Goal: Contribute content: Contribute content

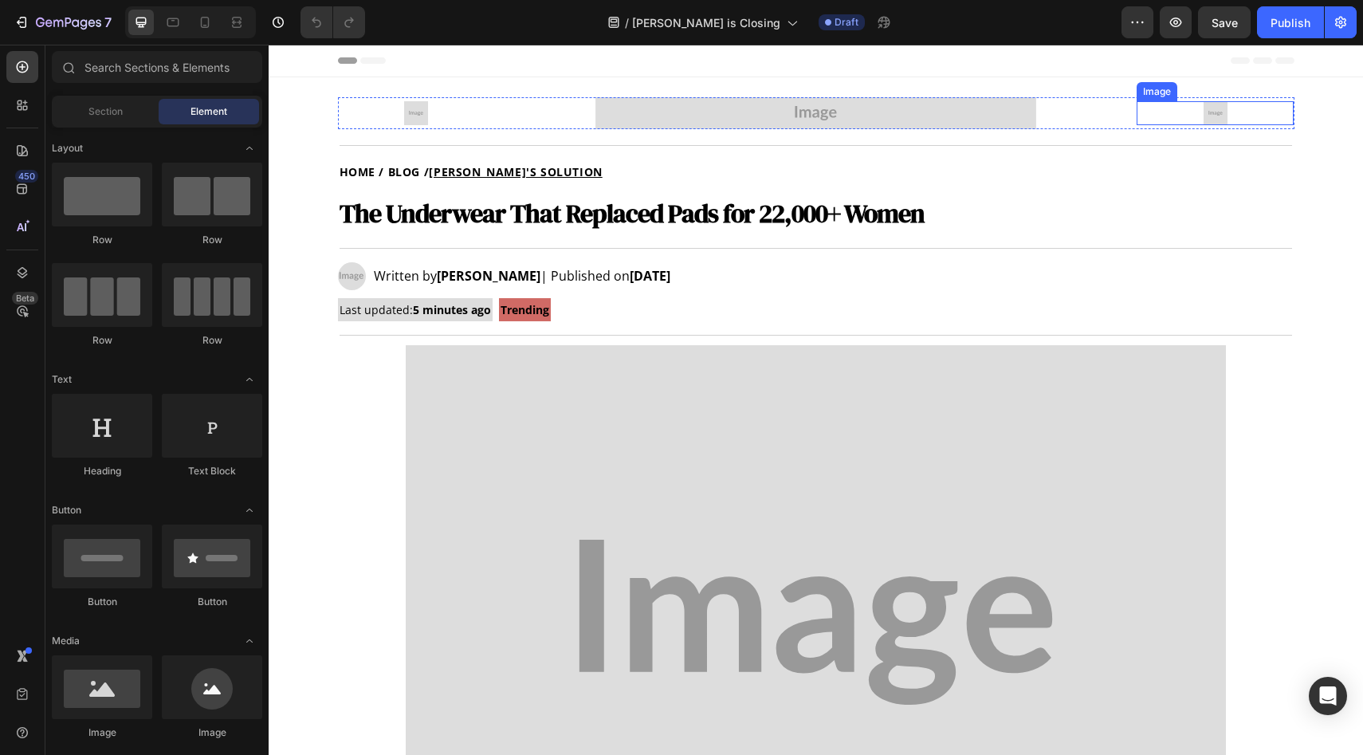
click at [1208, 117] on img at bounding box center [1216, 113] width 24 height 24
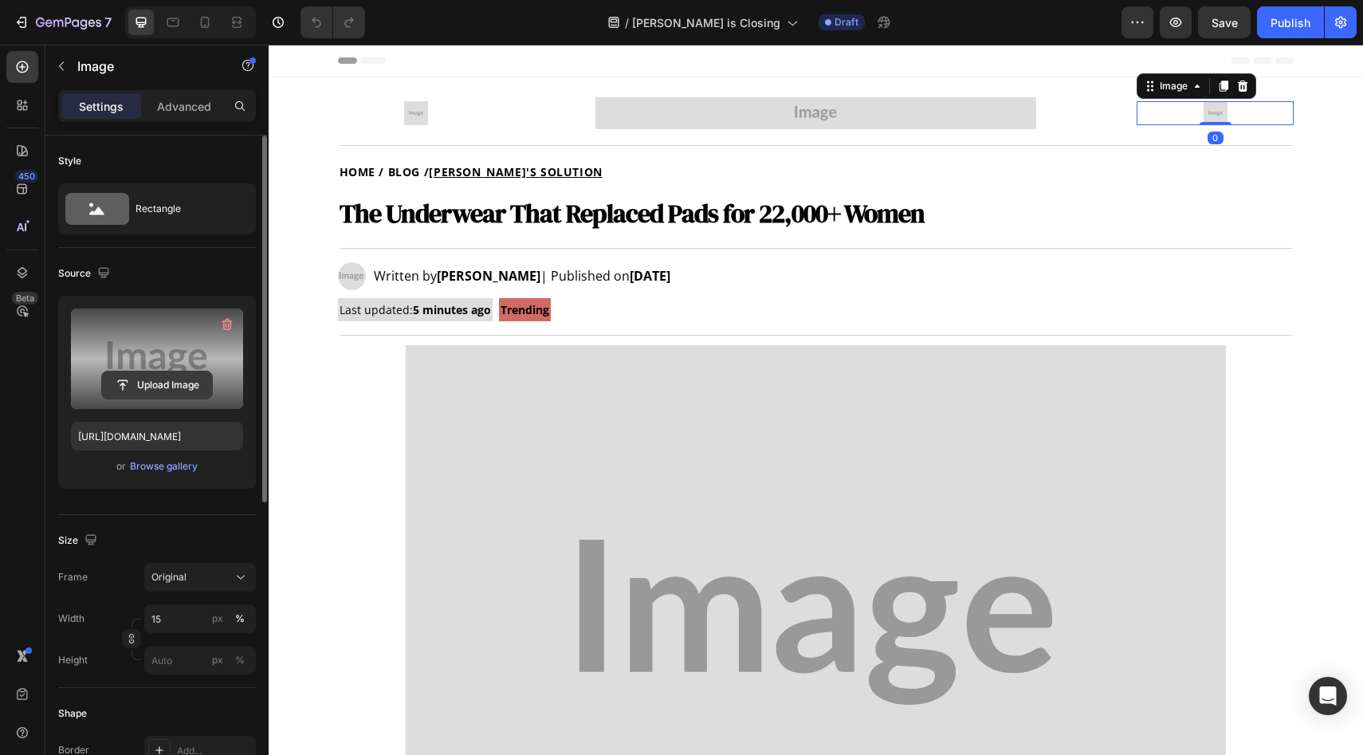
click at [163, 379] on input "file" at bounding box center [157, 385] width 110 height 27
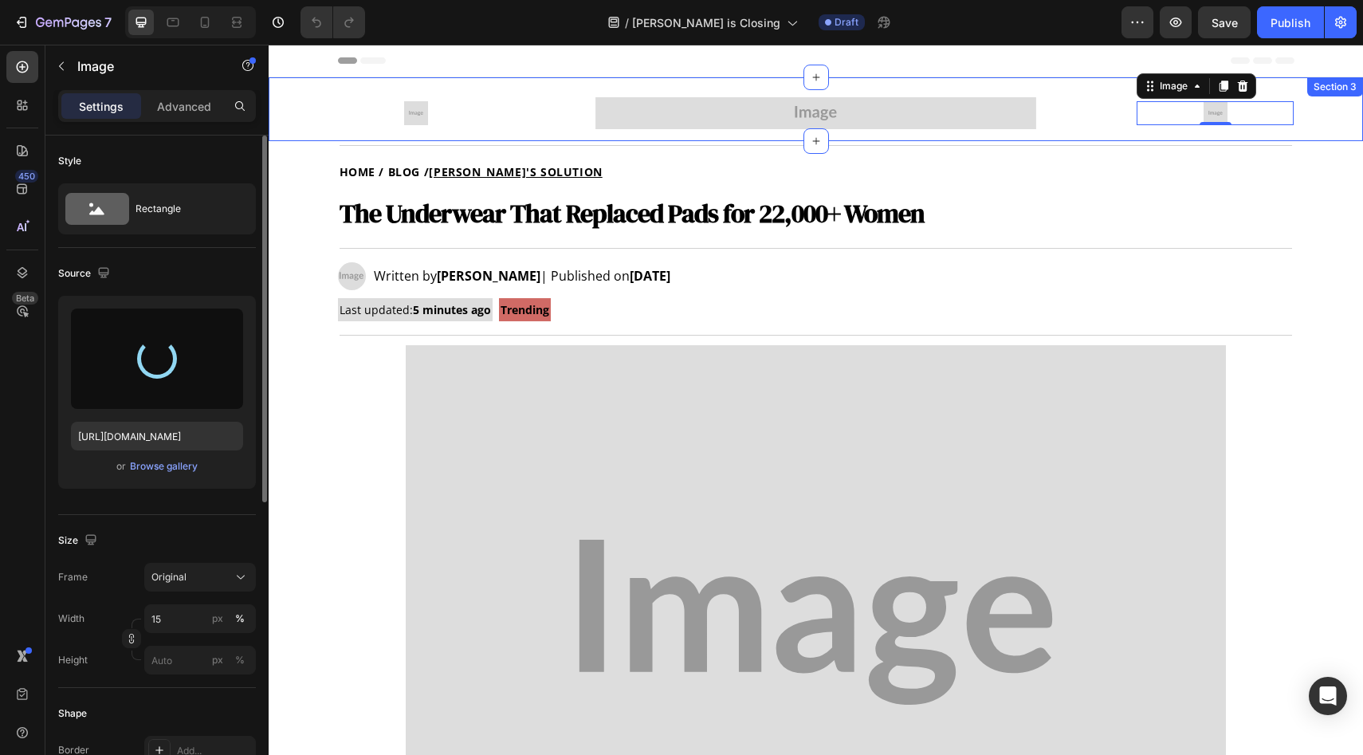
type input "[URL][DOMAIN_NAME]"
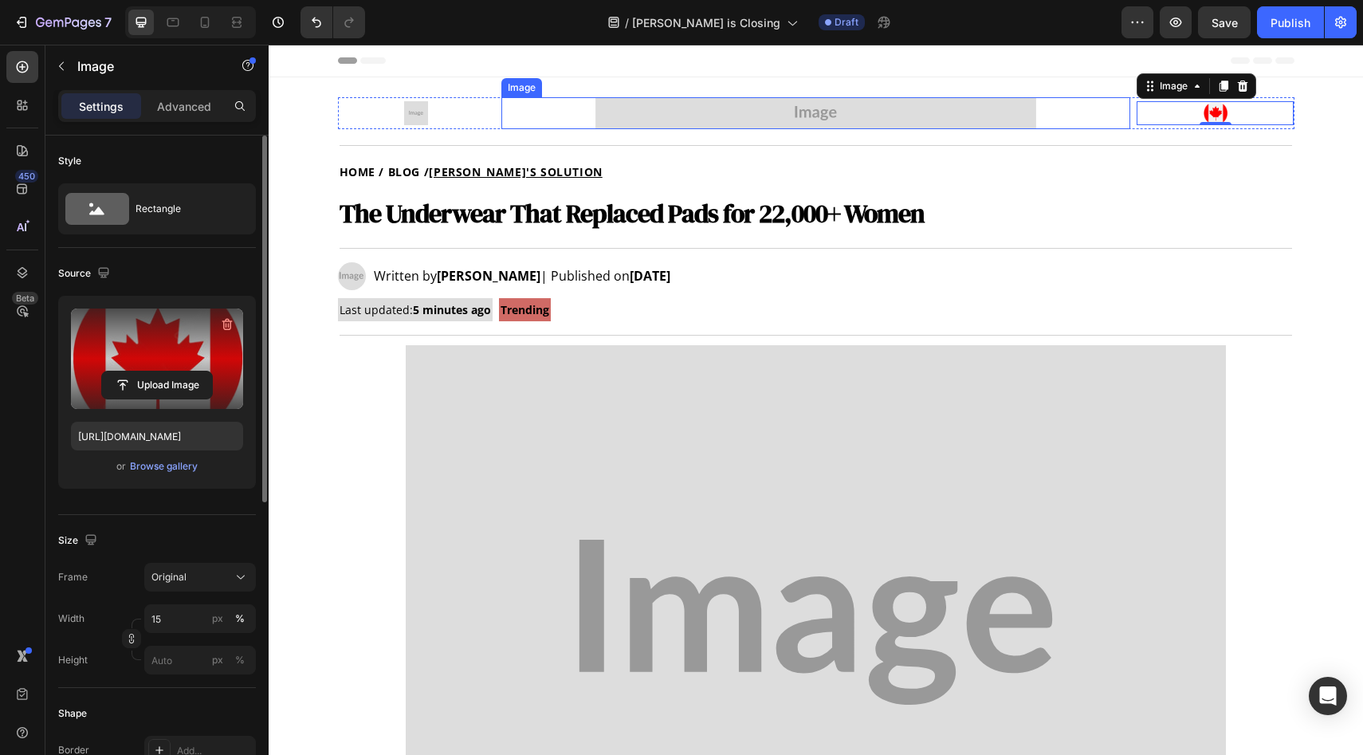
click at [808, 121] on img at bounding box center [816, 113] width 441 height 32
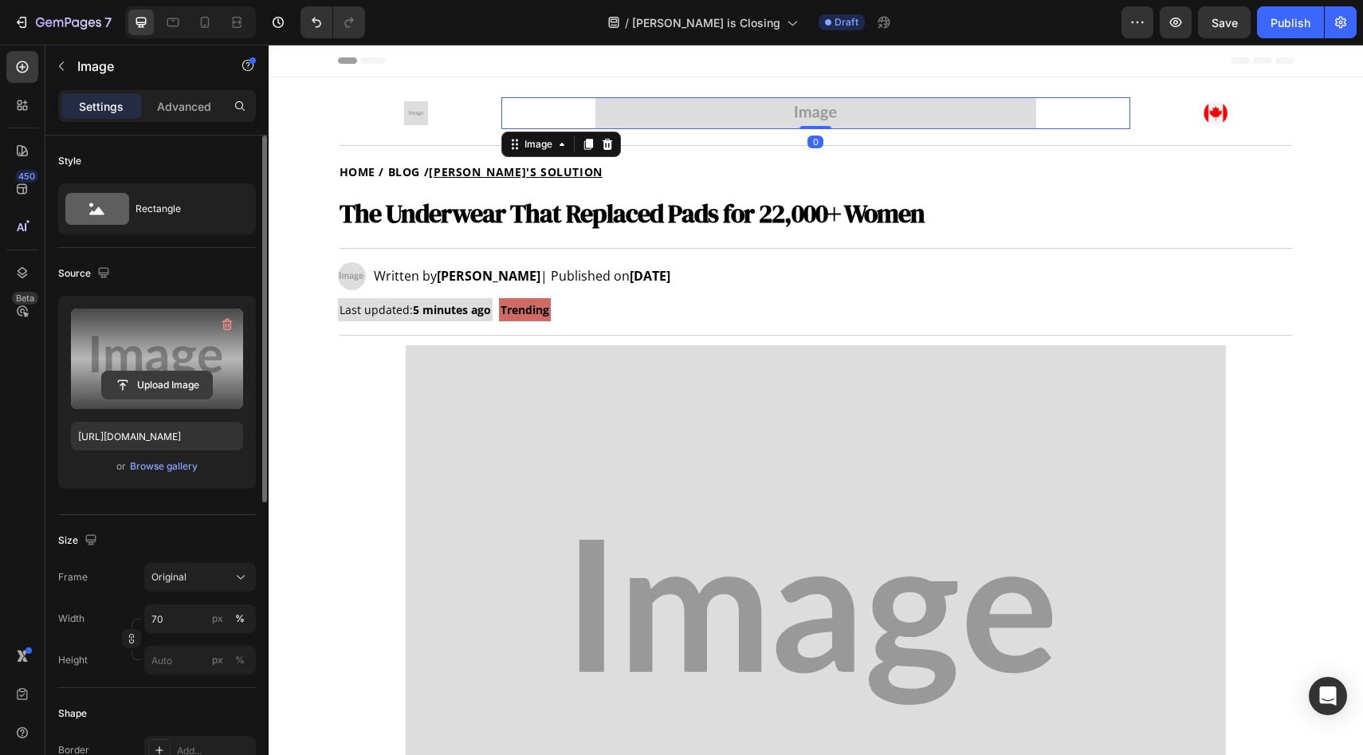
click at [112, 379] on input "file" at bounding box center [157, 385] width 110 height 27
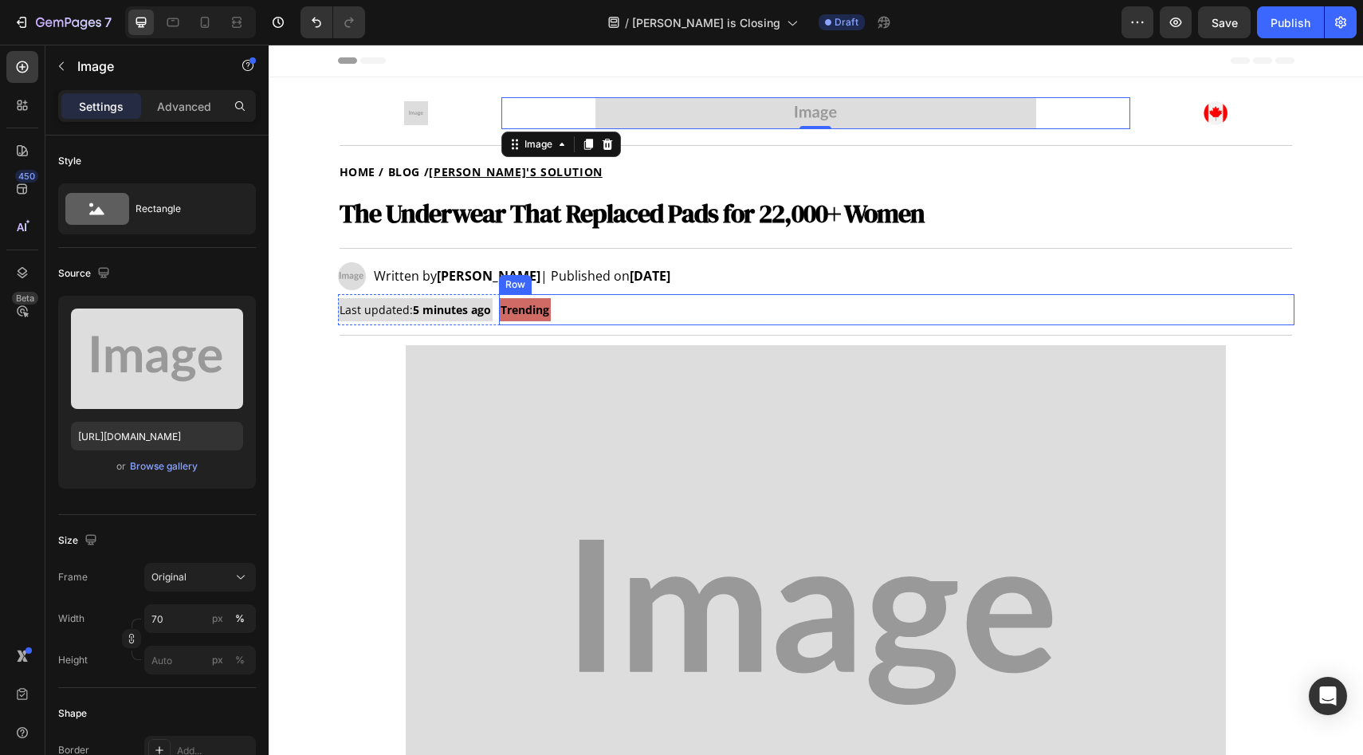
type input "[URL][DOMAIN_NAME]"
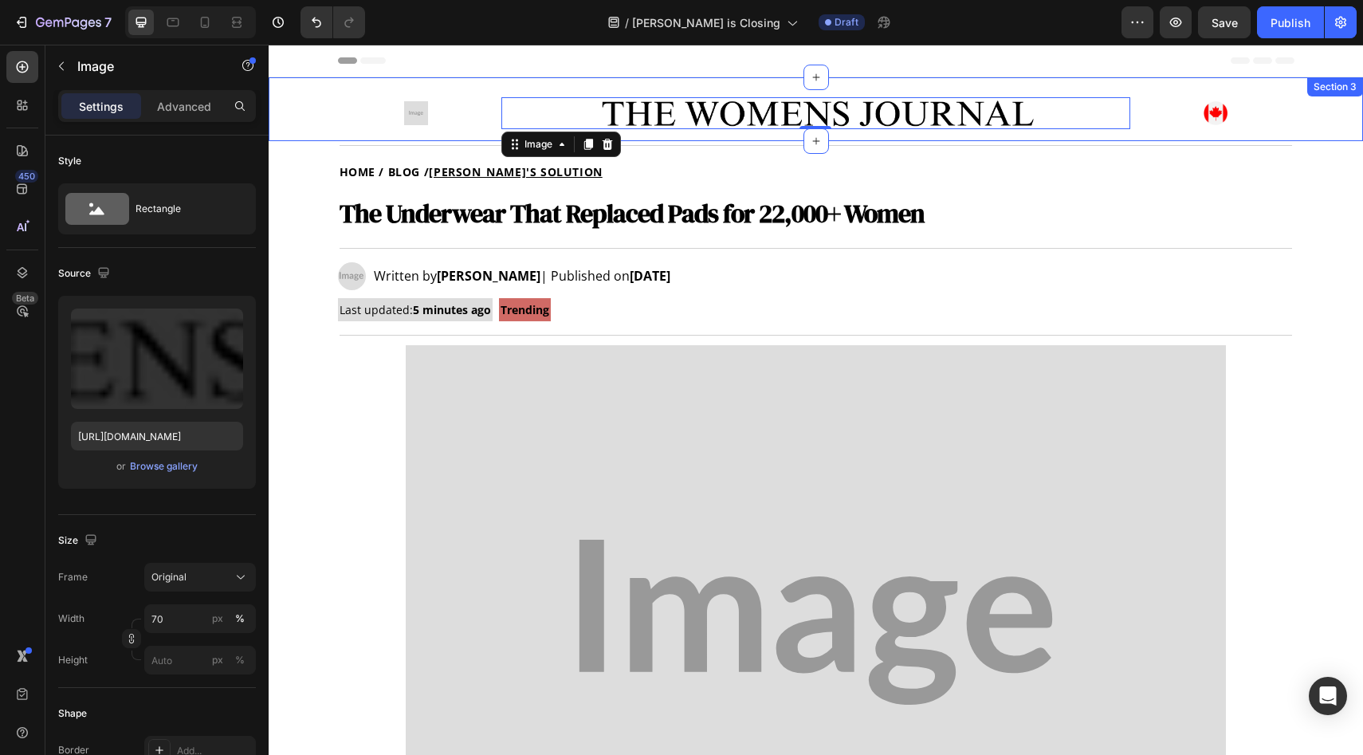
click at [411, 113] on img at bounding box center [416, 113] width 24 height 24
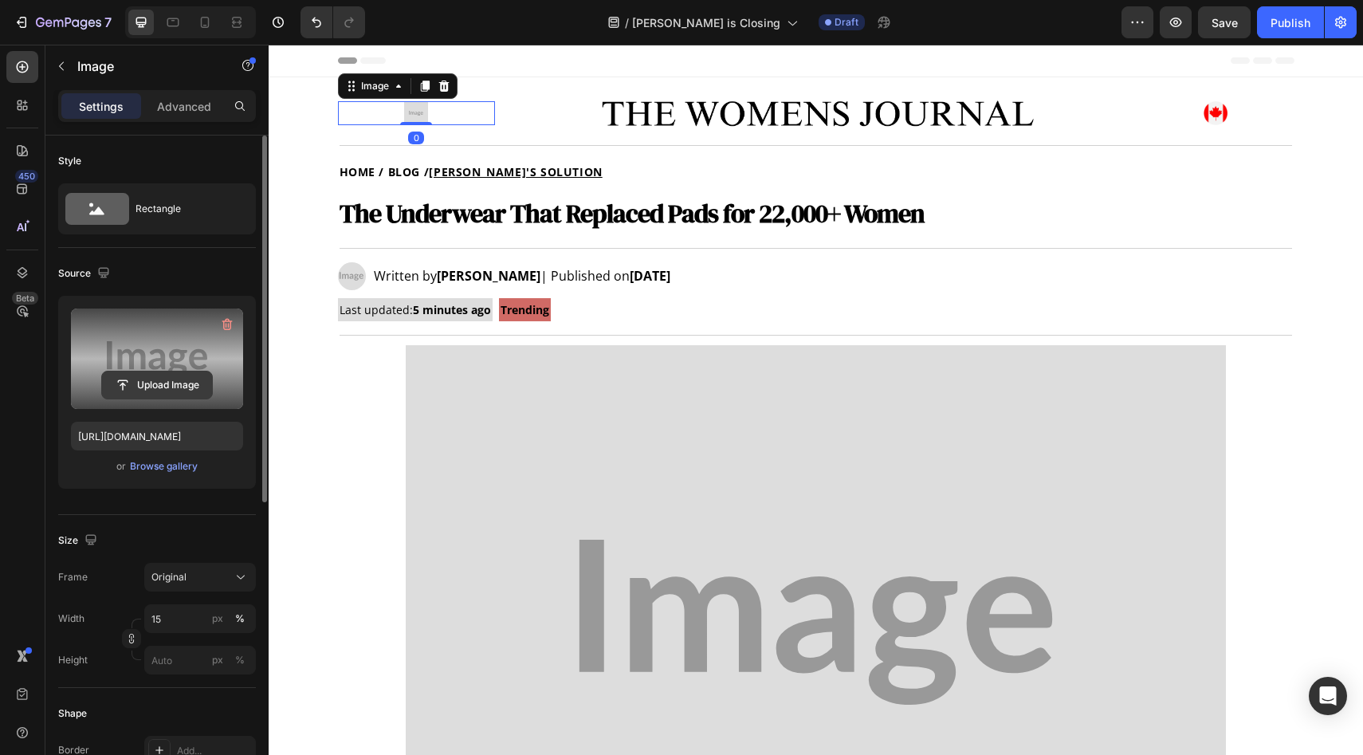
click at [147, 387] on input "file" at bounding box center [157, 385] width 110 height 27
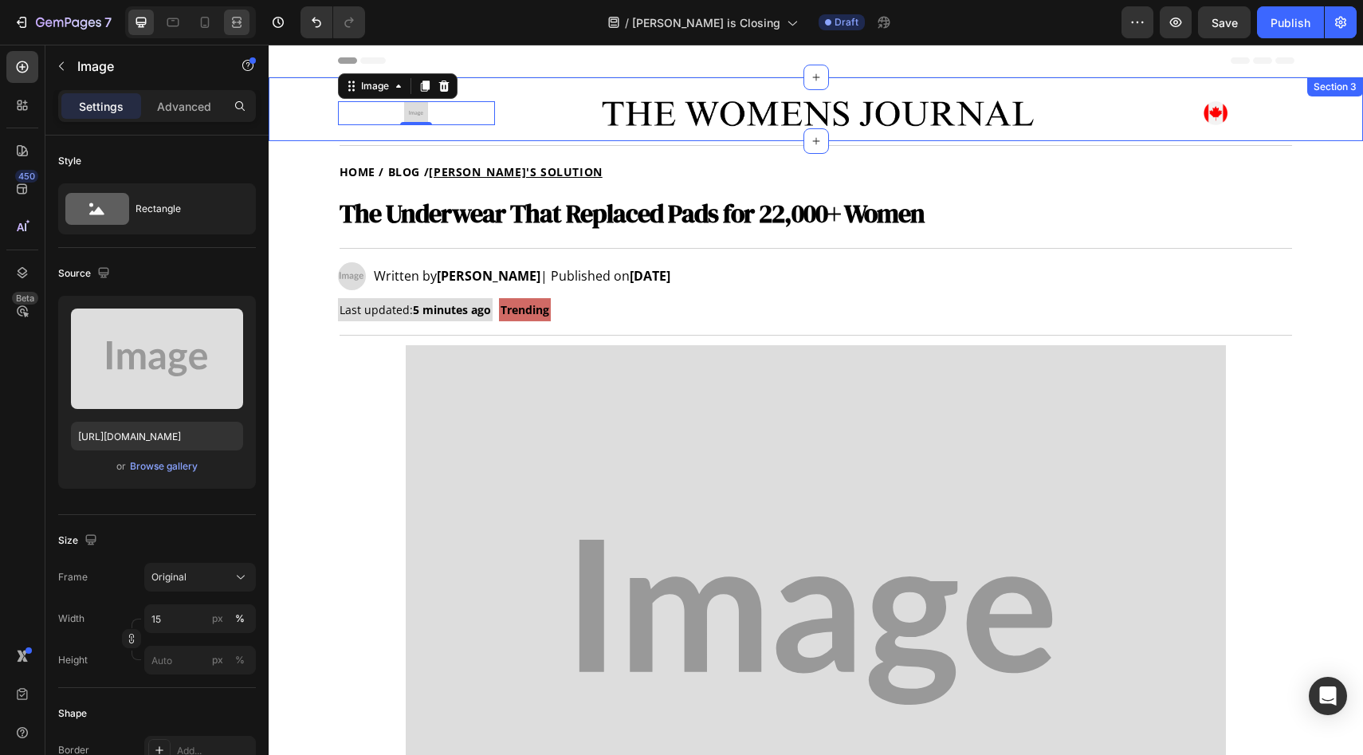
type input "[URL][DOMAIN_NAME]"
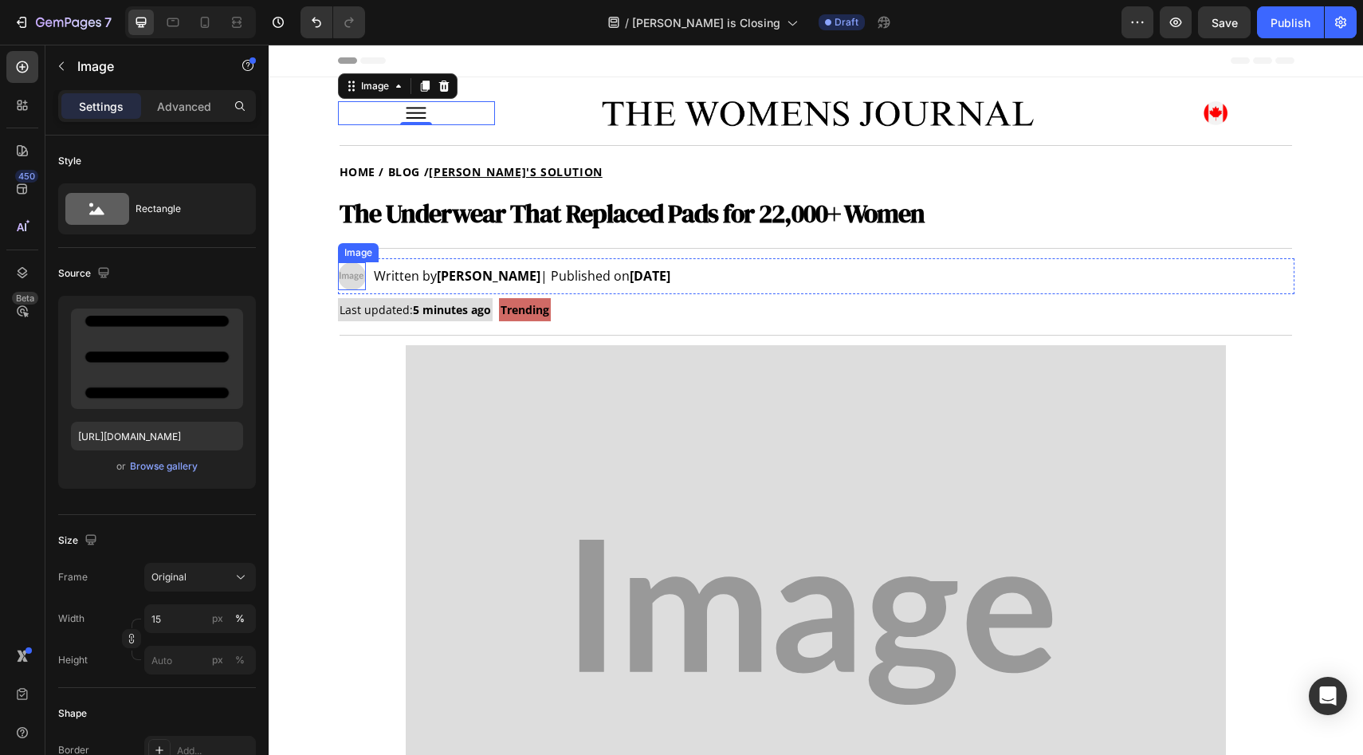
click at [343, 269] on img at bounding box center [352, 276] width 28 height 28
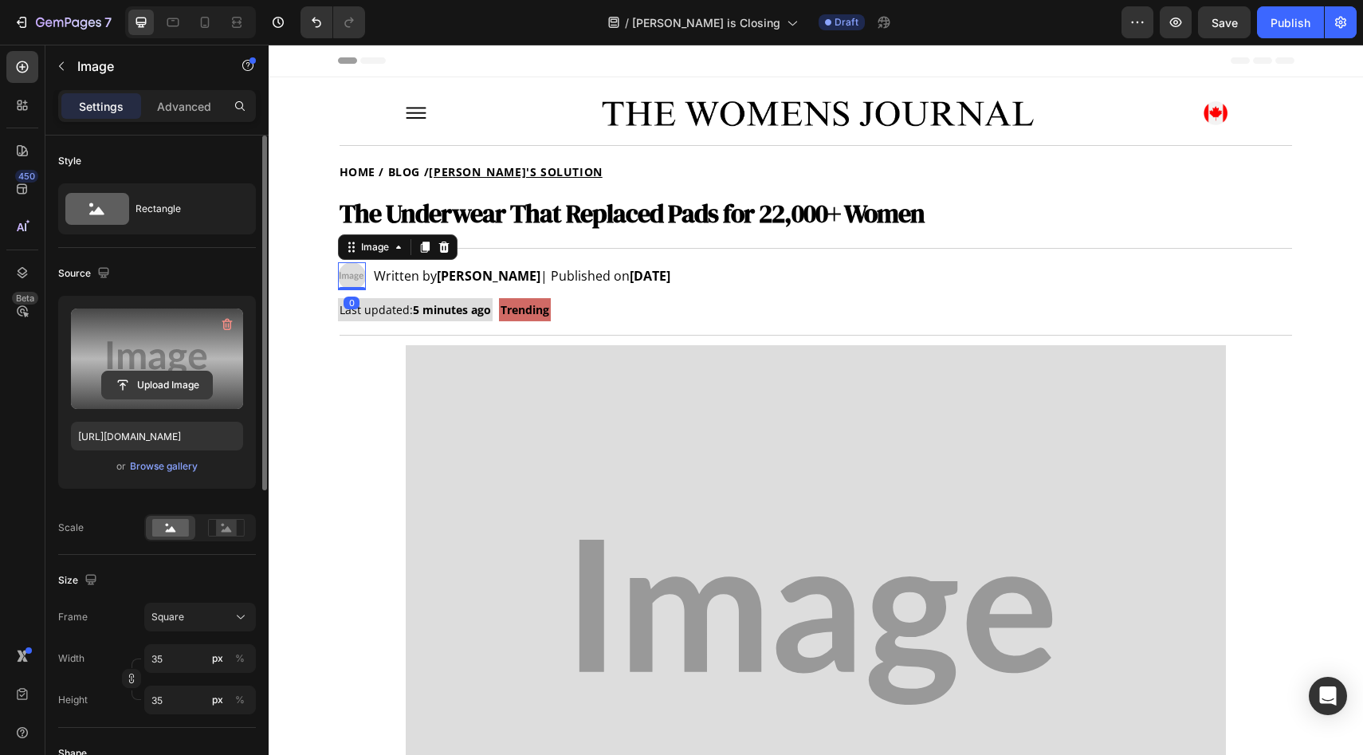
click at [142, 392] on input "file" at bounding box center [157, 385] width 110 height 27
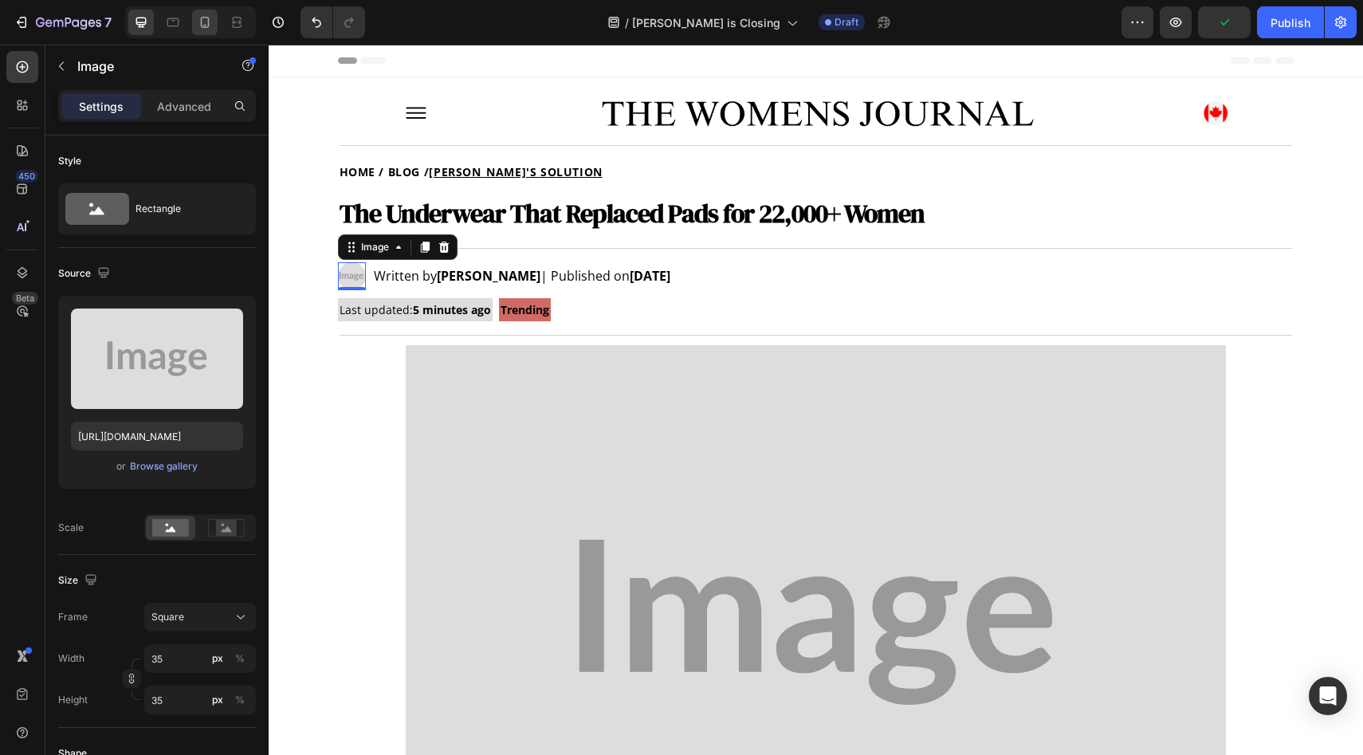
click at [206, 21] on icon at bounding box center [205, 22] width 16 height 16
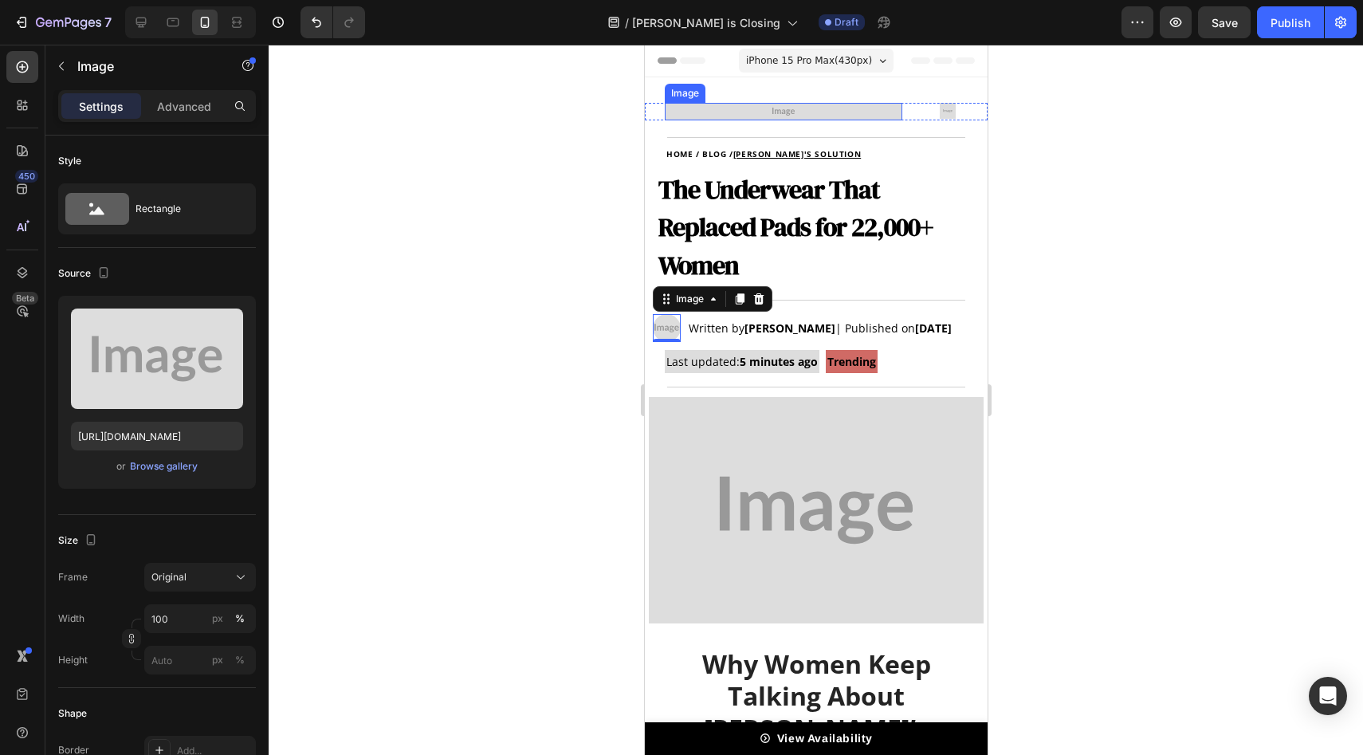
click at [738, 111] on img at bounding box center [783, 112] width 238 height 18
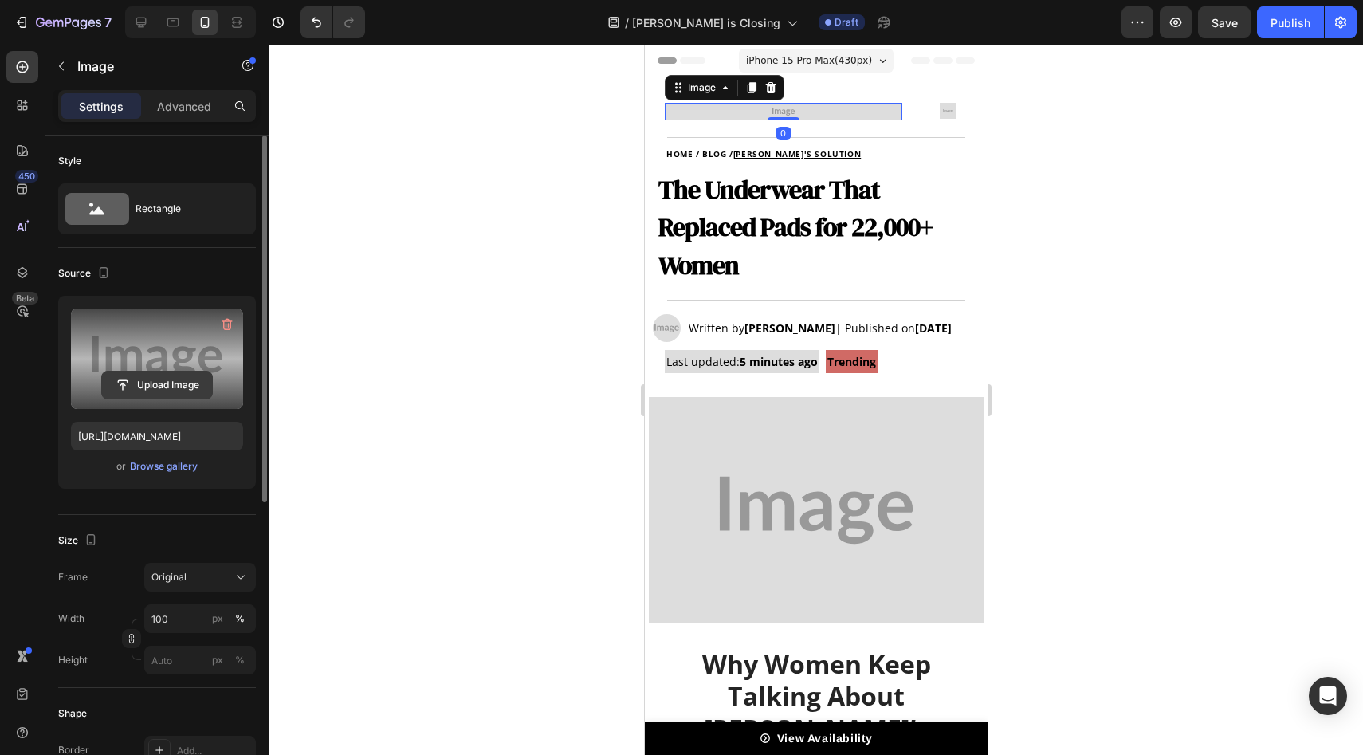
click at [183, 379] on input "file" at bounding box center [157, 385] width 110 height 27
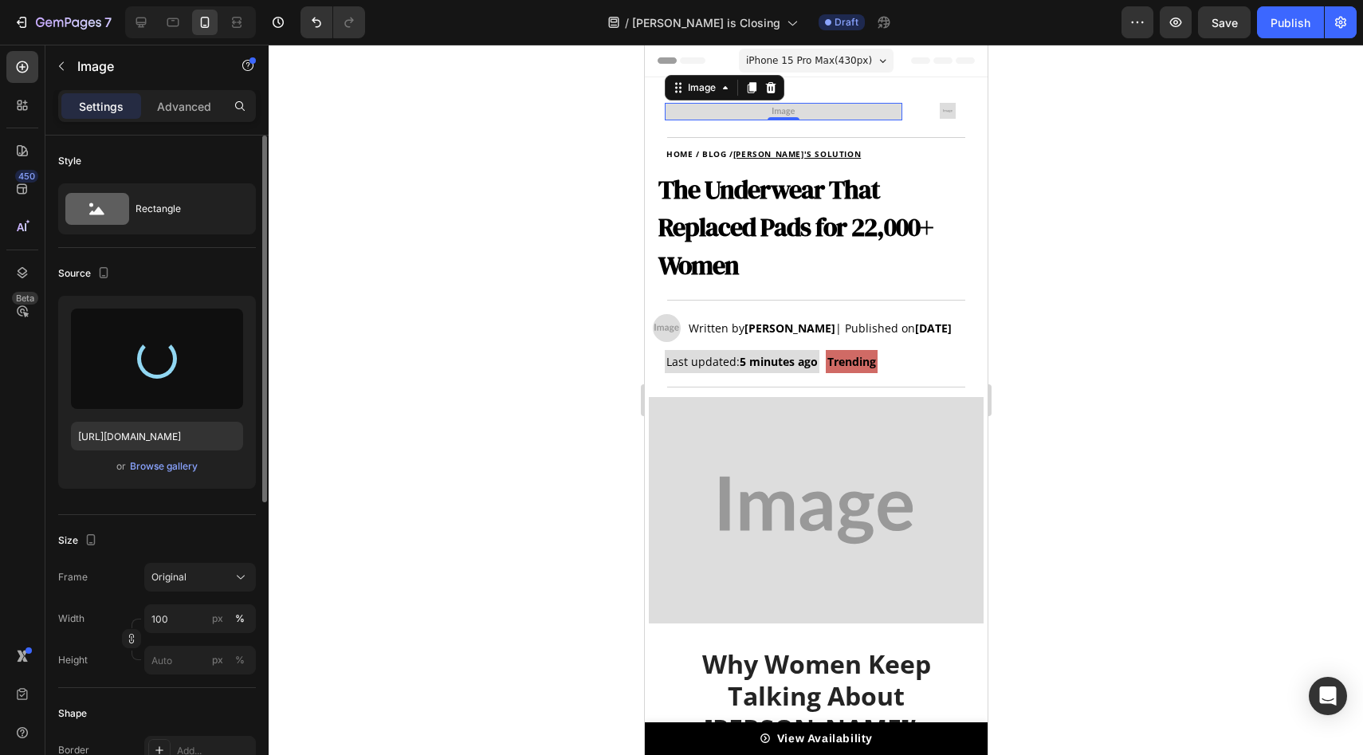
type input "[URL][DOMAIN_NAME]"
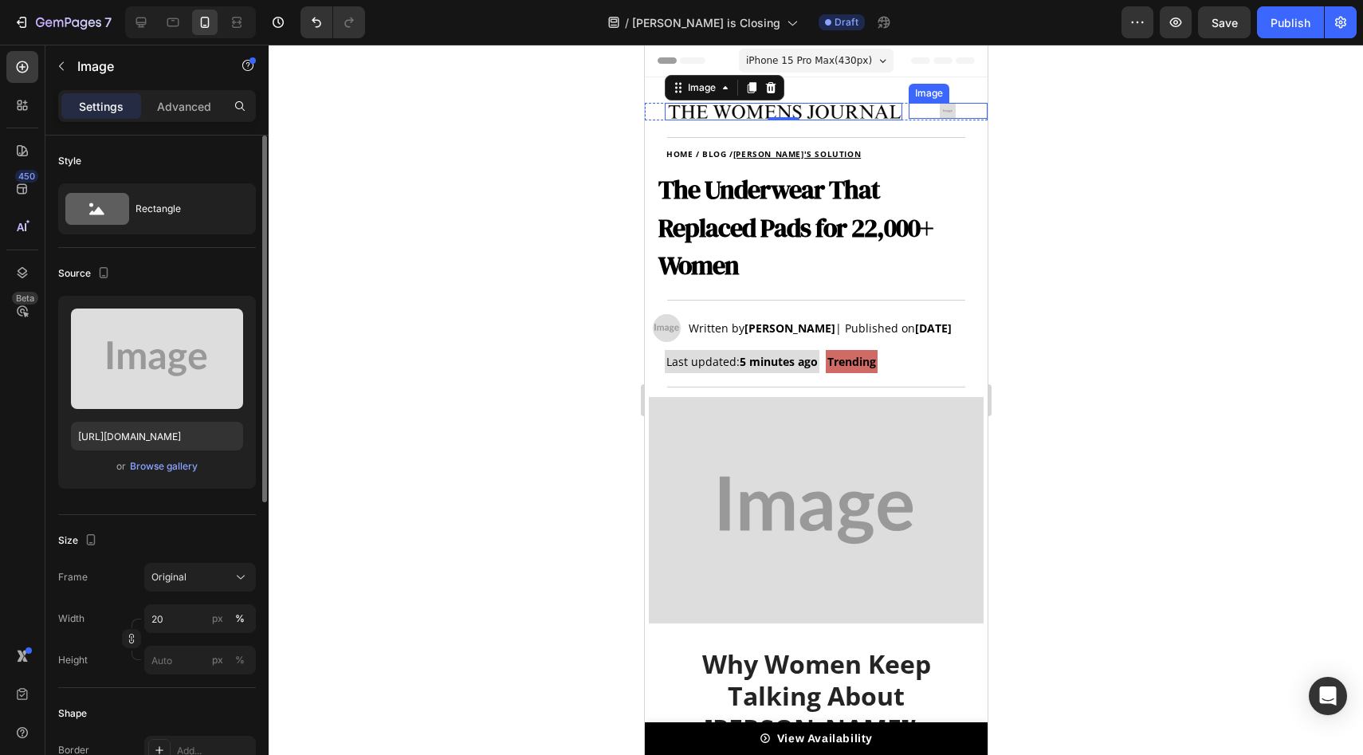
click at [939, 108] on img at bounding box center [947, 111] width 16 height 16
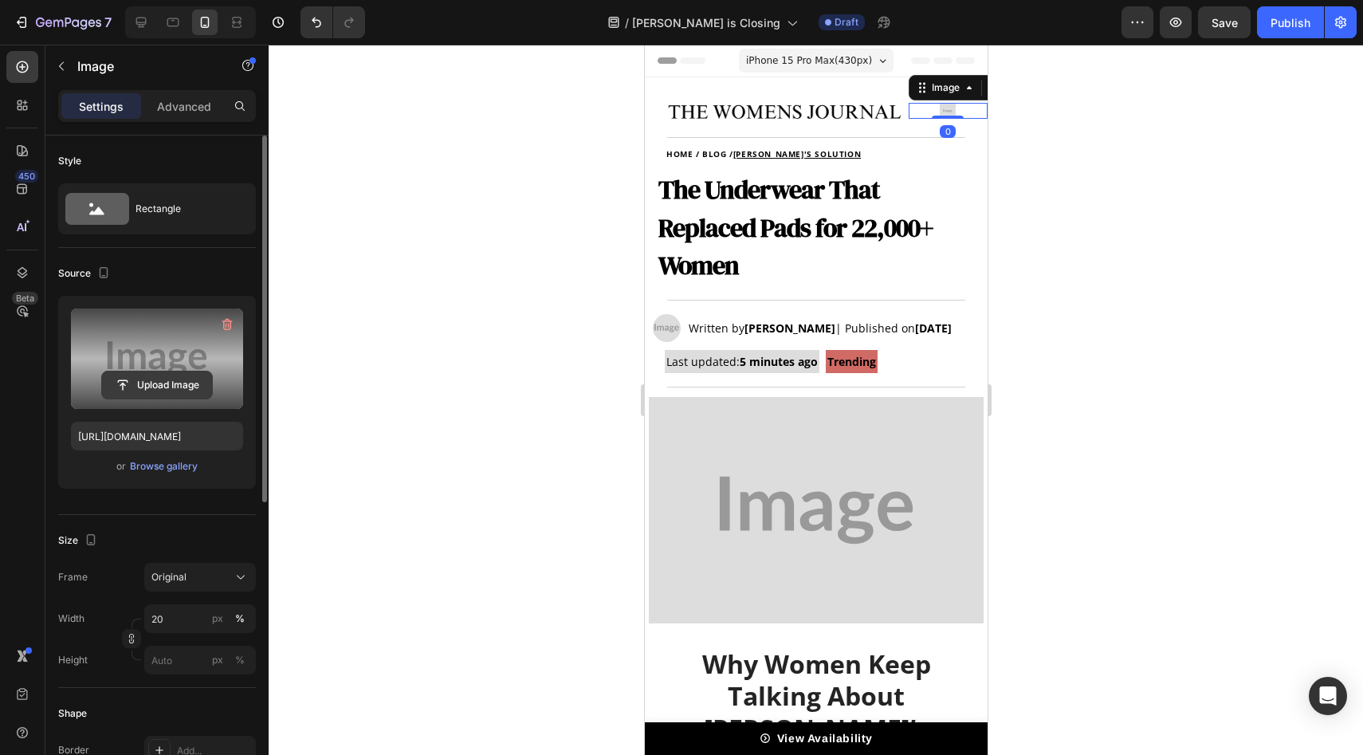
click at [176, 387] on input "file" at bounding box center [157, 385] width 110 height 27
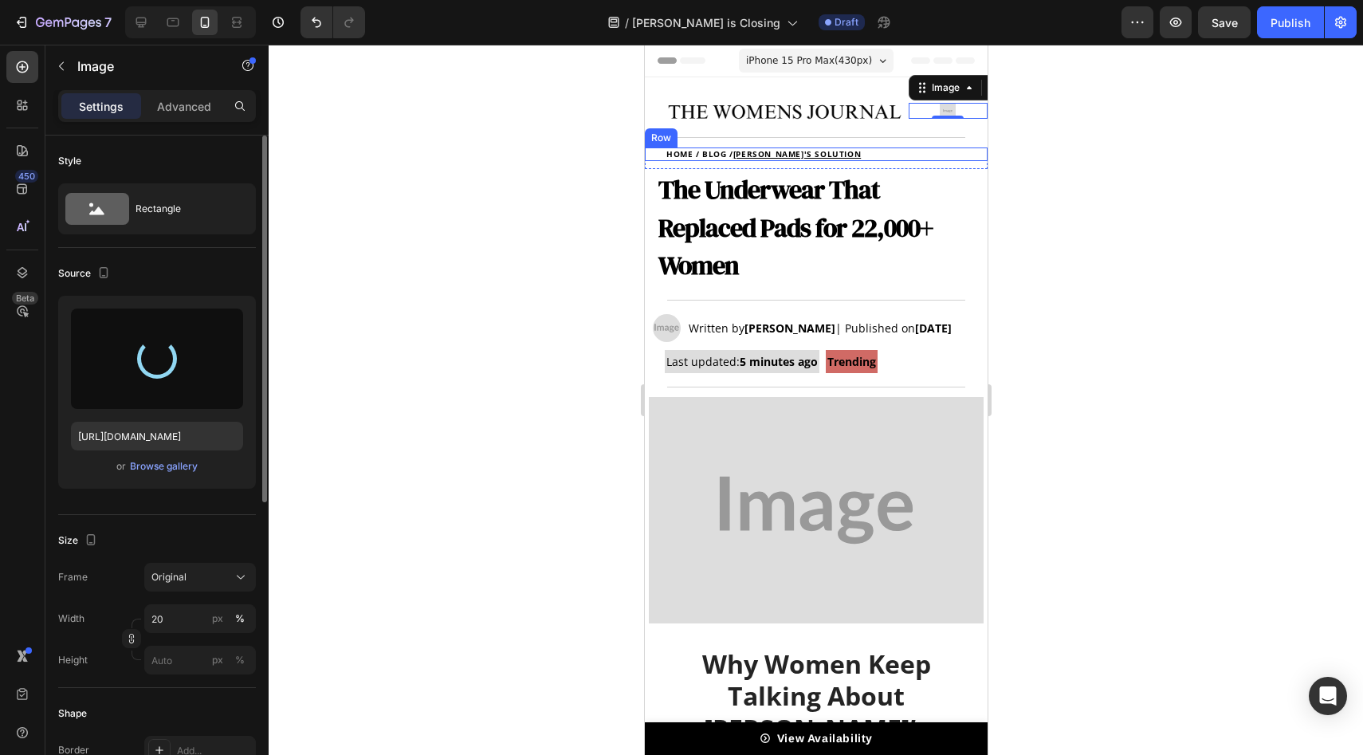
type input "[URL][DOMAIN_NAME]"
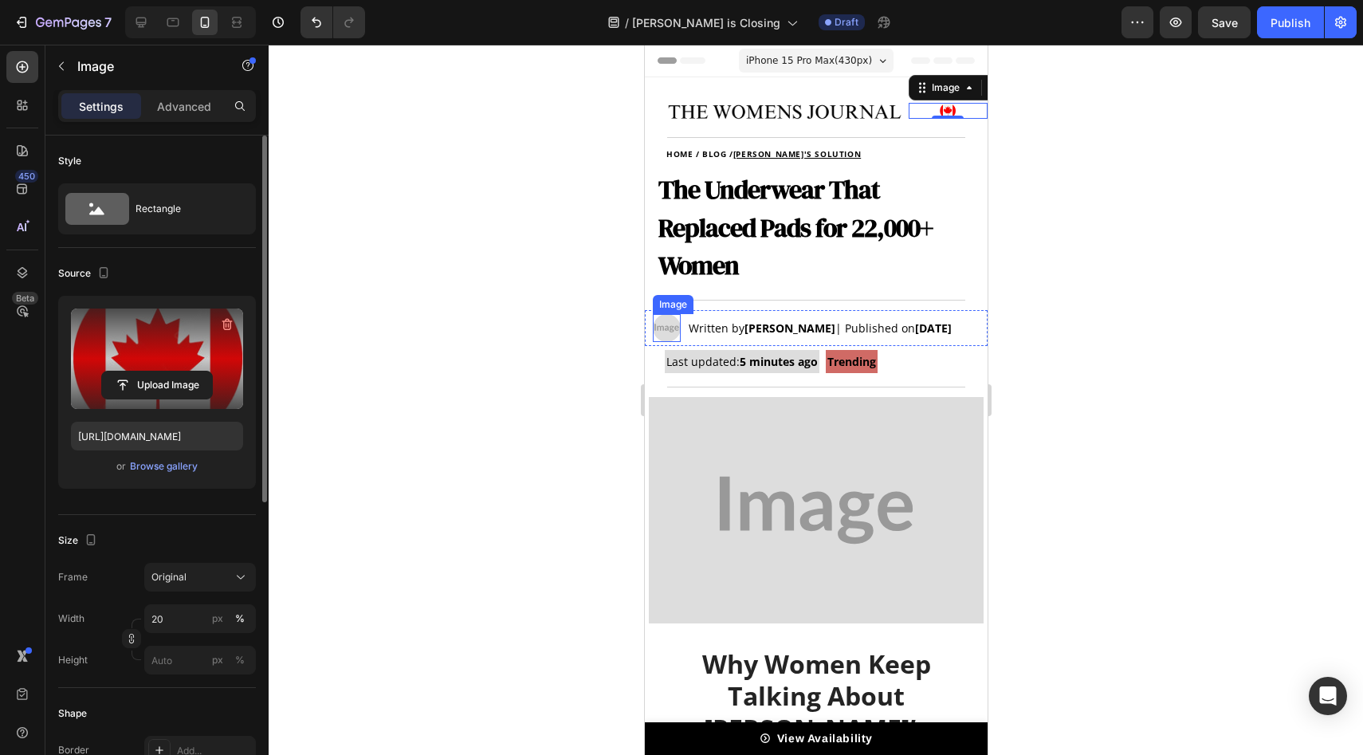
click at [665, 332] on img at bounding box center [666, 328] width 28 height 28
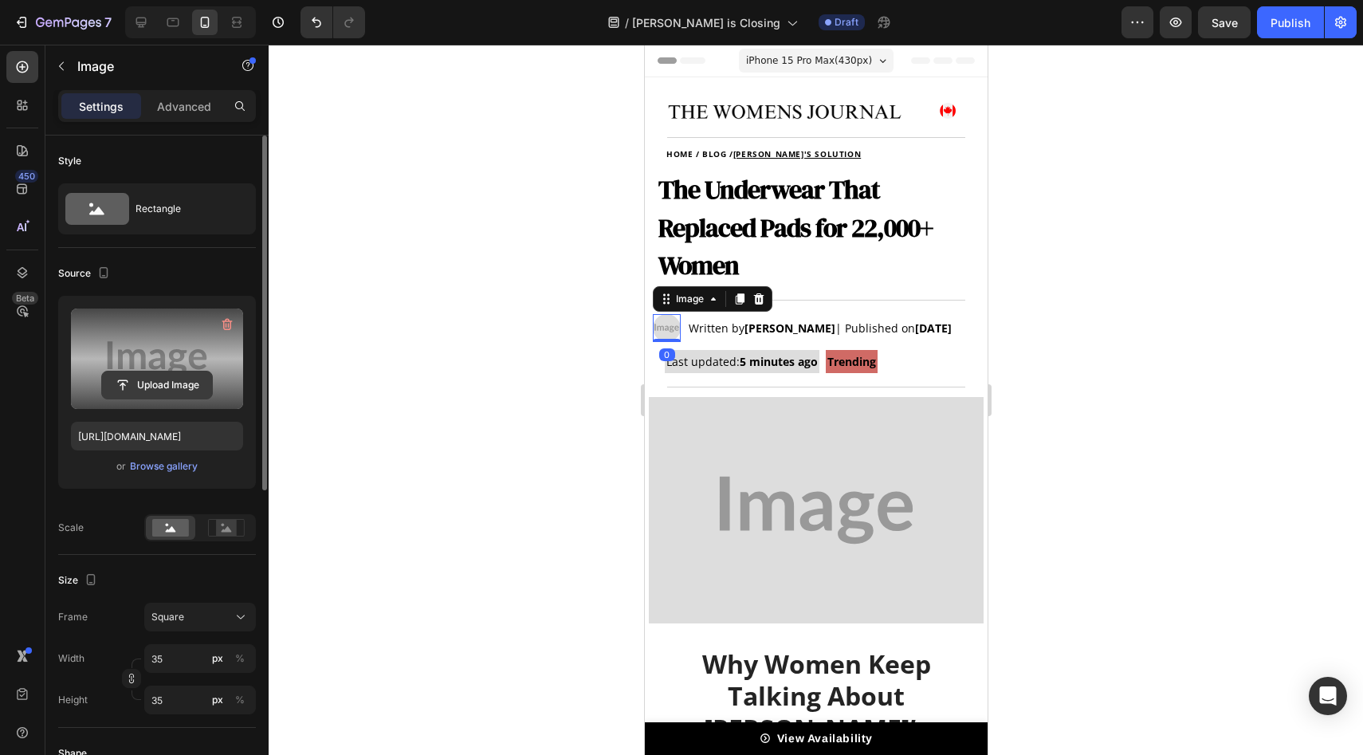
click at [186, 396] on input "file" at bounding box center [157, 385] width 110 height 27
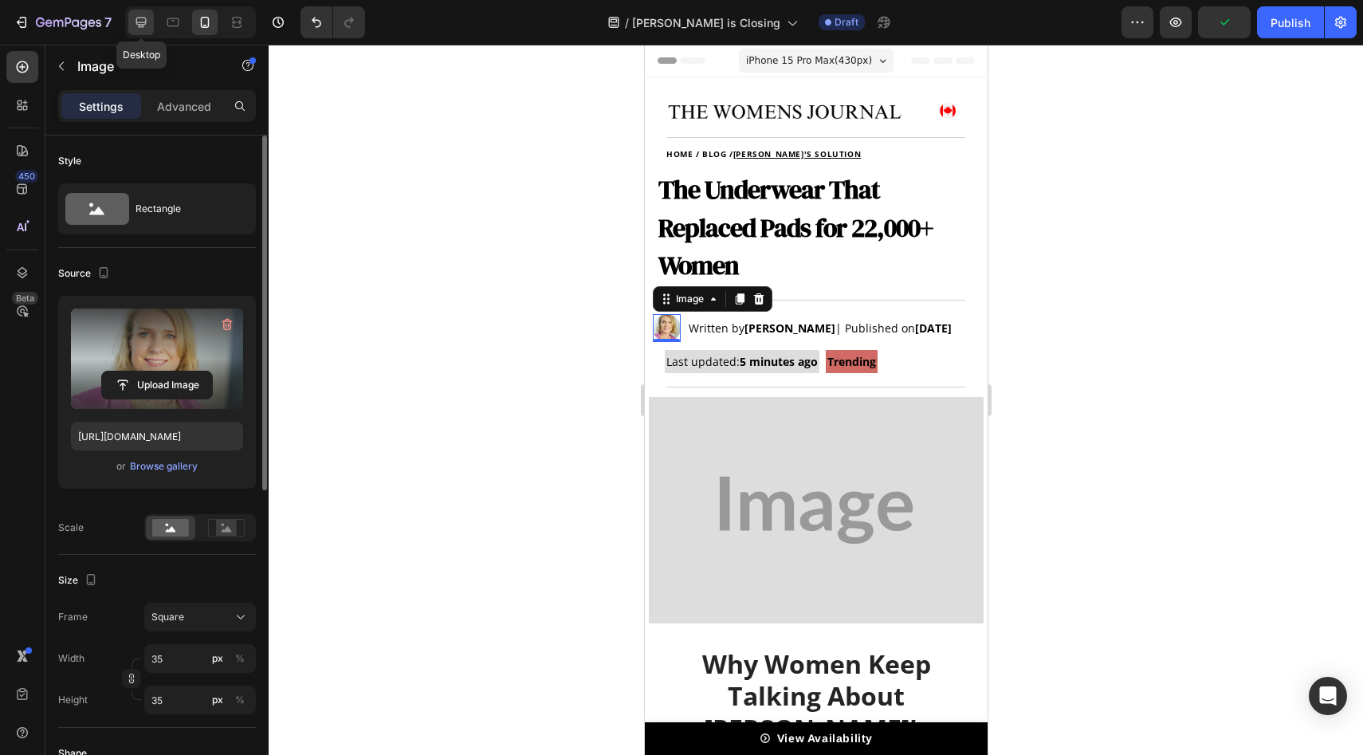
click at [132, 22] on div at bounding box center [141, 23] width 26 height 26
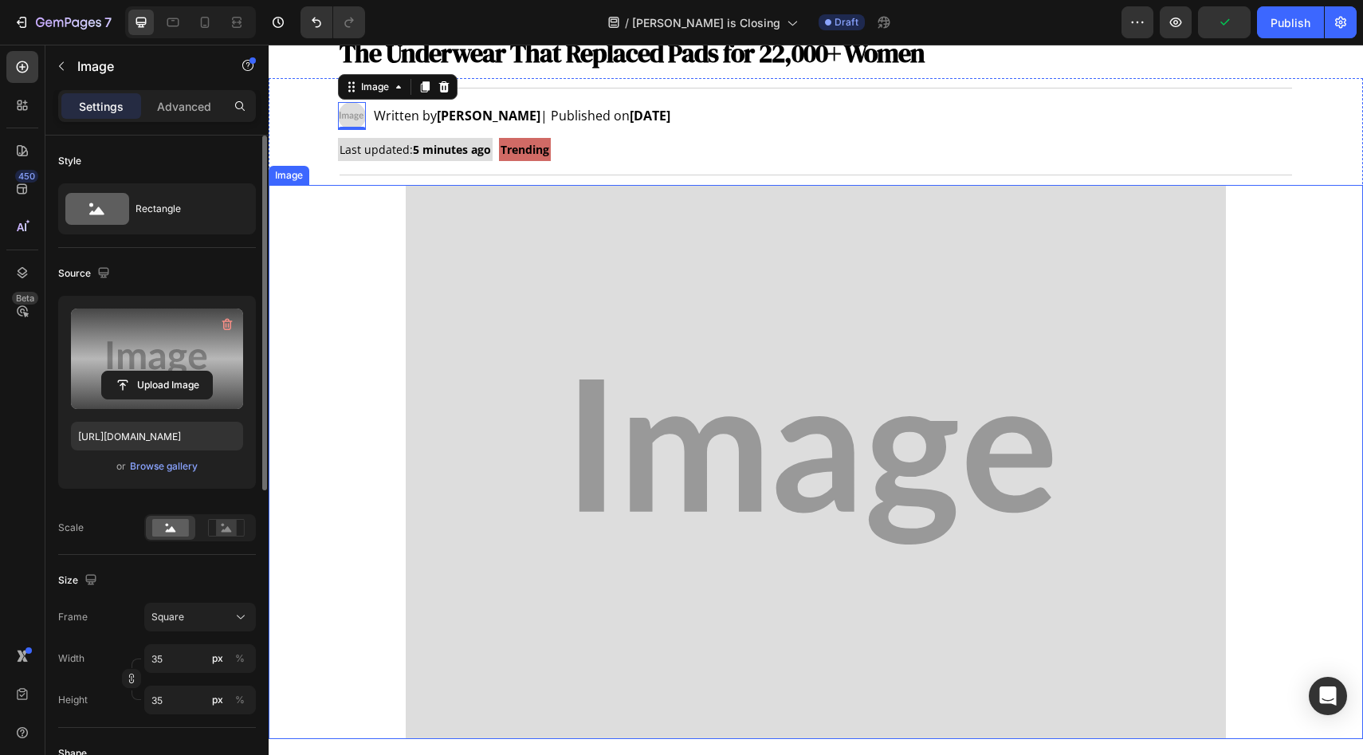
scroll to position [162, 0]
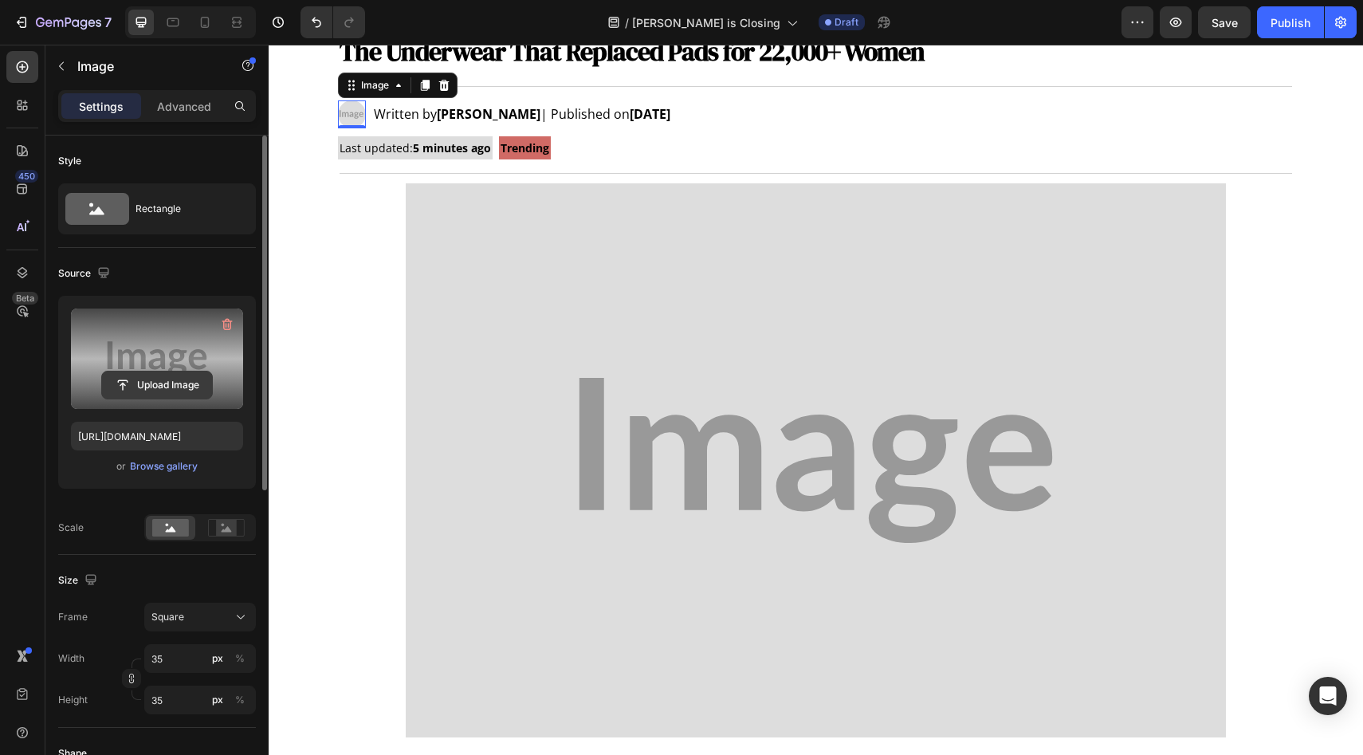
click at [153, 391] on input "file" at bounding box center [157, 385] width 110 height 27
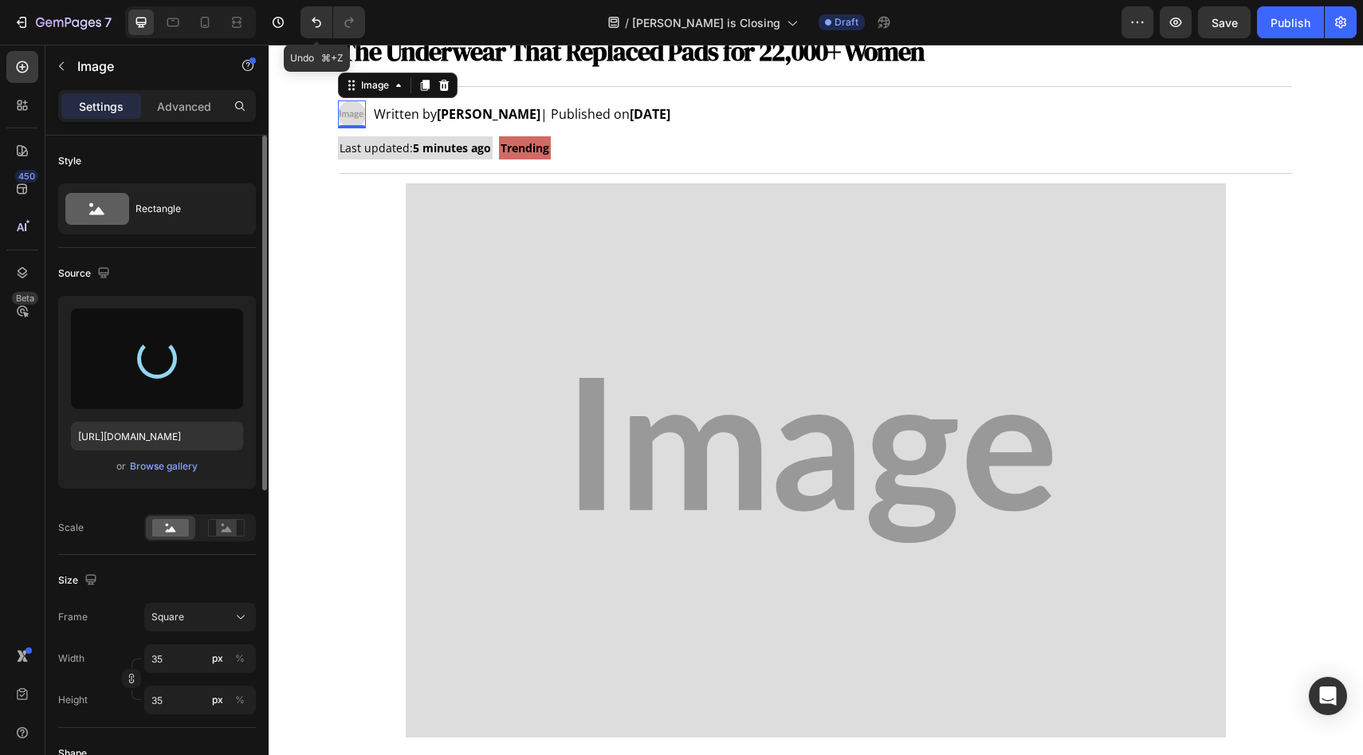
type input "[URL][DOMAIN_NAME]"
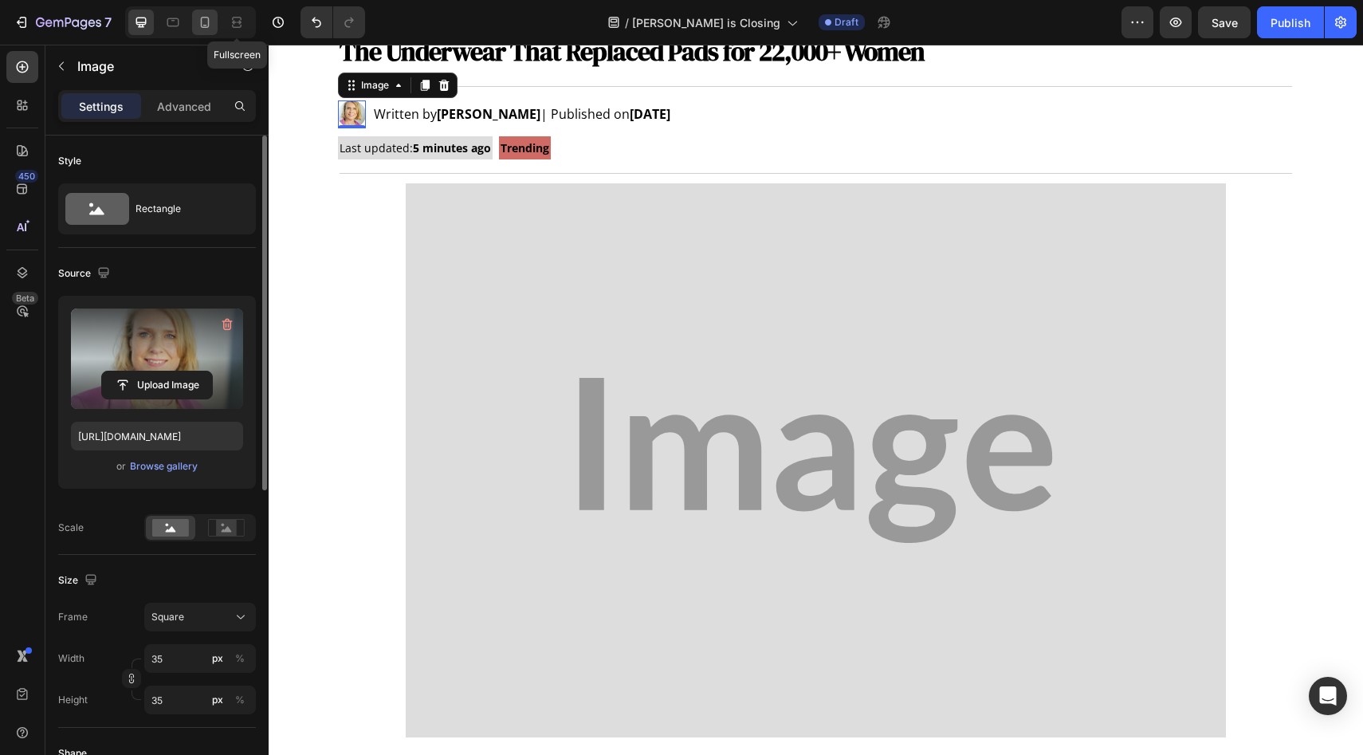
click at [205, 21] on icon at bounding box center [205, 22] width 16 height 16
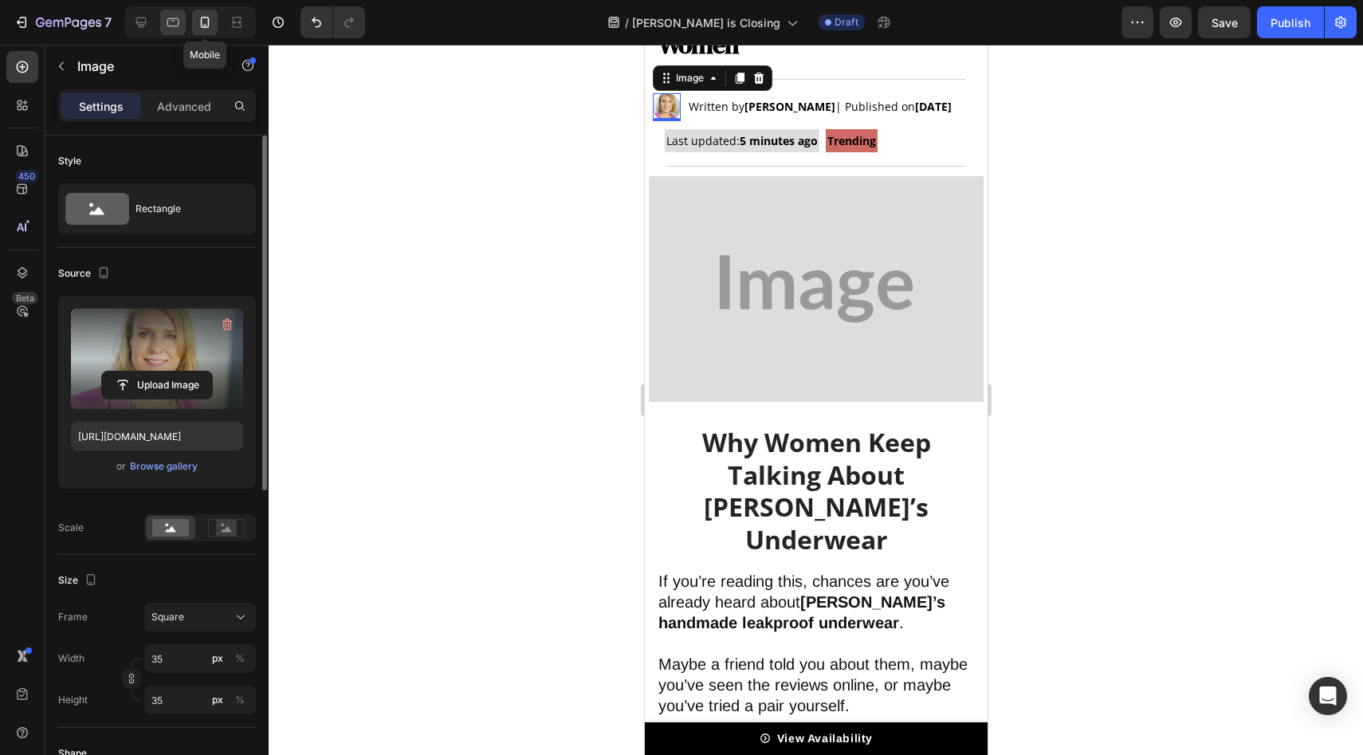
scroll to position [242, 0]
click at [754, 258] on img at bounding box center [815, 288] width 335 height 226
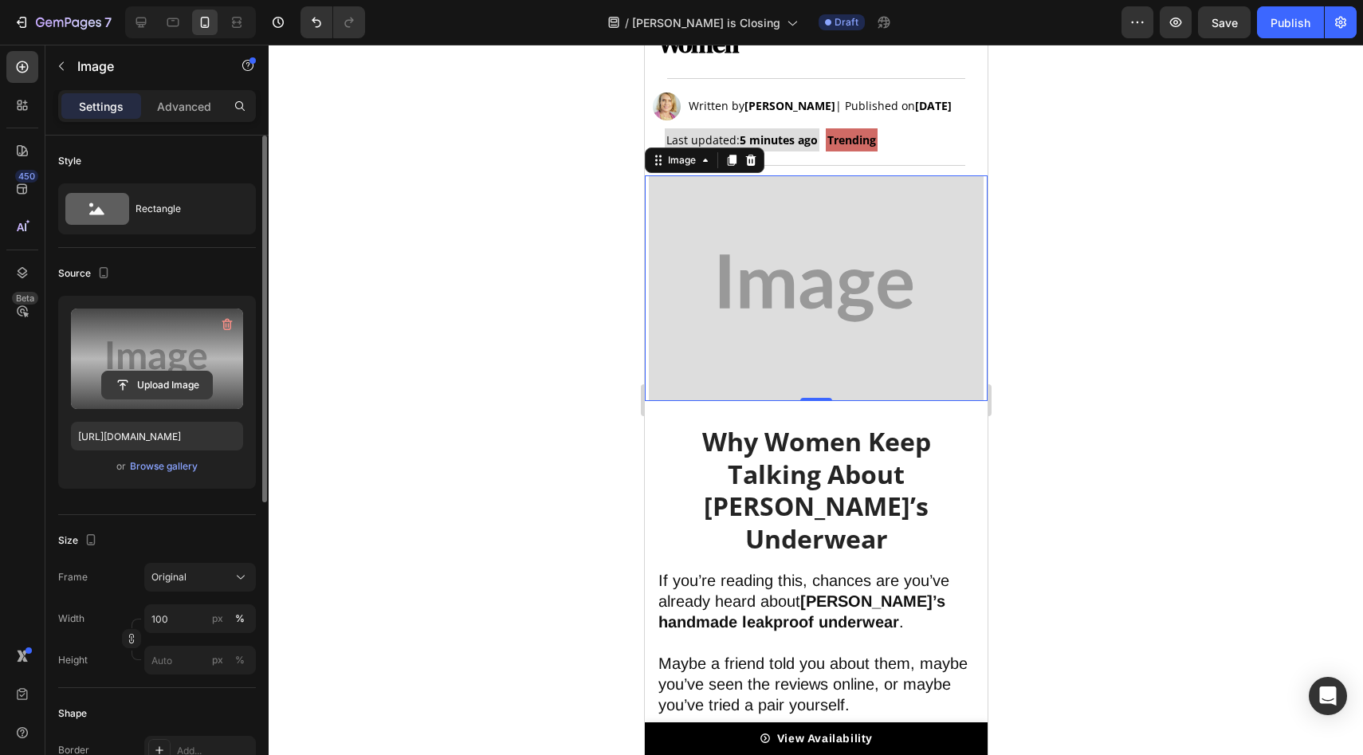
click at [157, 382] on input "file" at bounding box center [157, 385] width 110 height 27
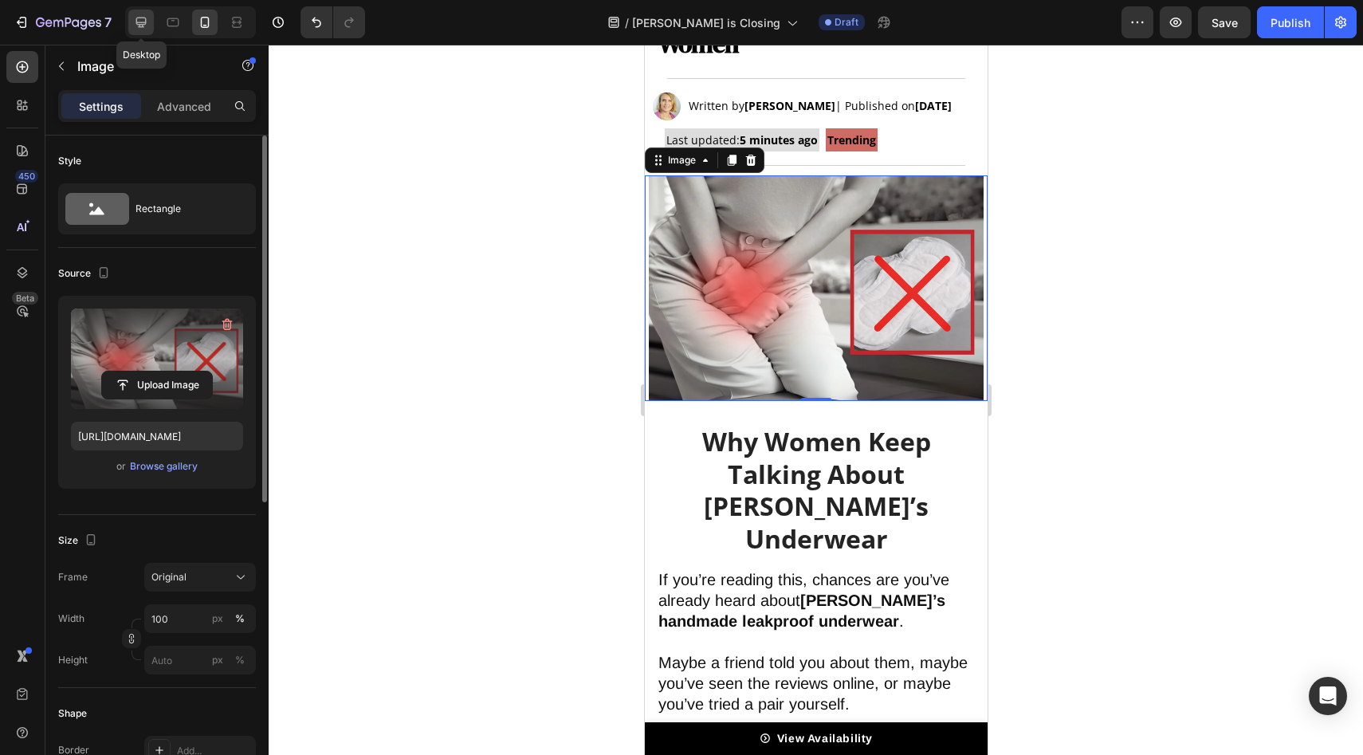
click at [144, 15] on icon at bounding box center [141, 22] width 16 height 16
type input "[URL][DOMAIN_NAME]"
type input "75"
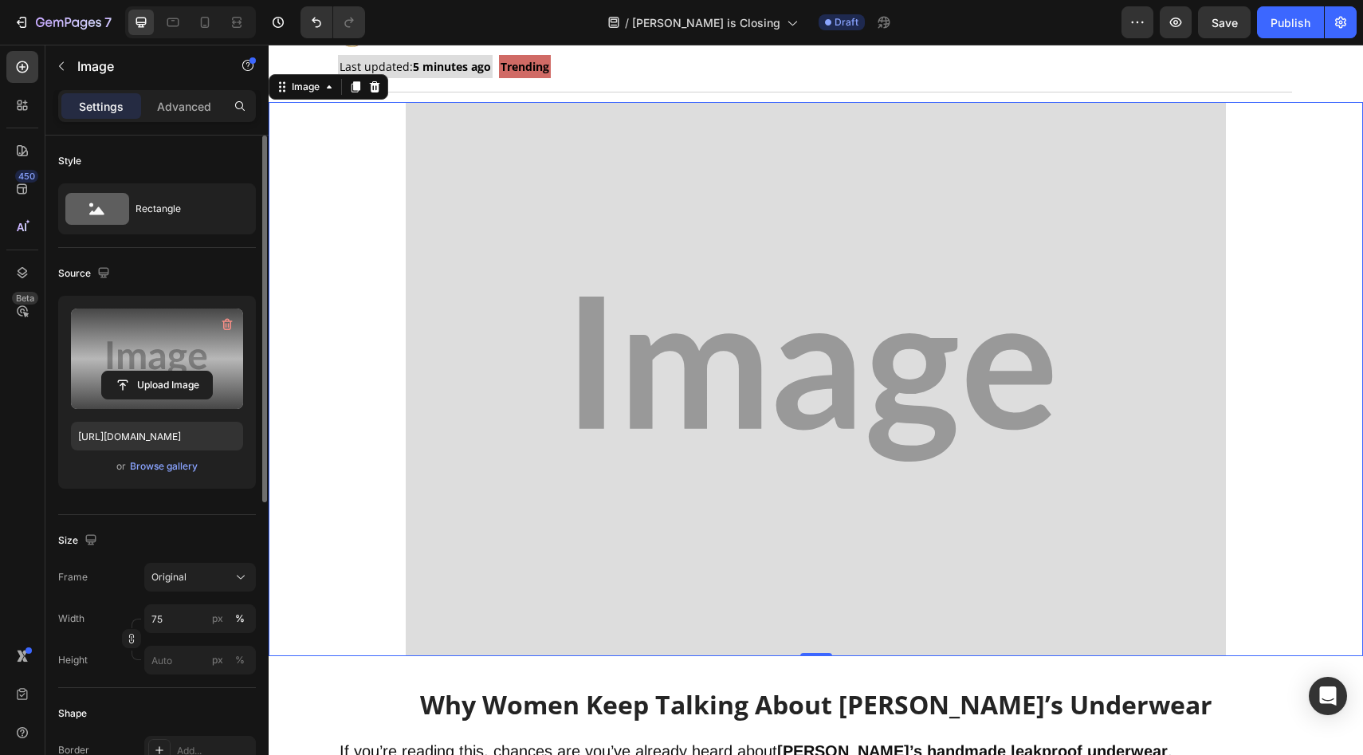
scroll to position [283, 0]
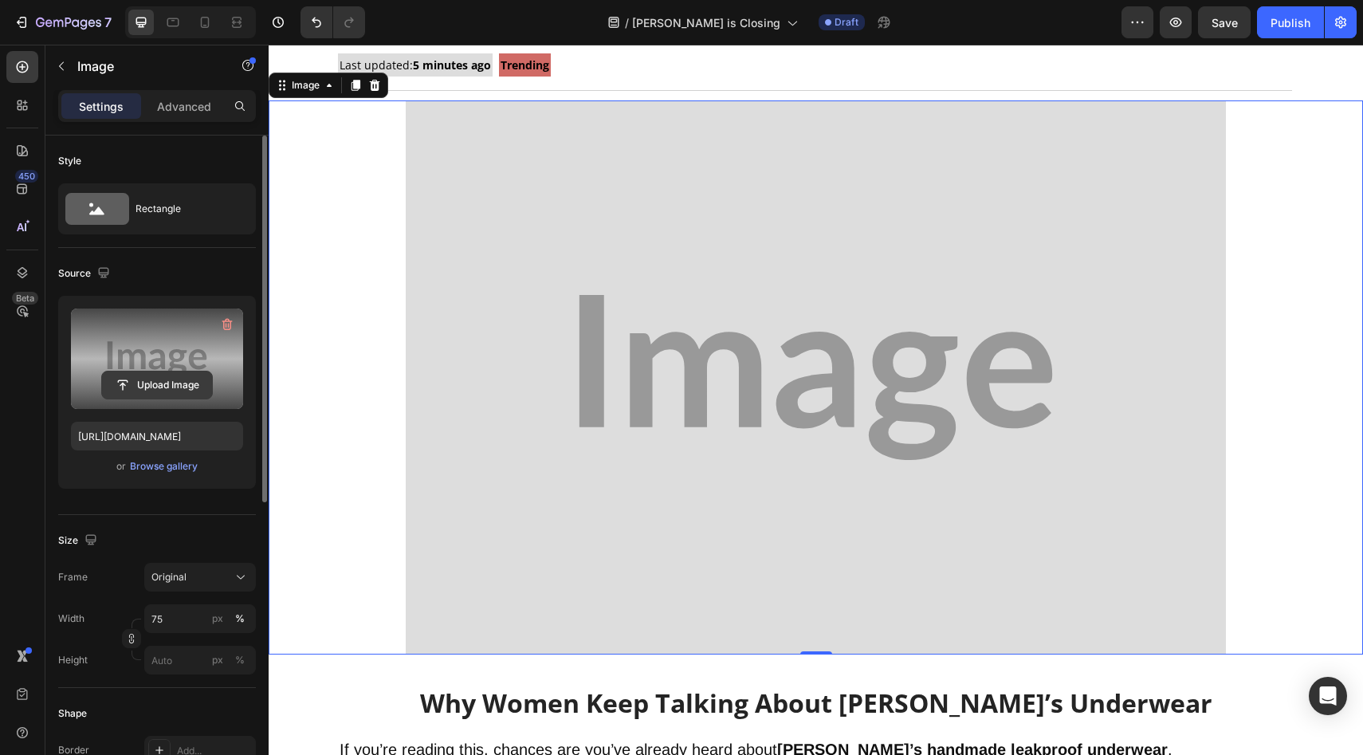
click at [179, 383] on input "file" at bounding box center [157, 385] width 110 height 27
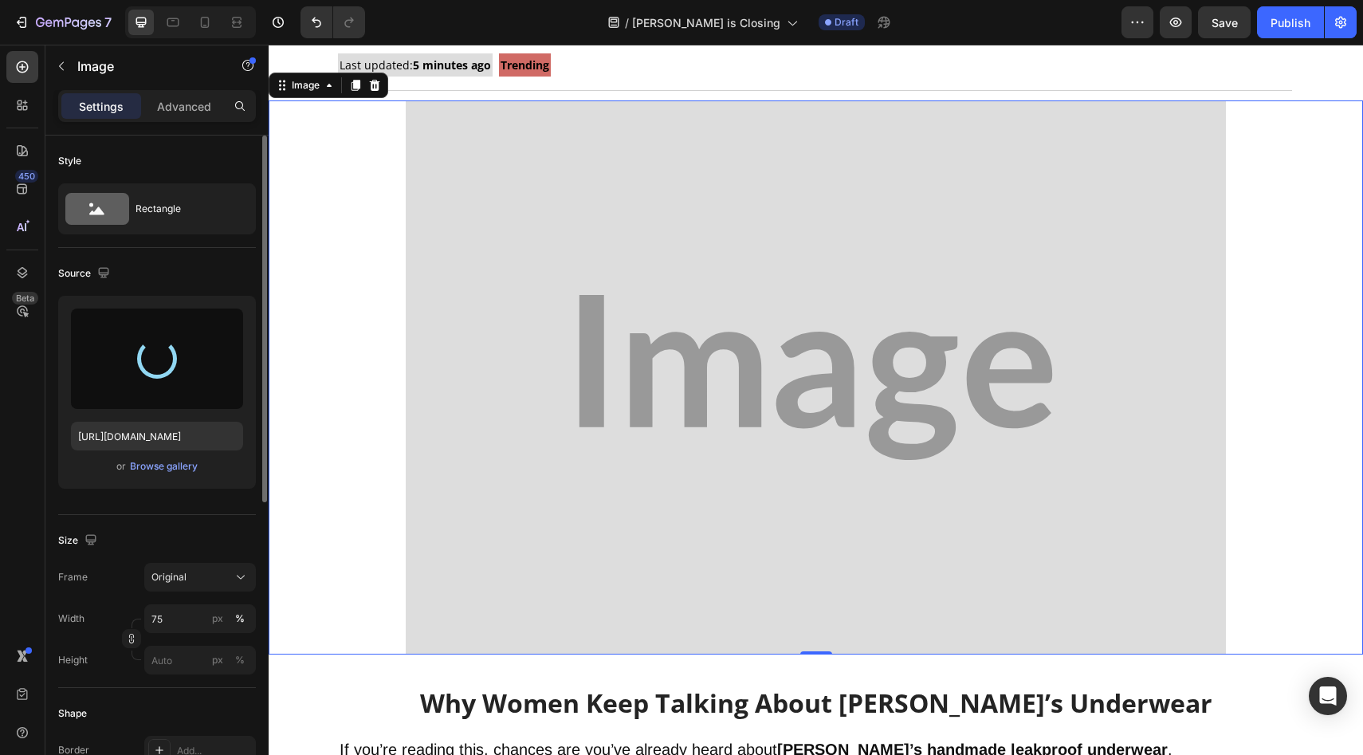
type input "[URL][DOMAIN_NAME]"
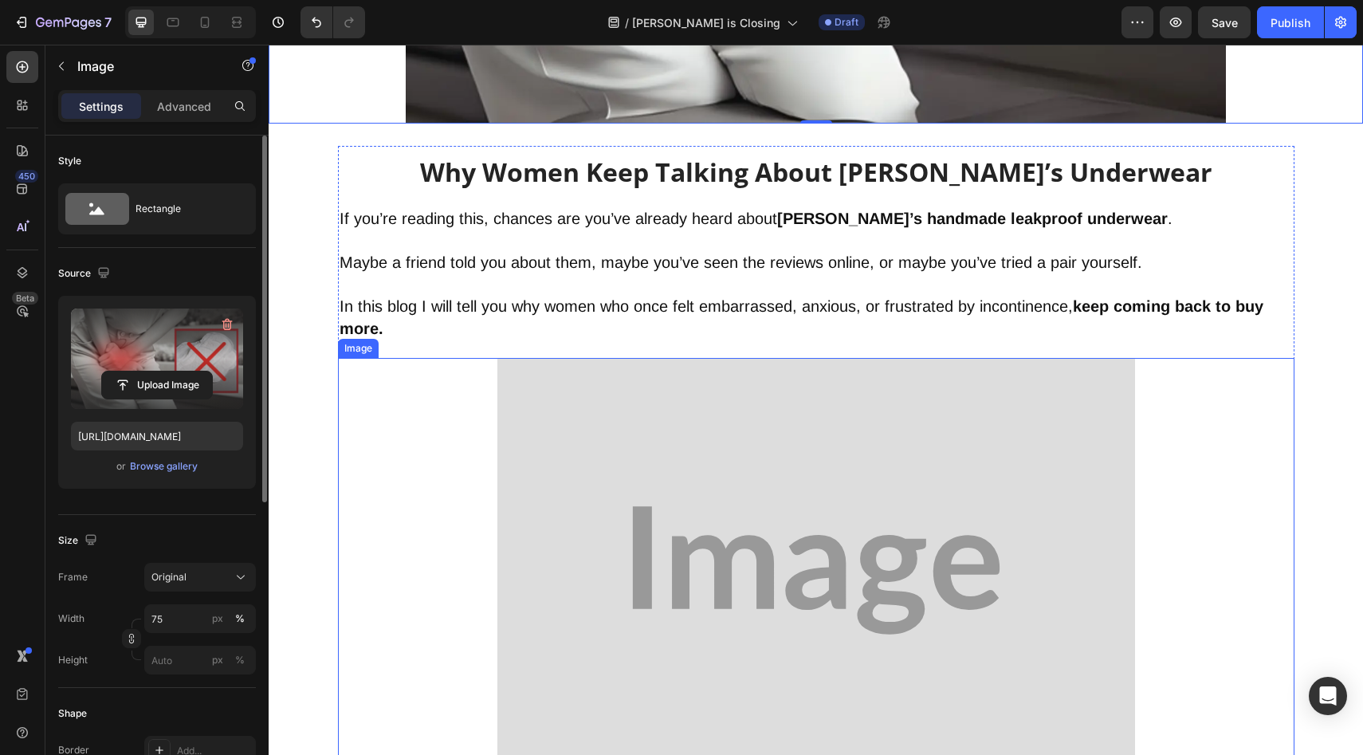
scroll to position [961, 0]
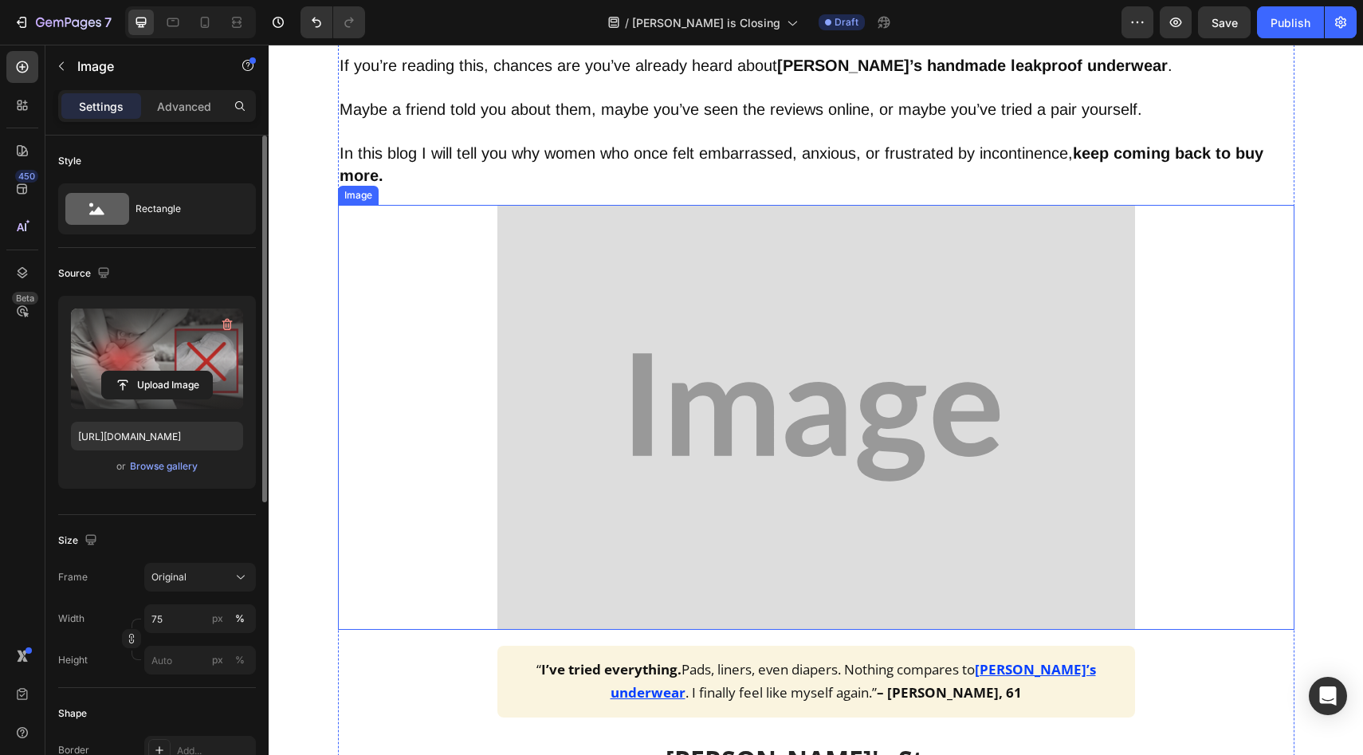
click at [732, 317] on img at bounding box center [816, 417] width 638 height 425
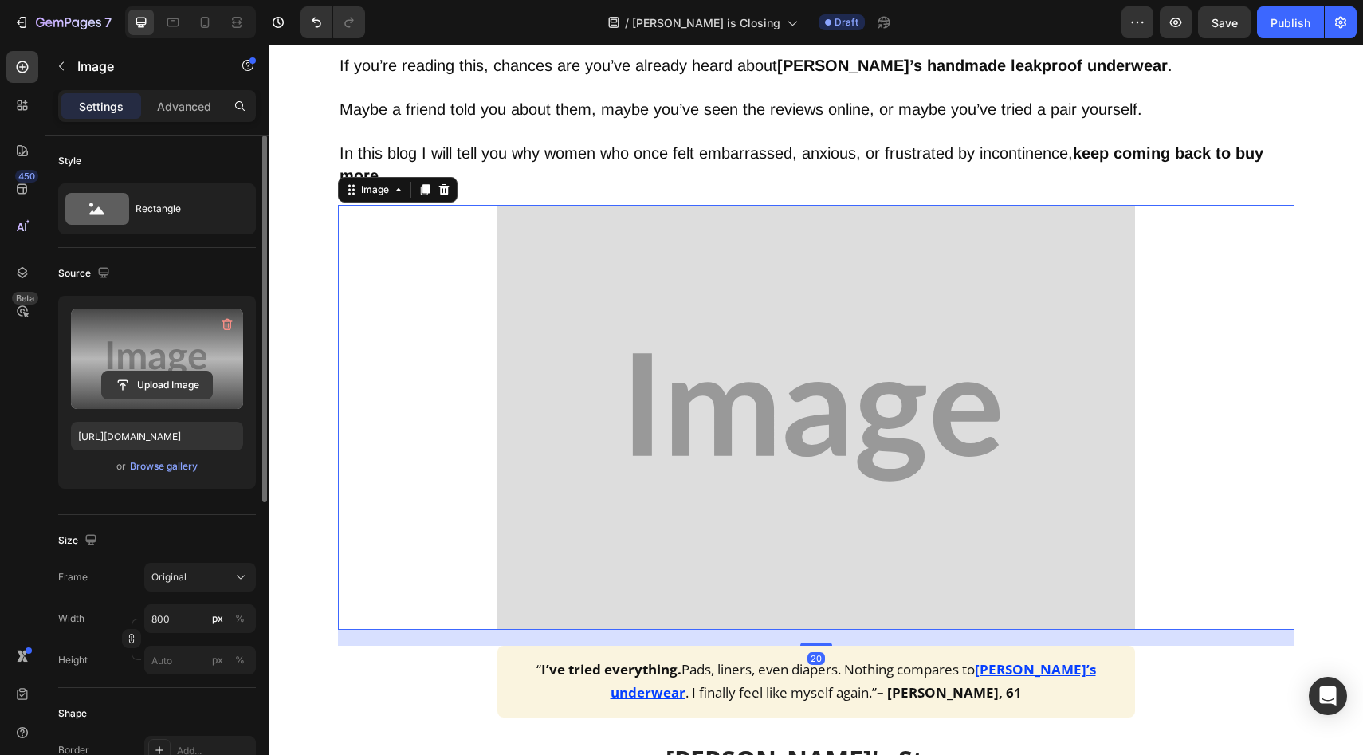
click at [147, 396] on input "file" at bounding box center [157, 385] width 110 height 27
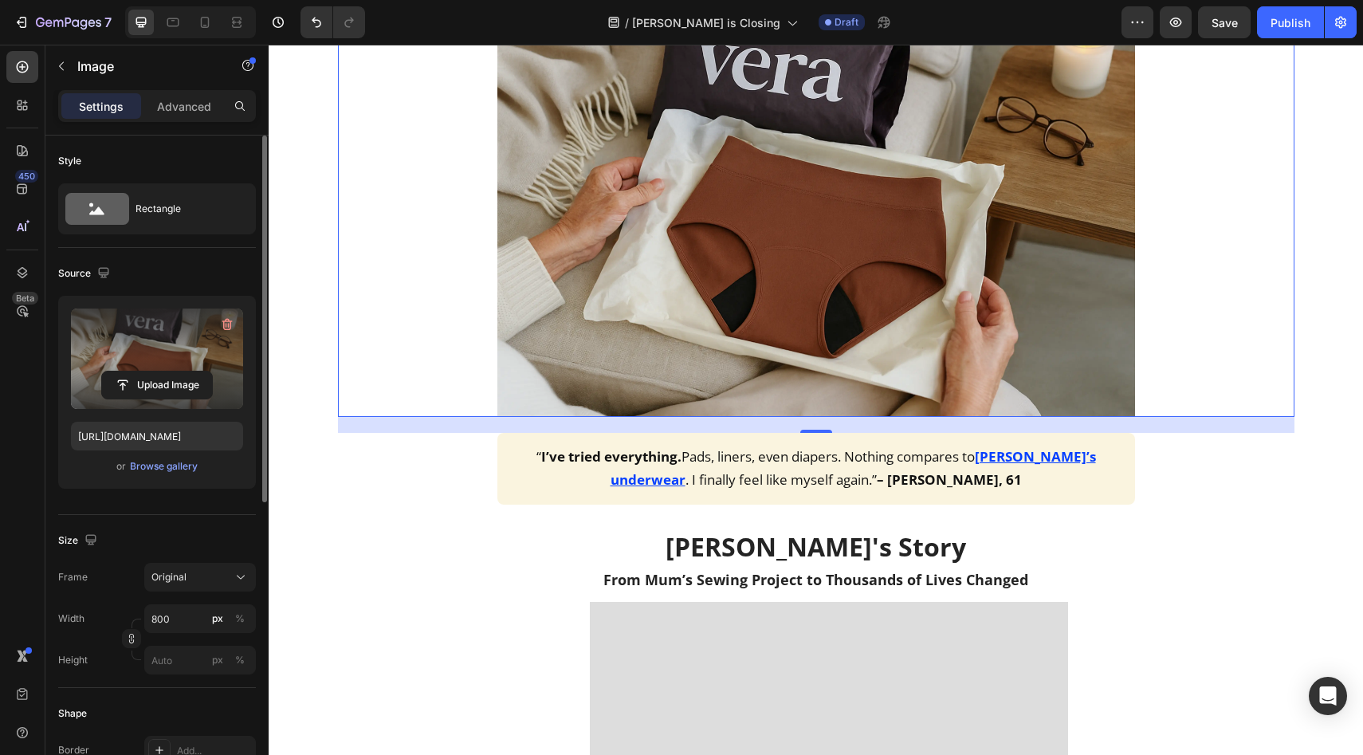
scroll to position [1295, 0]
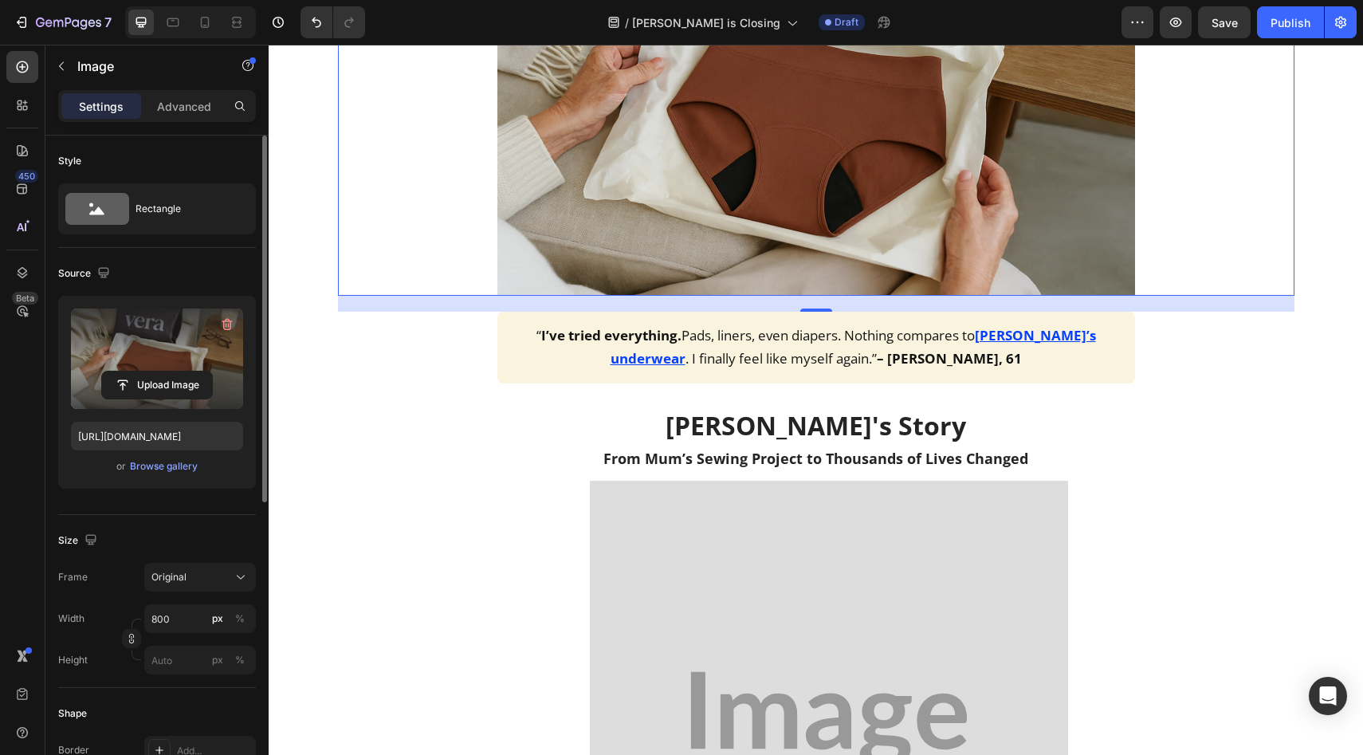
click at [218, 21] on div at bounding box center [190, 22] width 131 height 32
click at [203, 24] on icon at bounding box center [205, 22] width 16 height 16
type input "[URL][DOMAIN_NAME]"
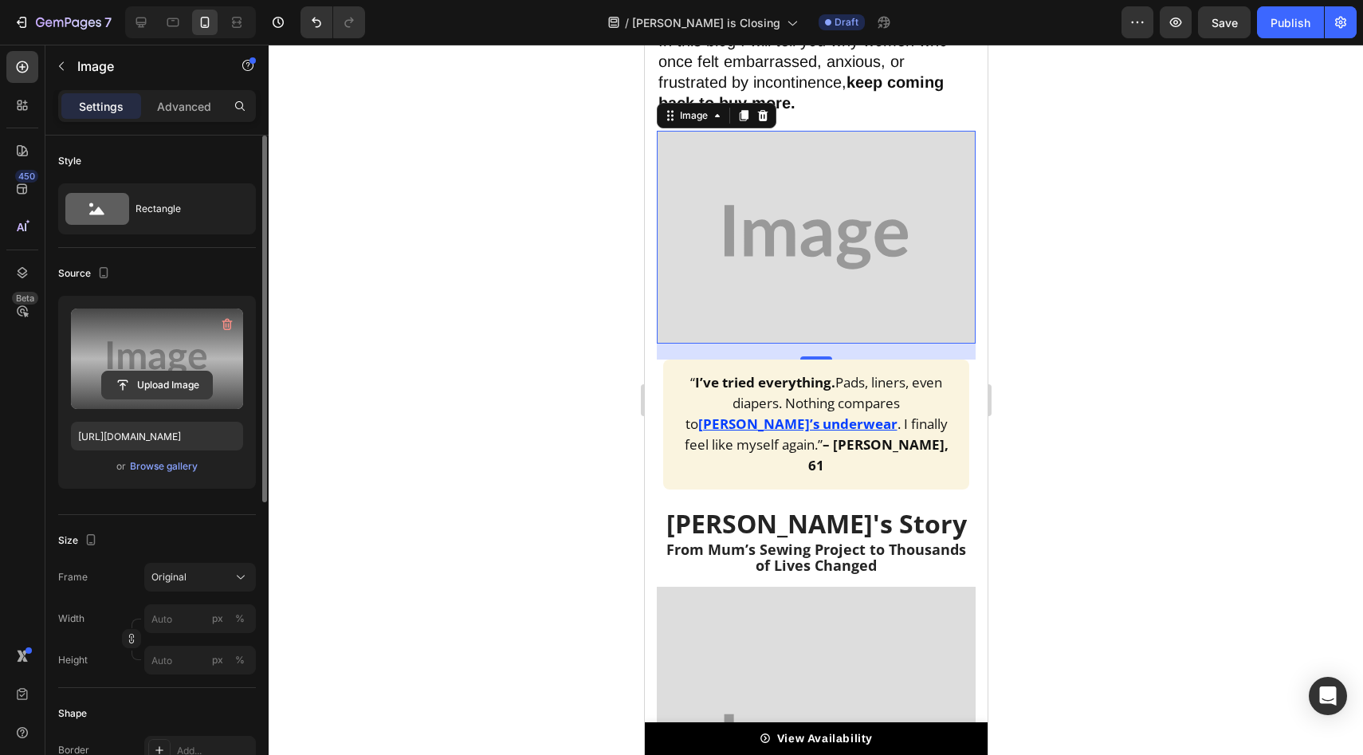
scroll to position [1202, 0]
click at [187, 387] on input "file" at bounding box center [157, 385] width 110 height 27
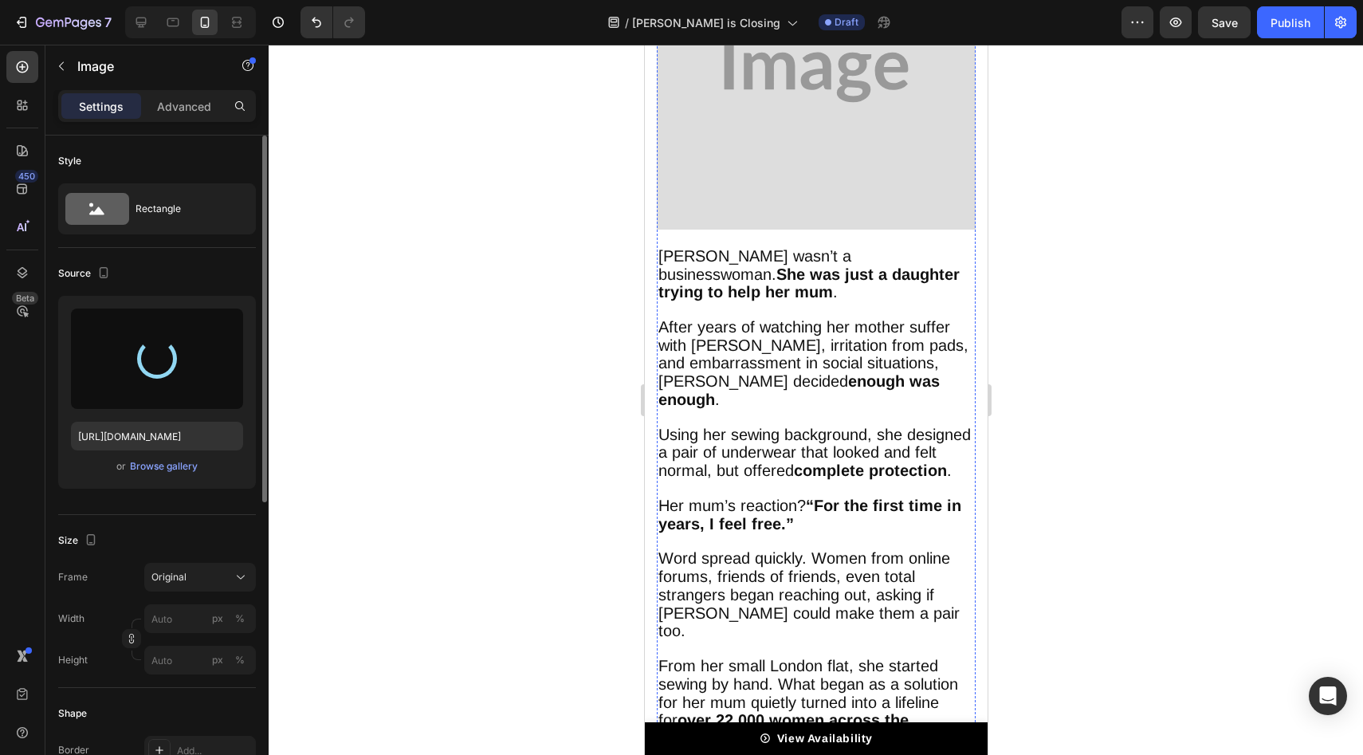
scroll to position [1795, 0]
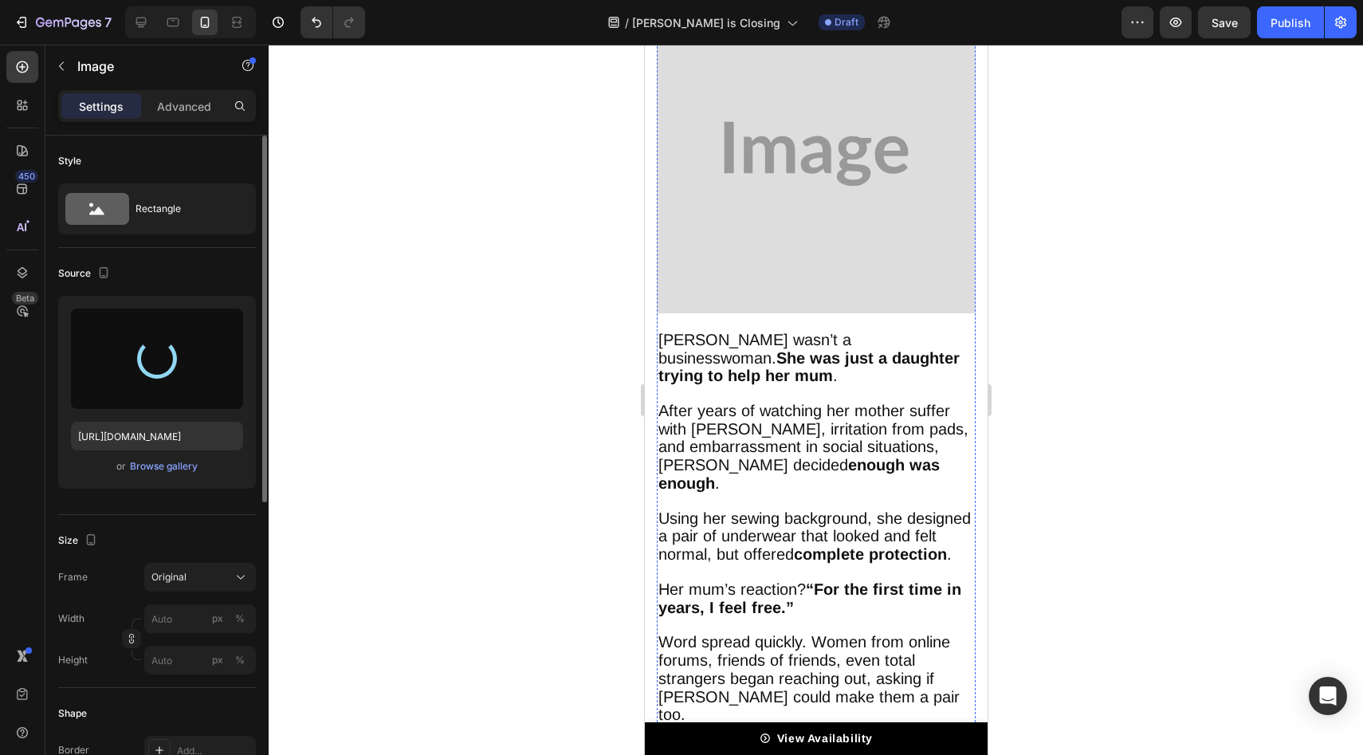
type input "[URL][DOMAIN_NAME]"
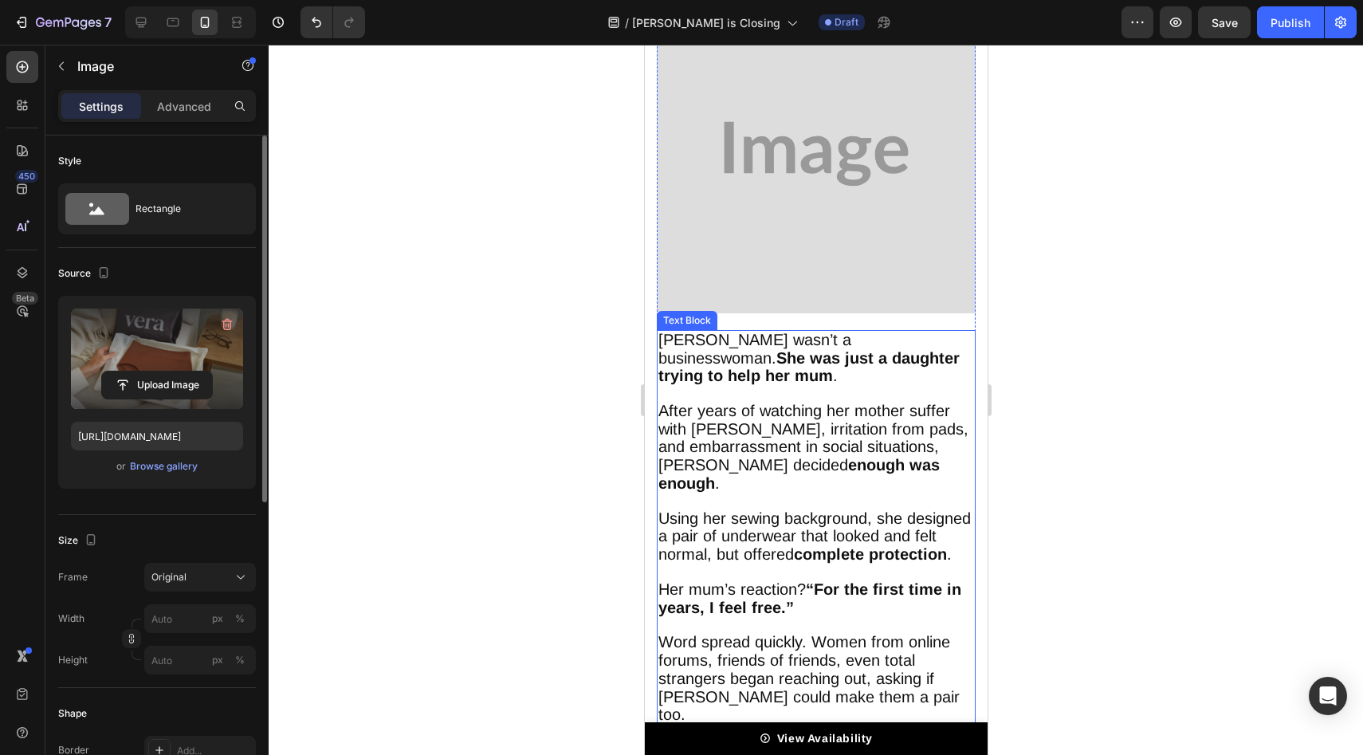
click at [846, 633] on span "Word spread quickly. Women from online forums, friends of friends, even total s…" at bounding box center [808, 678] width 301 height 90
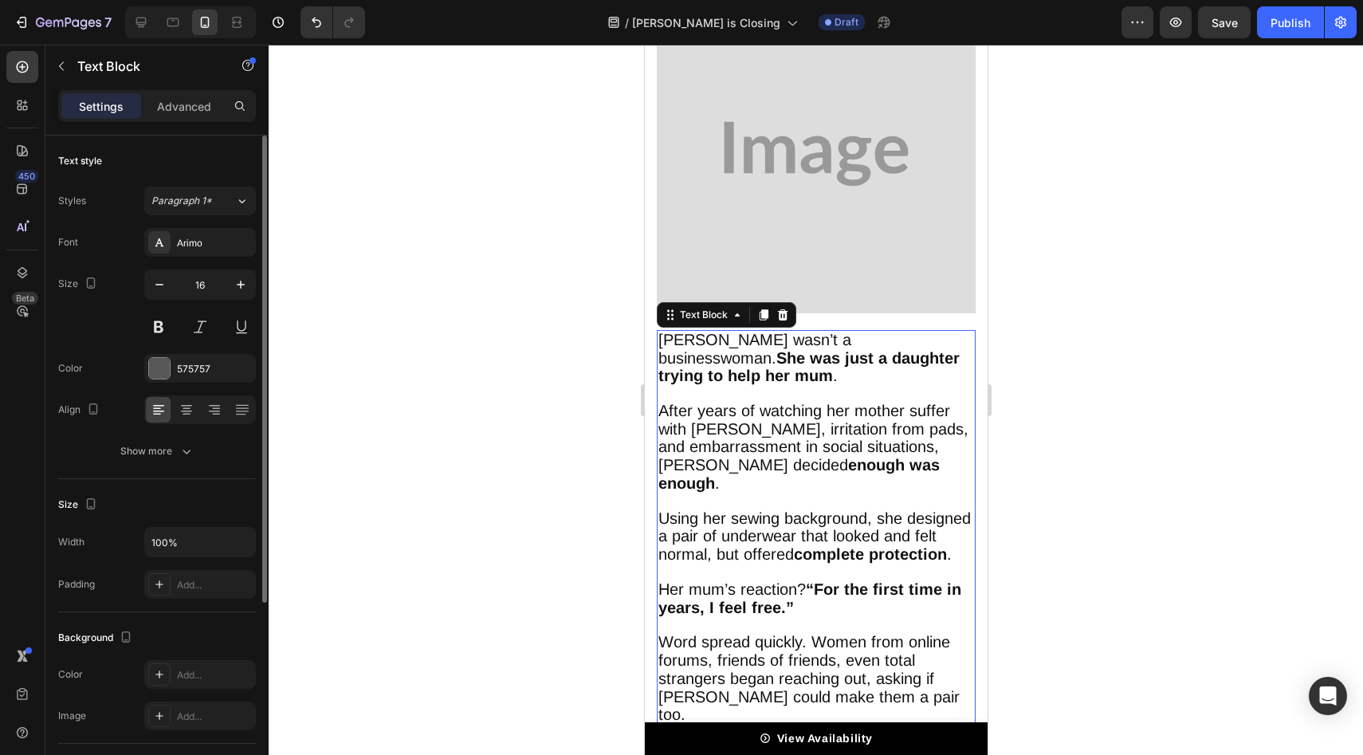
click at [891, 700] on div "[PERSON_NAME] wasn’t a businesswoman. She was just a daughter trying to help he…" at bounding box center [815, 590] width 319 height 520
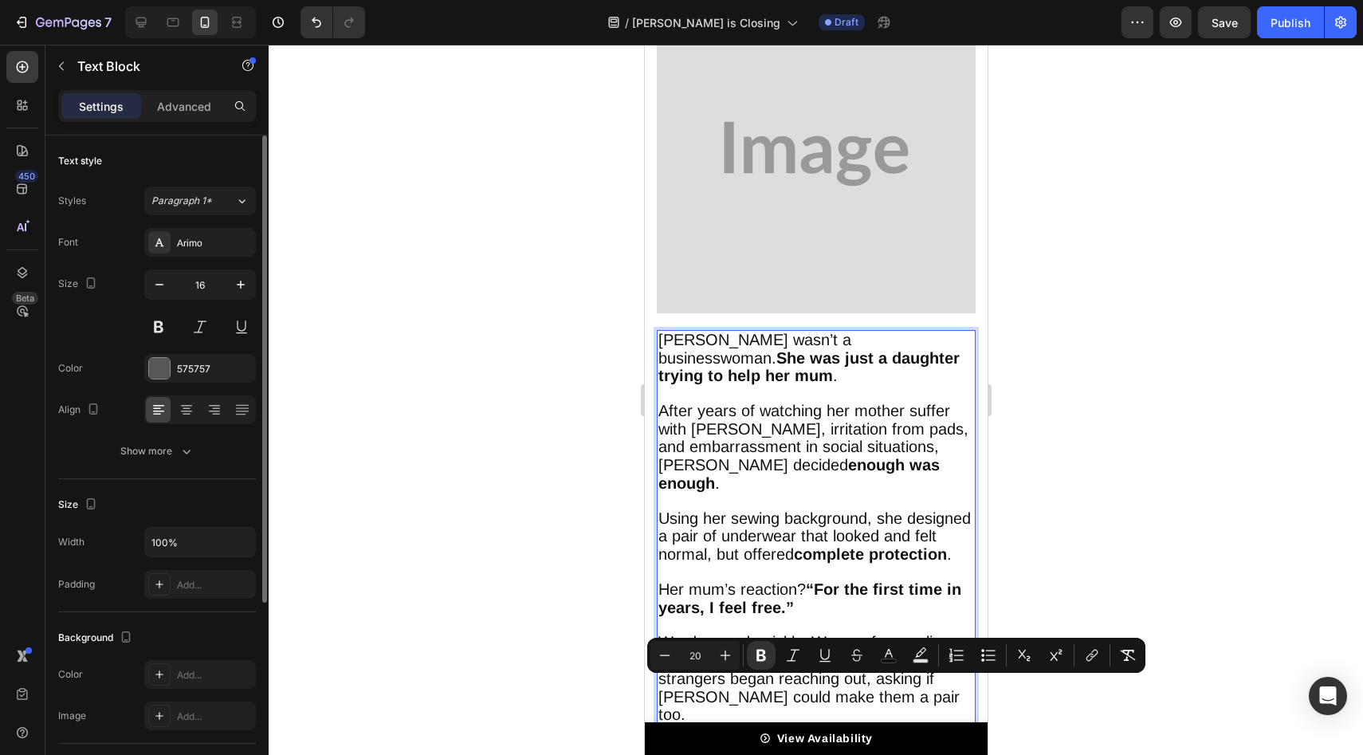
drag, startPoint x: 896, startPoint y: 693, endPoint x: 904, endPoint y: 692, distance: 8.0
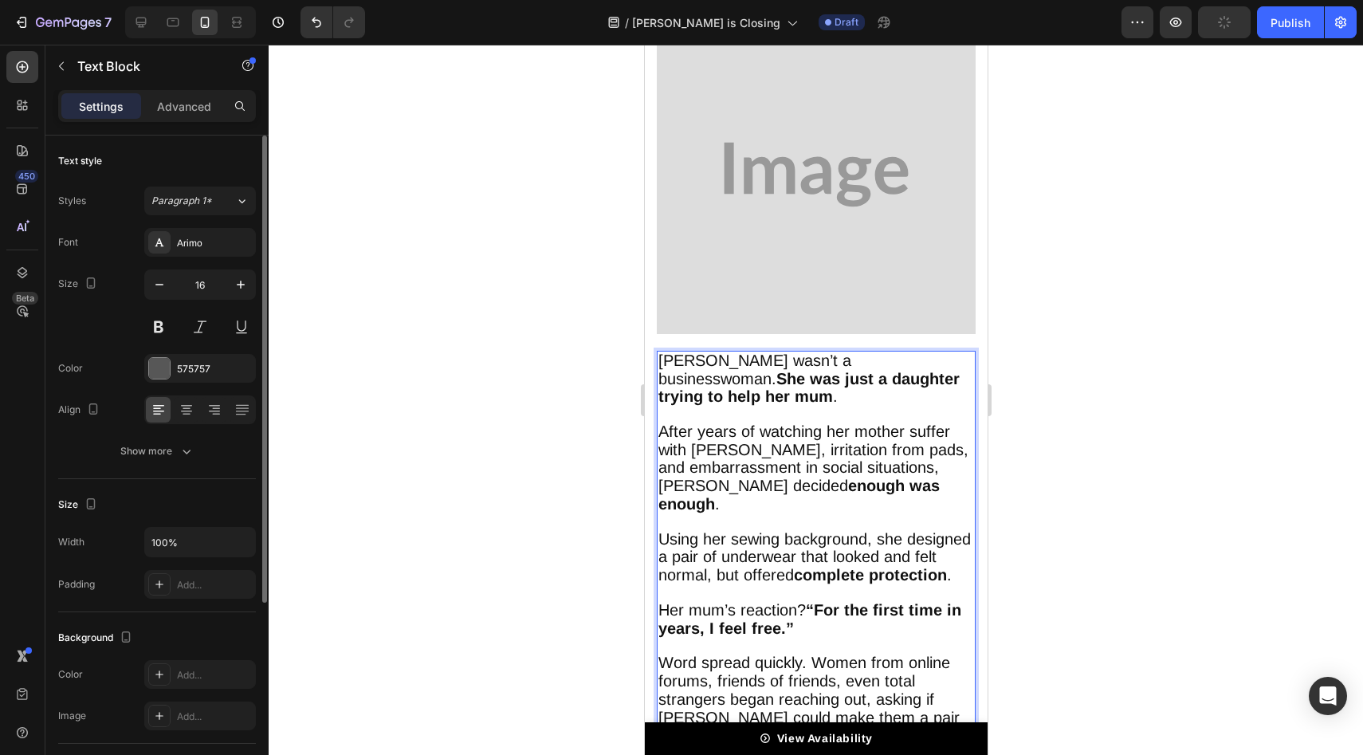
scroll to position [1764, 0]
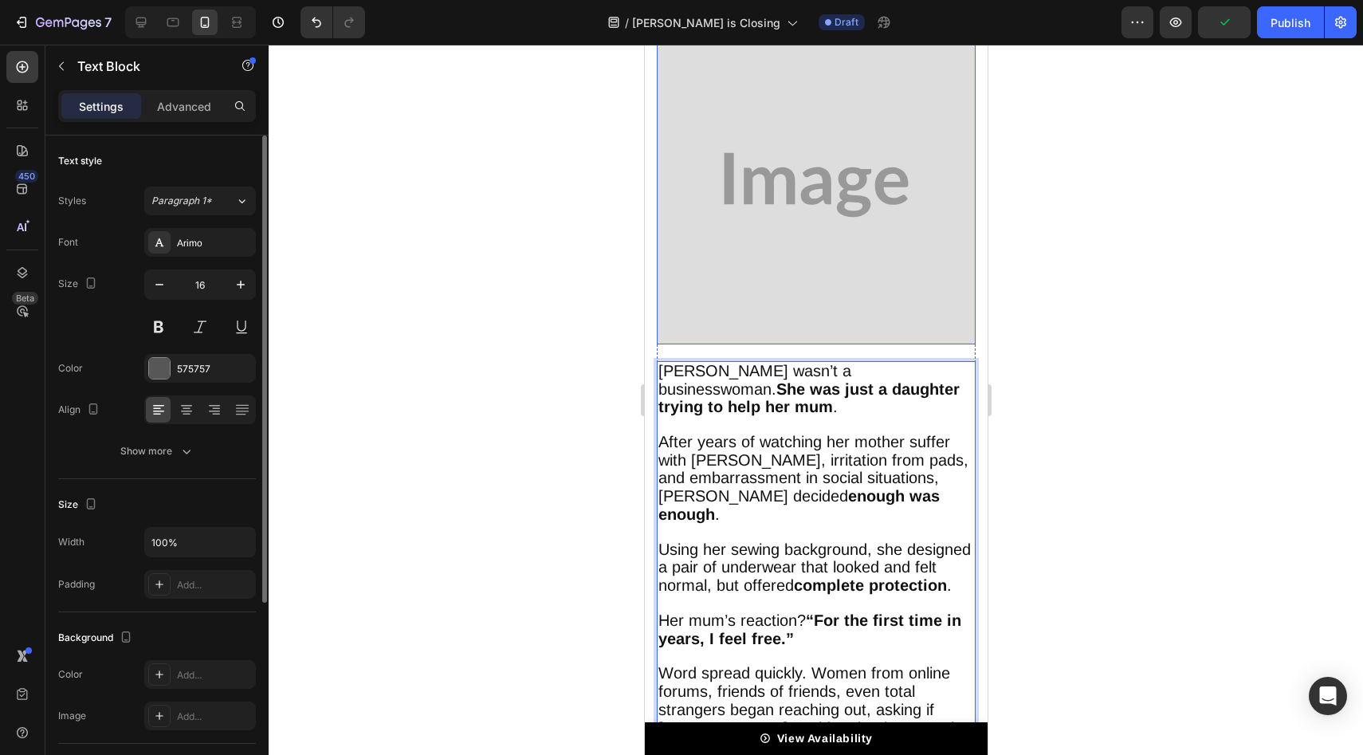
click at [781, 188] on img at bounding box center [815, 185] width 319 height 319
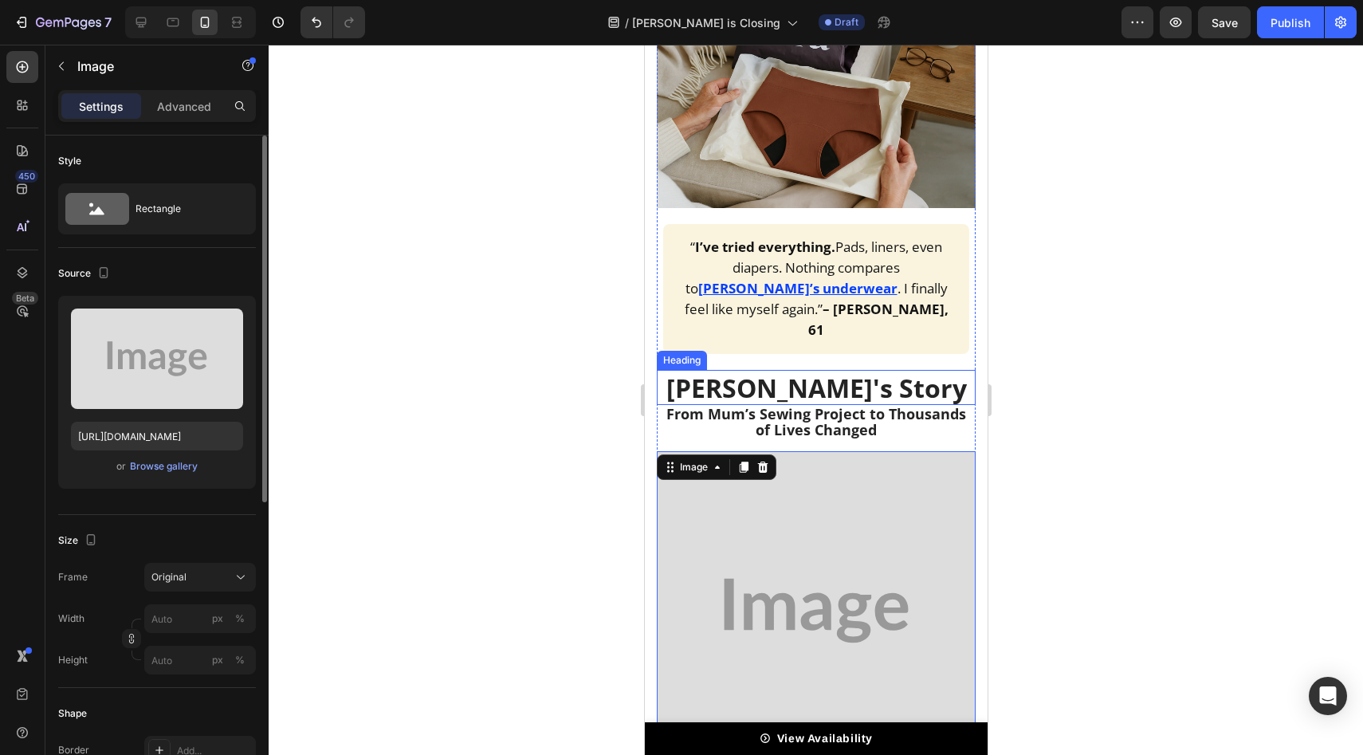
scroll to position [1417, 0]
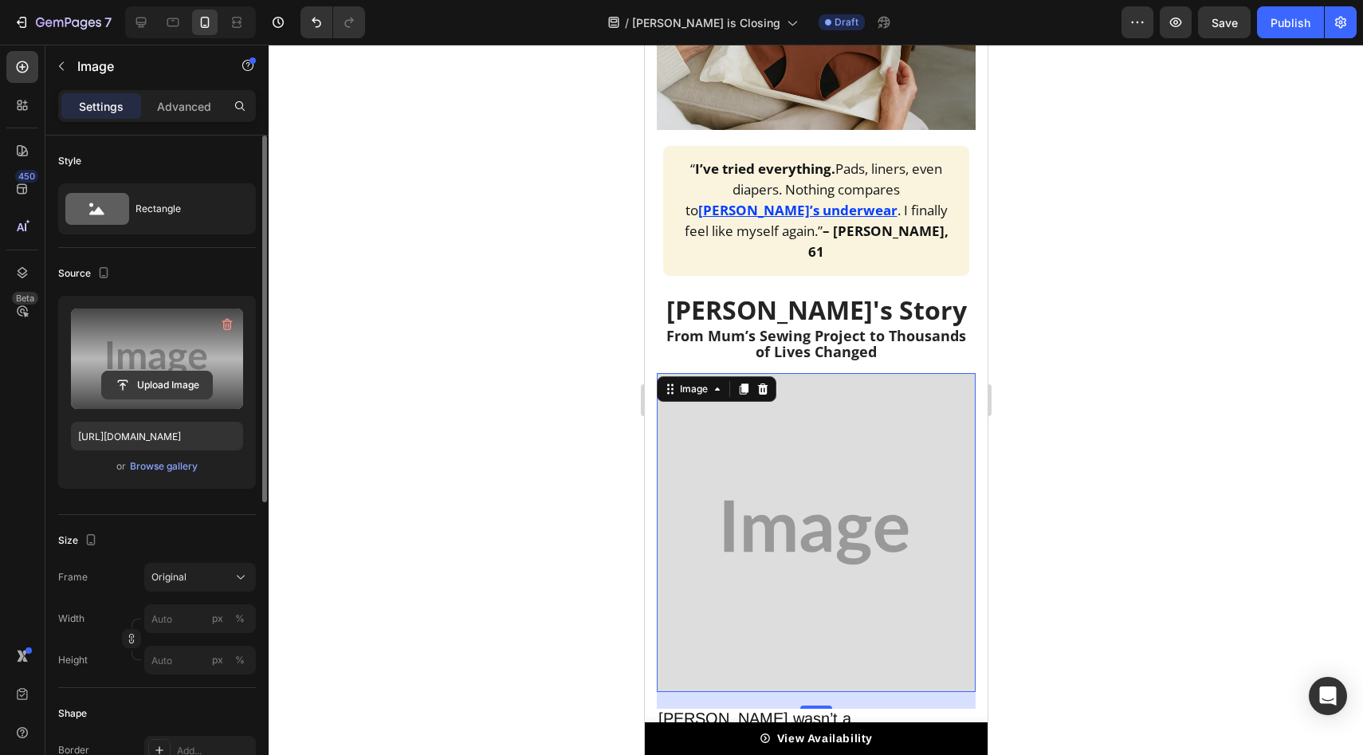
click at [174, 389] on input "file" at bounding box center [157, 385] width 110 height 27
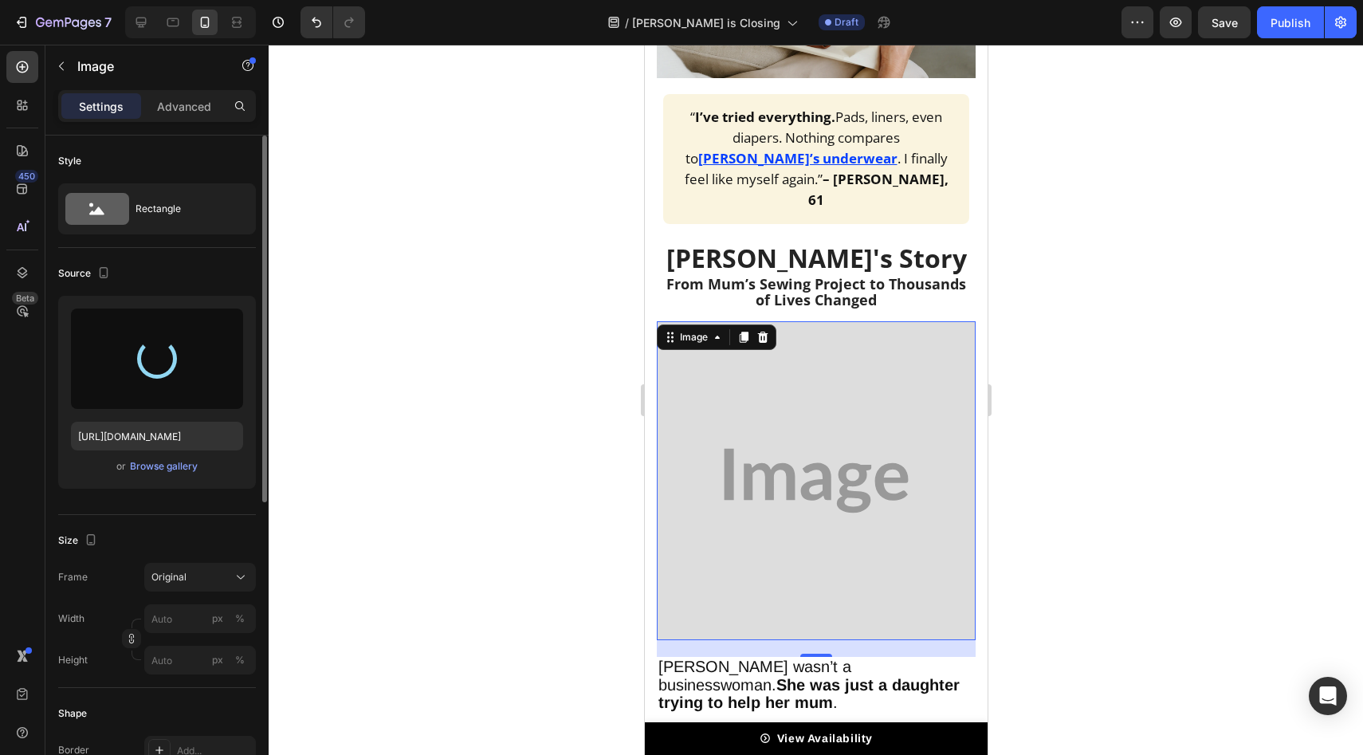
scroll to position [1116, 0]
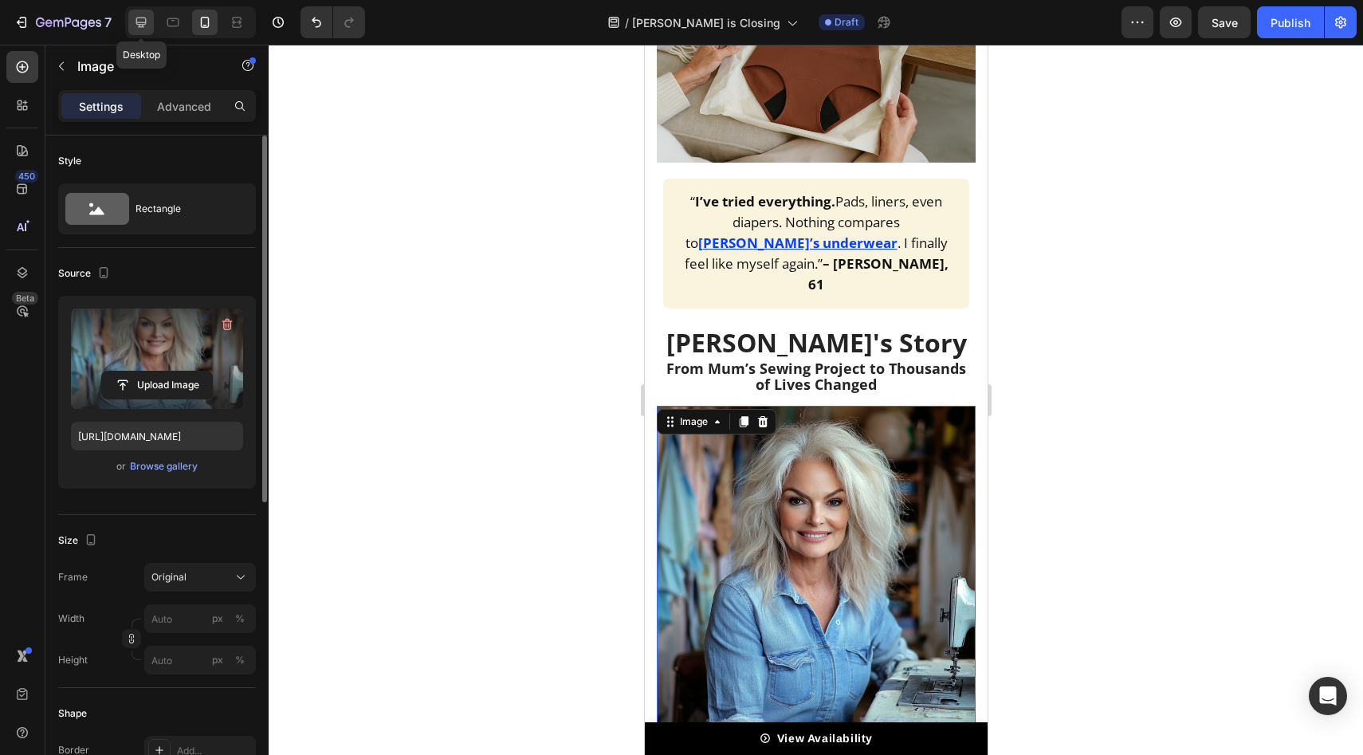
click at [135, 20] on icon at bounding box center [141, 22] width 16 height 16
type input "[URL][DOMAIN_NAME]"
type input "600"
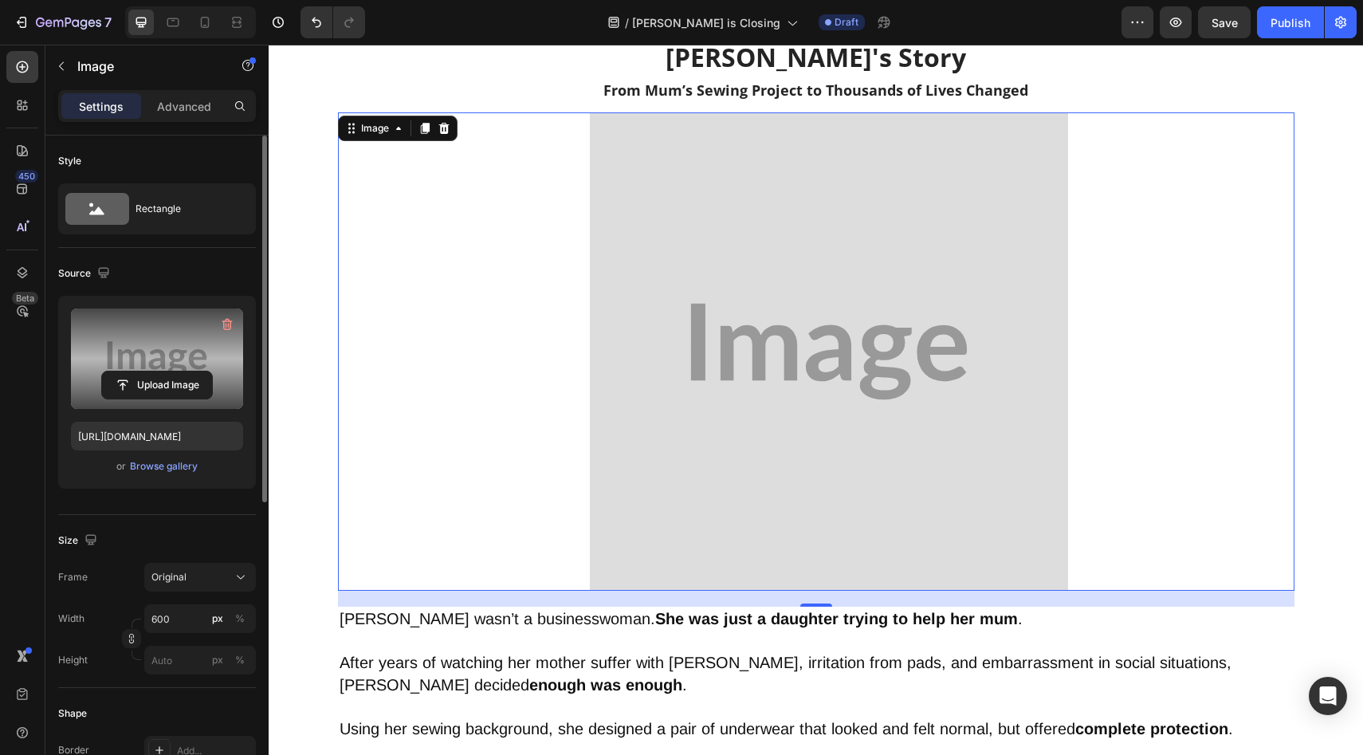
click at [125, 367] on label at bounding box center [157, 359] width 172 height 100
click at [125, 372] on input "file" at bounding box center [157, 385] width 110 height 27
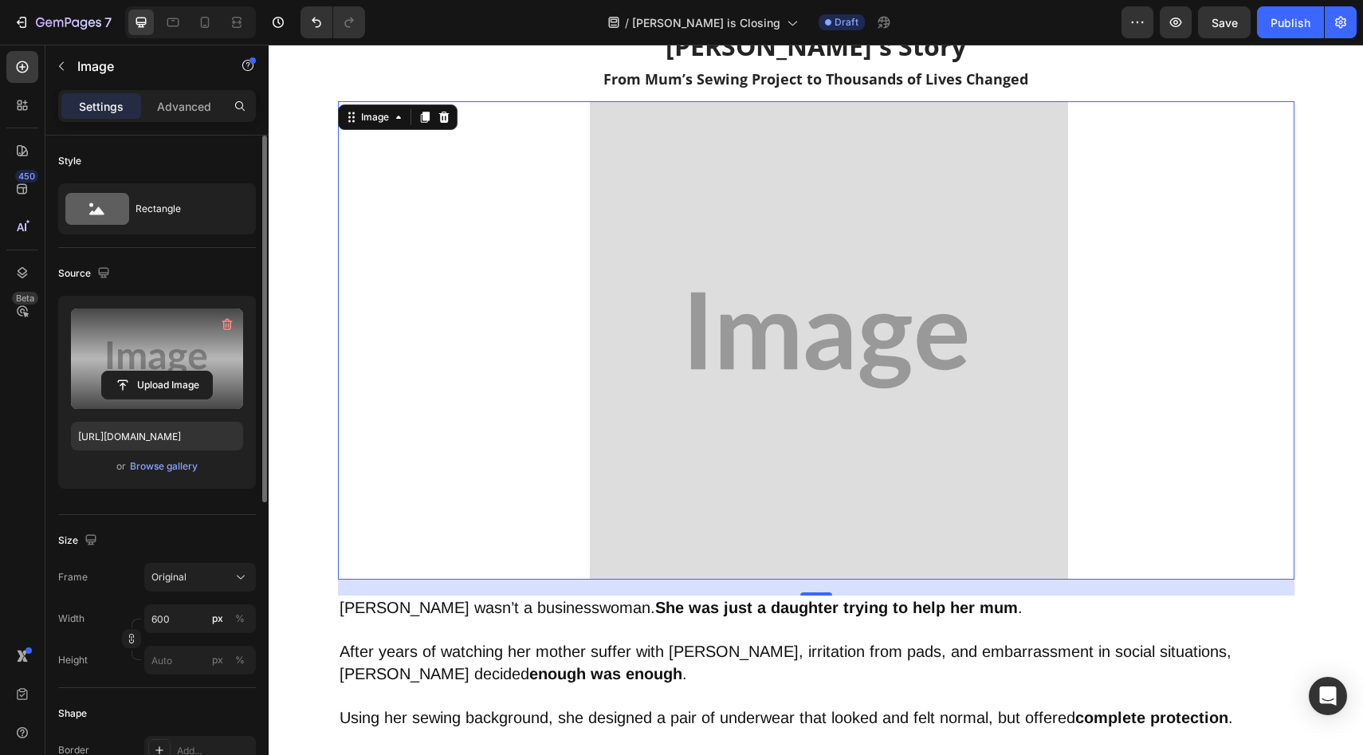
scroll to position [1359, 0]
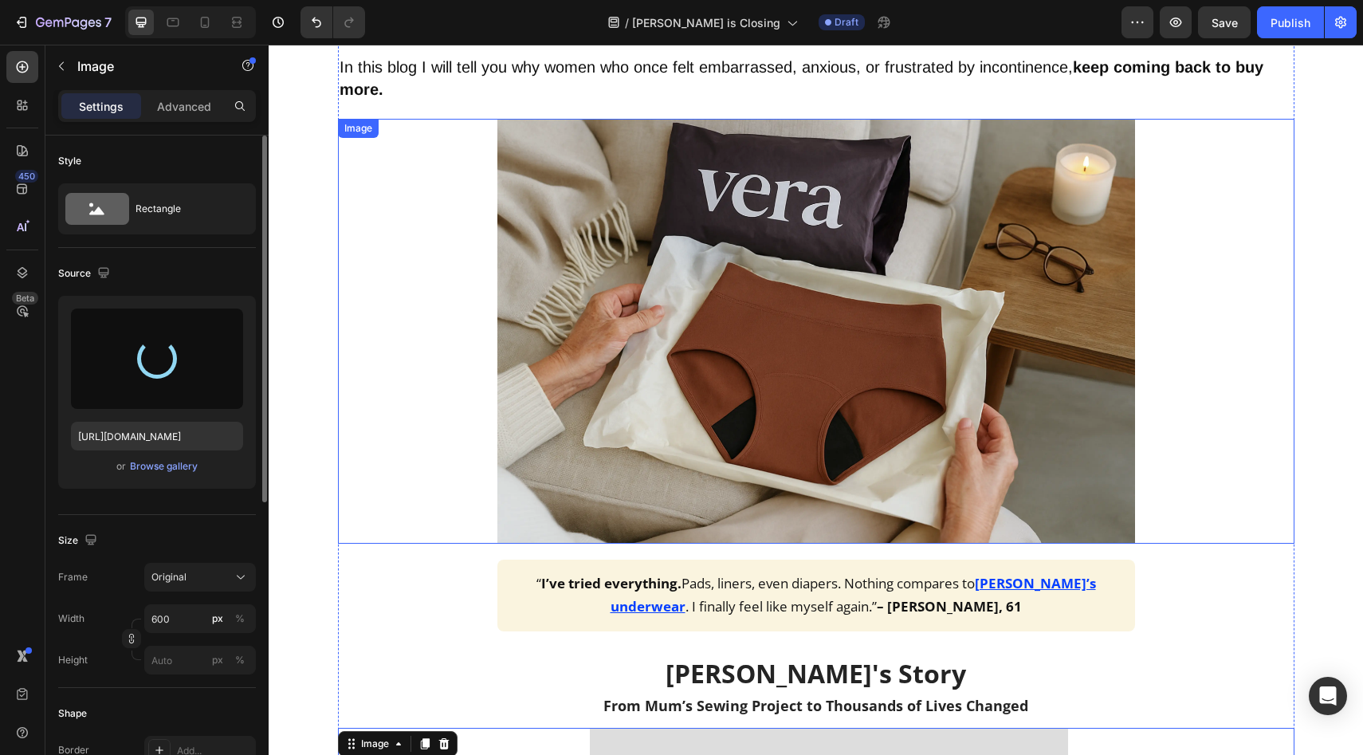
type input "[URL][DOMAIN_NAME]"
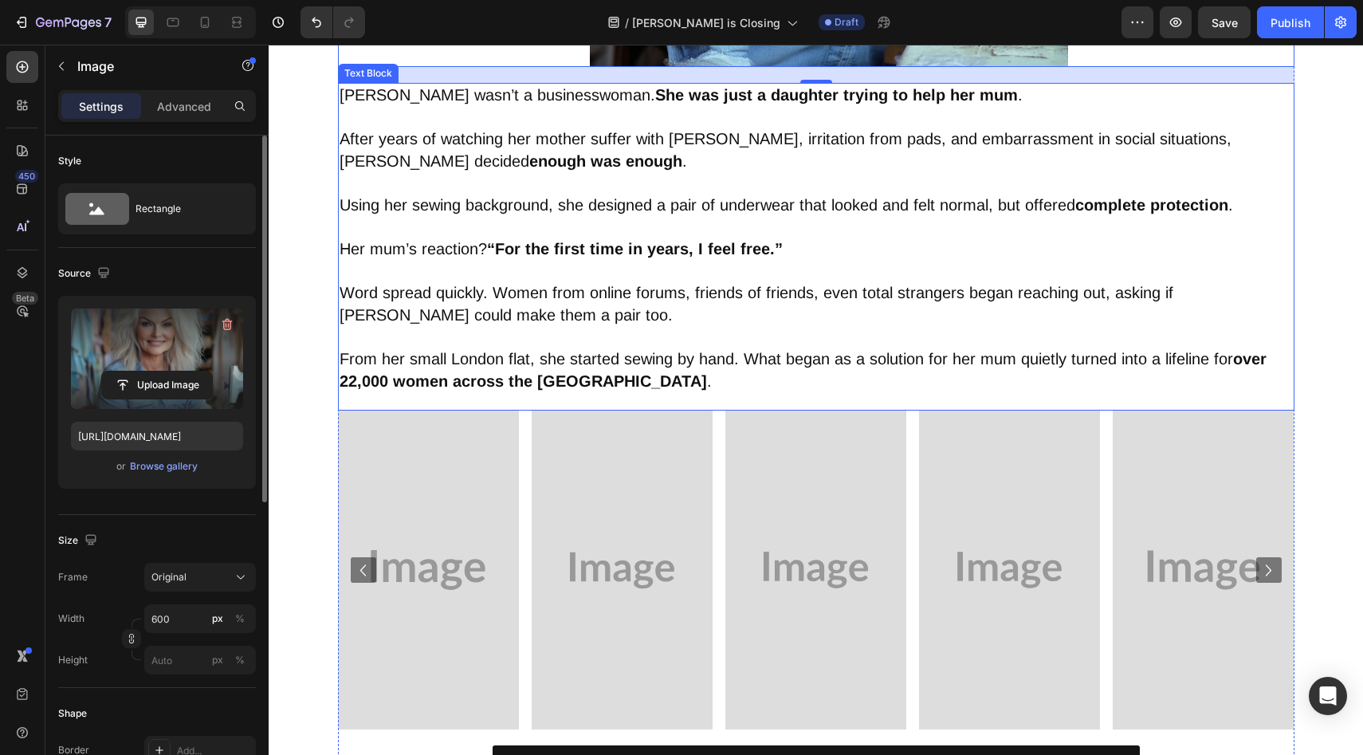
scroll to position [1836, 0]
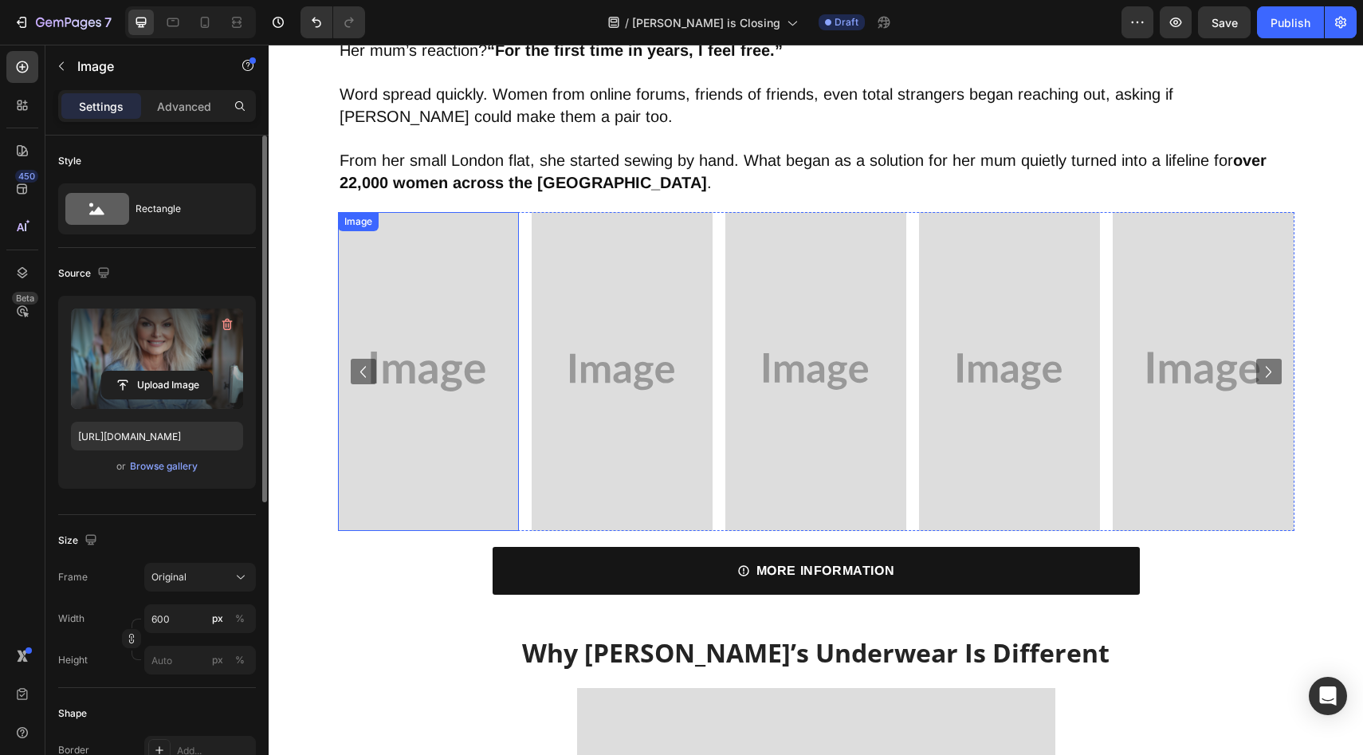
click at [463, 340] on img at bounding box center [428, 371] width 181 height 319
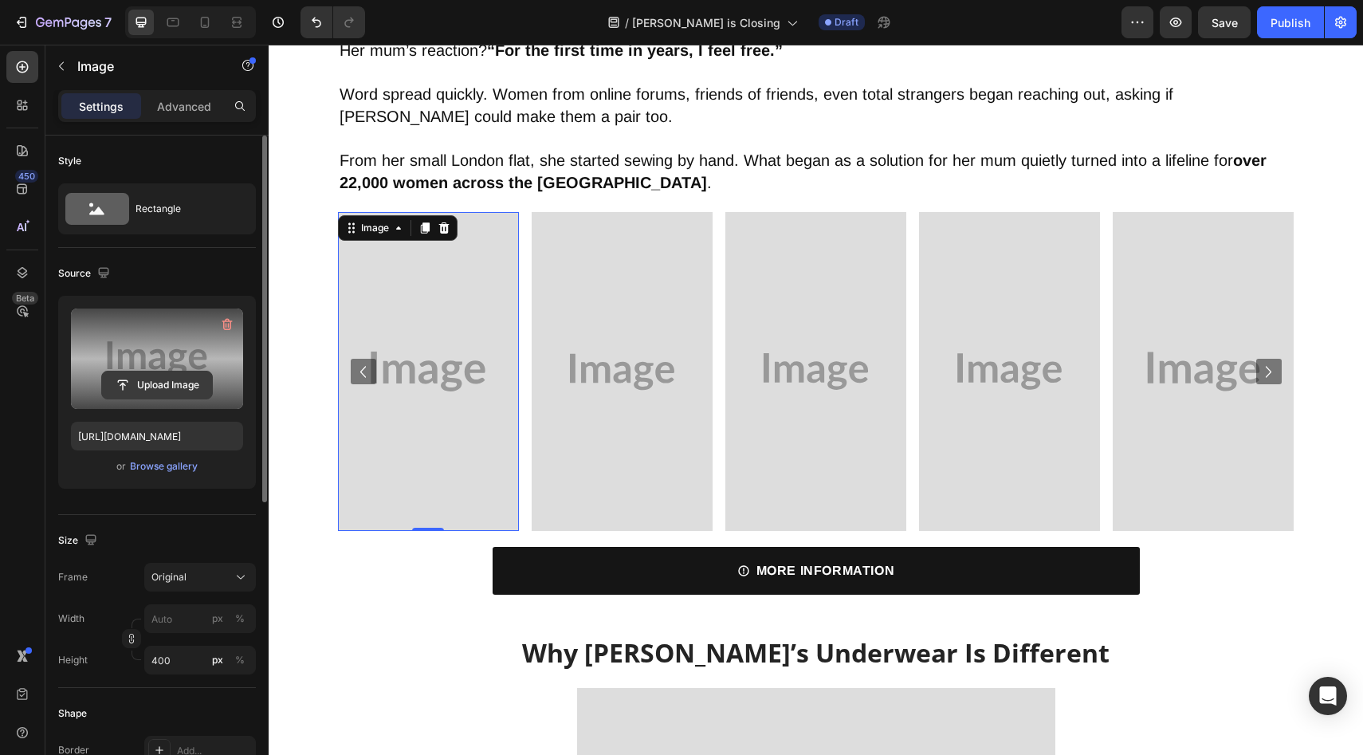
click at [137, 396] on input "file" at bounding box center [157, 385] width 110 height 27
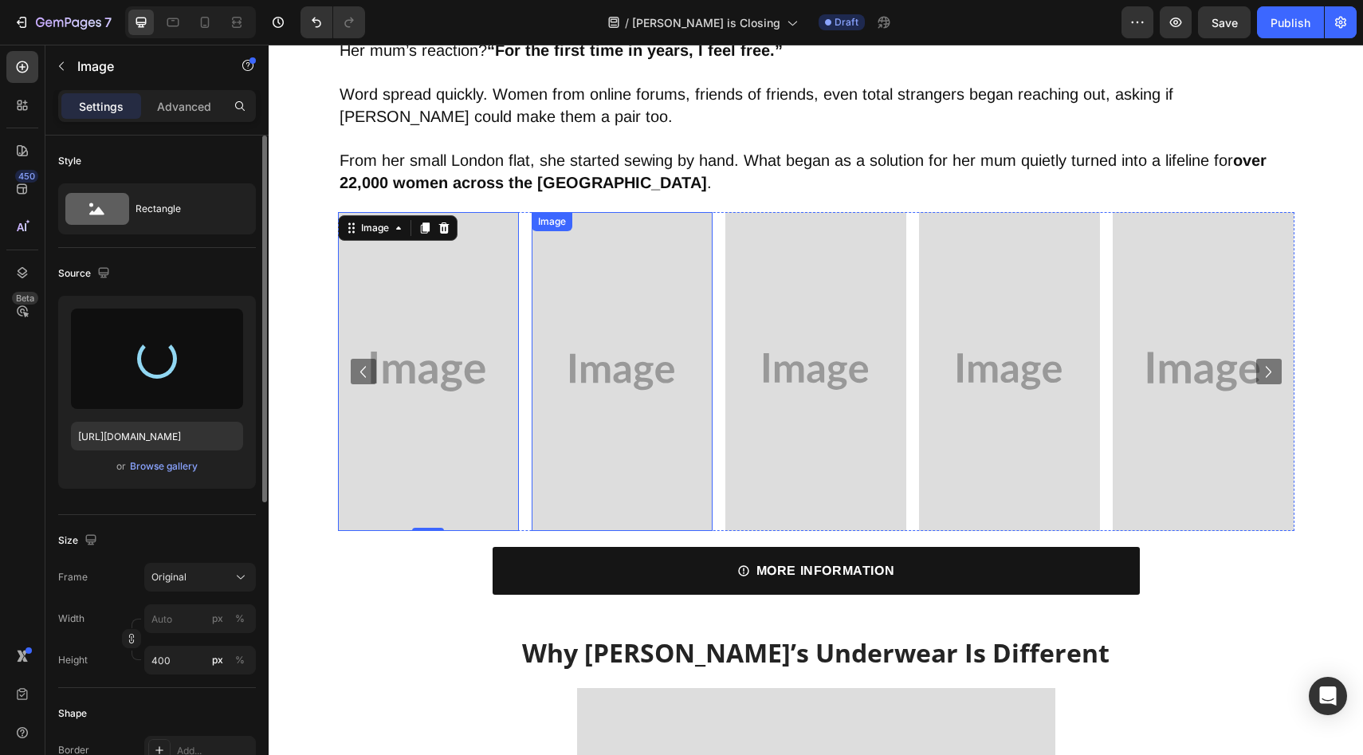
type input "[URL][DOMAIN_NAME]"
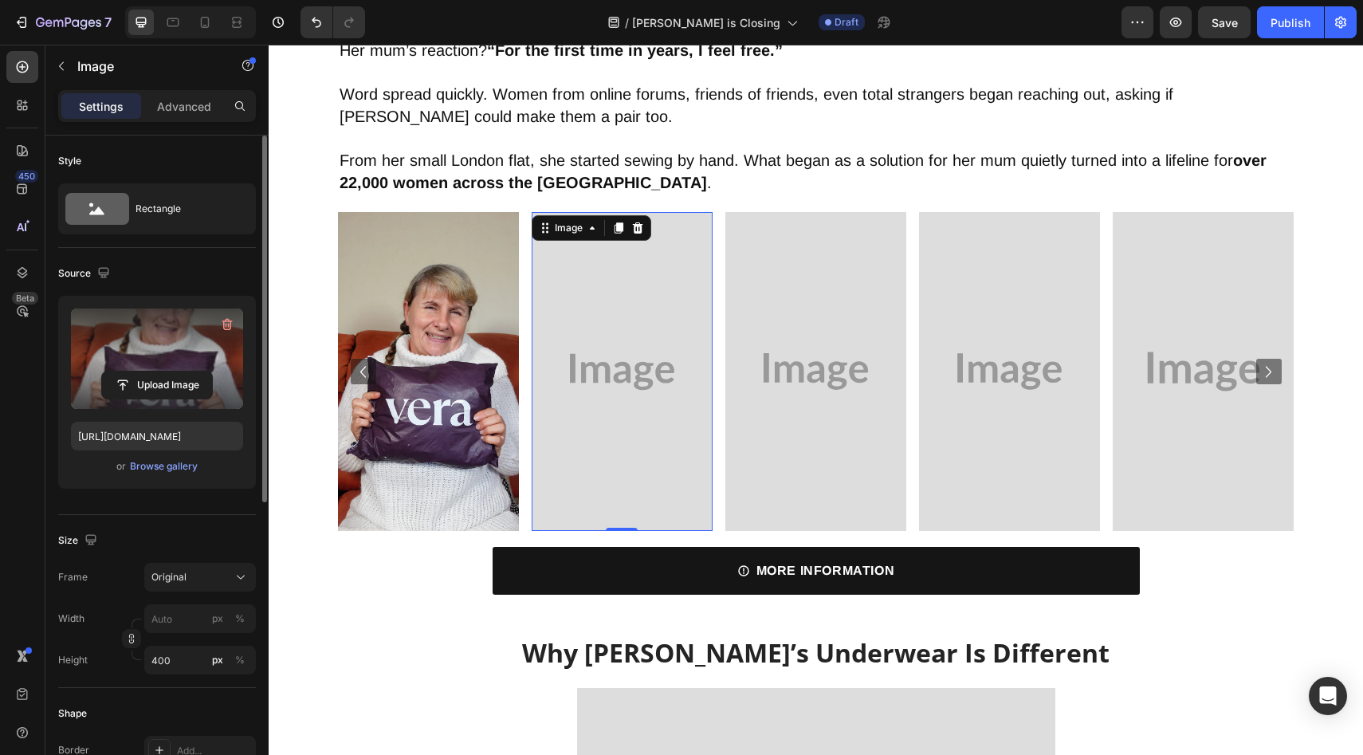
click at [603, 373] on img at bounding box center [622, 371] width 181 height 319
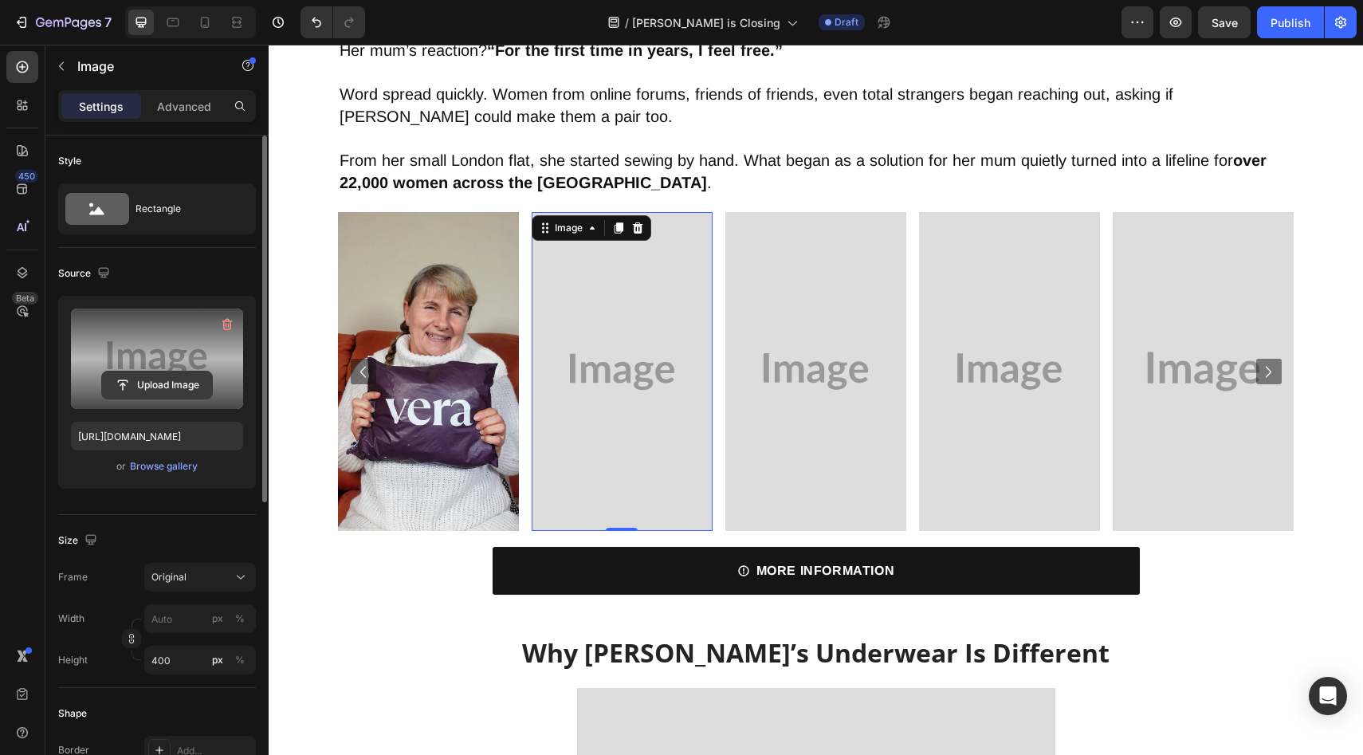
click at [194, 383] on input "file" at bounding box center [157, 385] width 110 height 27
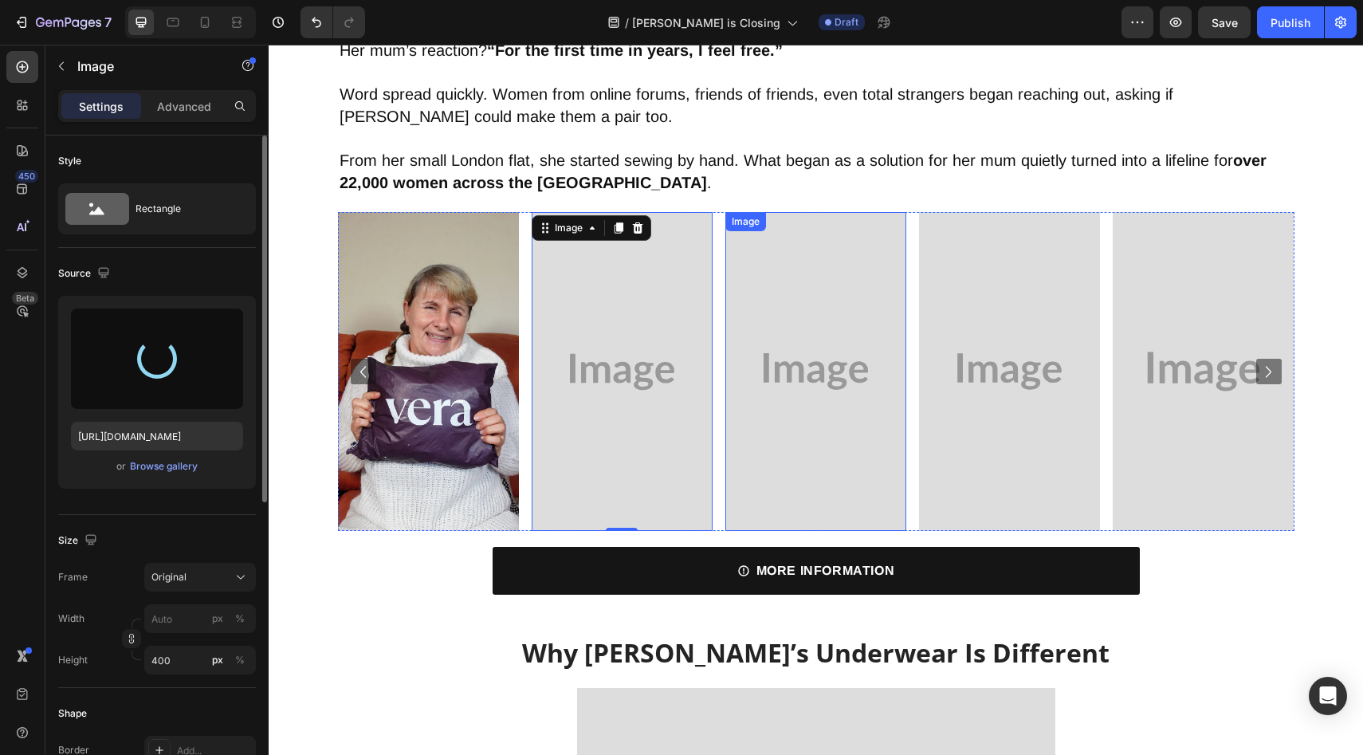
type input "[URL][DOMAIN_NAME]"
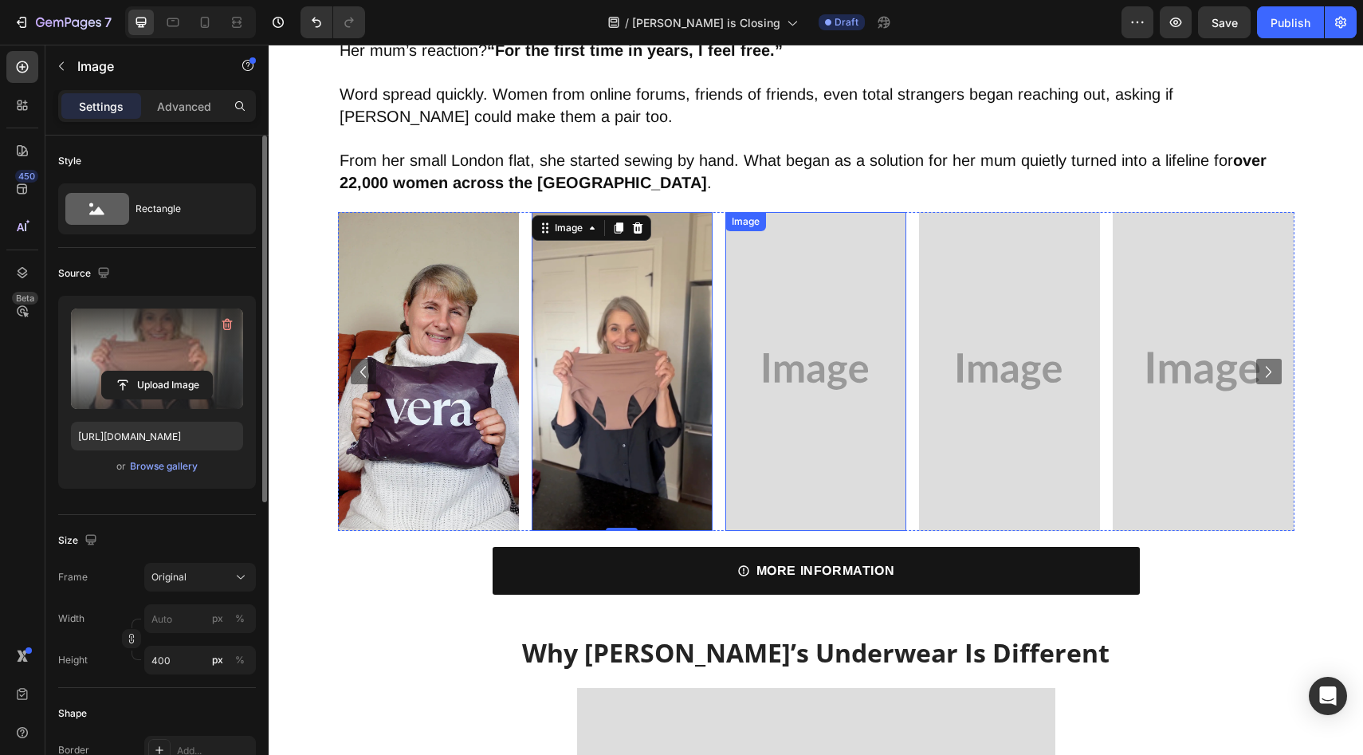
click at [832, 370] on img at bounding box center [816, 371] width 181 height 319
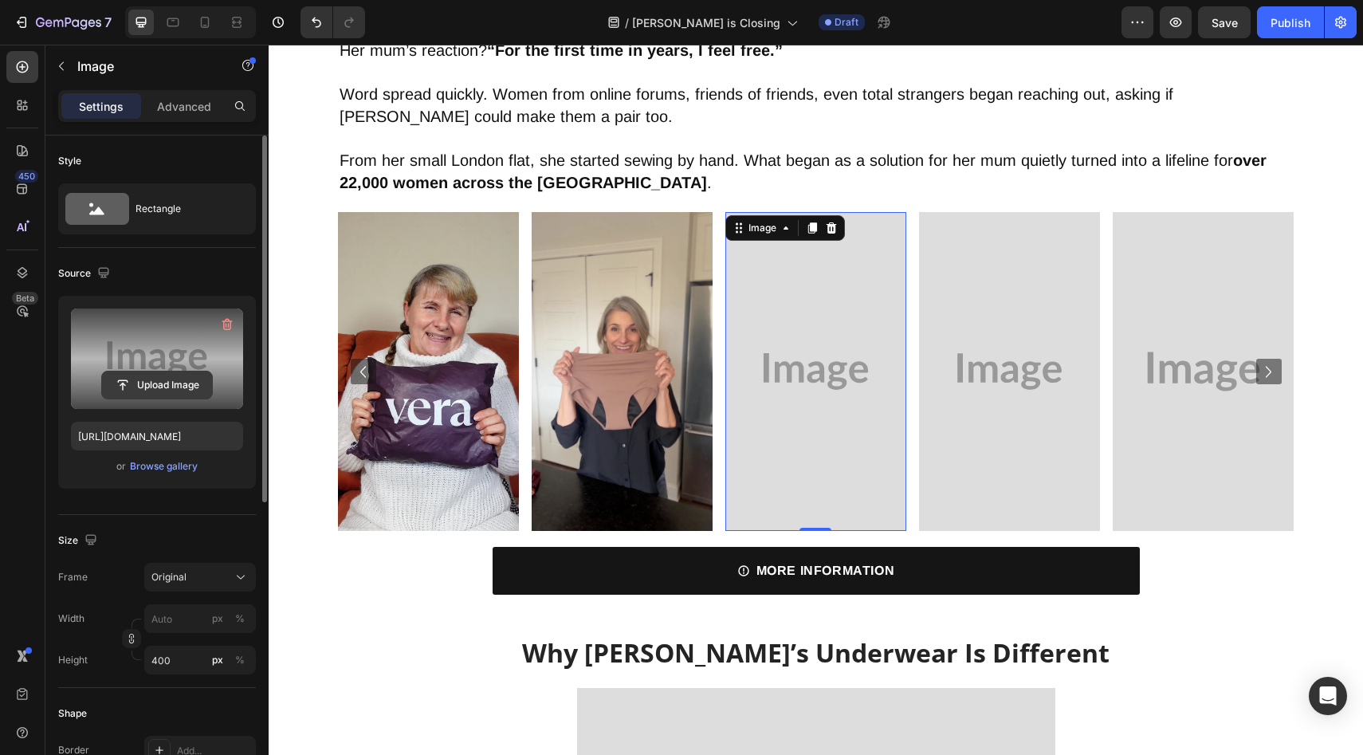
click at [163, 381] on input "file" at bounding box center [157, 385] width 110 height 27
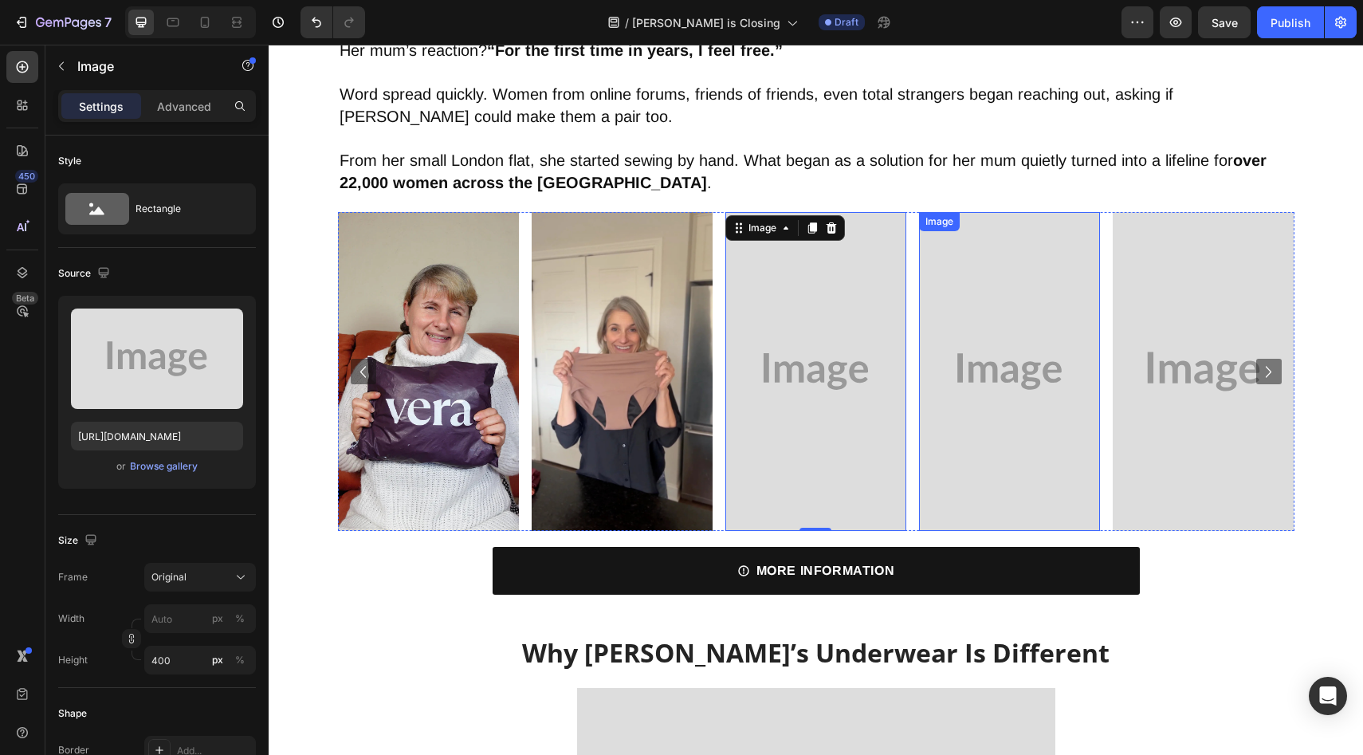
type input "[URL][DOMAIN_NAME]"
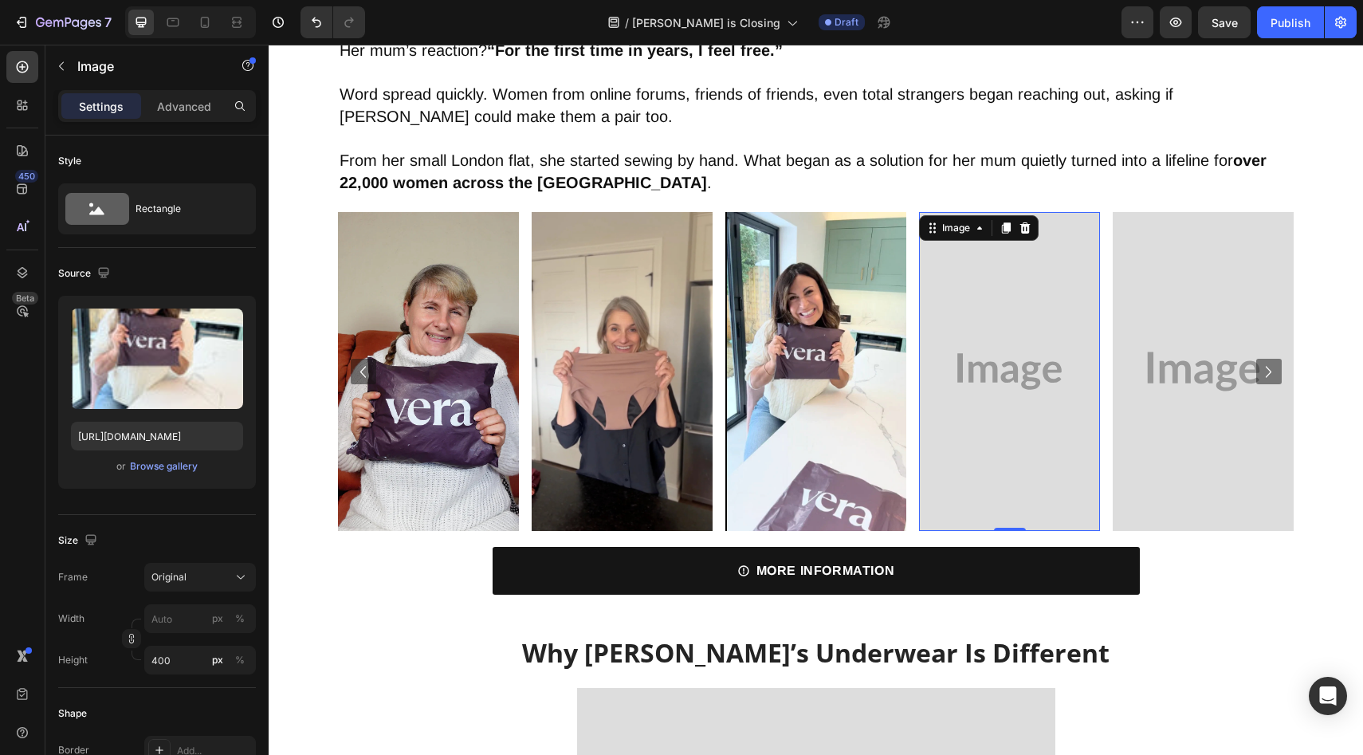
click at [1013, 424] on img at bounding box center [1009, 371] width 181 height 319
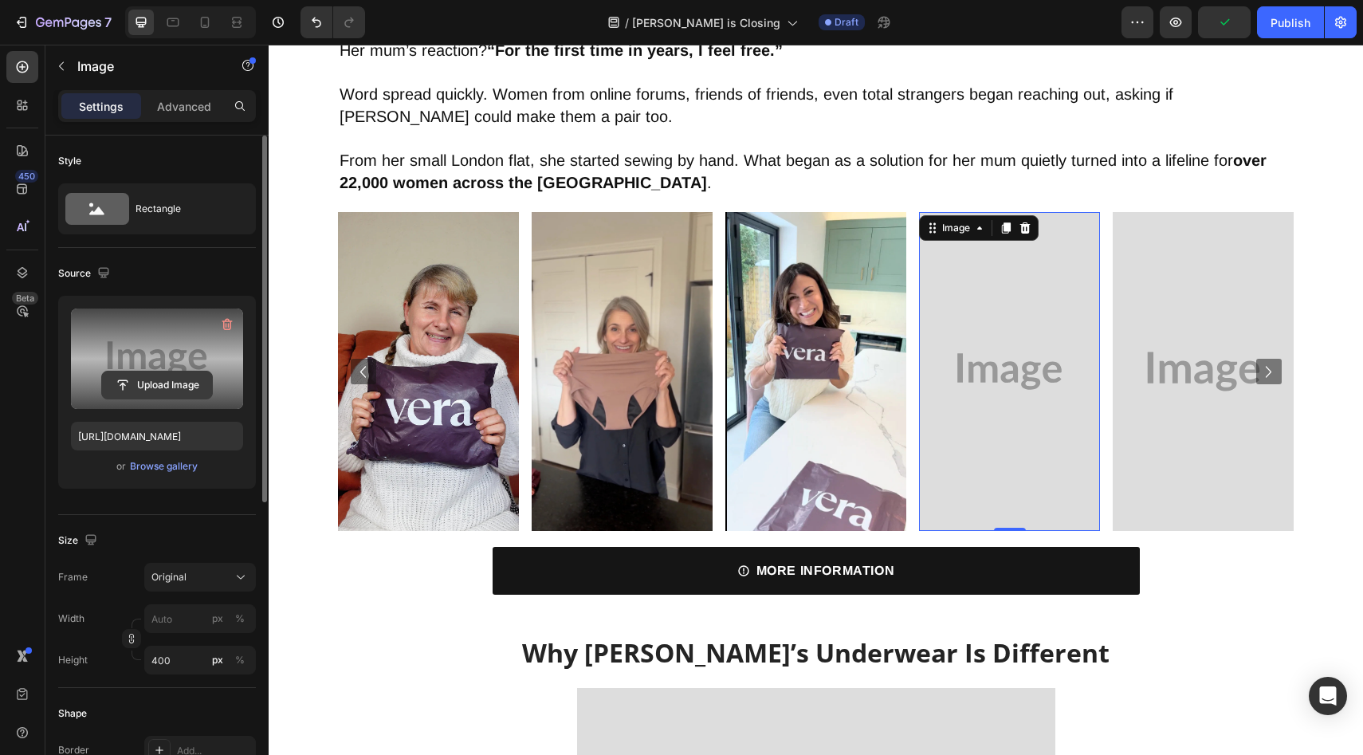
click at [176, 390] on input "file" at bounding box center [157, 385] width 110 height 27
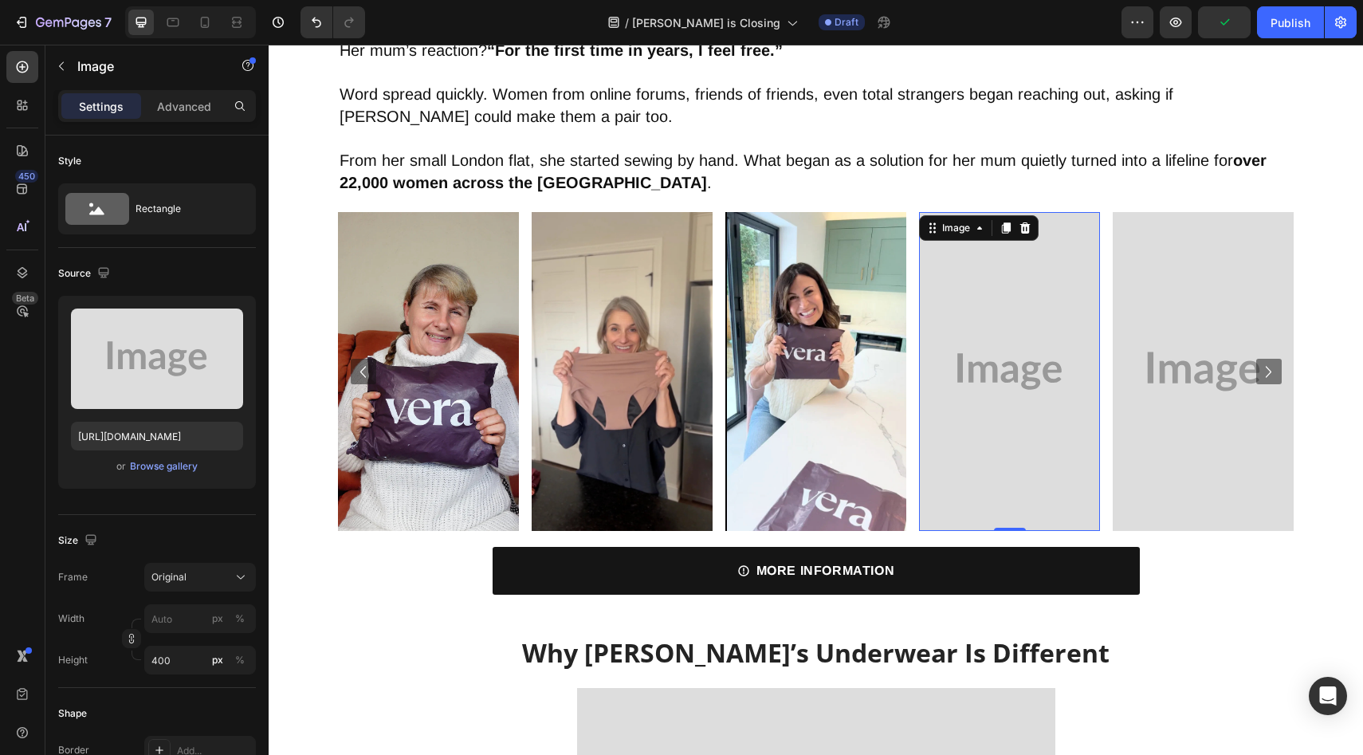
type input "[URL][DOMAIN_NAME]"
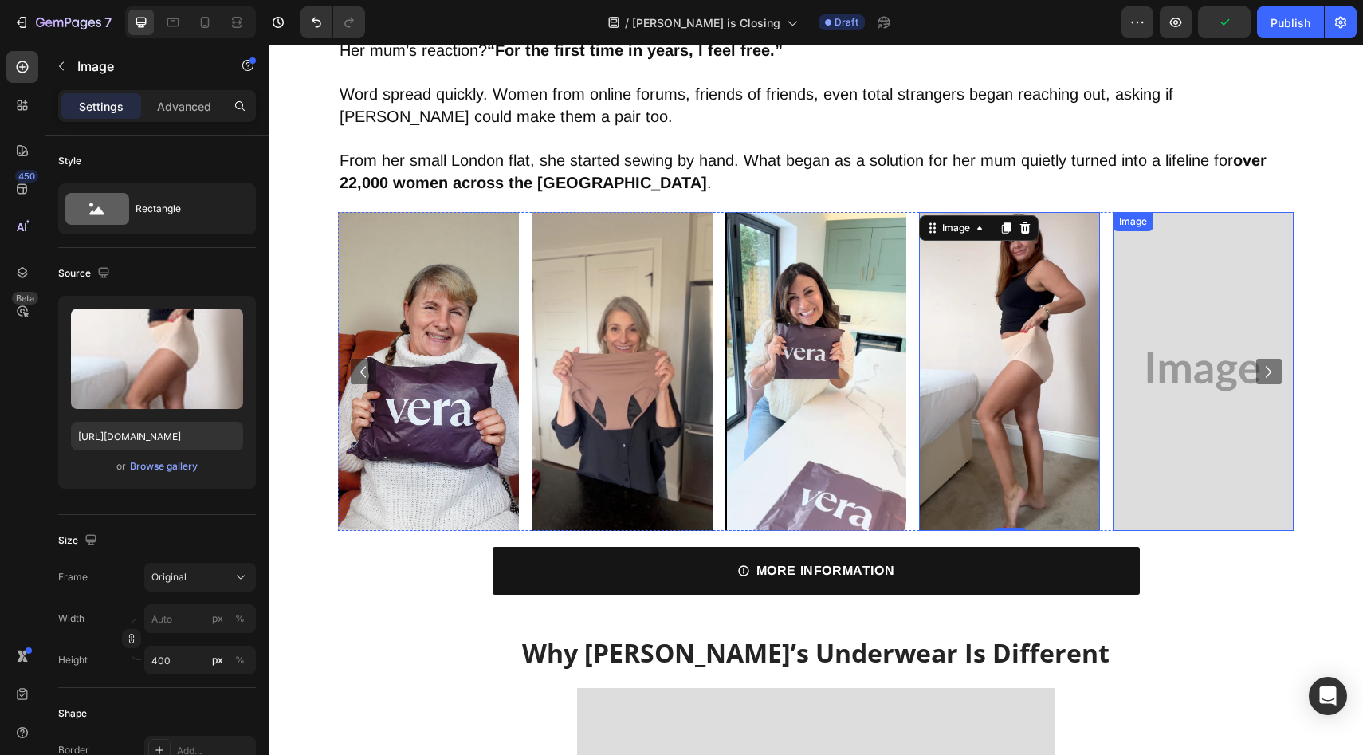
click at [1127, 392] on img at bounding box center [1203, 371] width 181 height 319
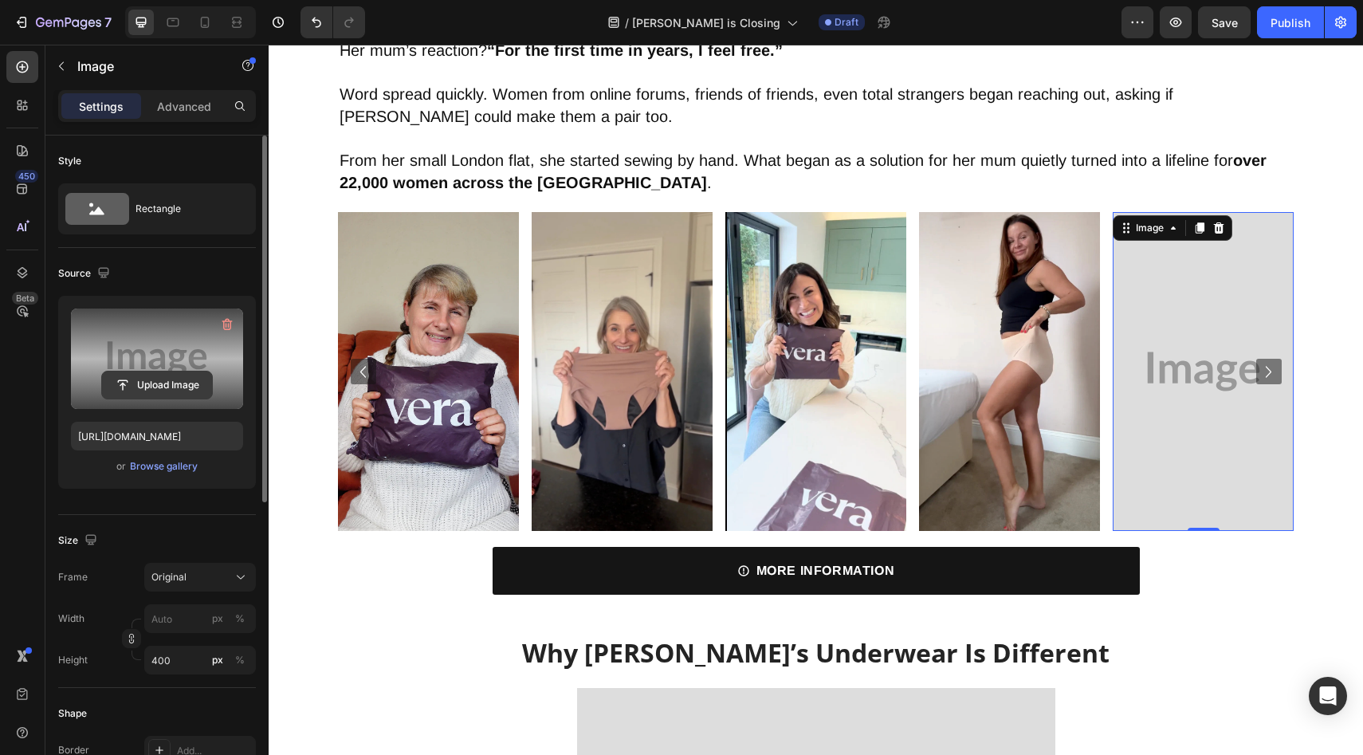
click at [155, 390] on input "file" at bounding box center [157, 385] width 110 height 27
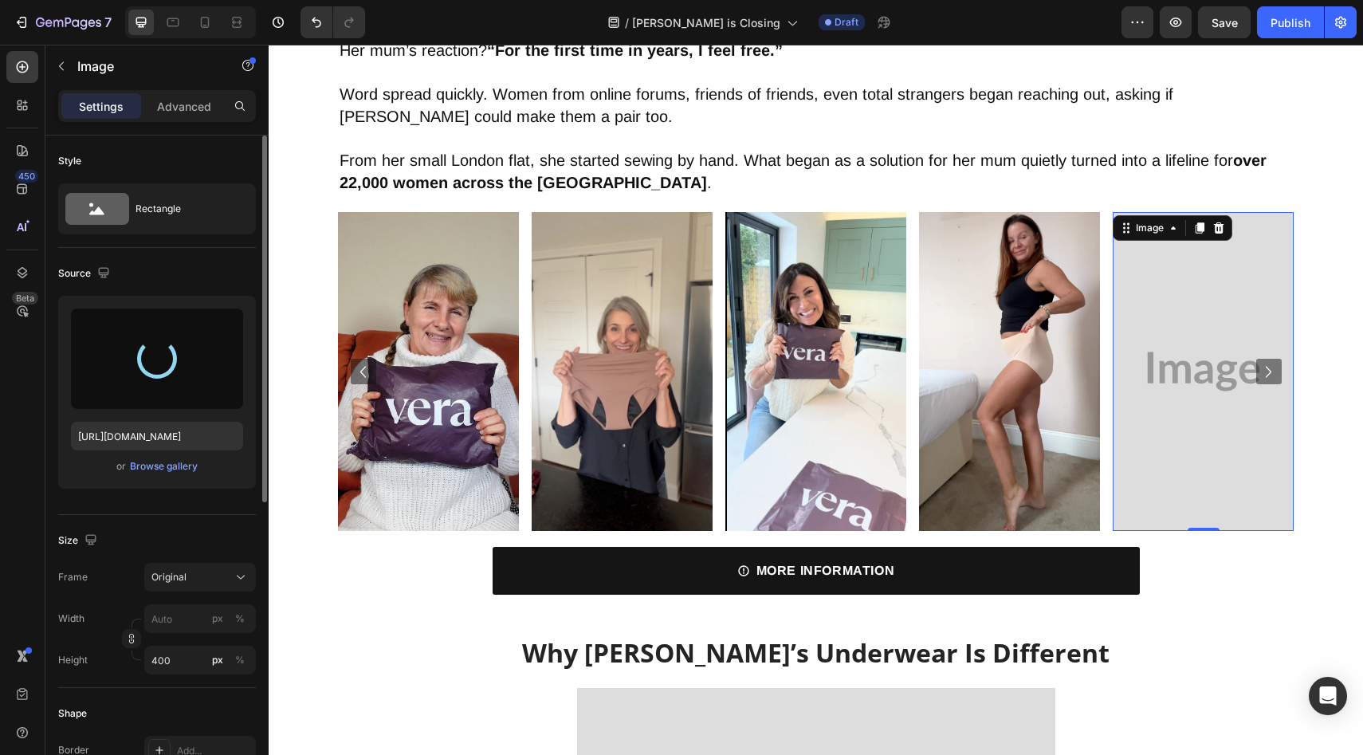
type input "[URL][DOMAIN_NAME]"
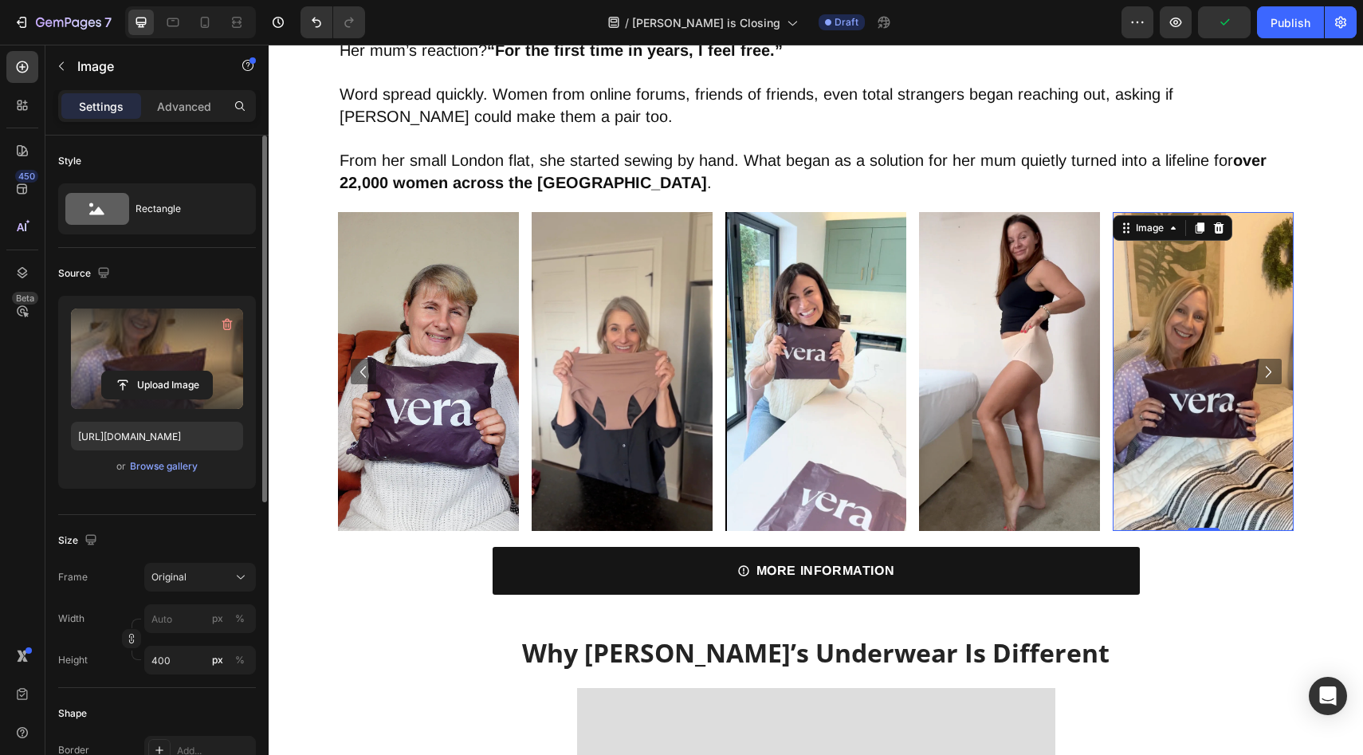
click at [1266, 361] on icon "Carousel Next Arrow" at bounding box center [1268, 371] width 23 height 23
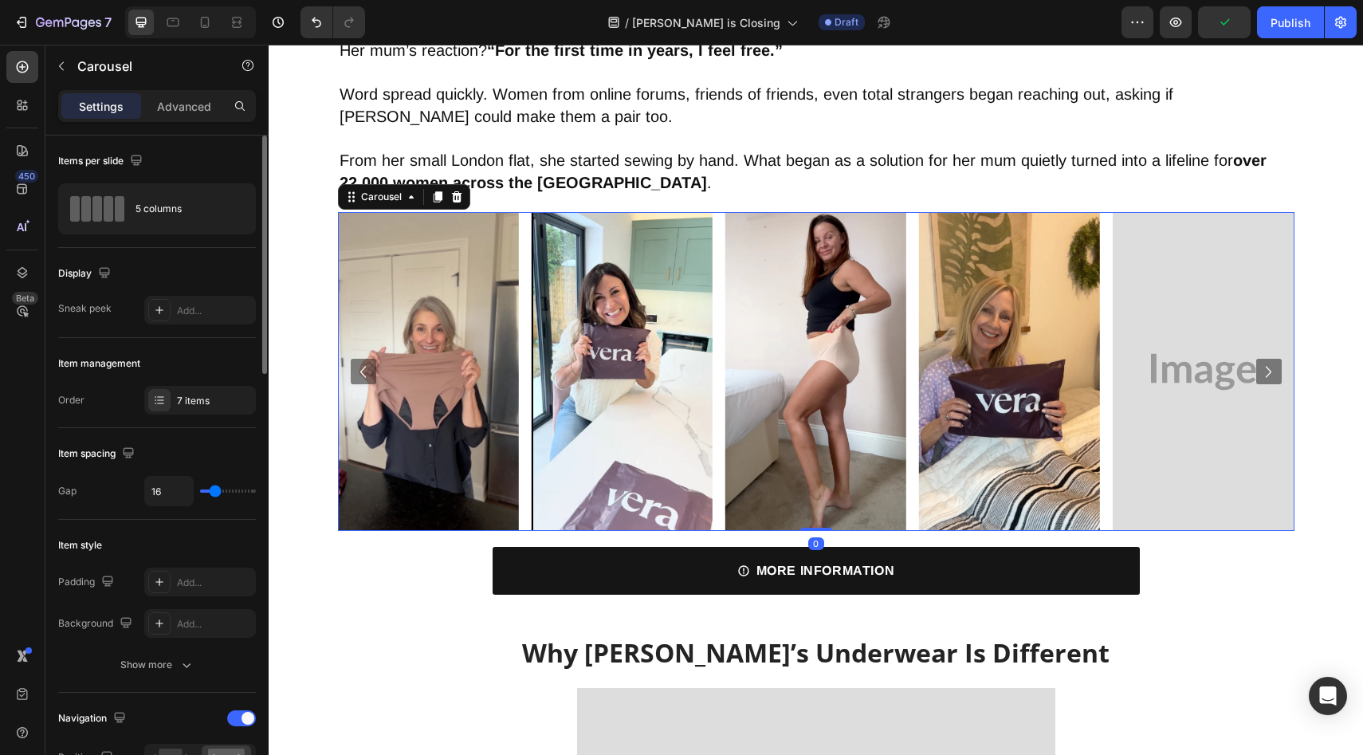
click at [1266, 363] on icon "Carousel Next Arrow" at bounding box center [1268, 371] width 23 height 23
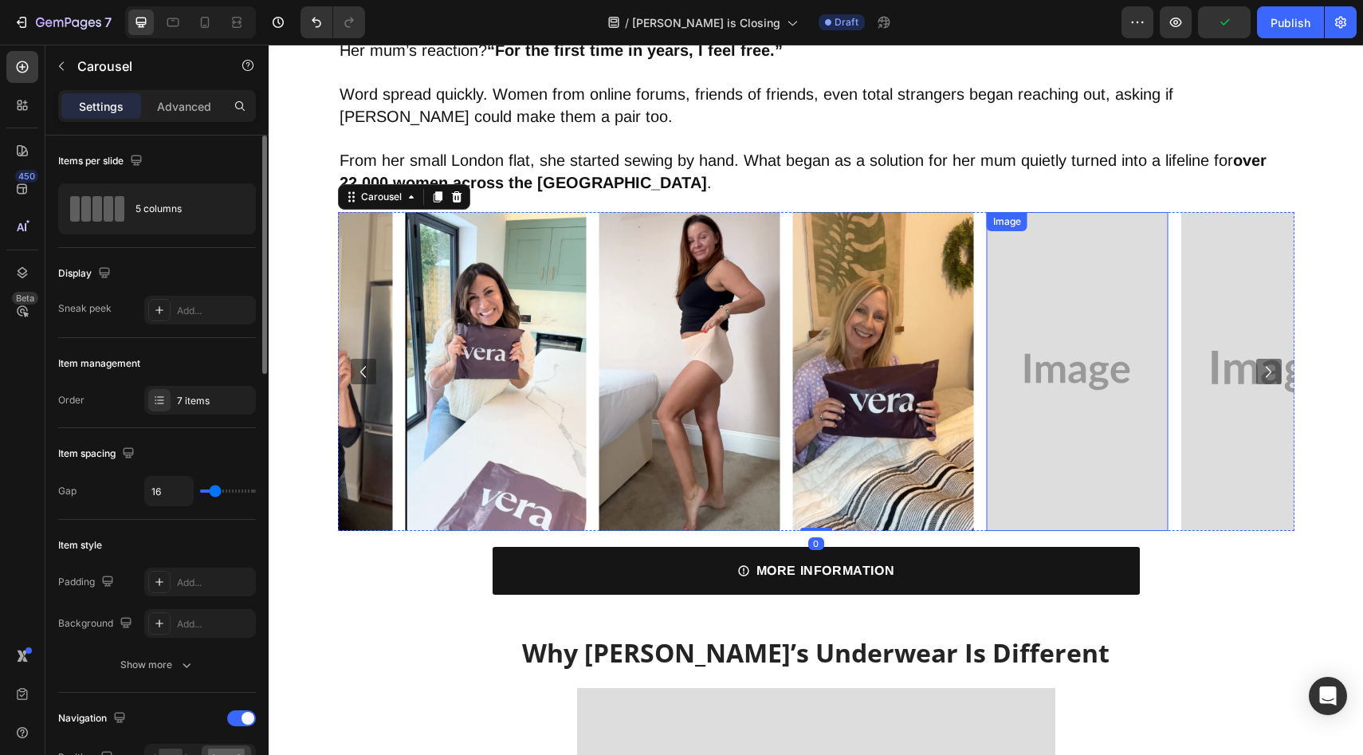
click at [987, 379] on img at bounding box center [1077, 371] width 181 height 319
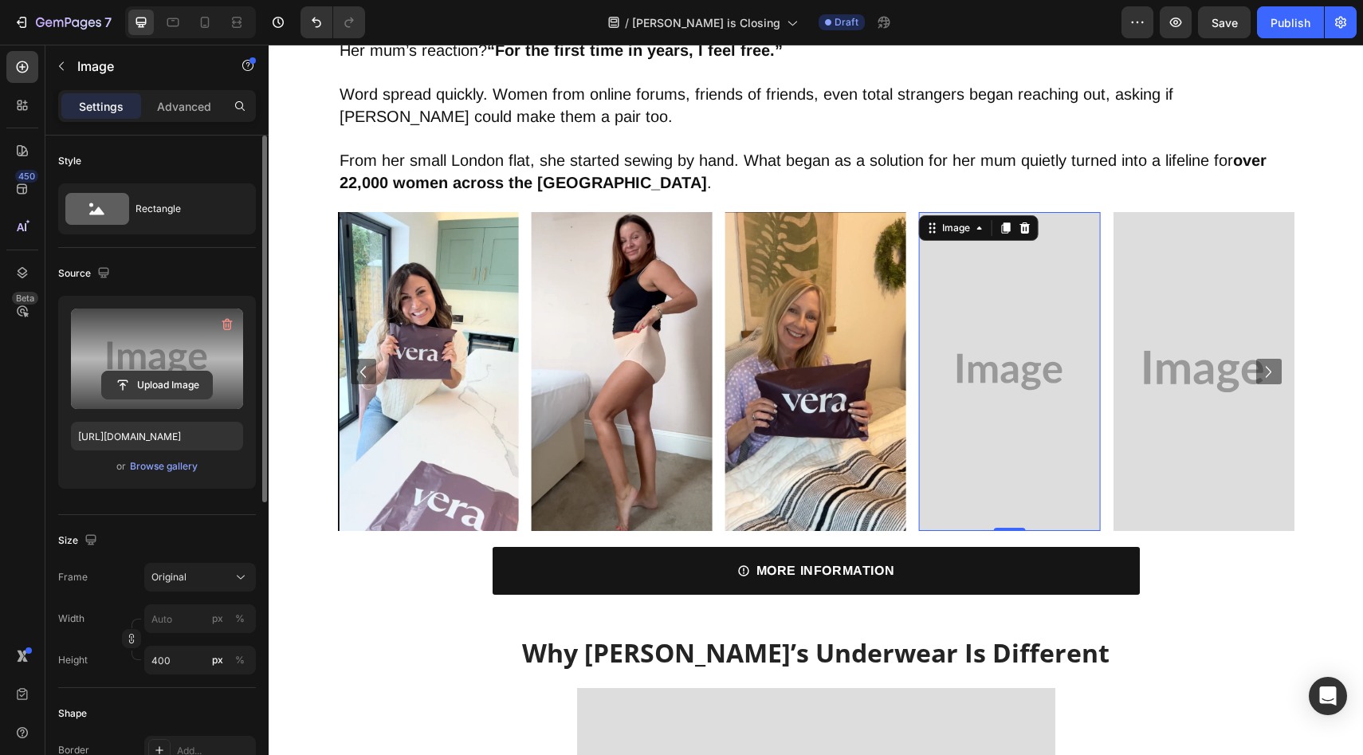
click at [152, 392] on input "file" at bounding box center [157, 385] width 110 height 27
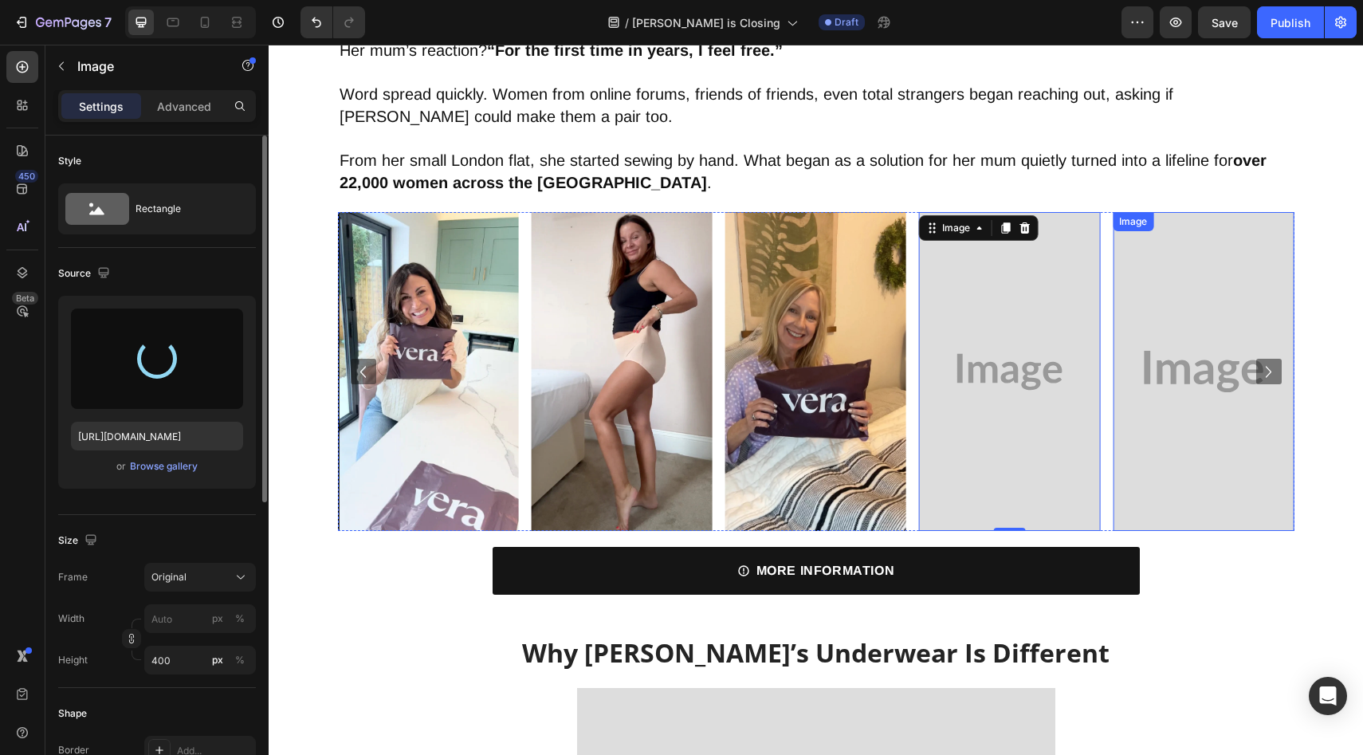
type input "[URL][DOMAIN_NAME]"
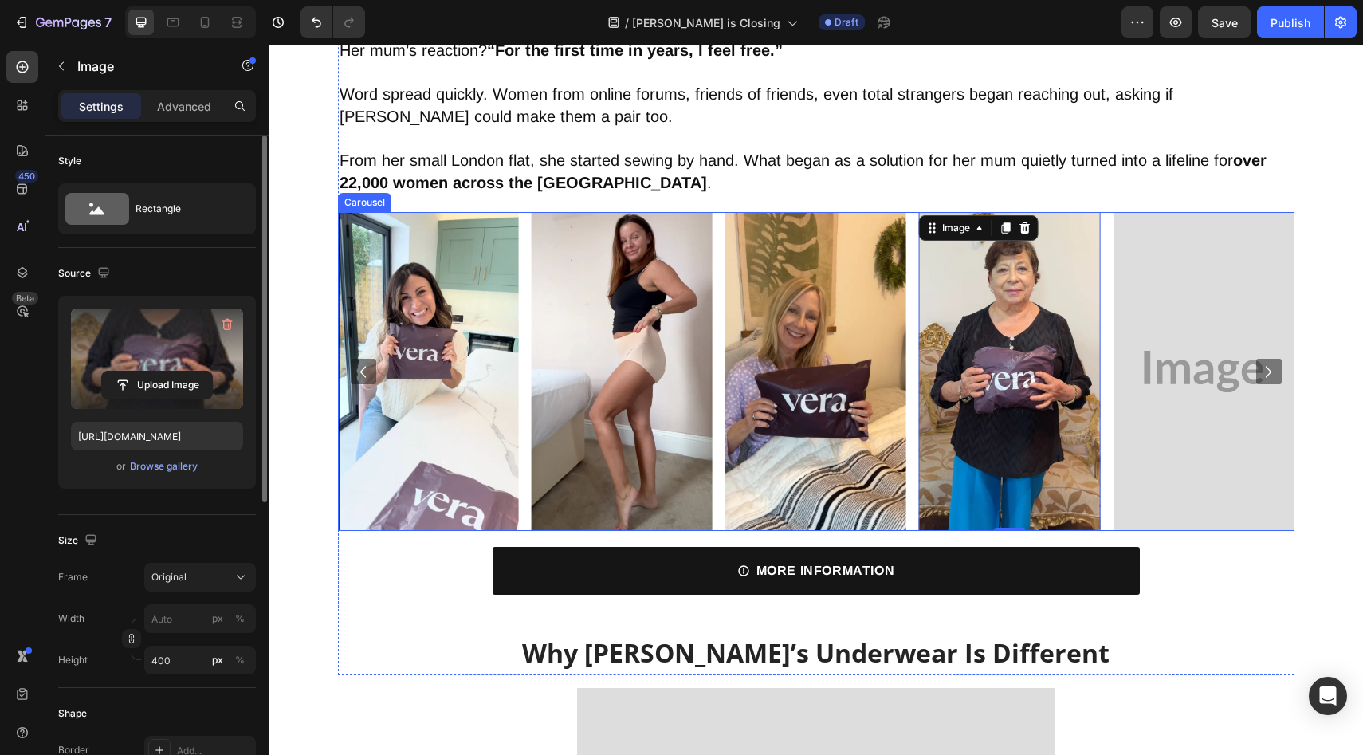
click at [1258, 368] on icon "Carousel Next Arrow" at bounding box center [1268, 371] width 23 height 23
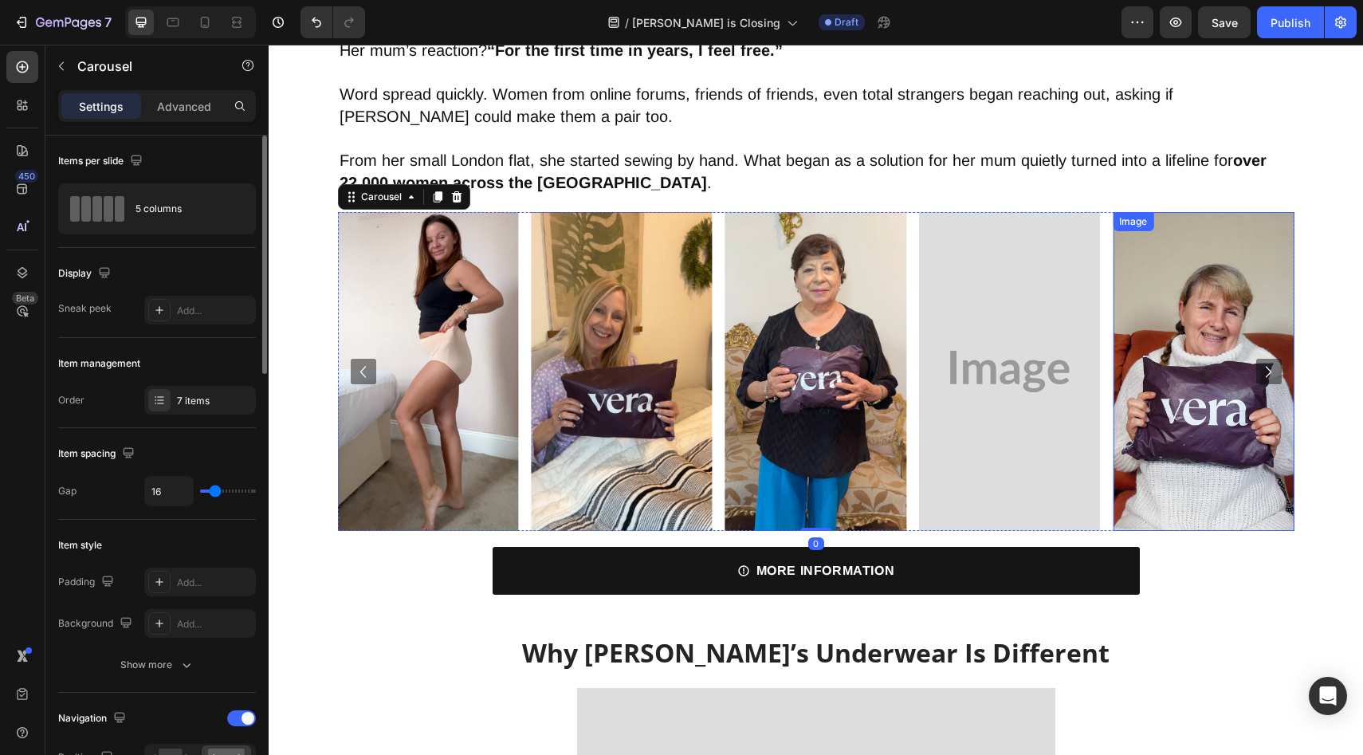
click at [909, 375] on div "Image Image Image Image Image Image Image" at bounding box center [816, 371] width 957 height 319
click at [988, 376] on img at bounding box center [1009, 371] width 181 height 319
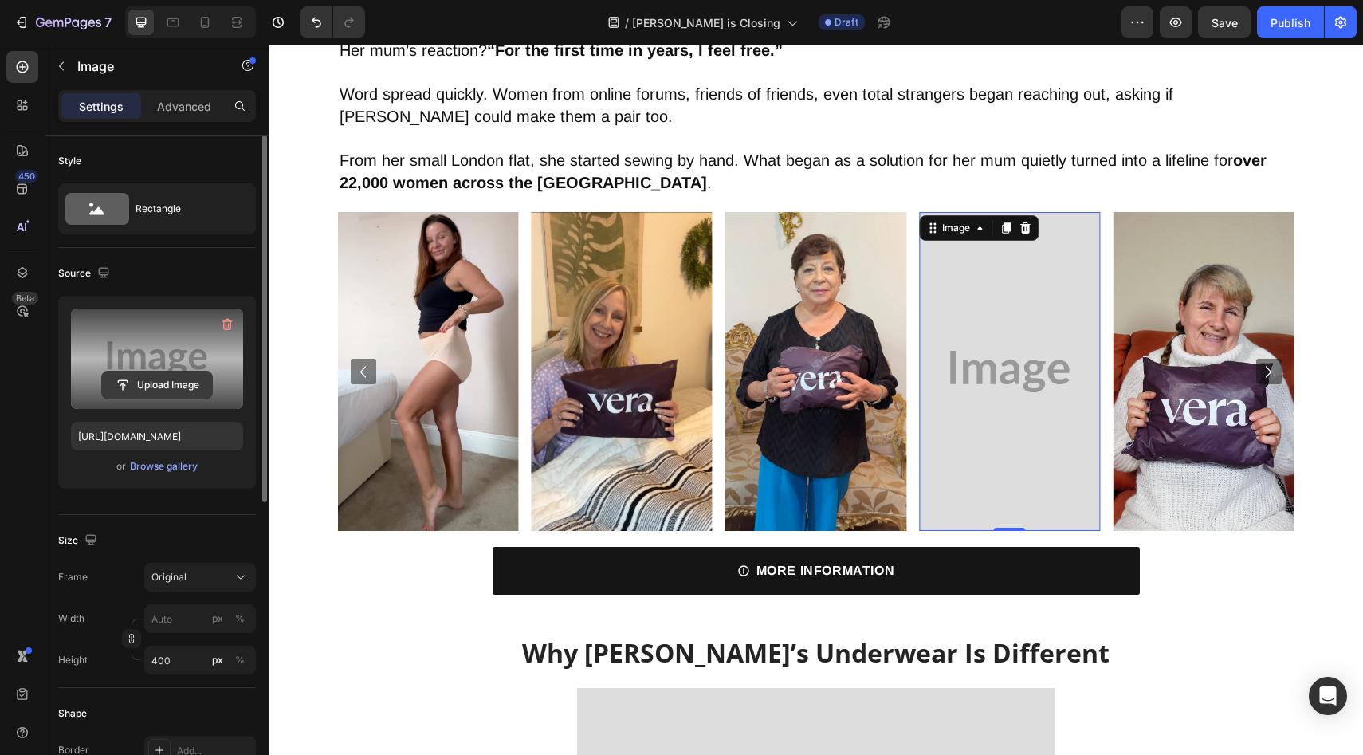
click at [187, 399] on button "Upload Image" at bounding box center [157, 385] width 112 height 29
click at [191, 391] on input "file" at bounding box center [157, 385] width 110 height 27
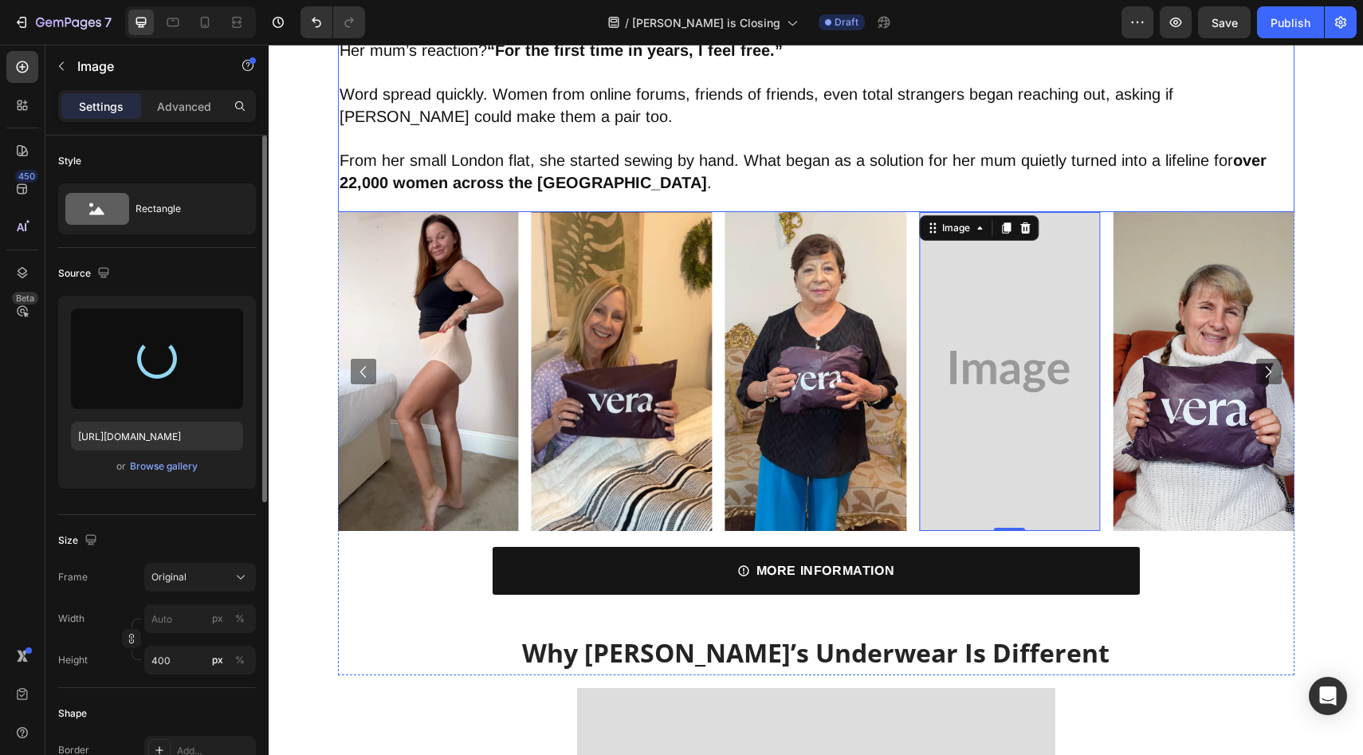
type input "[URL][DOMAIN_NAME]"
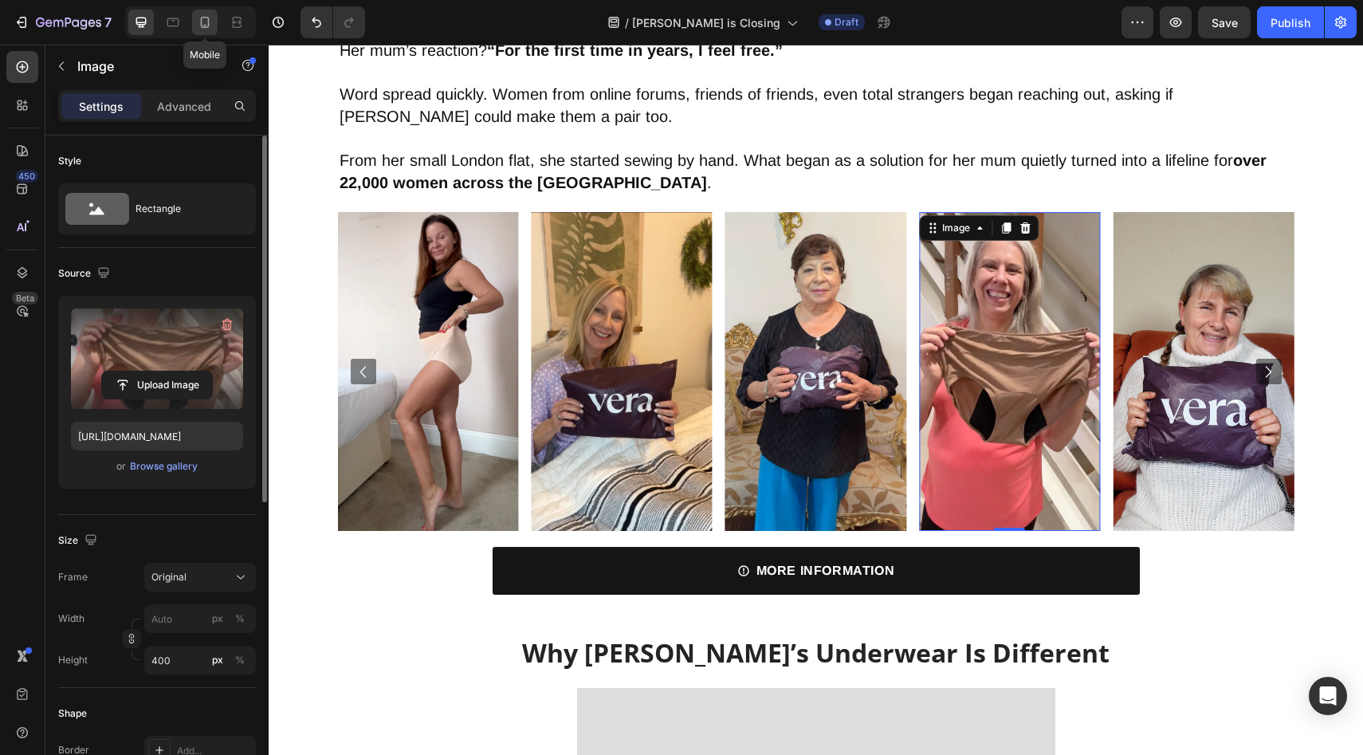
click at [210, 23] on icon at bounding box center [205, 22] width 16 height 16
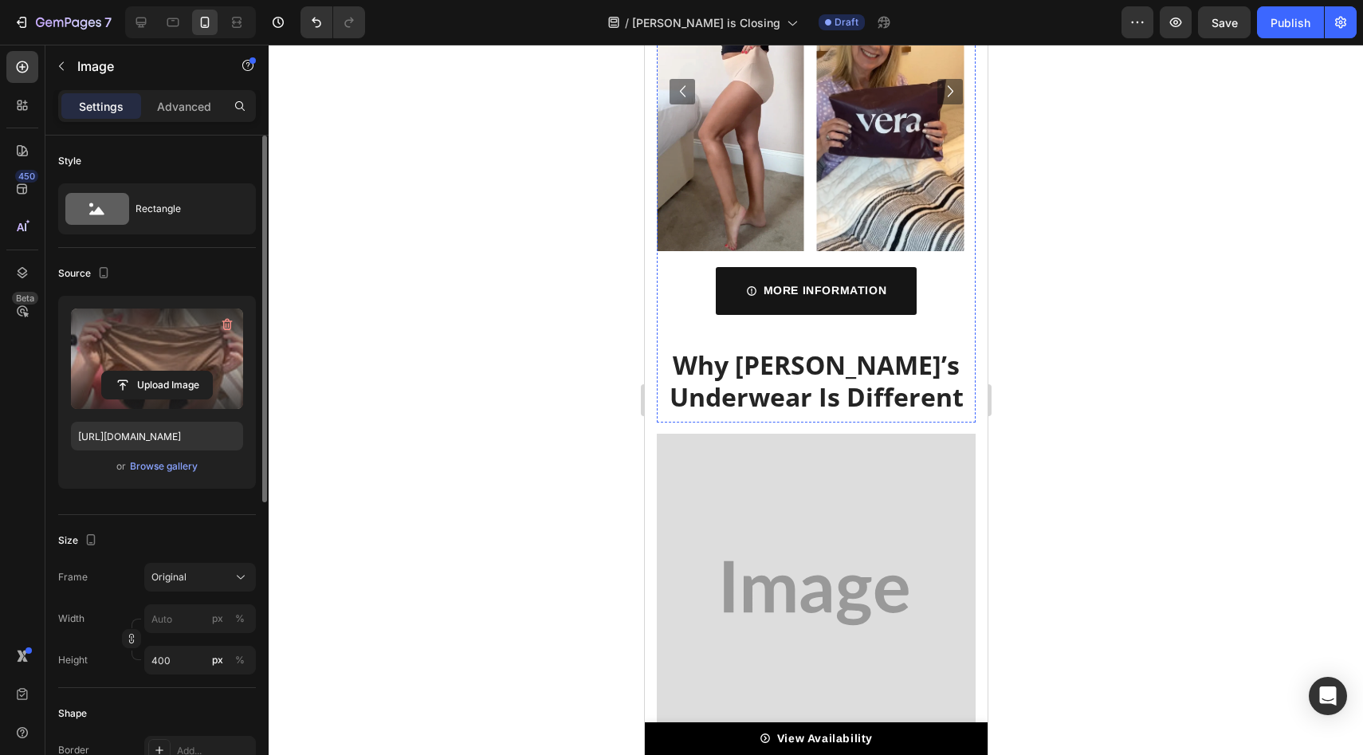
scroll to position [2343, 0]
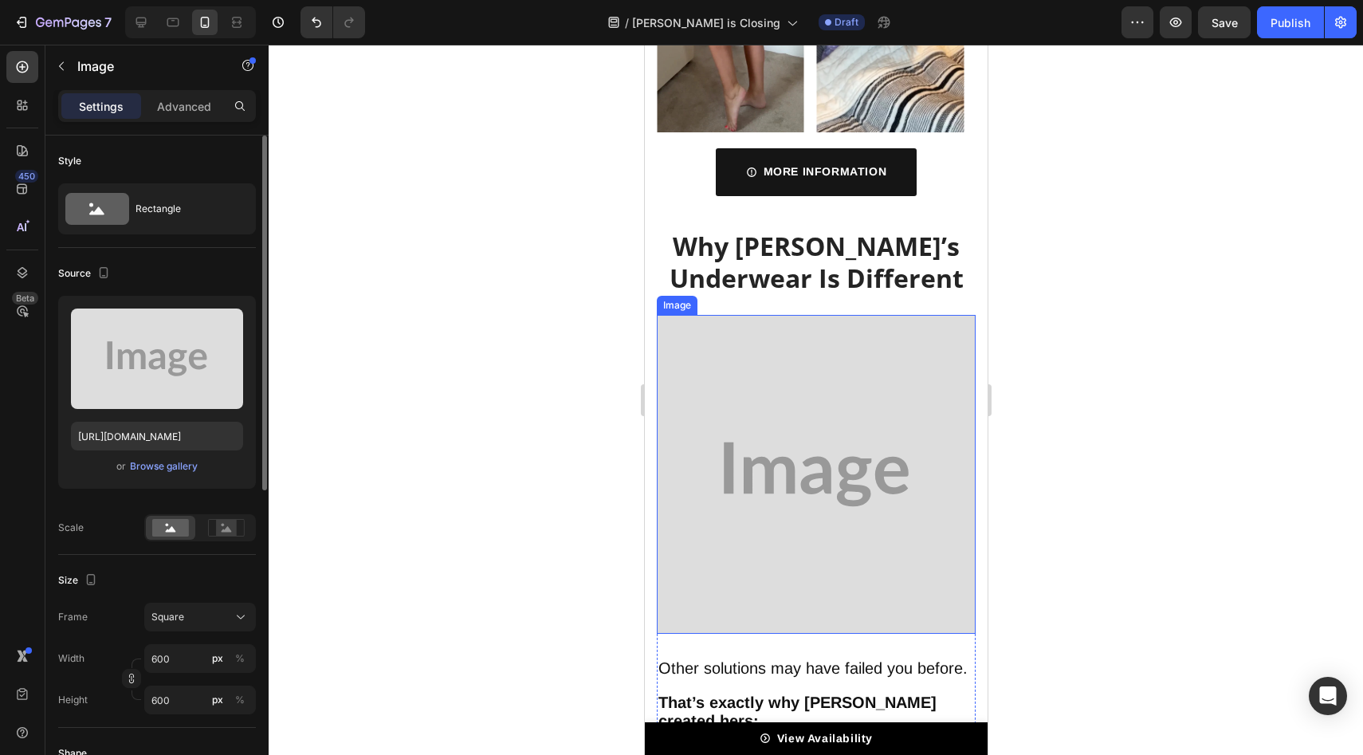
click at [805, 396] on img at bounding box center [815, 474] width 319 height 319
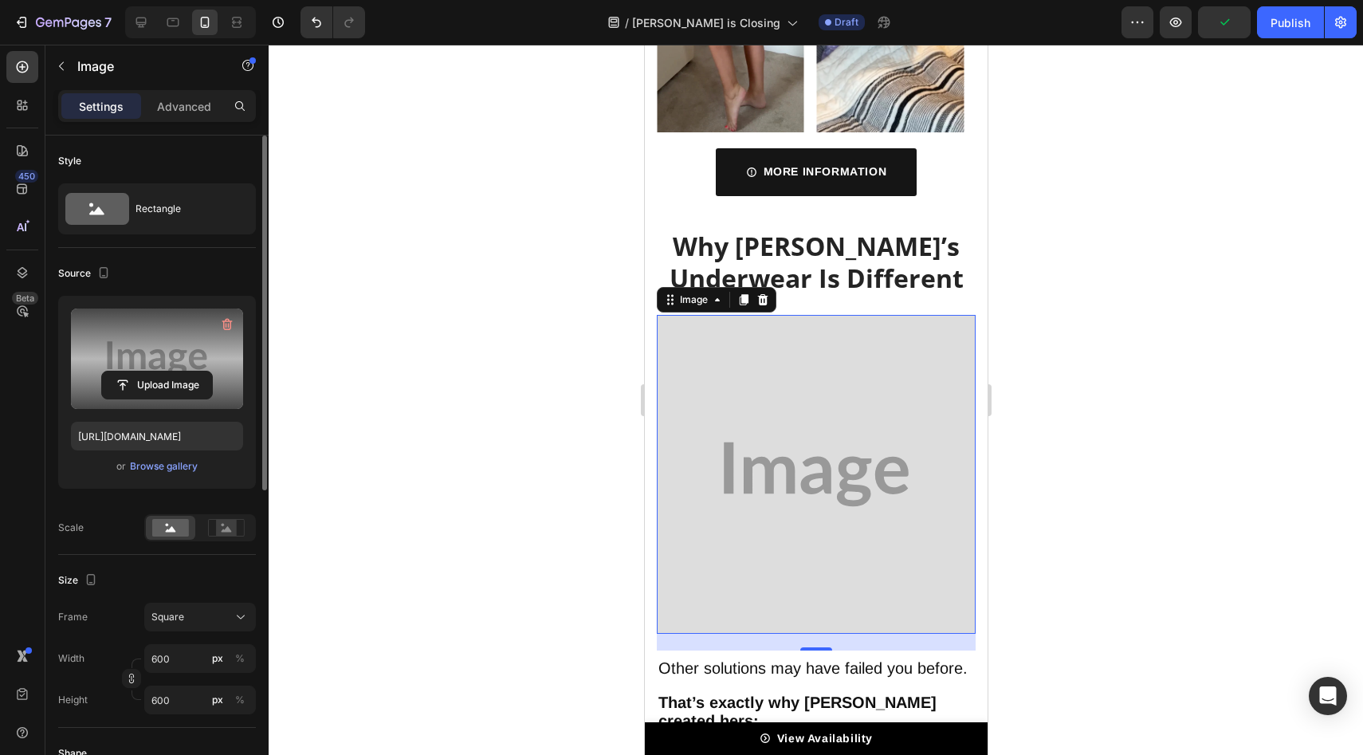
click at [84, 362] on label at bounding box center [157, 359] width 172 height 100
click at [102, 372] on input "file" at bounding box center [157, 385] width 110 height 27
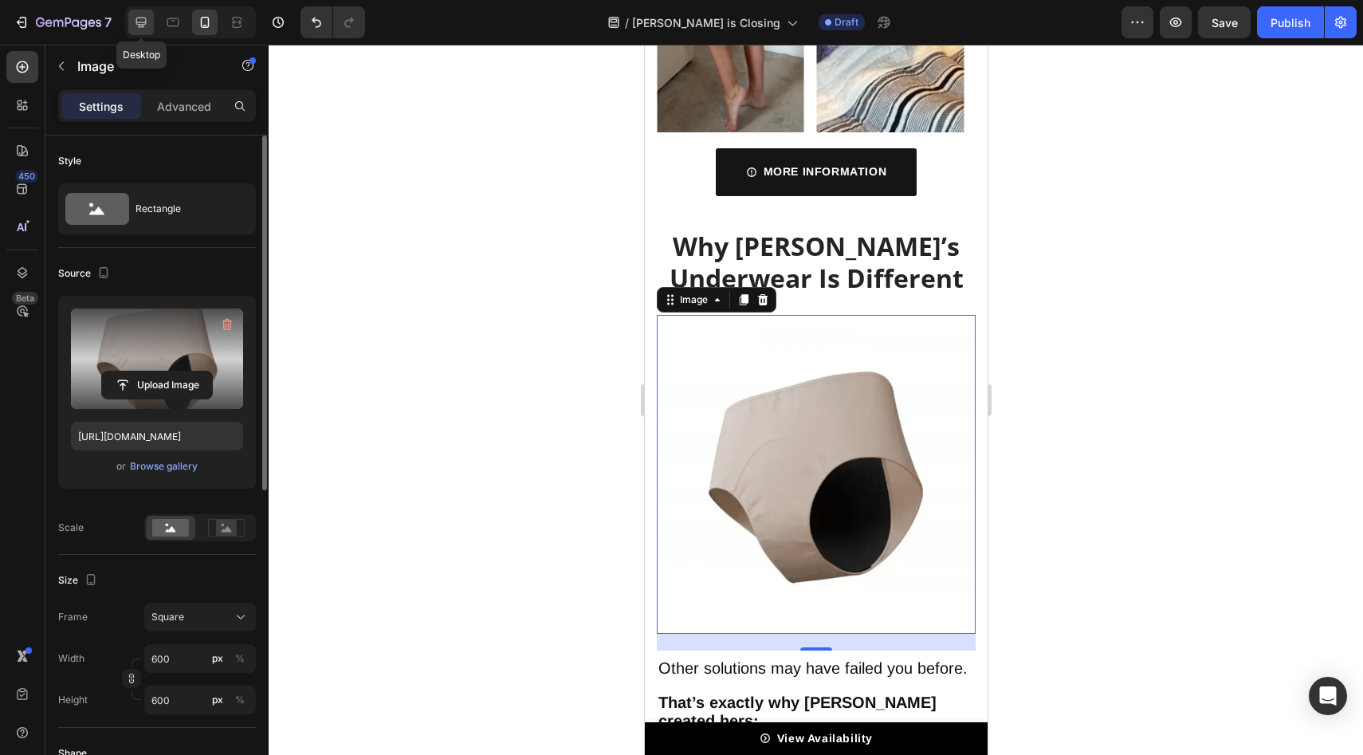
click at [140, 24] on icon at bounding box center [141, 23] width 10 height 10
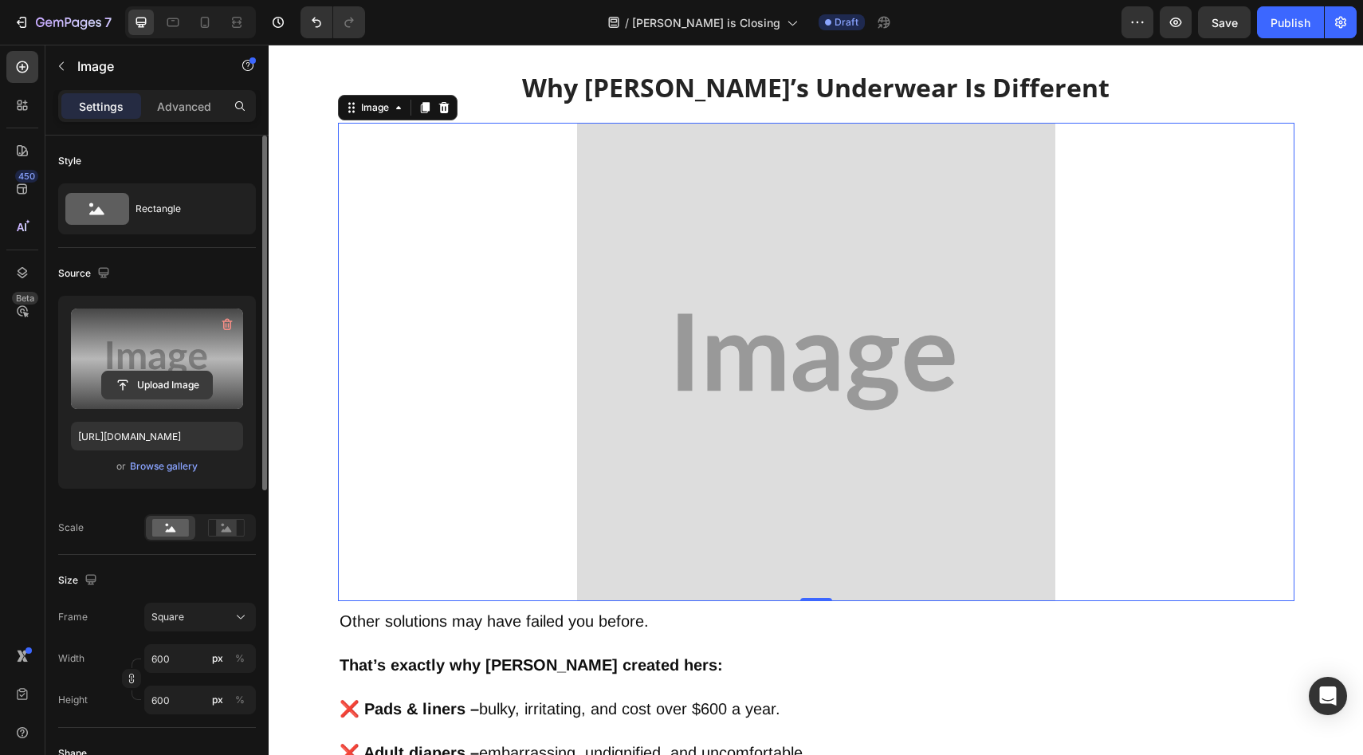
scroll to position [2423, 0]
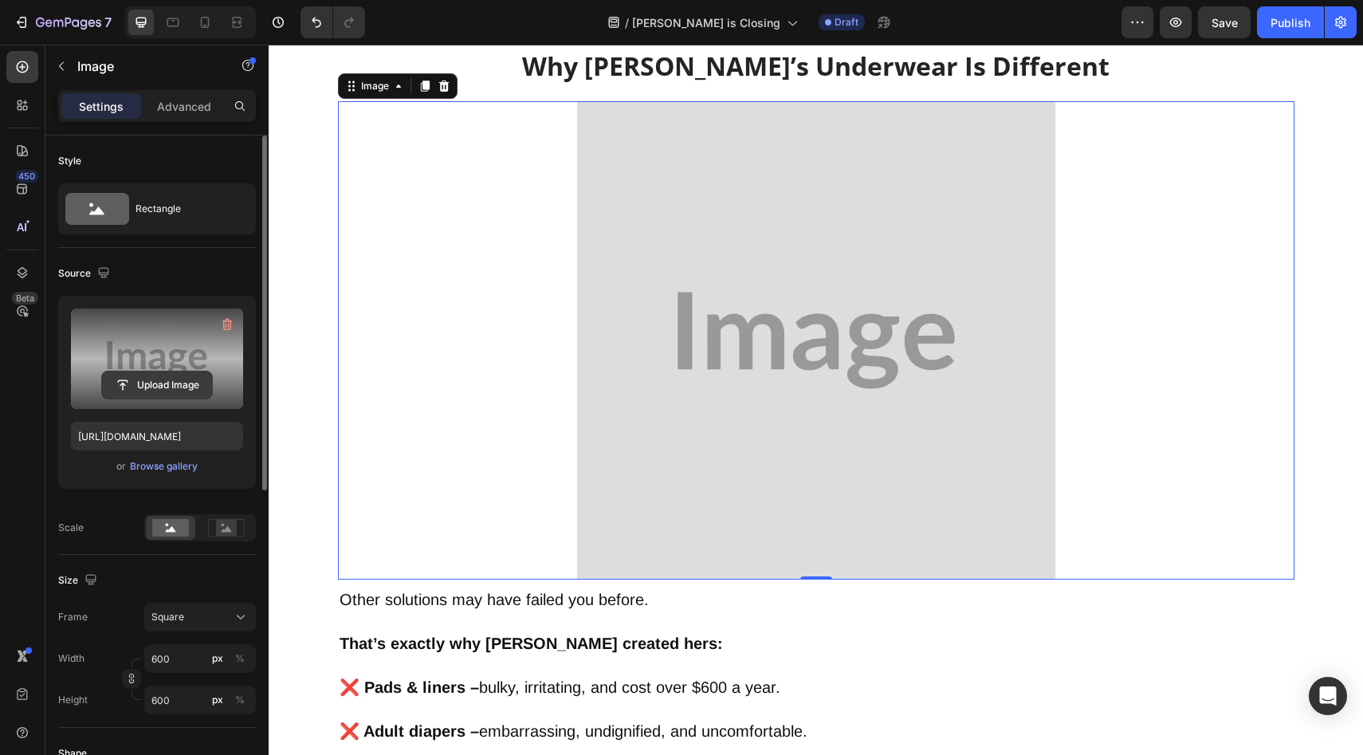
click at [168, 395] on input "file" at bounding box center [157, 385] width 110 height 27
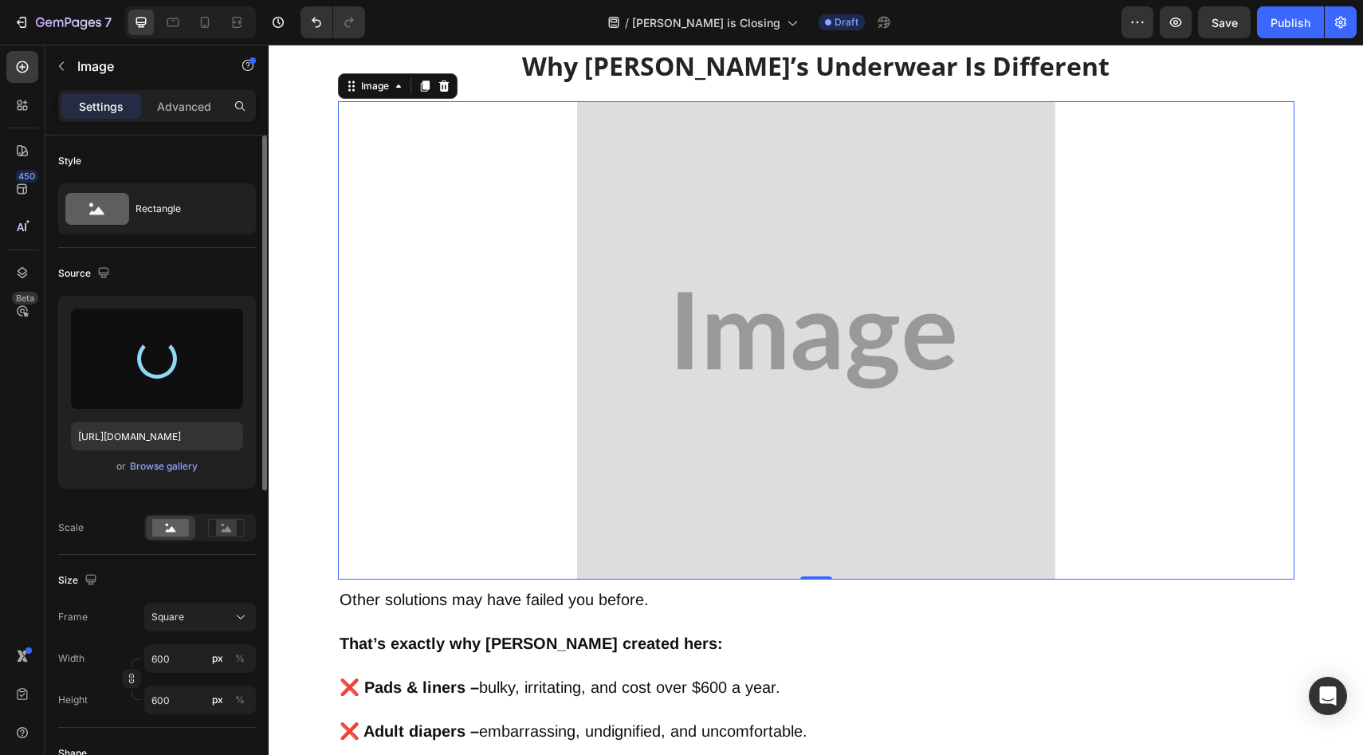
scroll to position [3191, 0]
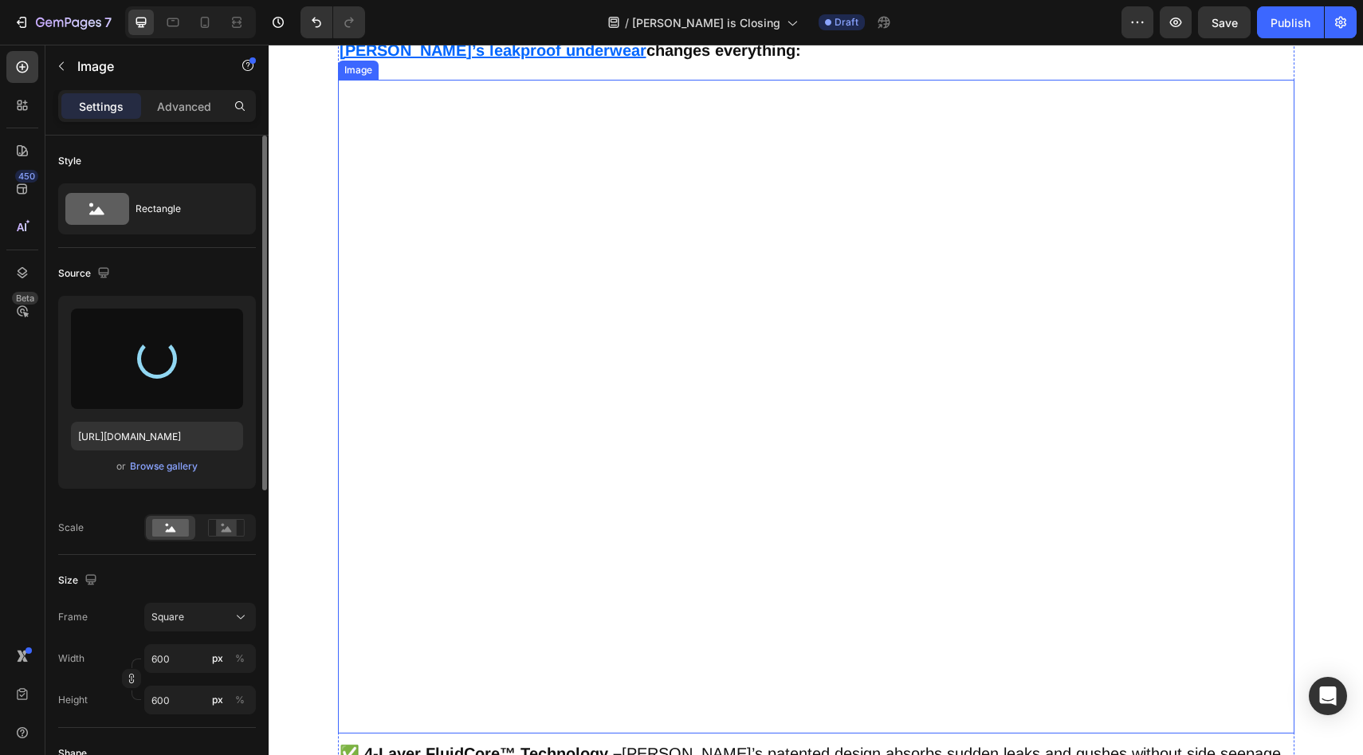
type input "[URL][DOMAIN_NAME]"
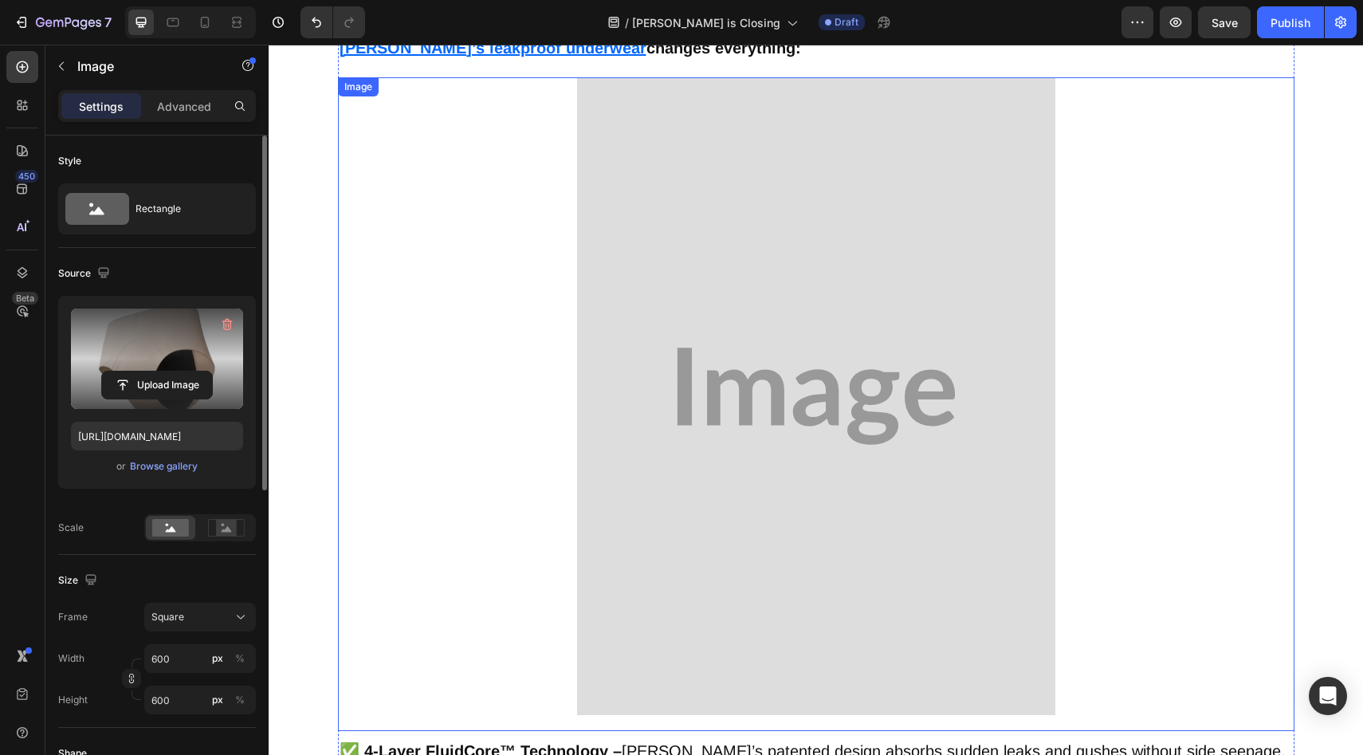
scroll to position [3195, 0]
click at [641, 368] on img at bounding box center [816, 396] width 478 height 638
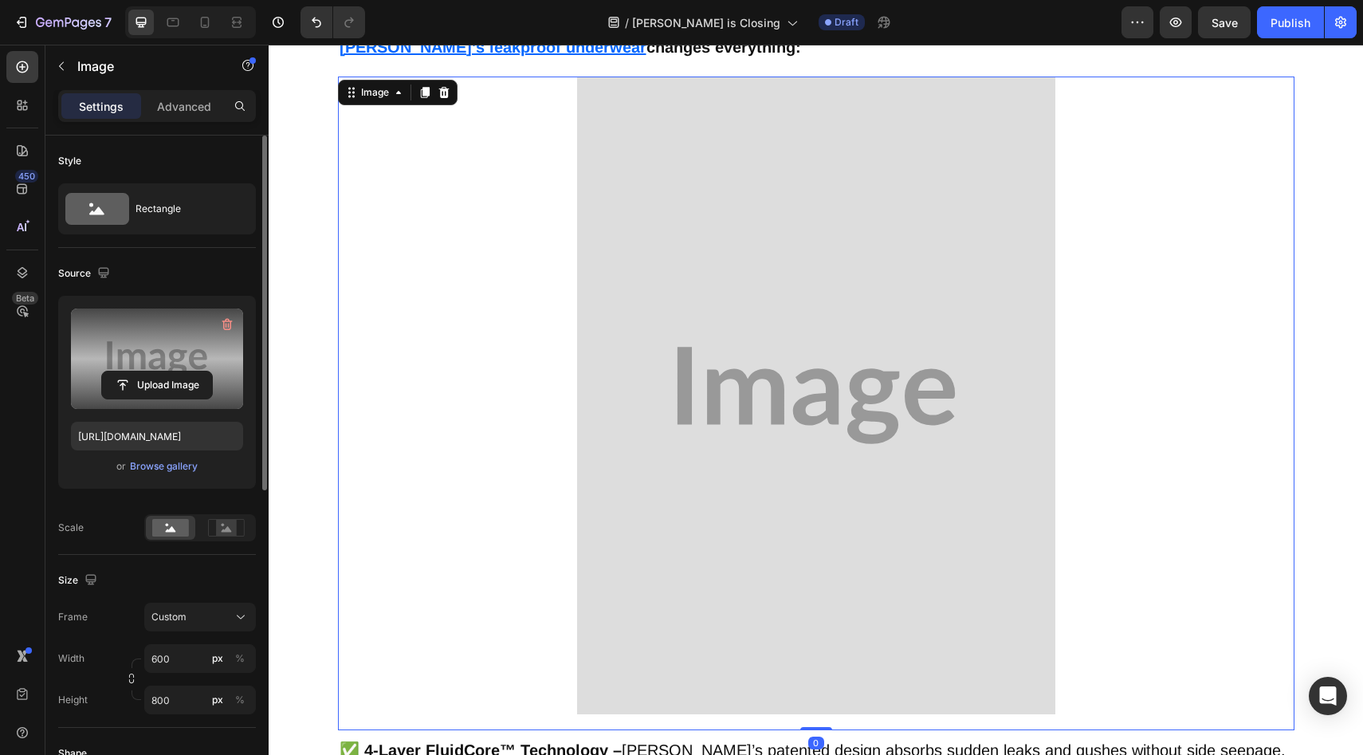
click at [134, 361] on label at bounding box center [157, 359] width 172 height 100
click at [134, 372] on input "file" at bounding box center [157, 385] width 110 height 27
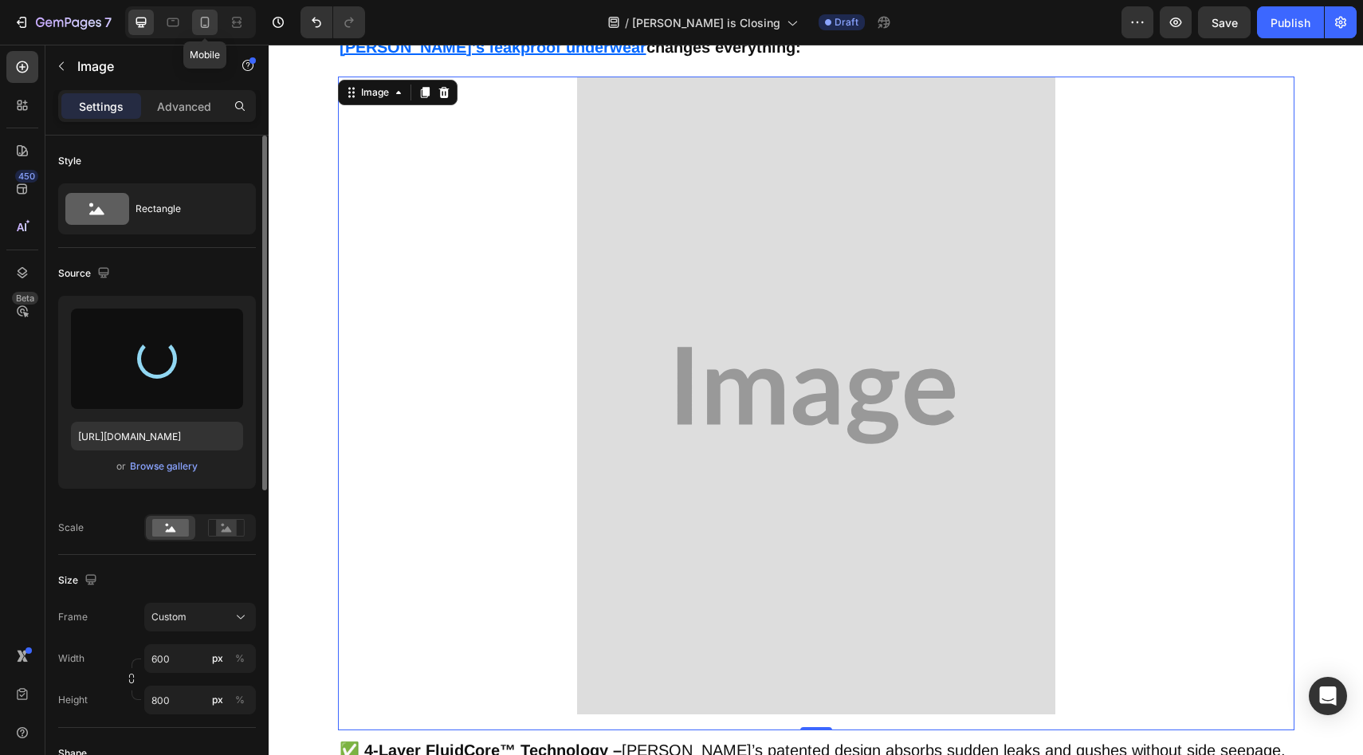
type input "[URL][DOMAIN_NAME]"
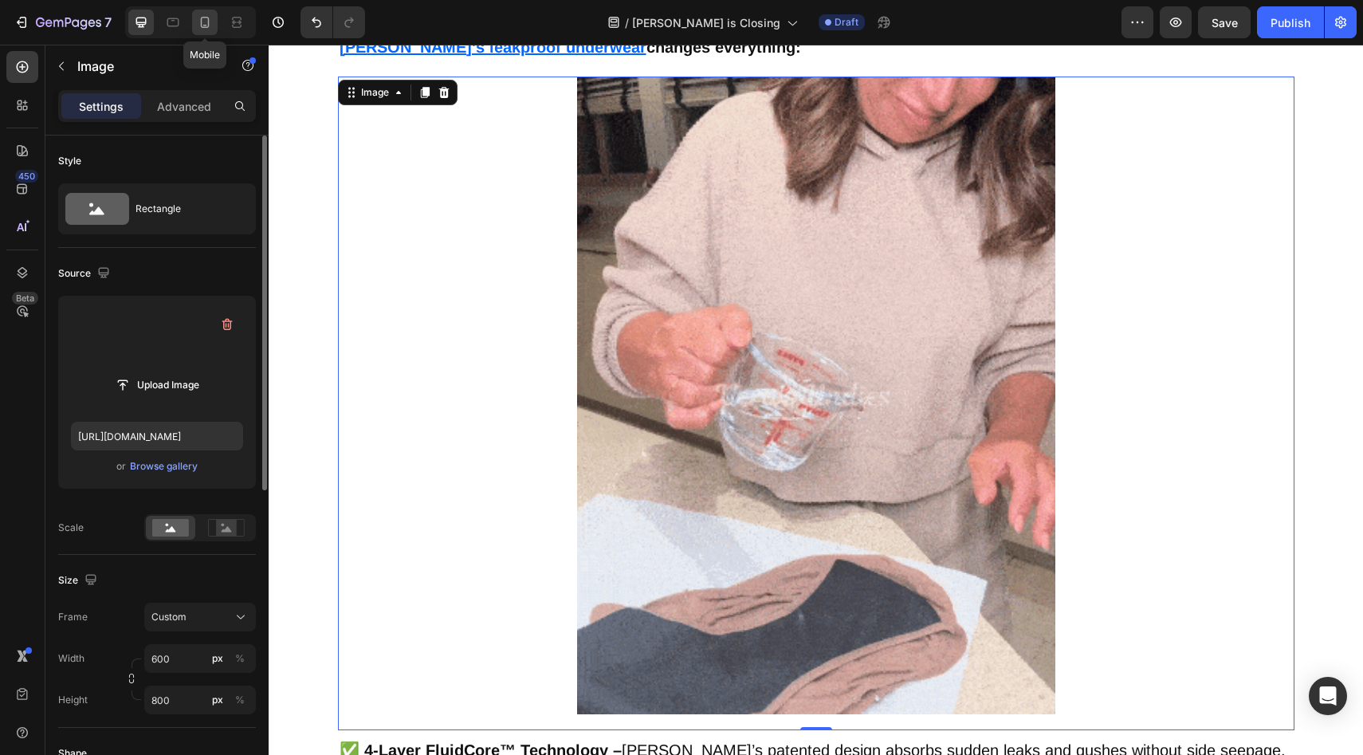
click at [194, 31] on div at bounding box center [205, 23] width 26 height 26
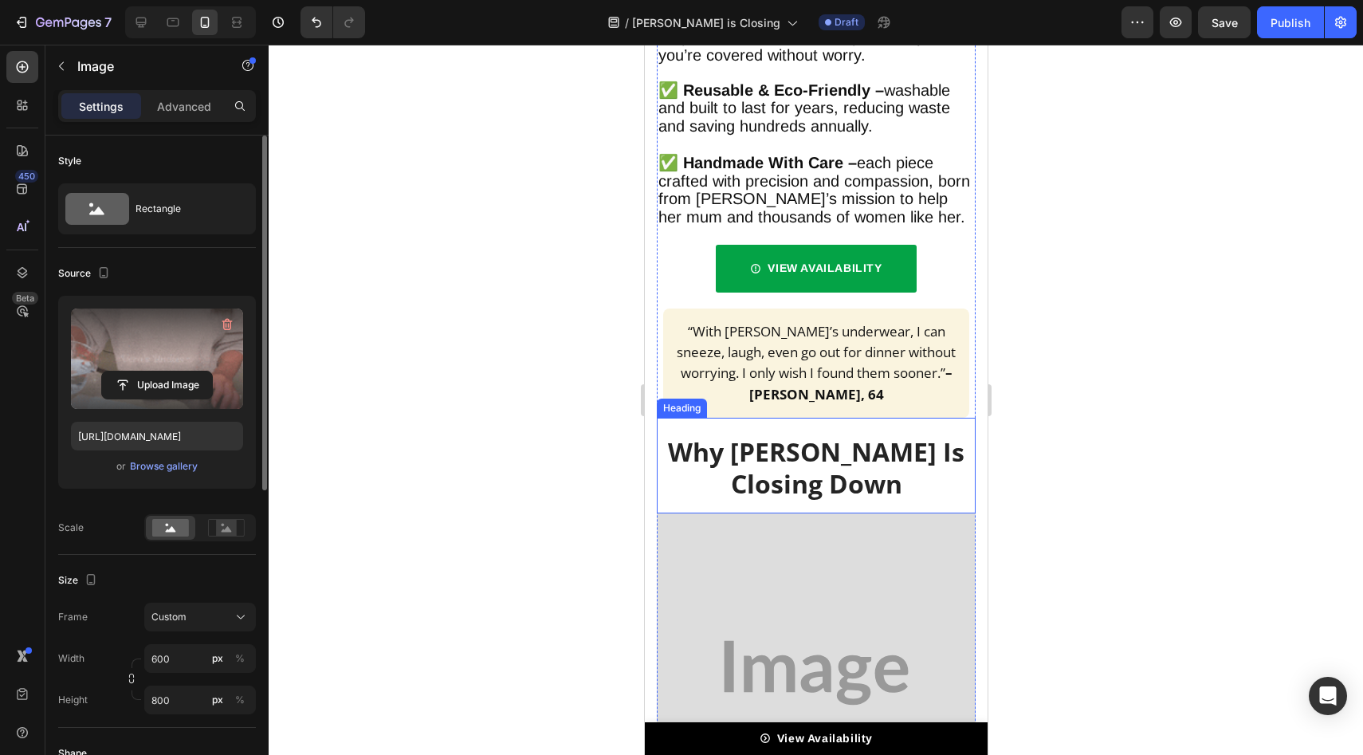
scroll to position [4420, 0]
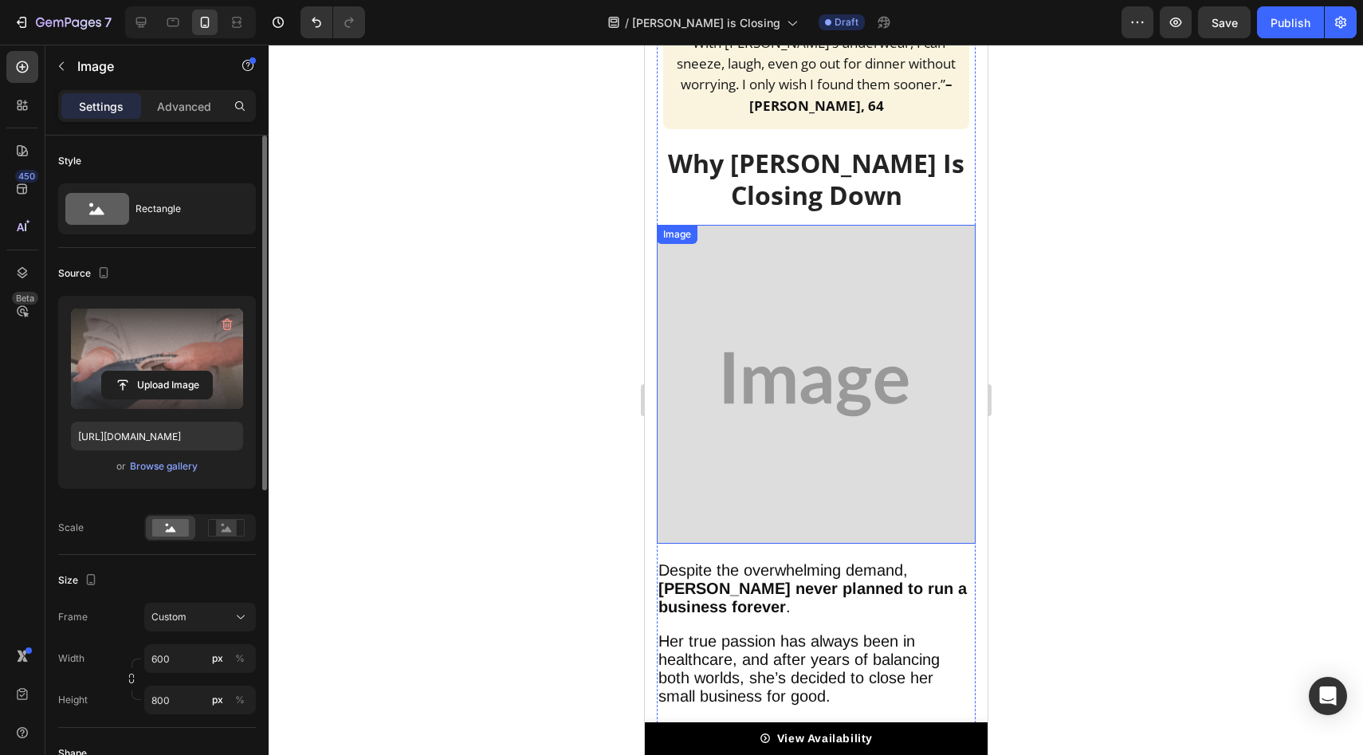
click at [804, 265] on img at bounding box center [815, 384] width 319 height 319
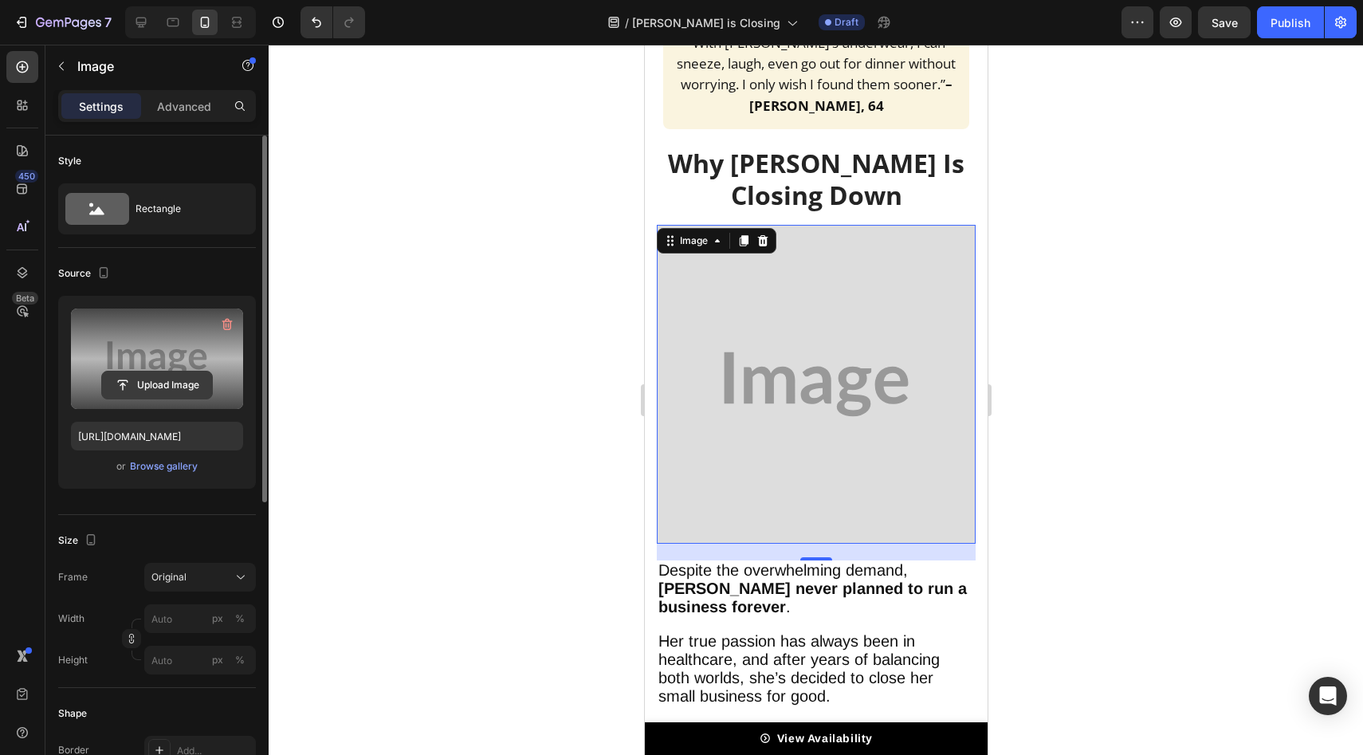
click at [202, 371] on button "Upload Image" at bounding box center [157, 385] width 112 height 29
click at [183, 396] on input "file" at bounding box center [157, 385] width 110 height 27
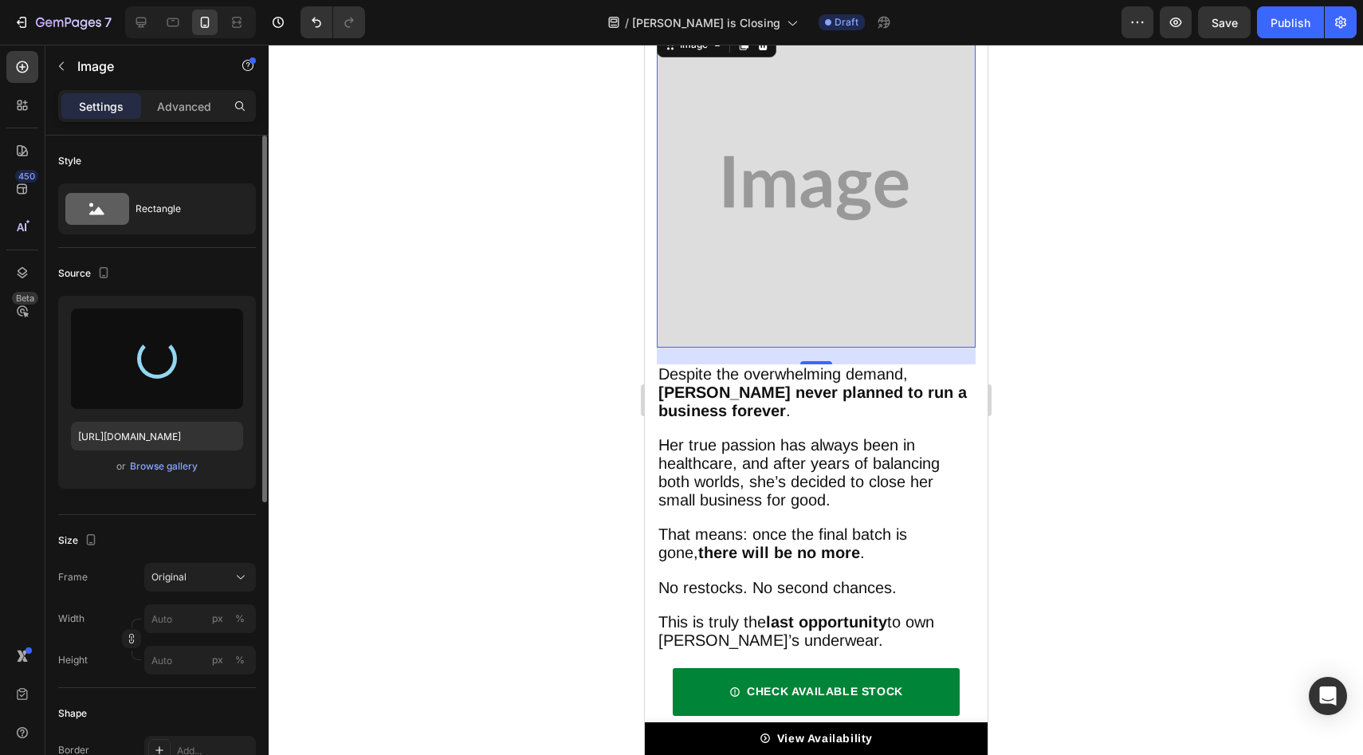
scroll to position [4737, 0]
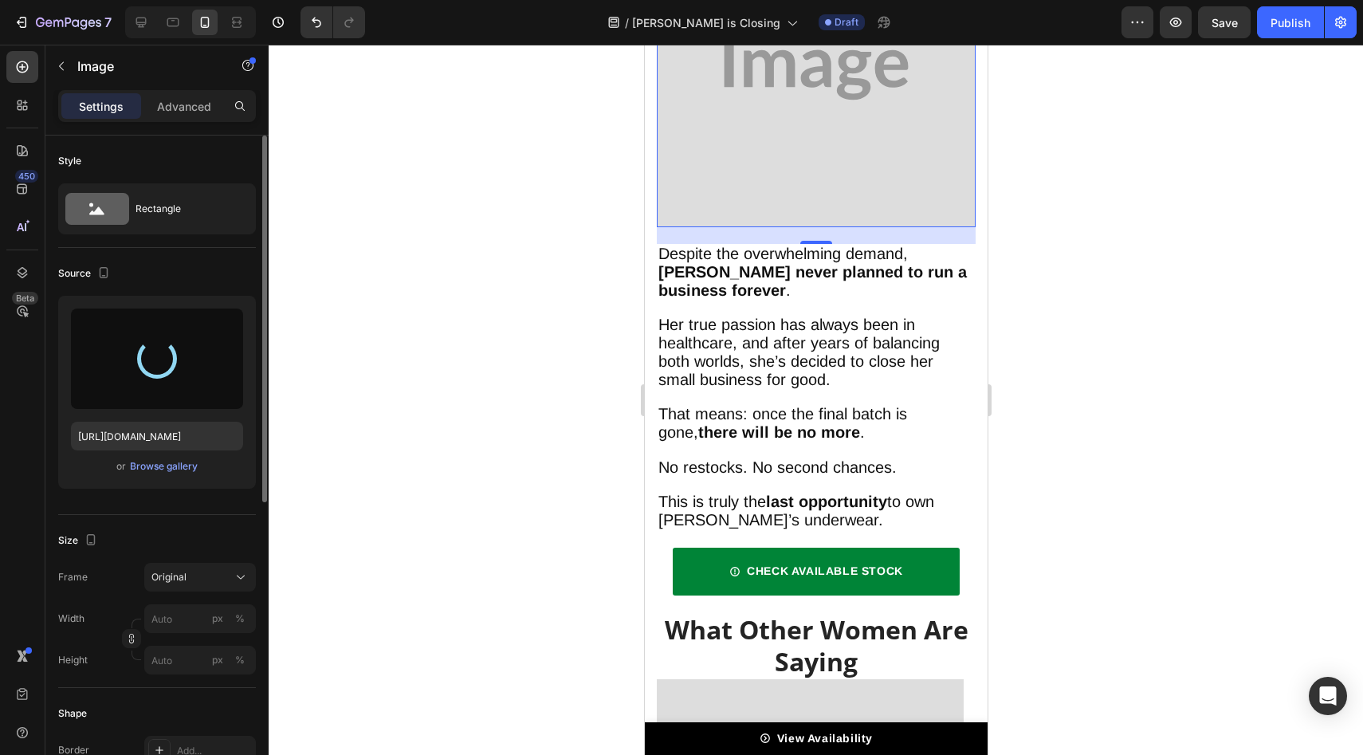
type input "[URL][DOMAIN_NAME]"
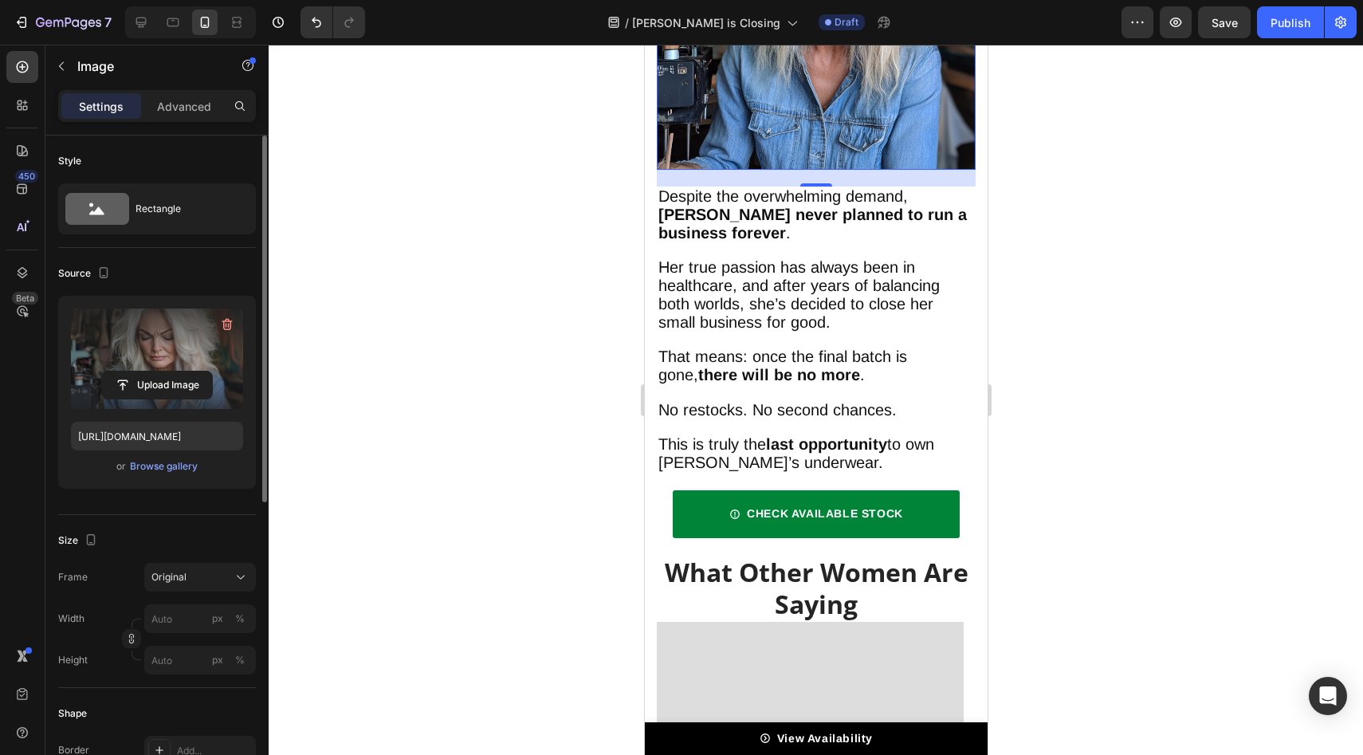
scroll to position [4973, 0]
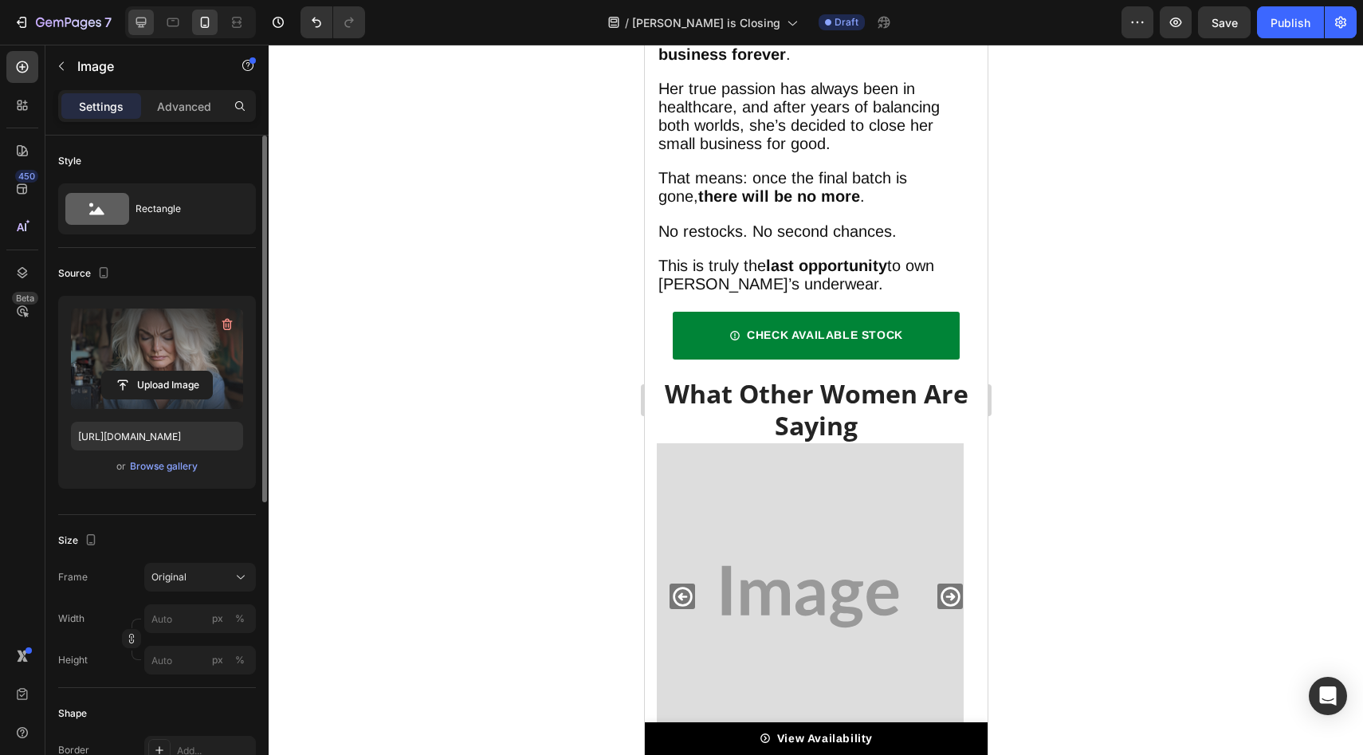
click at [132, 26] on div at bounding box center [141, 23] width 26 height 26
type input "600"
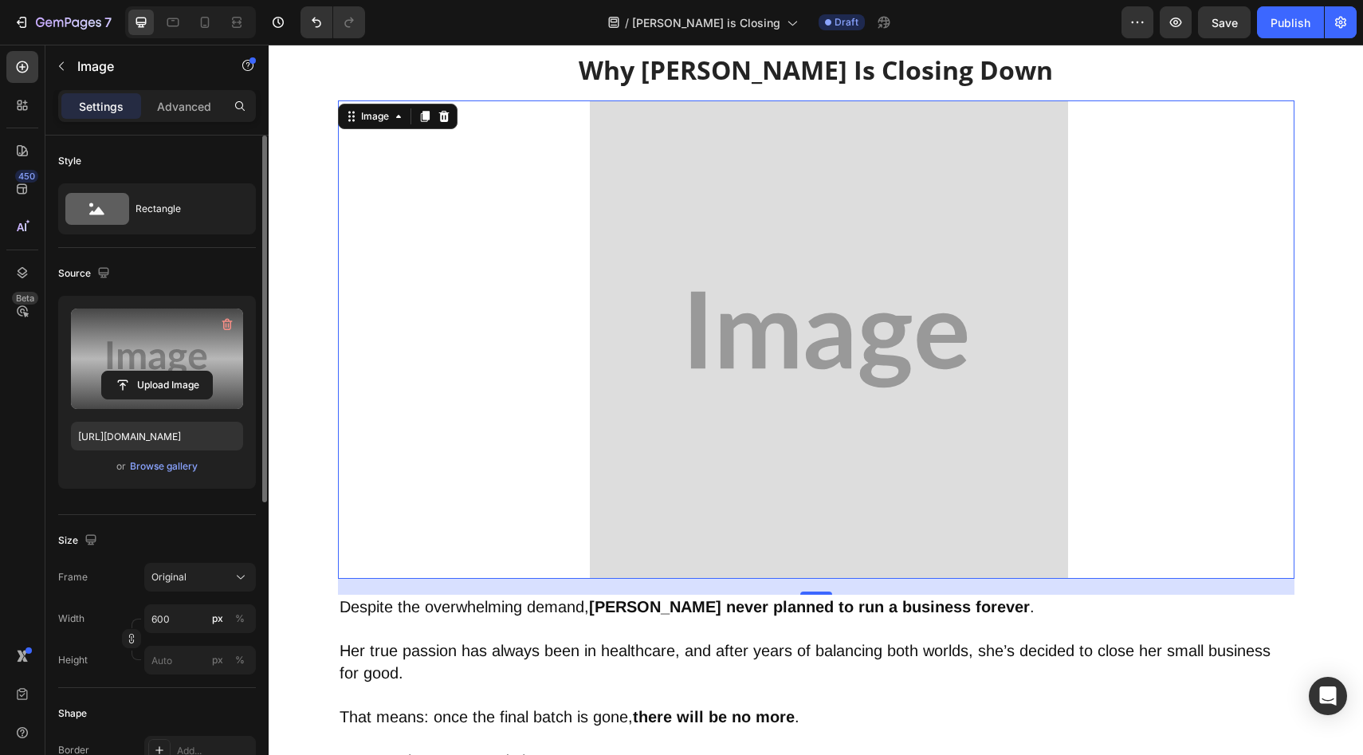
scroll to position [4466, 0]
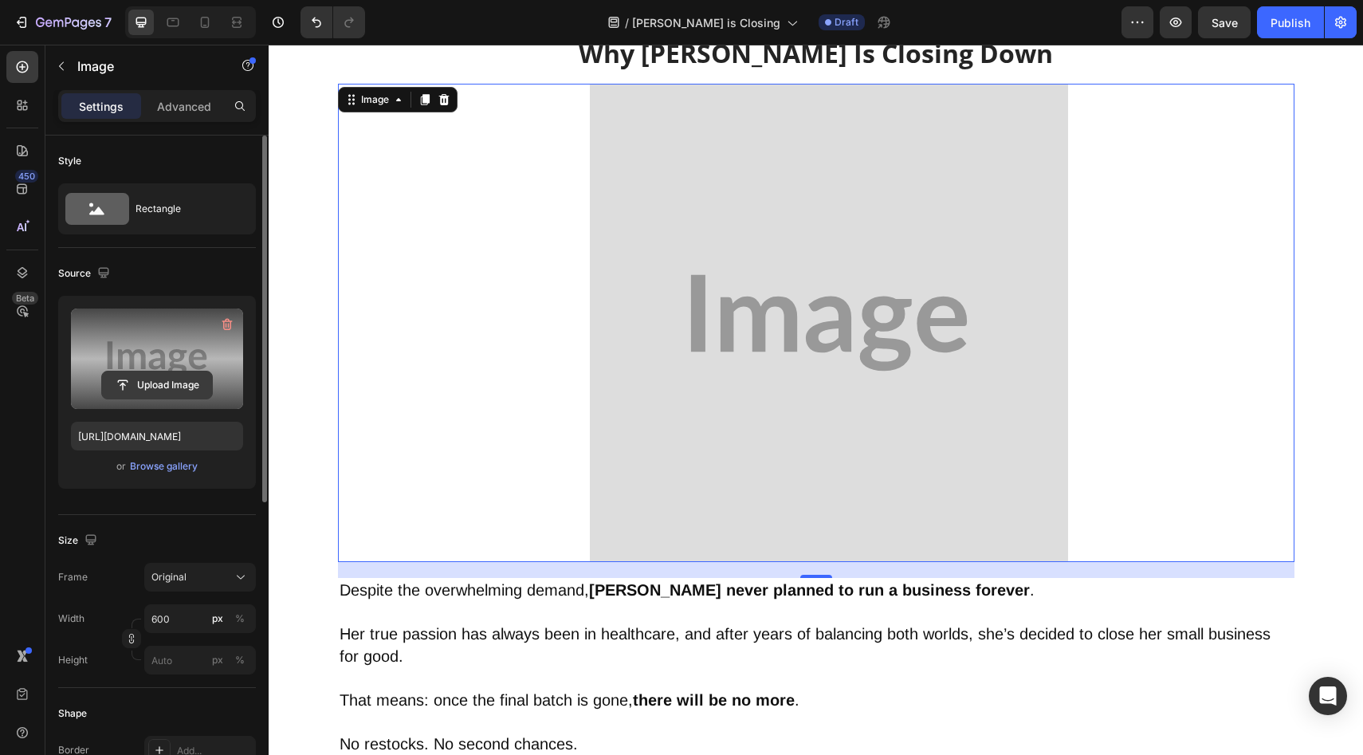
click at [133, 387] on input "file" at bounding box center [157, 385] width 110 height 27
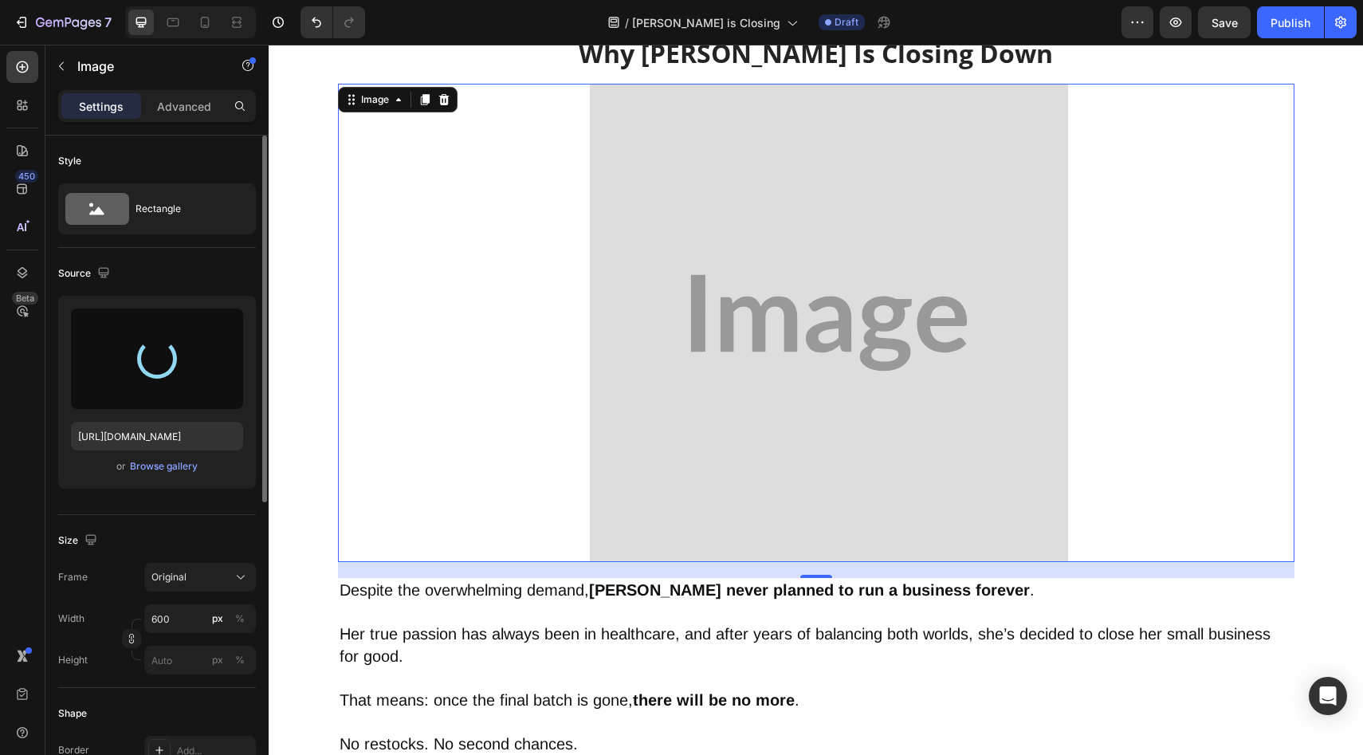
type input "[URL][DOMAIN_NAME]"
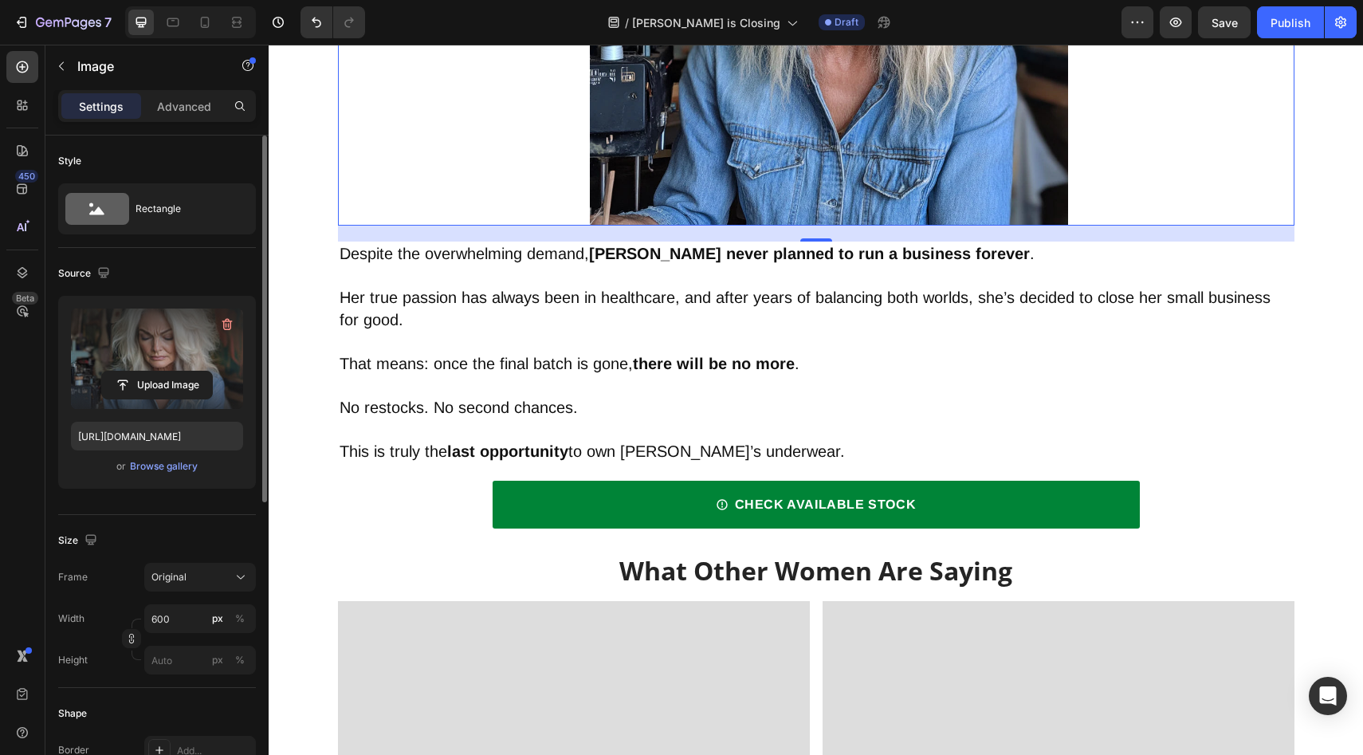
scroll to position [4928, 0]
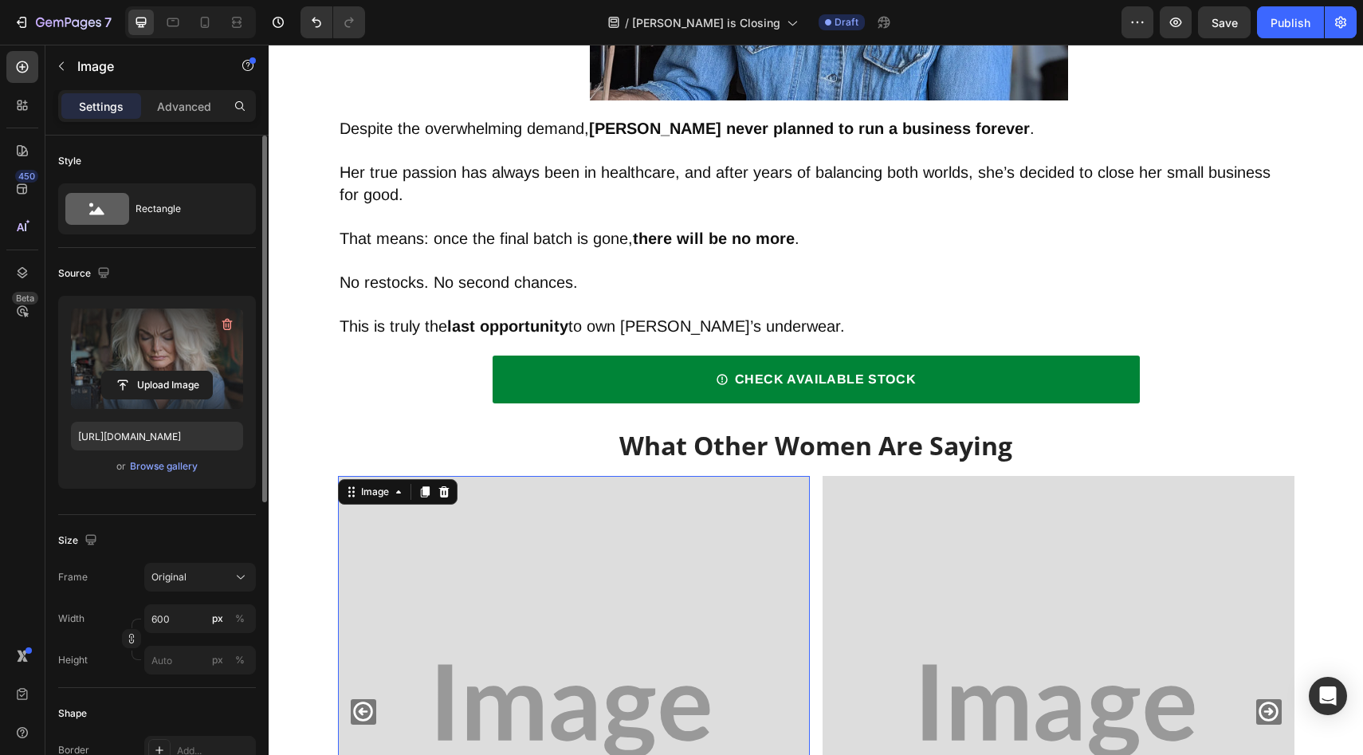
click at [513, 549] on img at bounding box center [574, 712] width 472 height 472
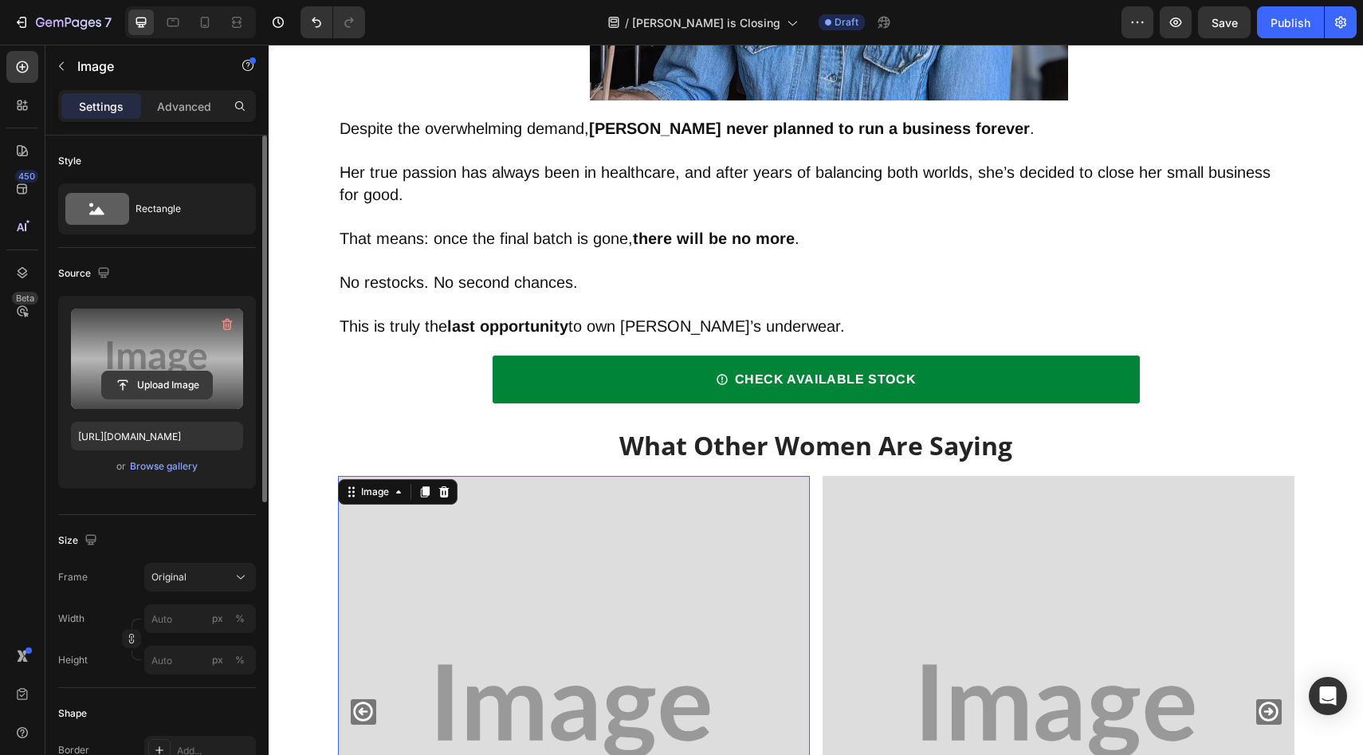
click at [170, 386] on input "file" at bounding box center [157, 385] width 110 height 27
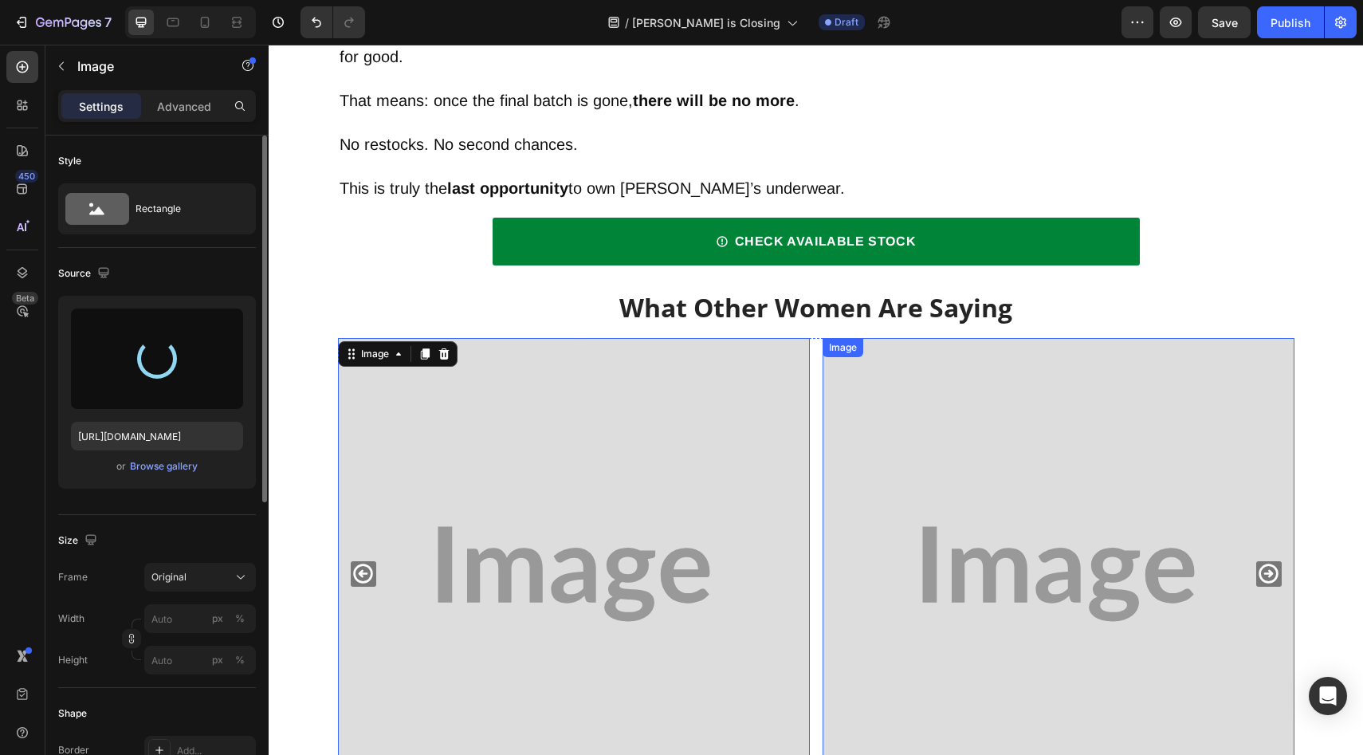
scroll to position [5217, 0]
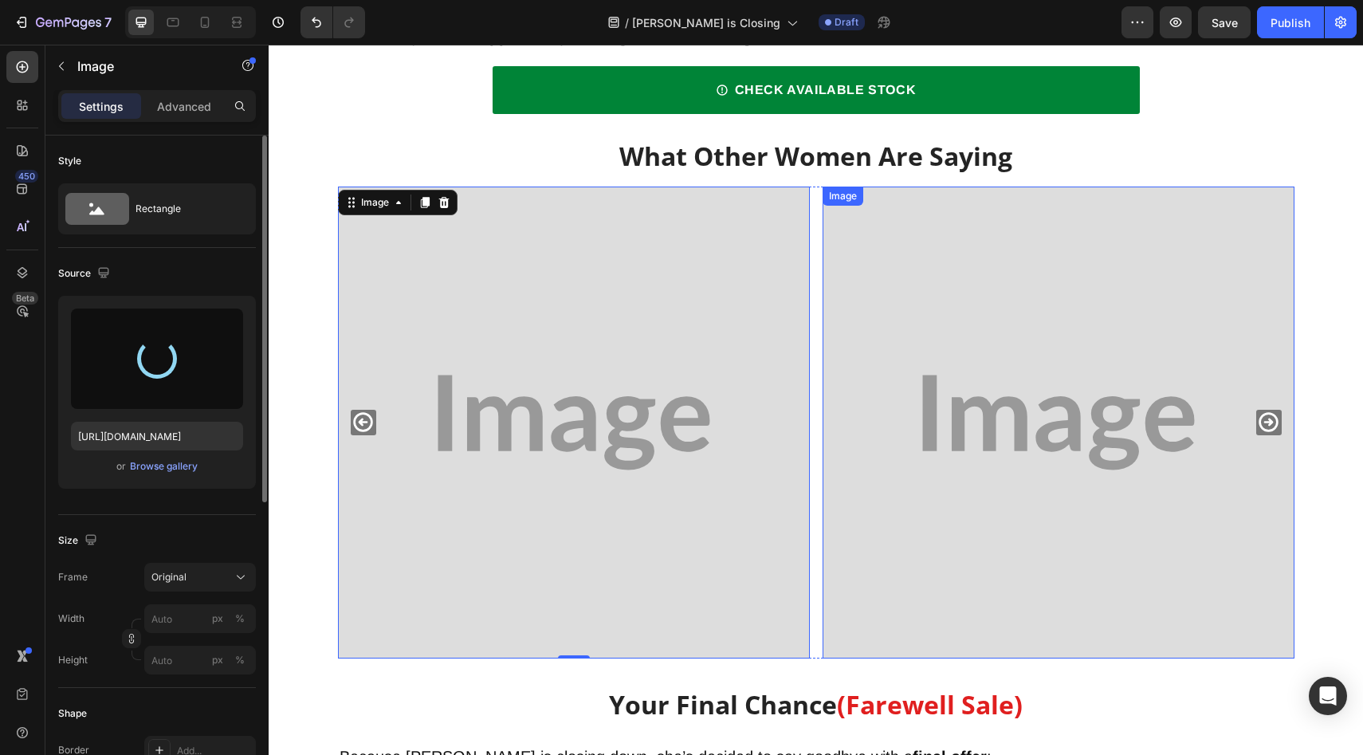
type input "[URL][DOMAIN_NAME]"
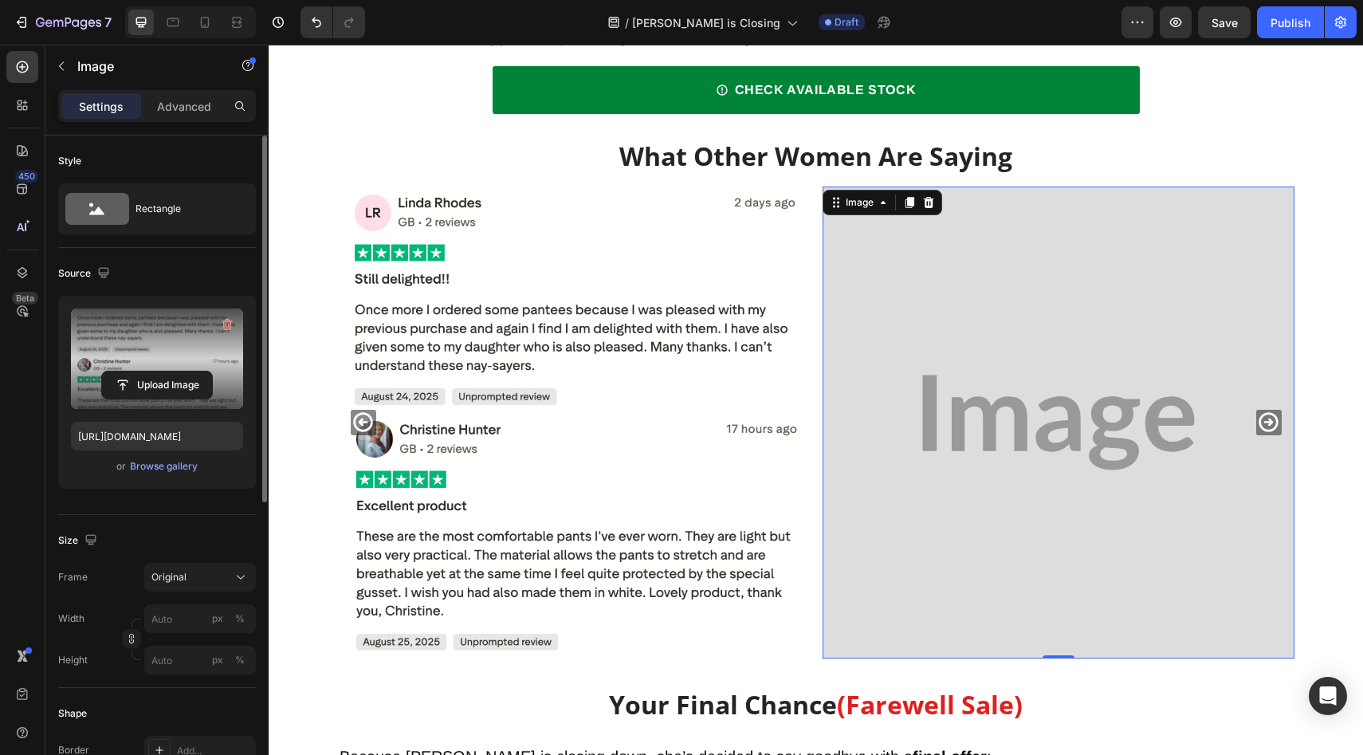
click at [939, 450] on img at bounding box center [1059, 423] width 472 height 472
click at [197, 394] on input "file" at bounding box center [157, 385] width 110 height 27
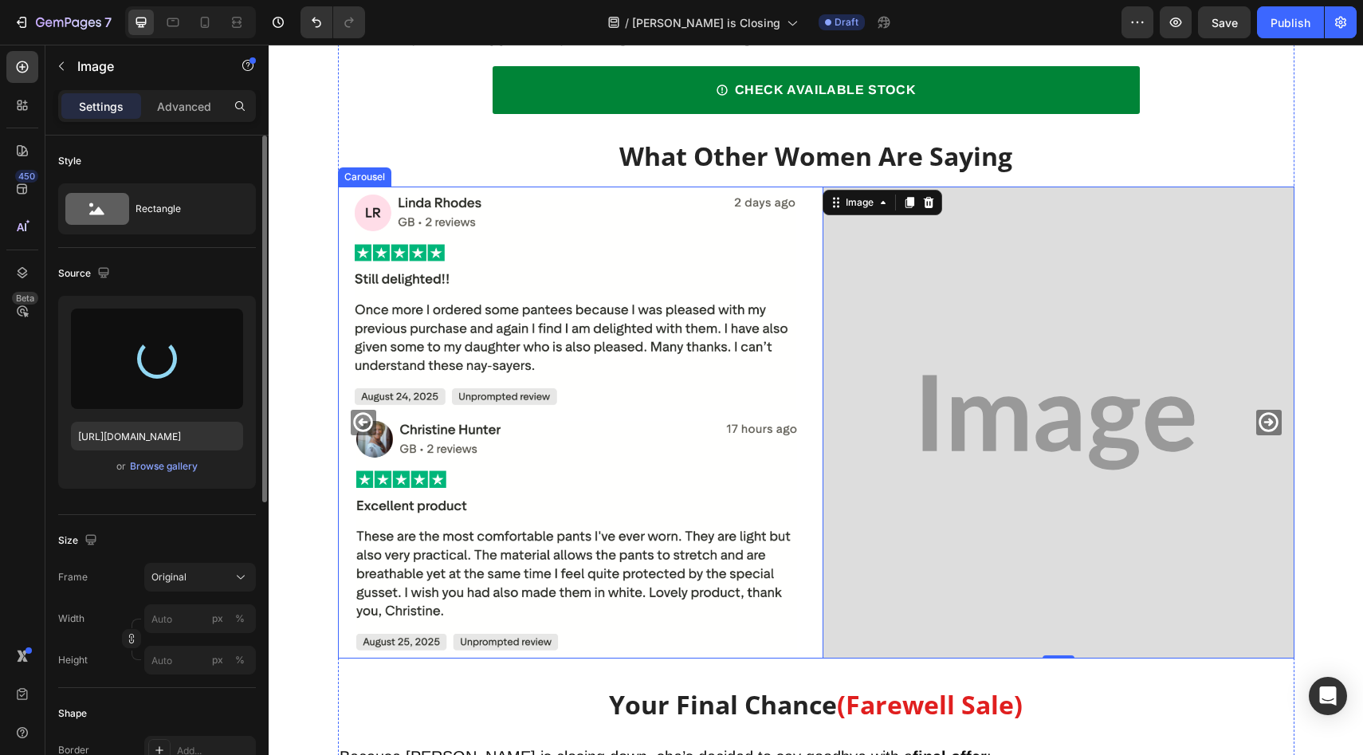
type input "[URL][DOMAIN_NAME]"
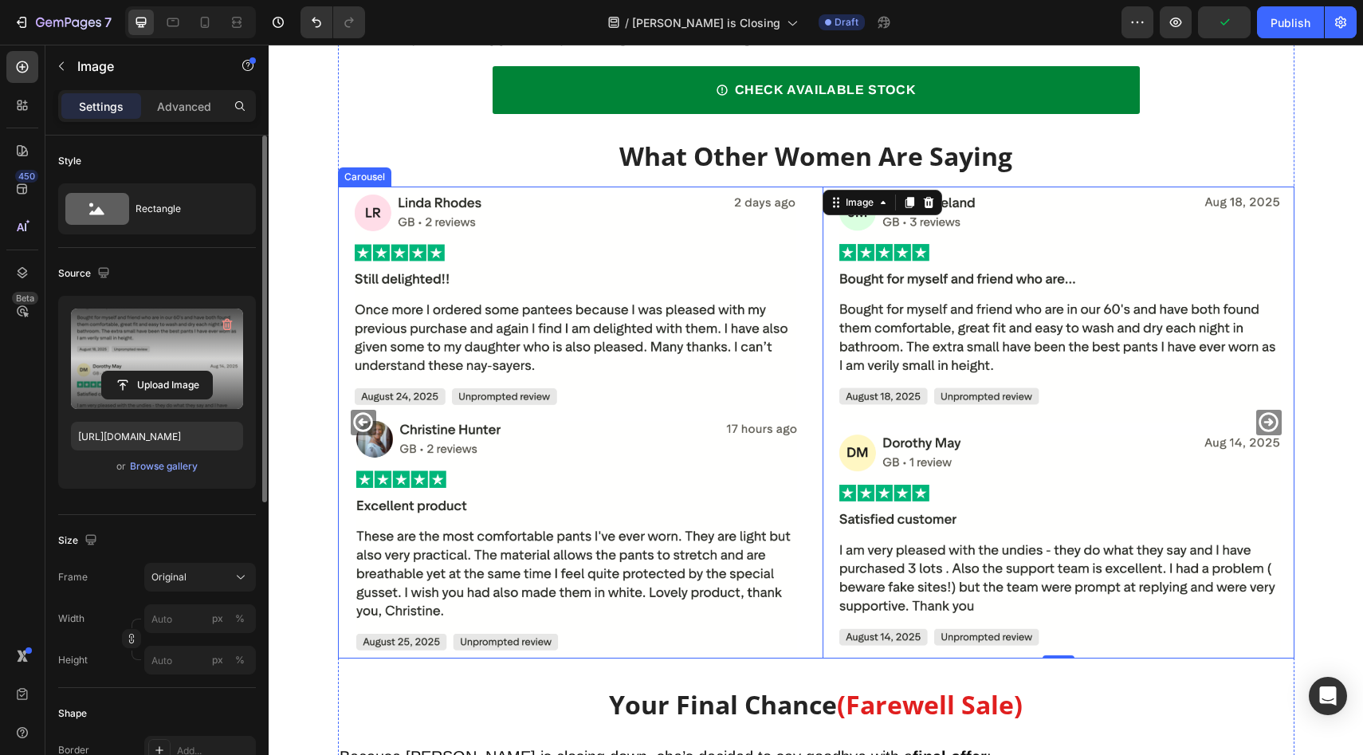
click at [1259, 419] on icon "Carousel Next Arrow" at bounding box center [1268, 422] width 23 height 23
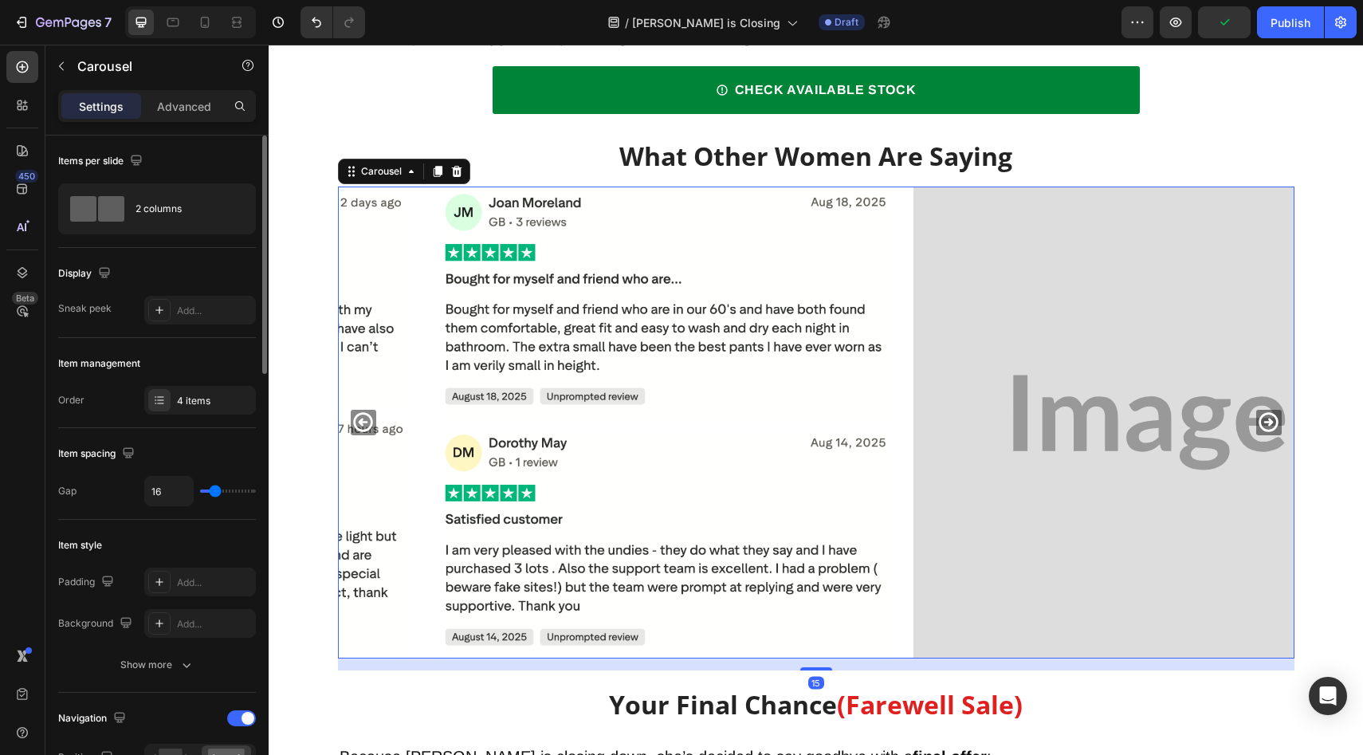
click at [1259, 419] on icon "Carousel Next Arrow" at bounding box center [1268, 422] width 23 height 23
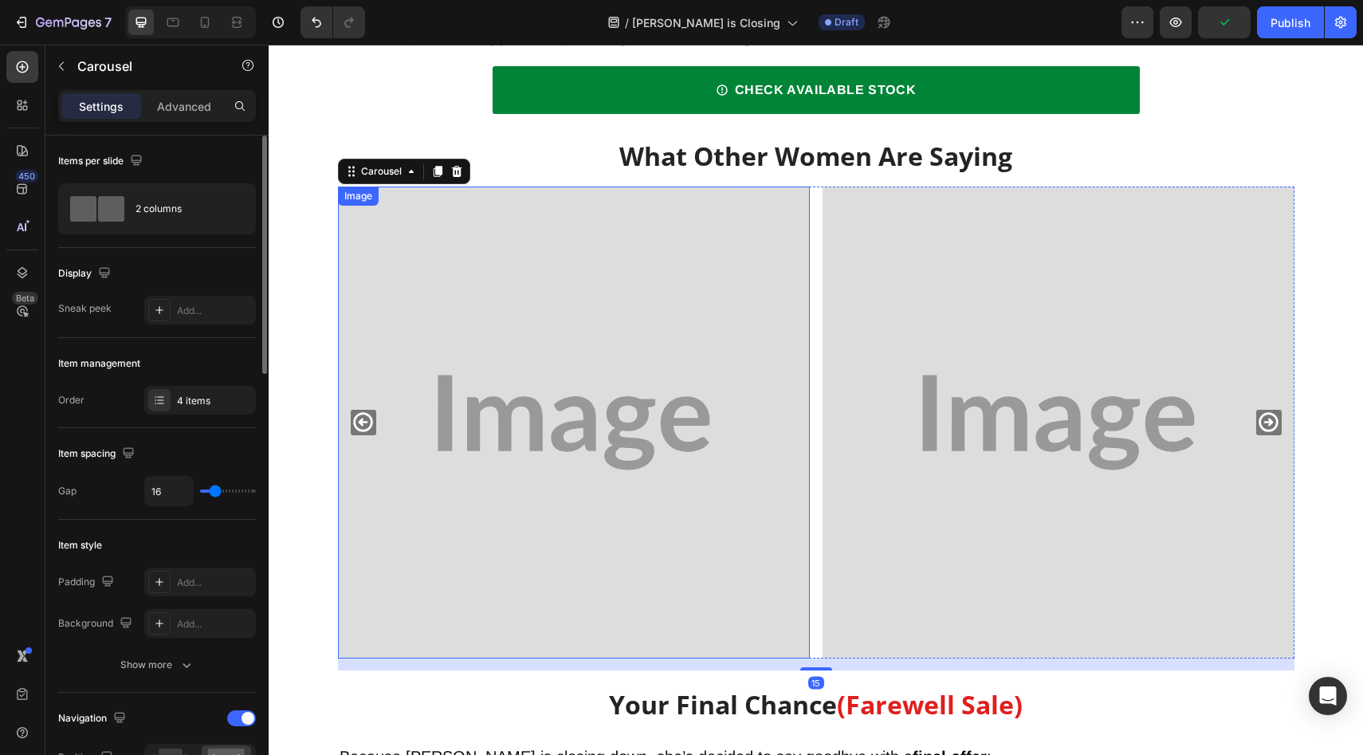
click at [651, 376] on img at bounding box center [574, 423] width 472 height 472
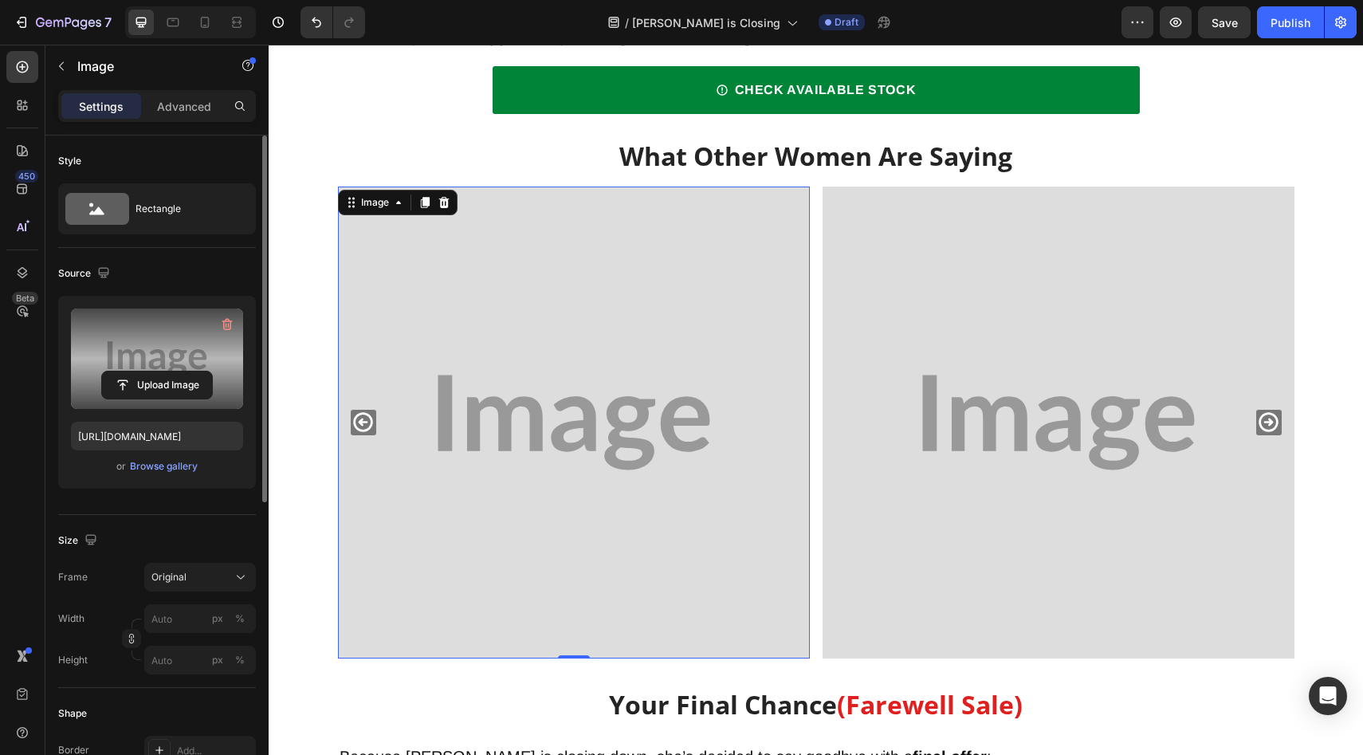
click at [140, 403] on label at bounding box center [157, 359] width 172 height 100
click at [140, 399] on input "file" at bounding box center [157, 385] width 110 height 27
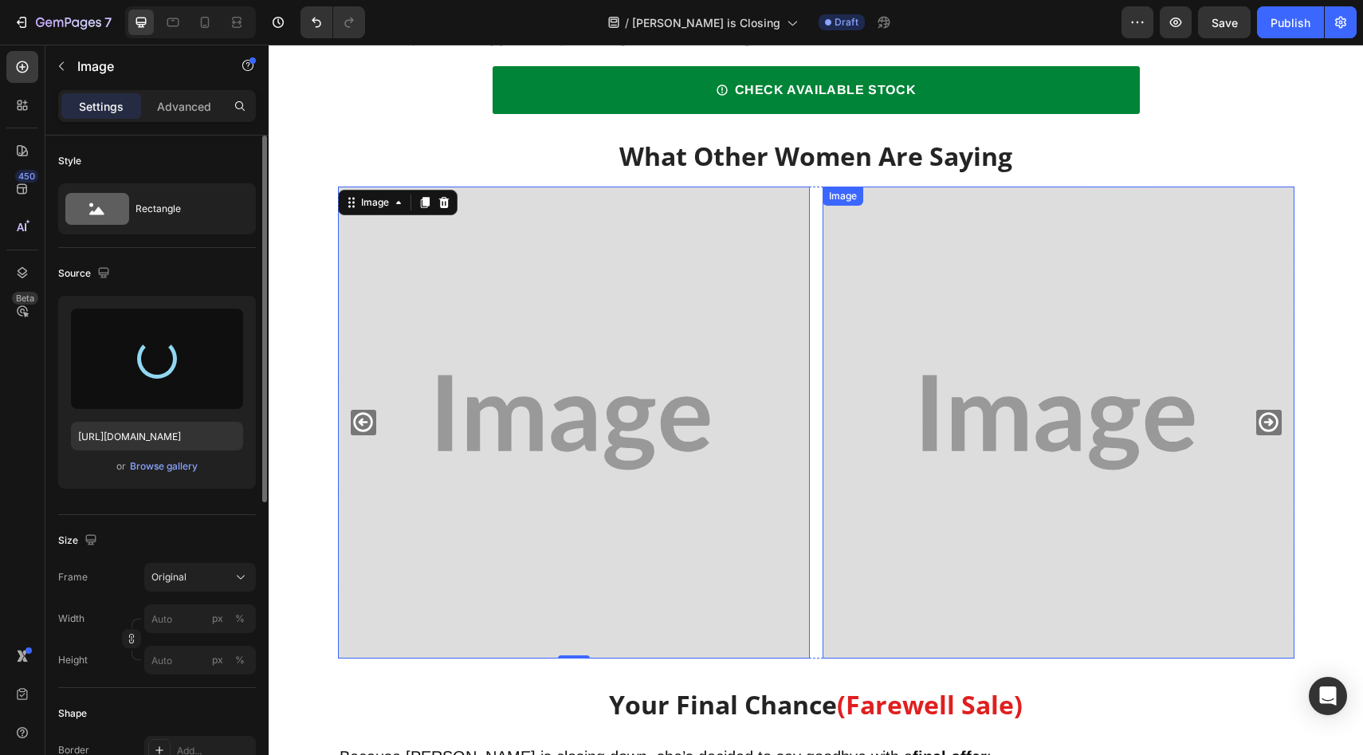
type input "[URL][DOMAIN_NAME]"
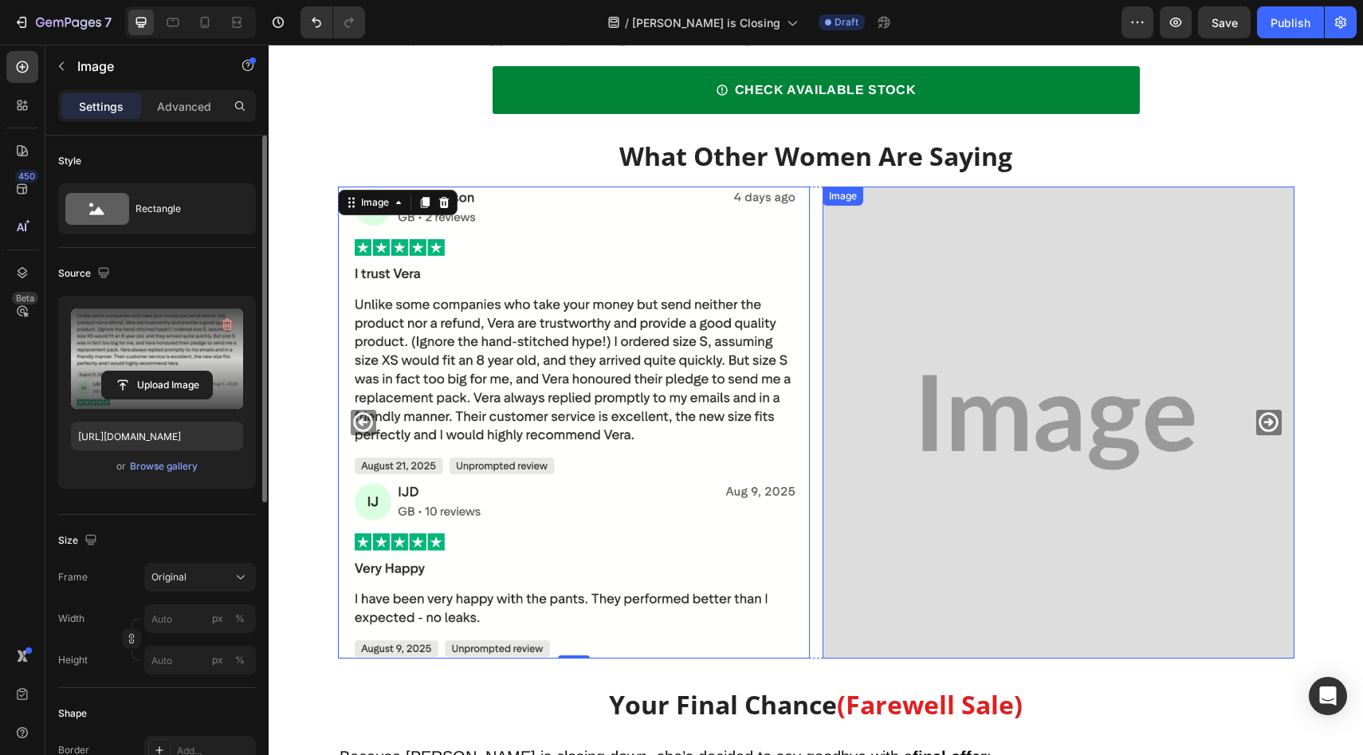
click at [932, 399] on img at bounding box center [1059, 423] width 472 height 472
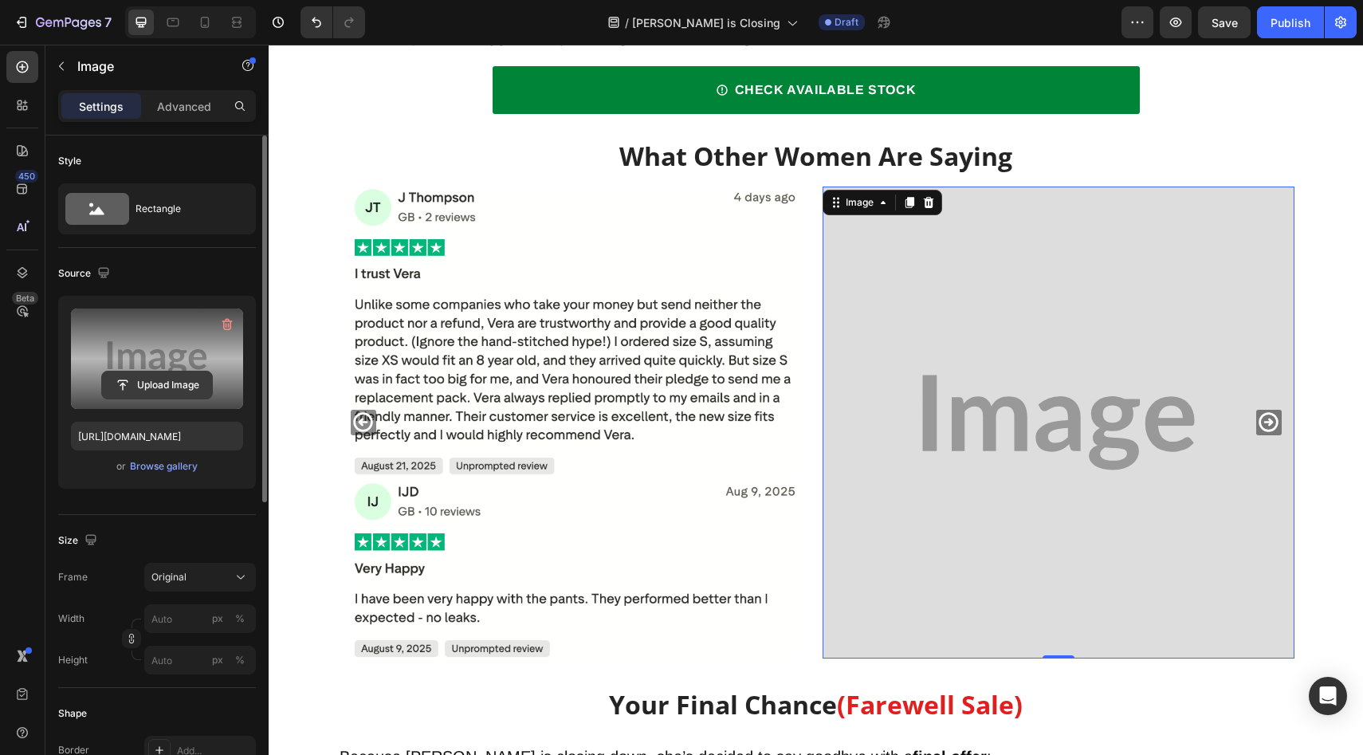
click at [157, 382] on input "file" at bounding box center [157, 385] width 110 height 27
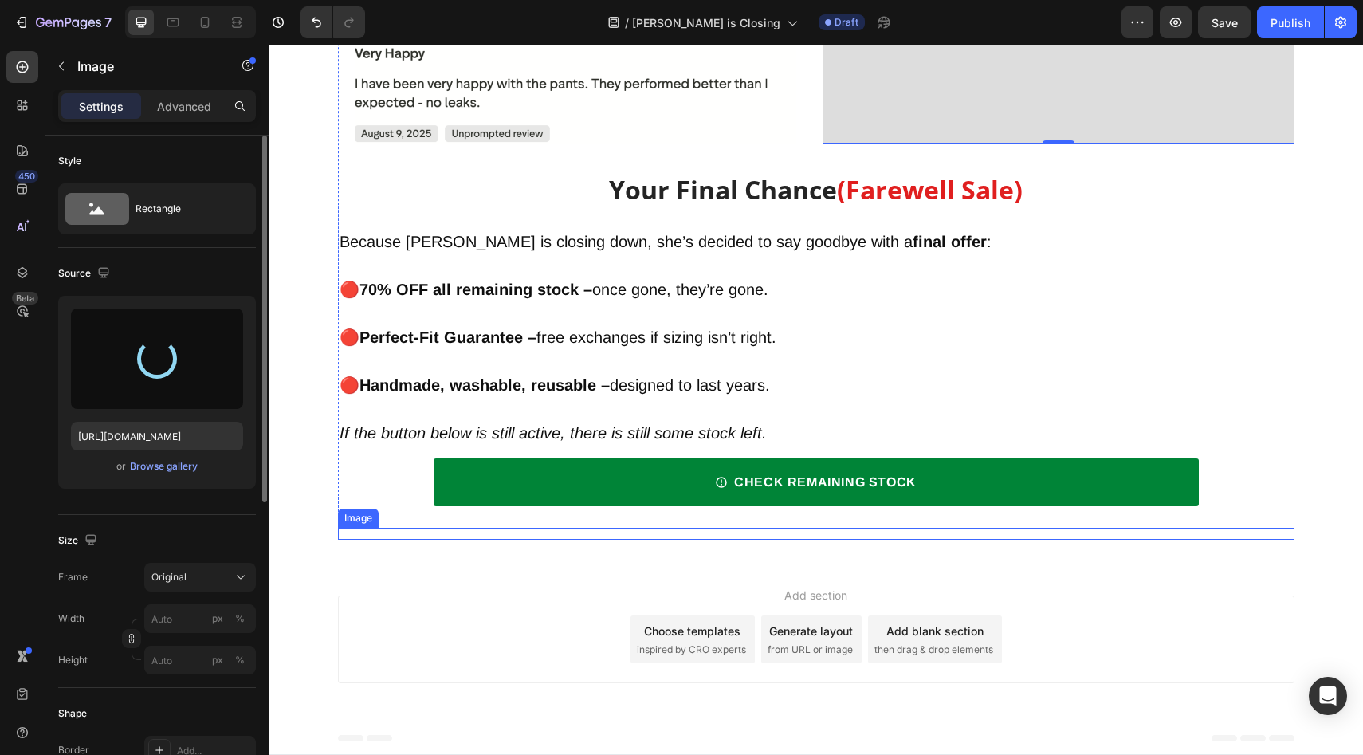
scroll to position [5943, 0]
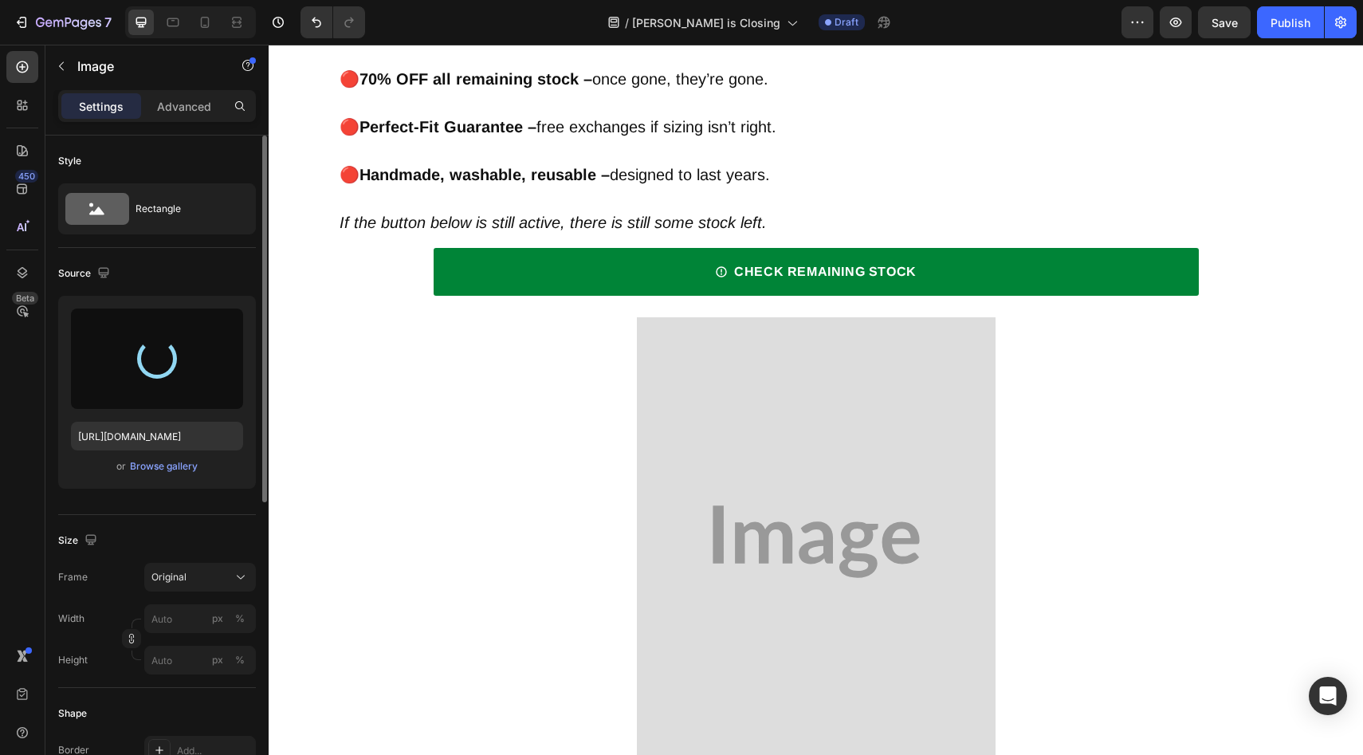
type input "[URL][DOMAIN_NAME]"
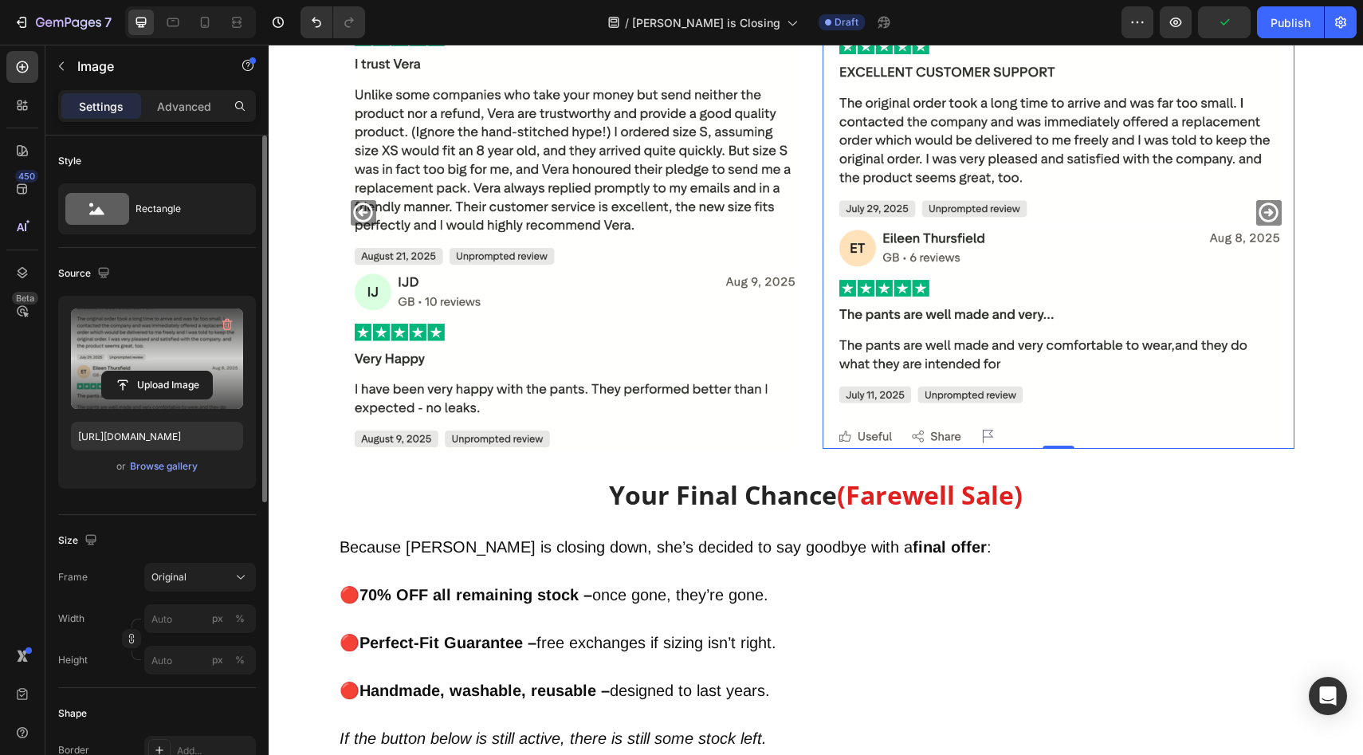
scroll to position [5383, 0]
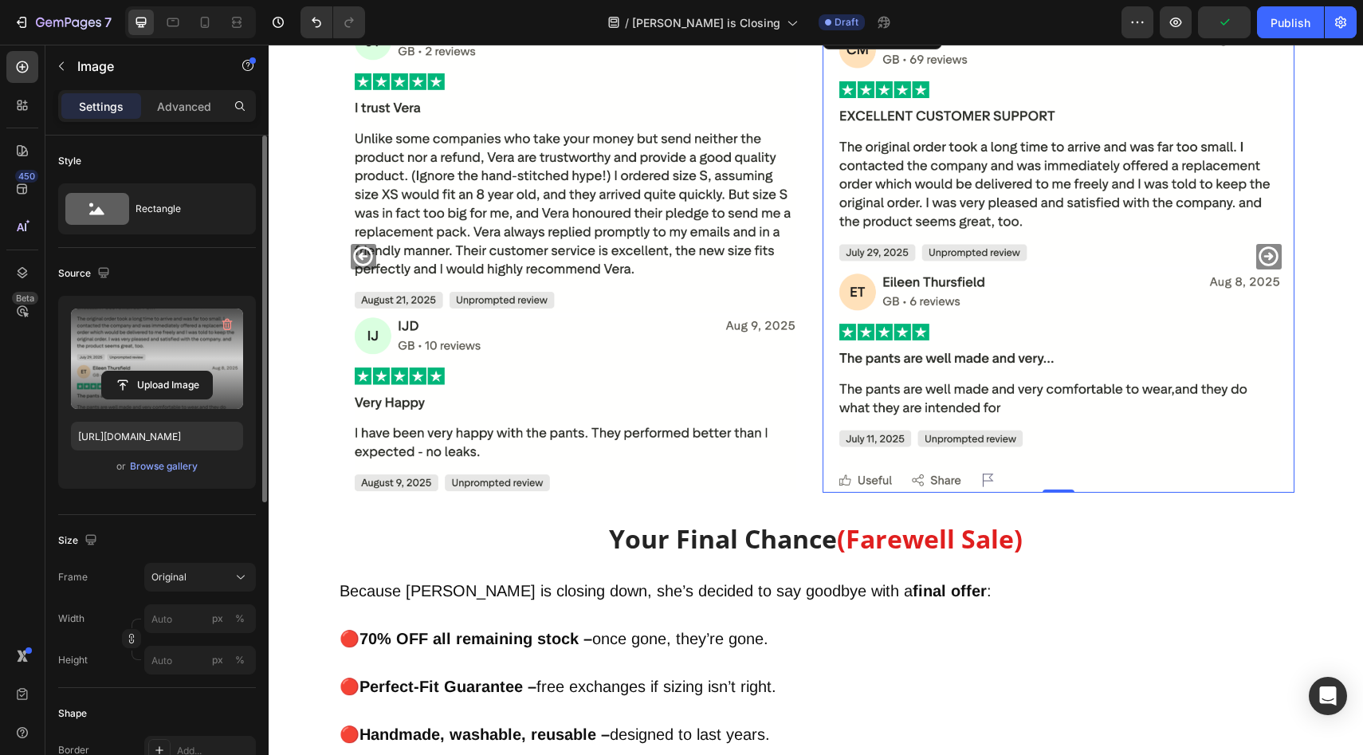
click at [1266, 254] on icon "Carousel Next Arrow" at bounding box center [1268, 255] width 19 height 19
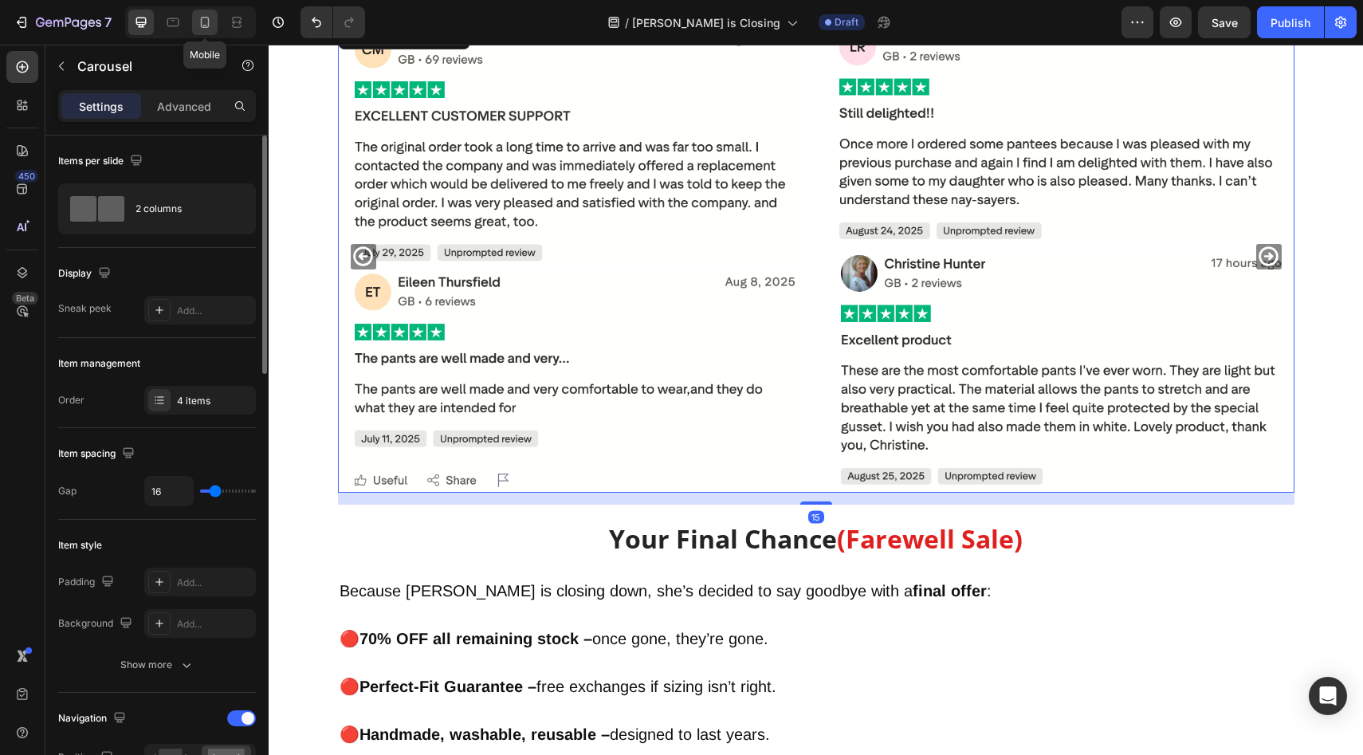
click at [208, 25] on icon at bounding box center [205, 22] width 9 height 11
type input "100%"
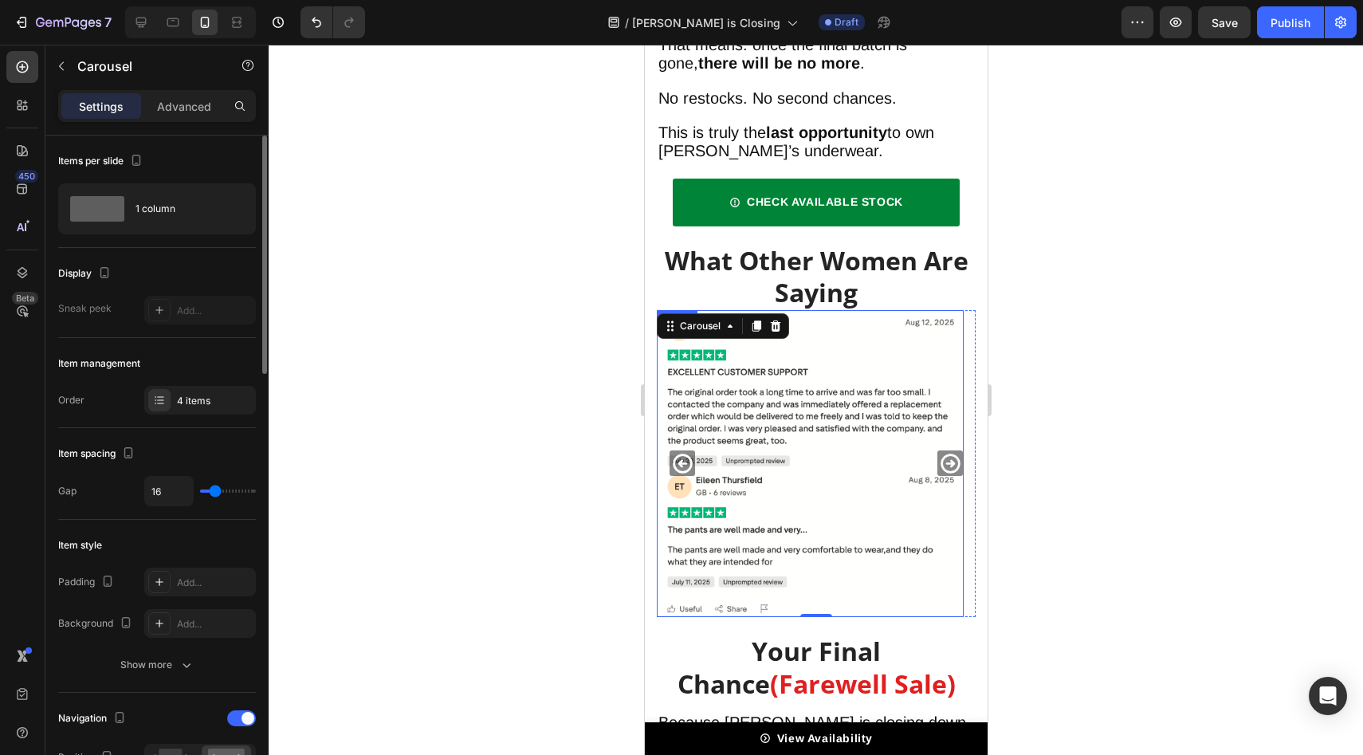
scroll to position [5102, 0]
click at [938, 452] on icon "Carousel Next Arrow" at bounding box center [949, 463] width 23 height 23
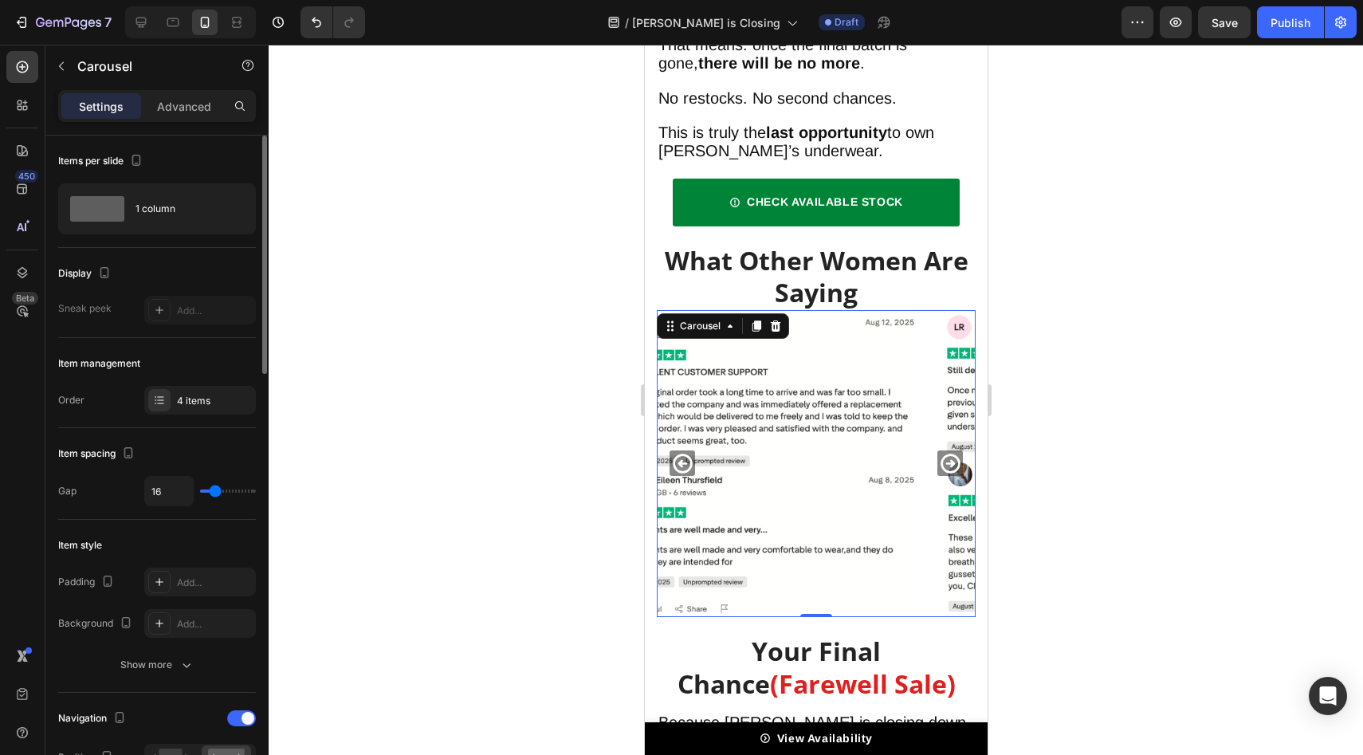
click at [938, 452] on icon "Carousel Next Arrow" at bounding box center [949, 463] width 23 height 23
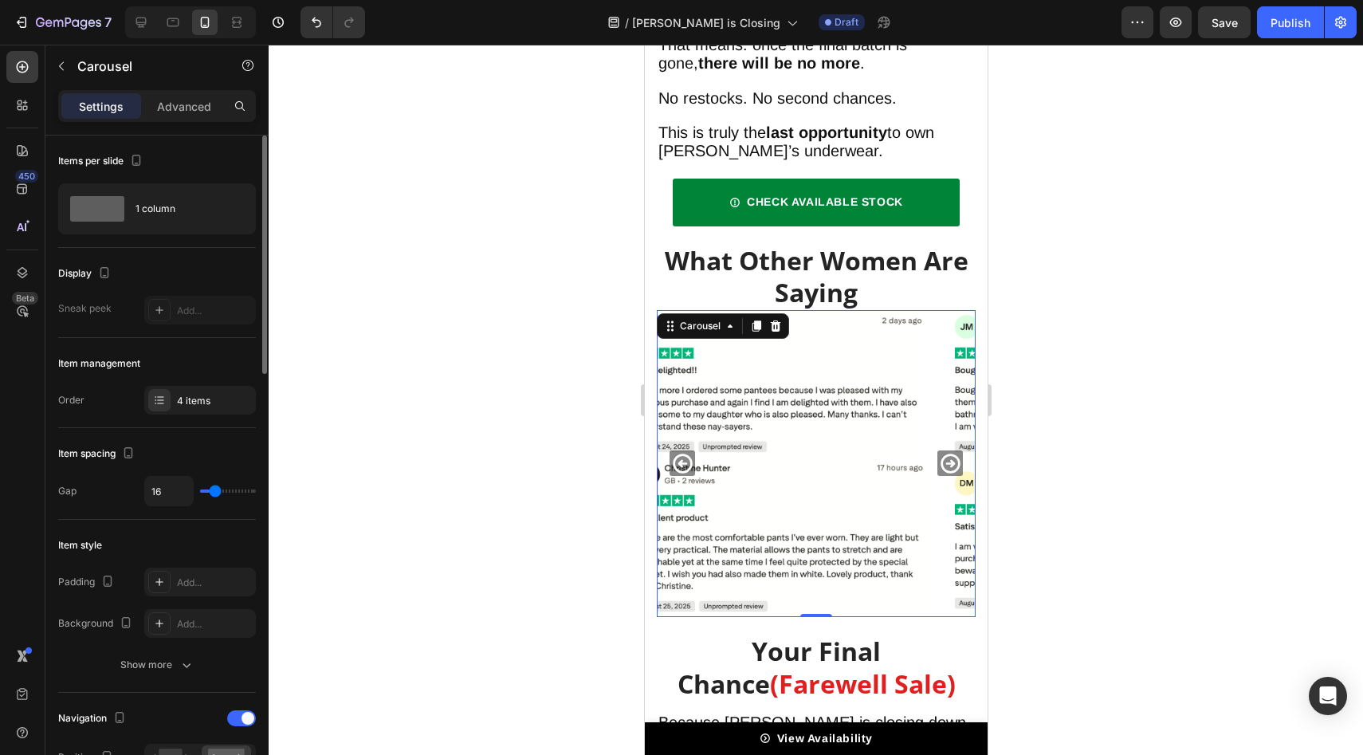
click at [938, 452] on icon "Carousel Next Arrow" at bounding box center [949, 463] width 23 height 23
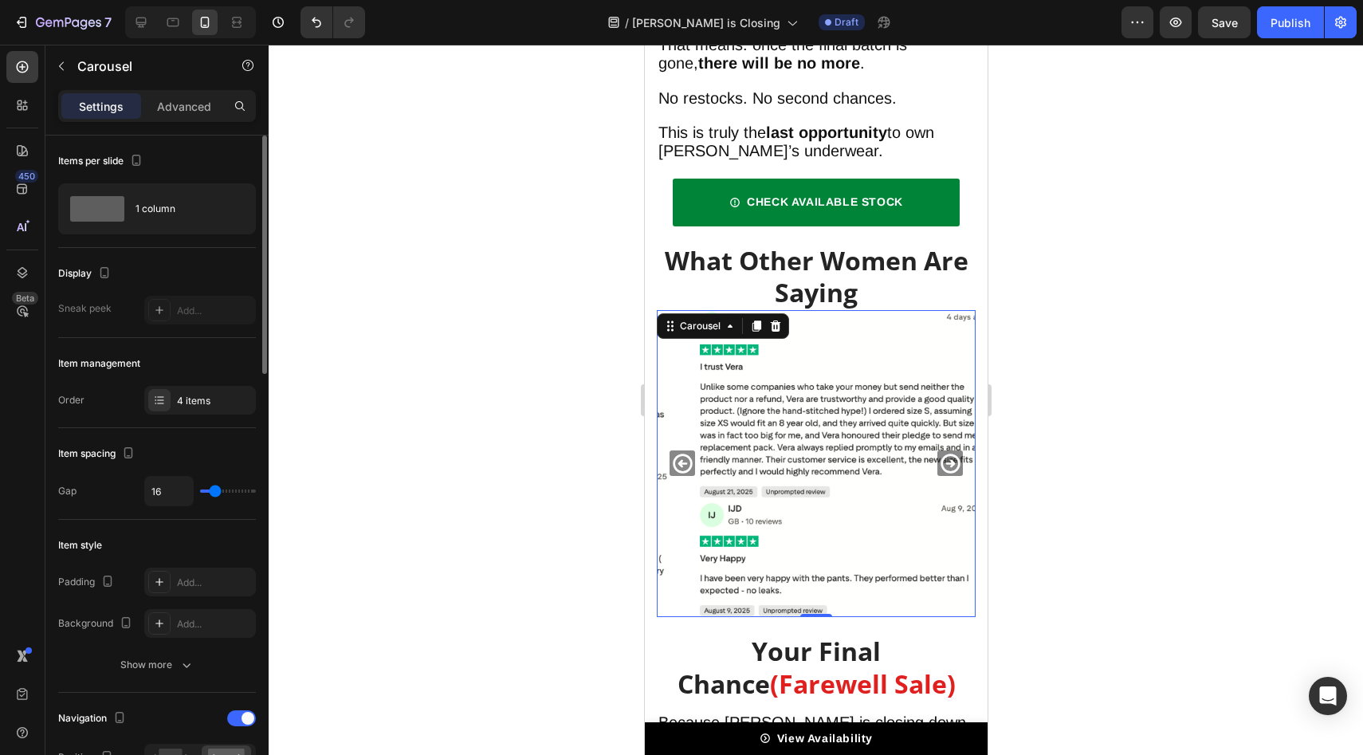
click at [940, 454] on icon "Carousel Next Arrow" at bounding box center [949, 463] width 19 height 19
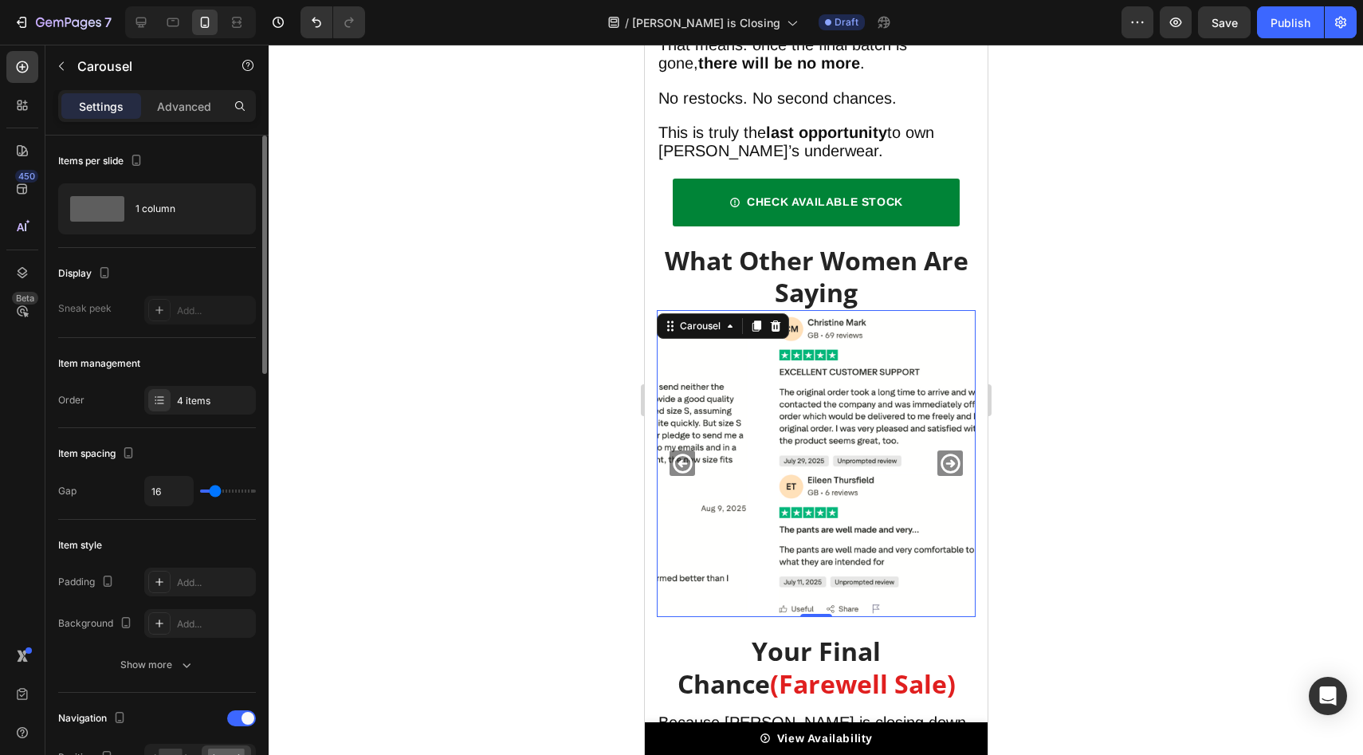
click at [940, 454] on icon "Carousel Next Arrow" at bounding box center [949, 463] width 19 height 19
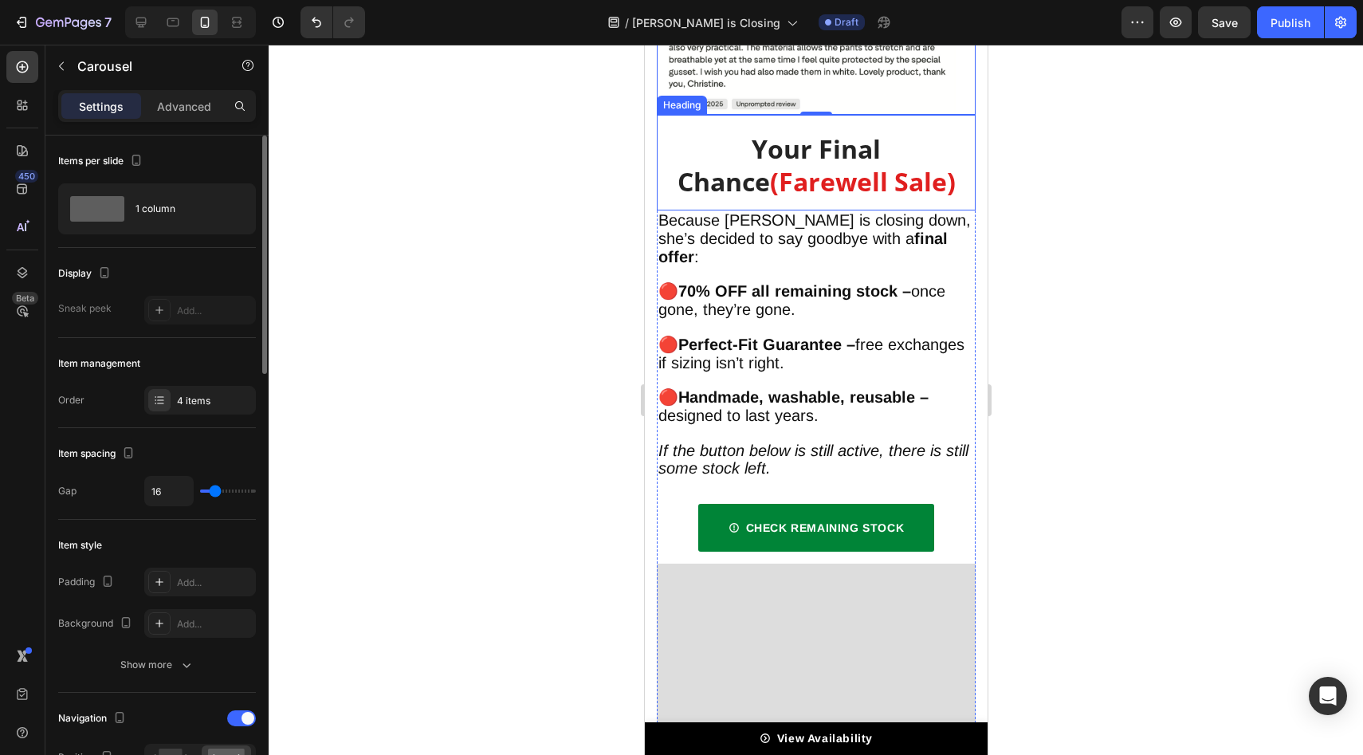
scroll to position [5876, 0]
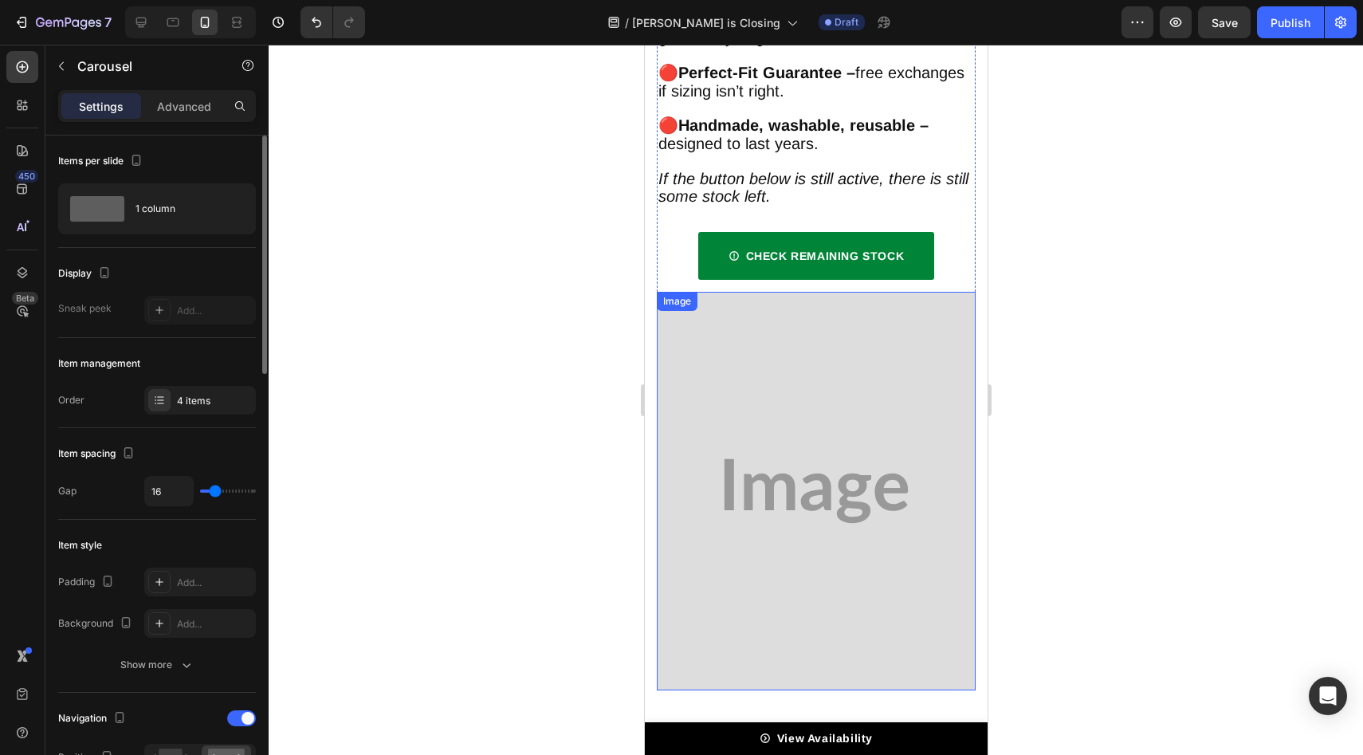
click at [845, 390] on img at bounding box center [815, 491] width 319 height 399
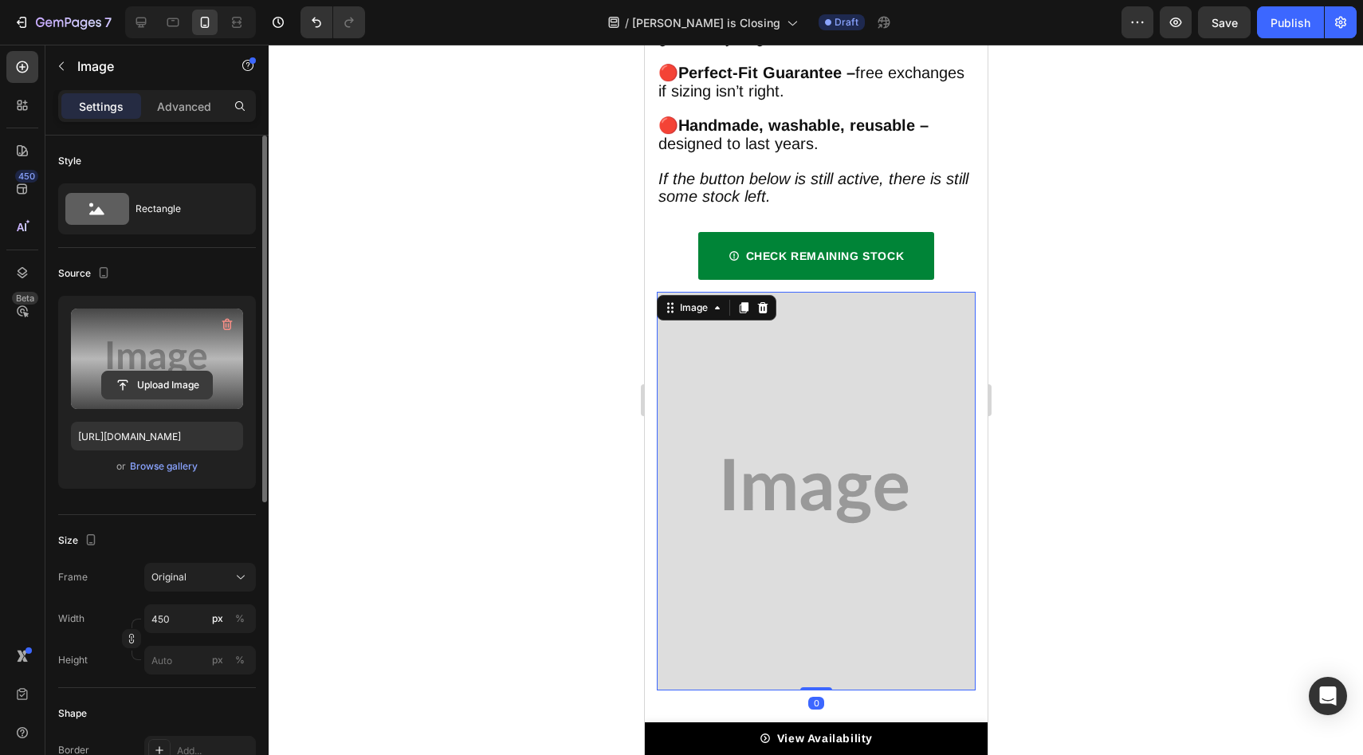
click at [142, 381] on input "file" at bounding box center [157, 385] width 110 height 27
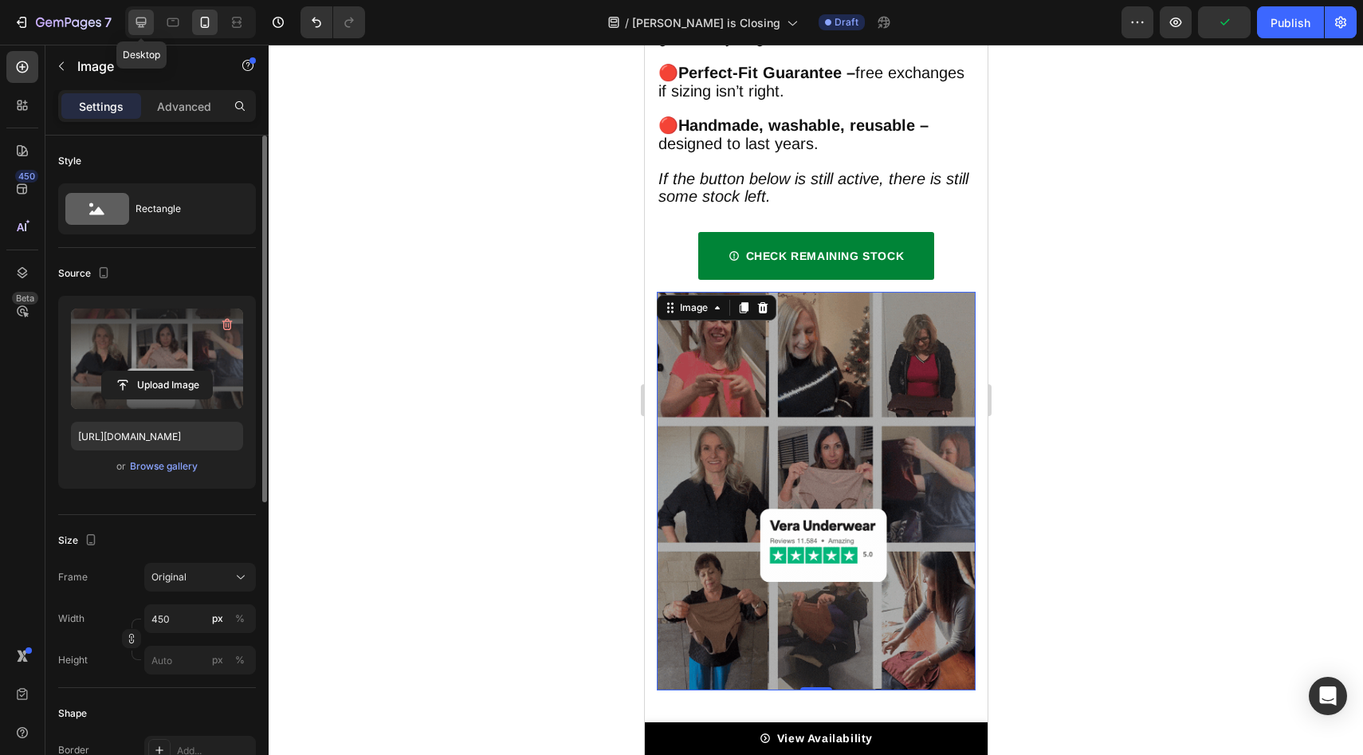
click at [142, 28] on icon at bounding box center [141, 22] width 16 height 16
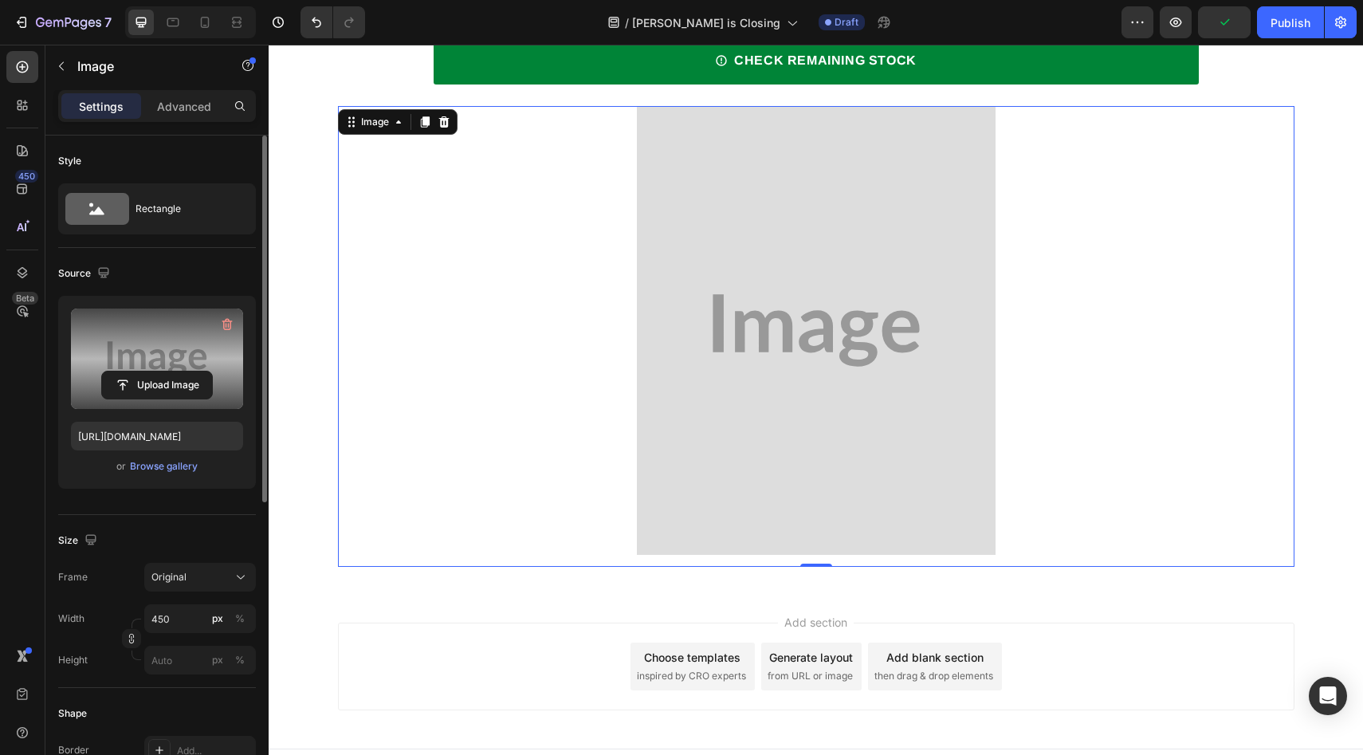
scroll to position [6159, 0]
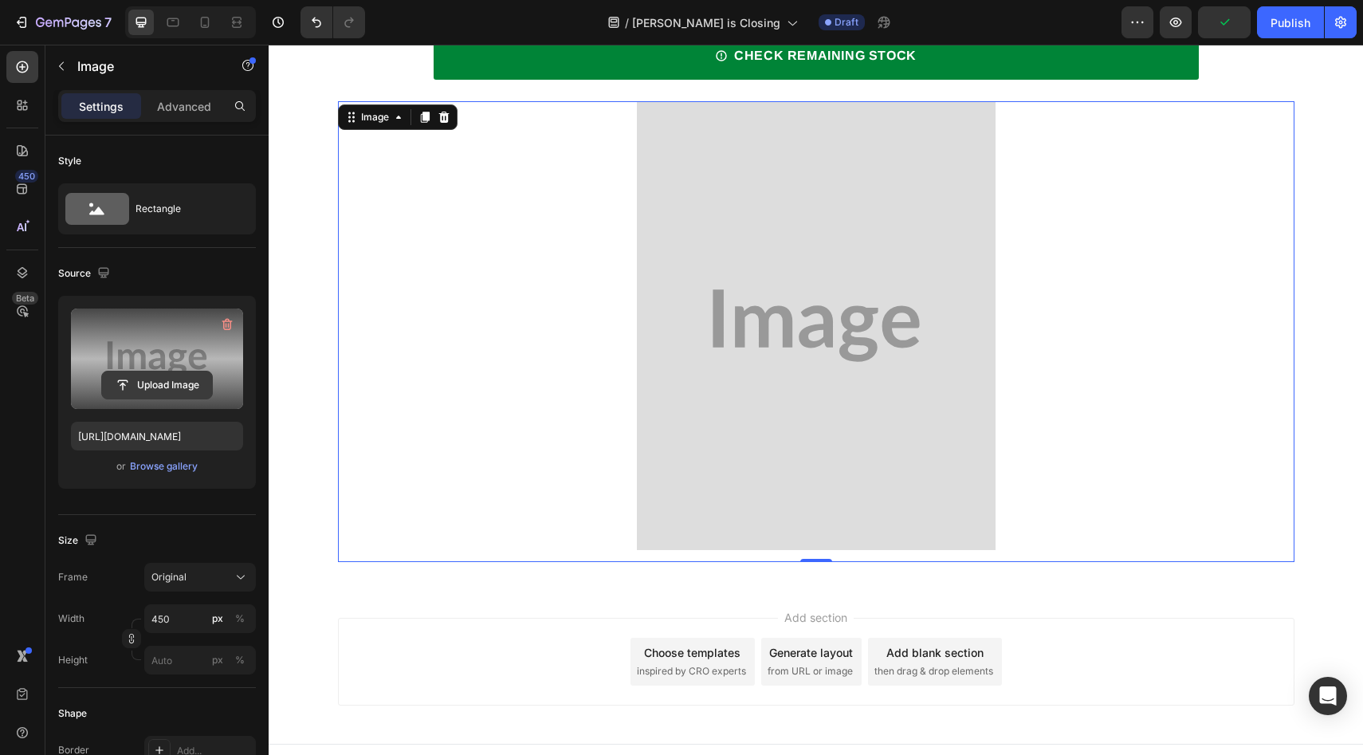
click at [160, 372] on input "file" at bounding box center [157, 385] width 110 height 27
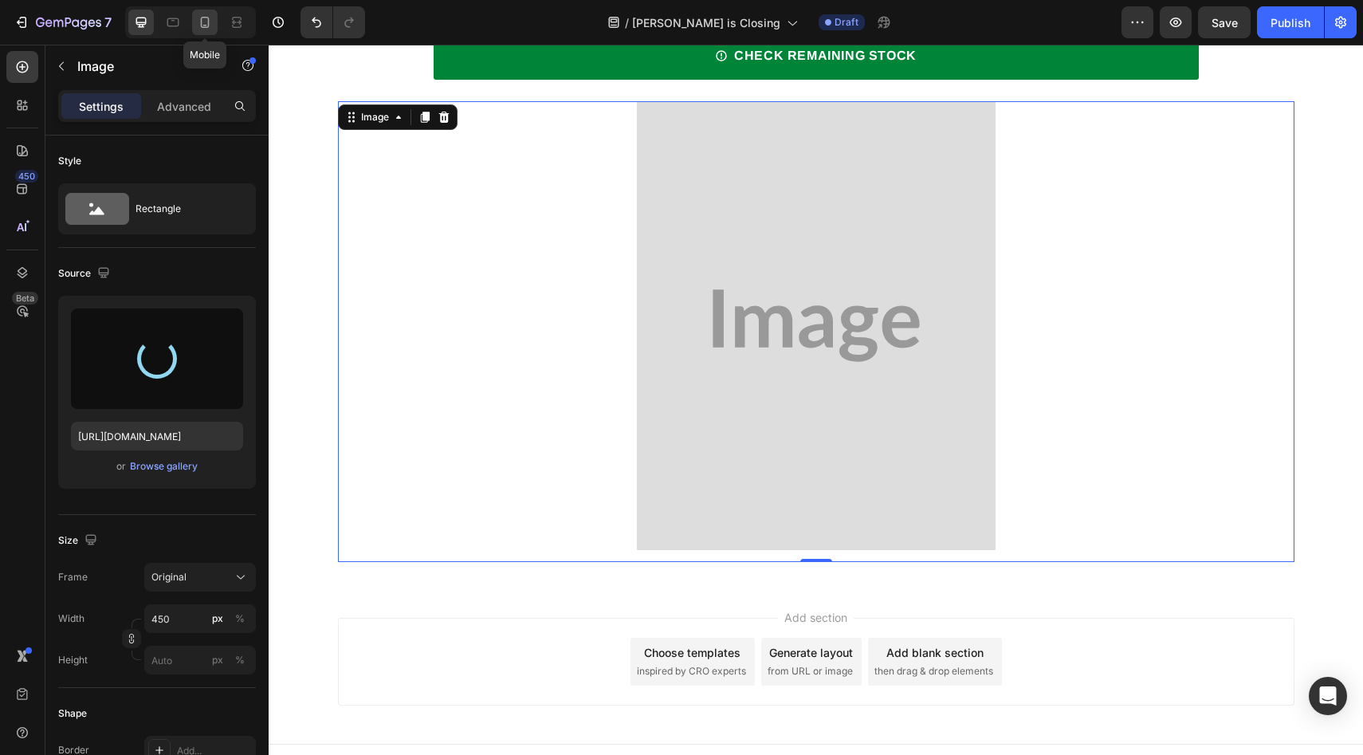
type input "[URL][DOMAIN_NAME]"
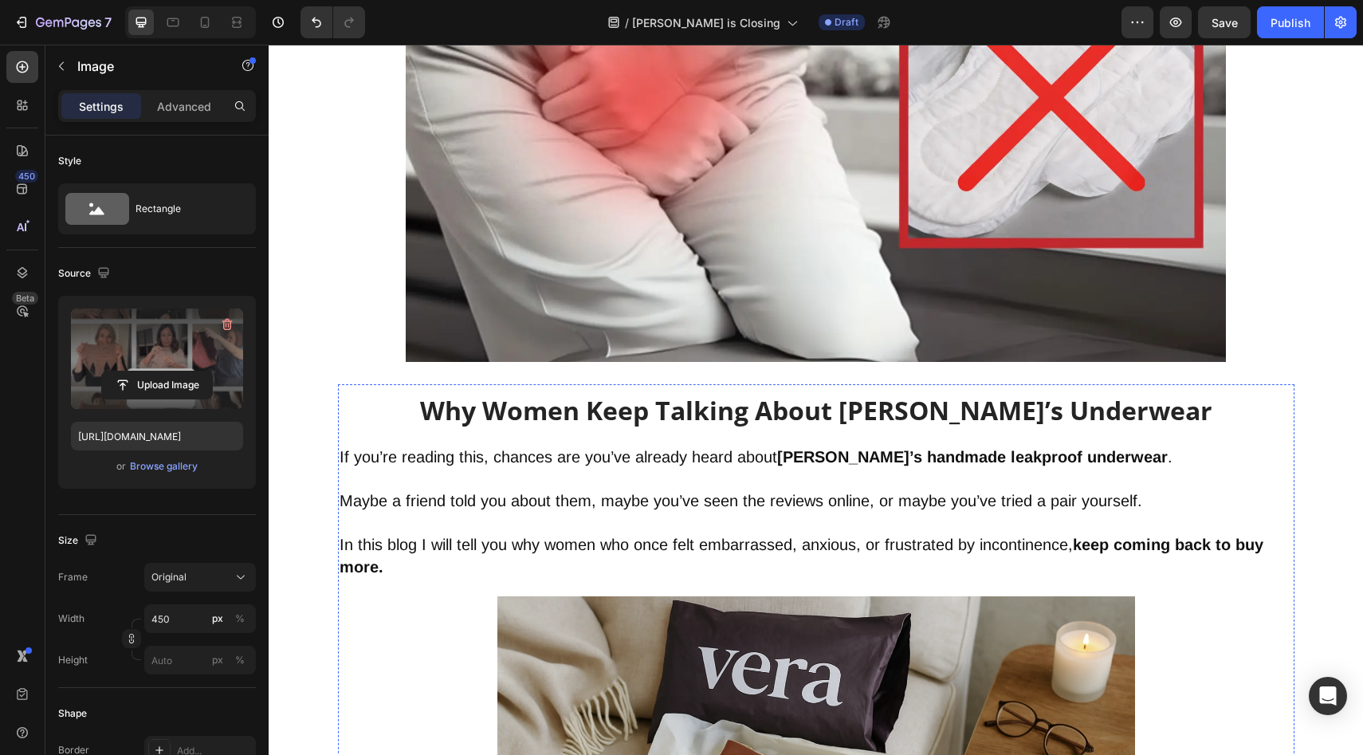
scroll to position [0, 0]
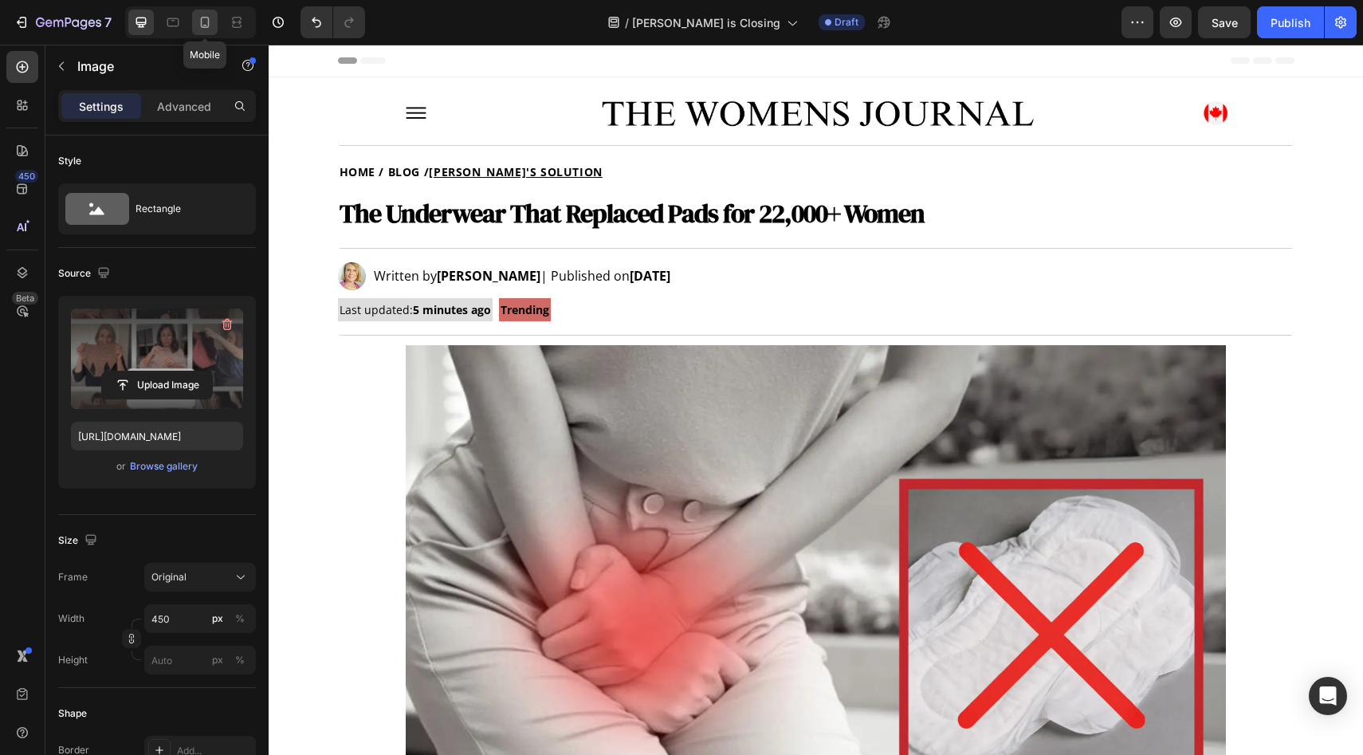
click at [210, 17] on icon at bounding box center [205, 22] width 16 height 16
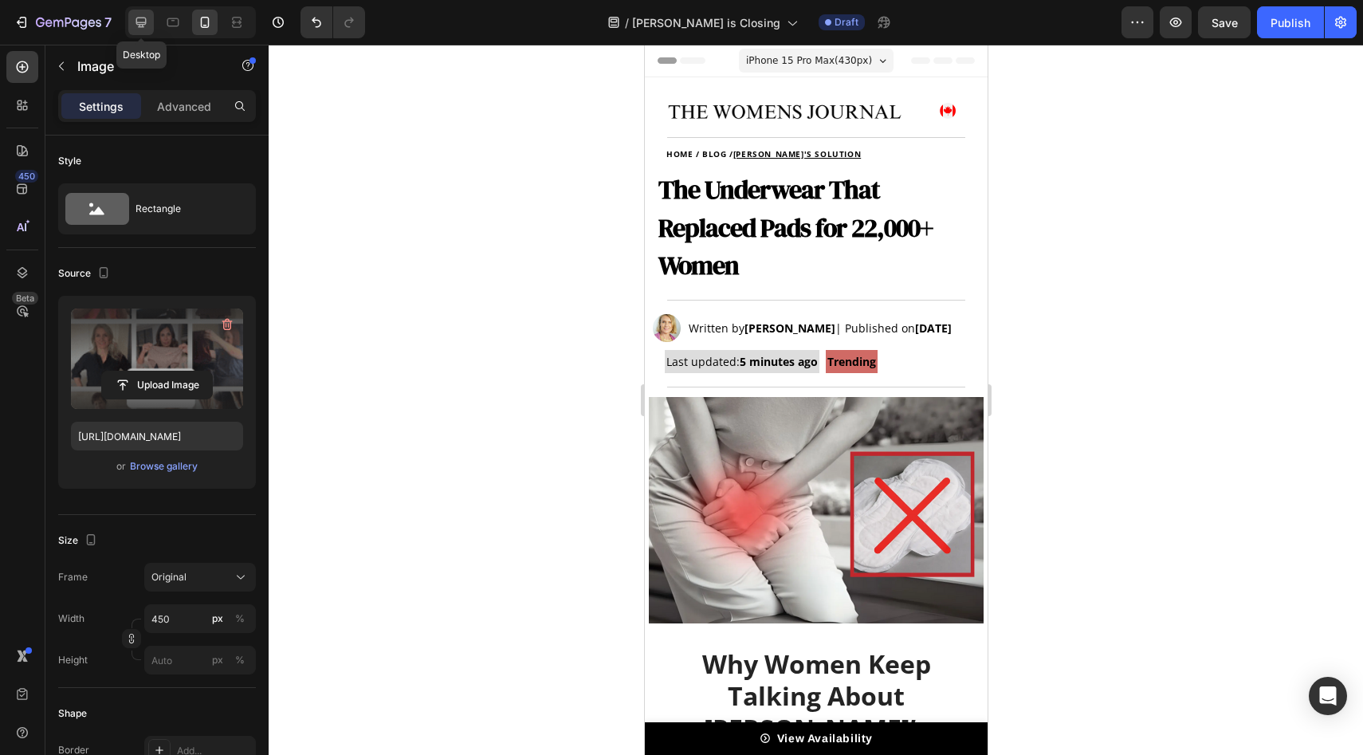
click at [136, 17] on icon at bounding box center [141, 22] width 16 height 16
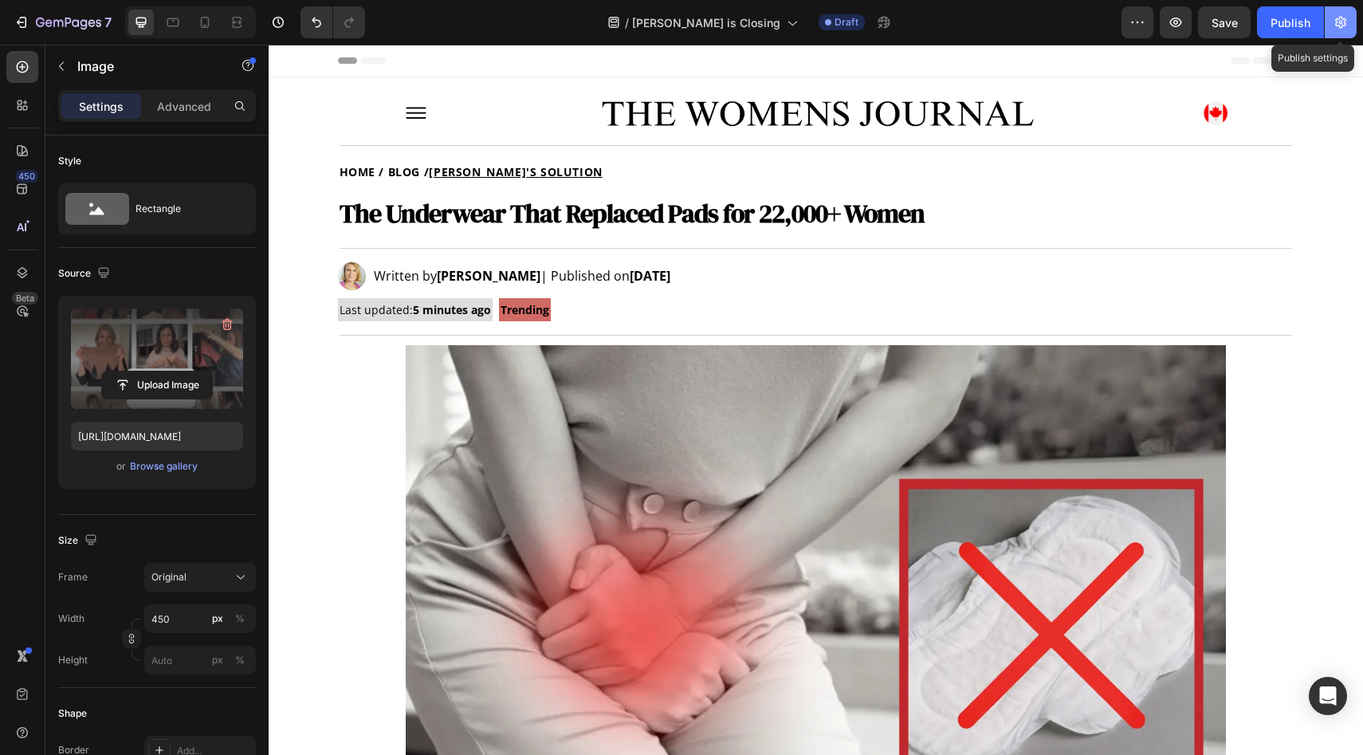
click at [1347, 10] on button "button" at bounding box center [1341, 22] width 32 height 32
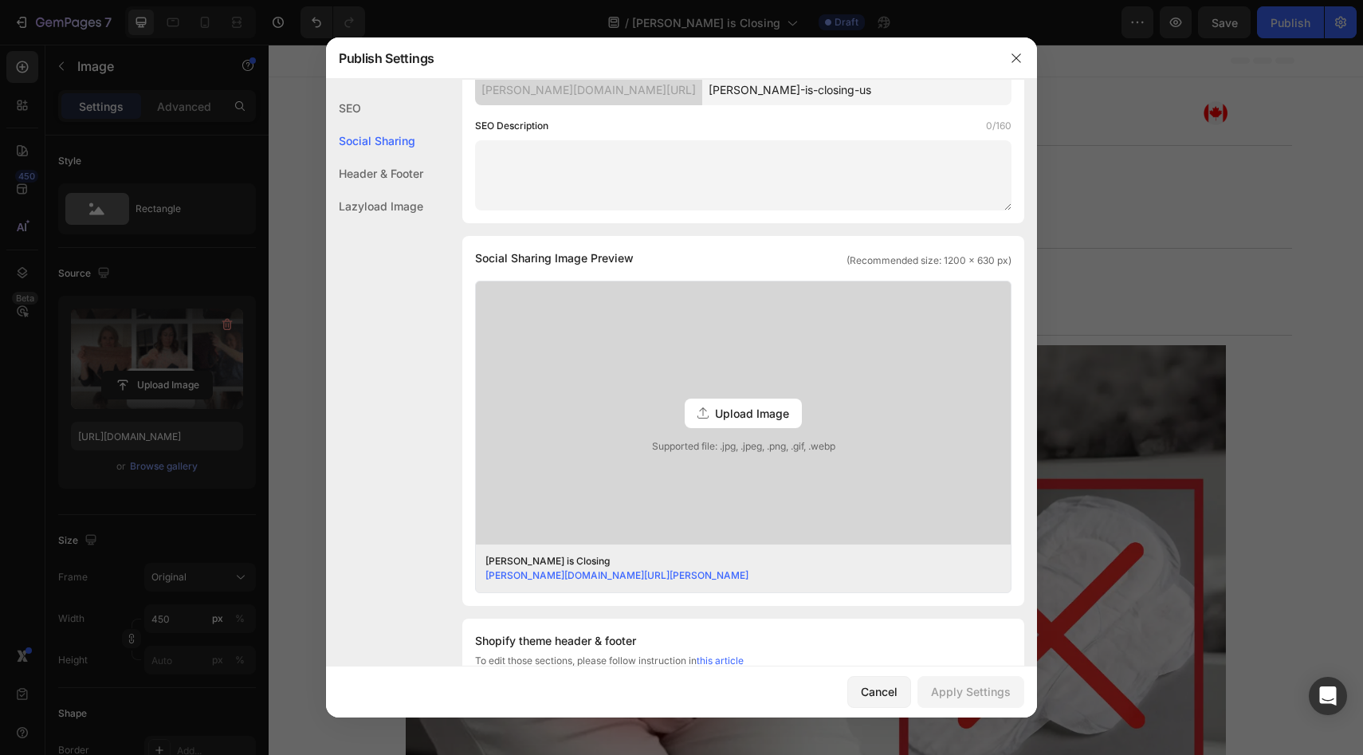
scroll to position [149, 0]
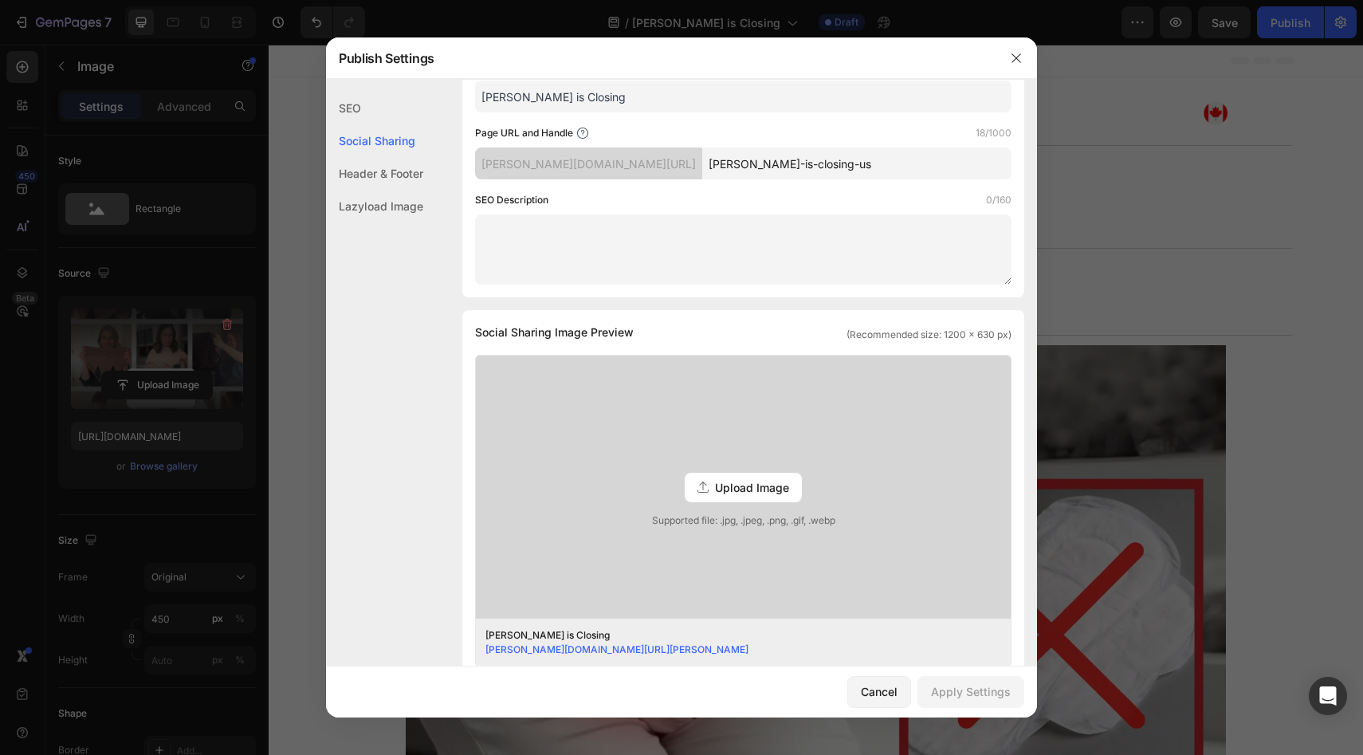
click at [820, 164] on input "[PERSON_NAME]-is-closing-us" at bounding box center [856, 163] width 309 height 32
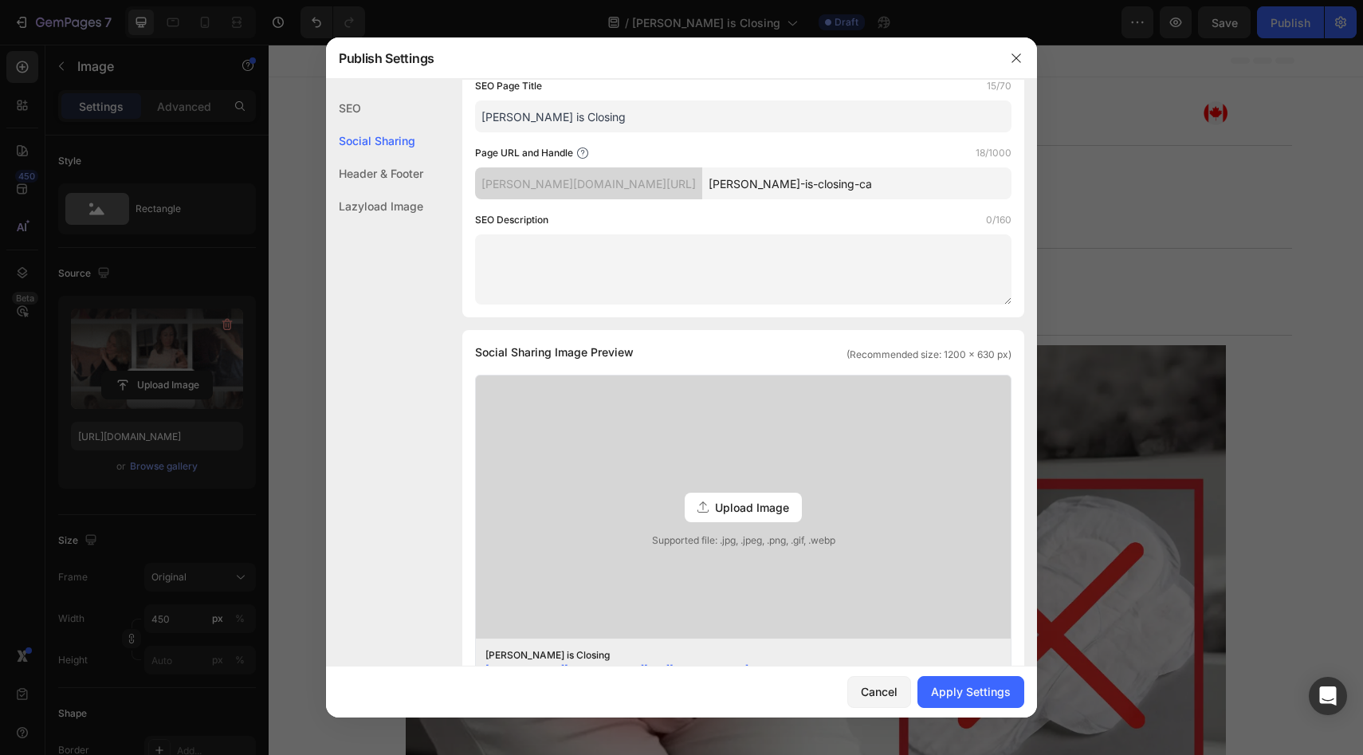
scroll to position [120, 0]
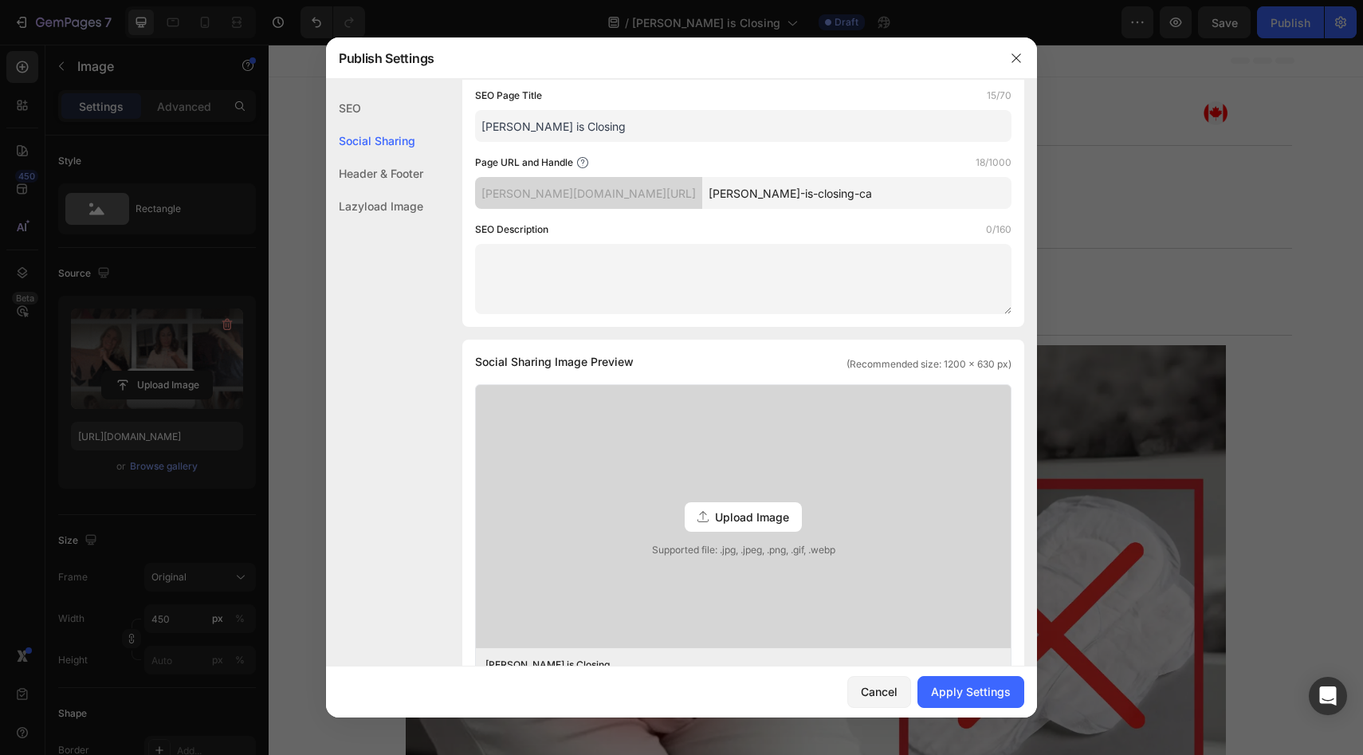
type input "[PERSON_NAME]-is-closing-ca"
click at [572, 126] on input "[PERSON_NAME] is Closing" at bounding box center [743, 126] width 537 height 32
type input "[PERSON_NAME] is Closing CA"
click at [985, 702] on button "Apply Settings" at bounding box center [971, 692] width 107 height 32
click at [1012, 57] on icon "button" at bounding box center [1016, 58] width 13 height 13
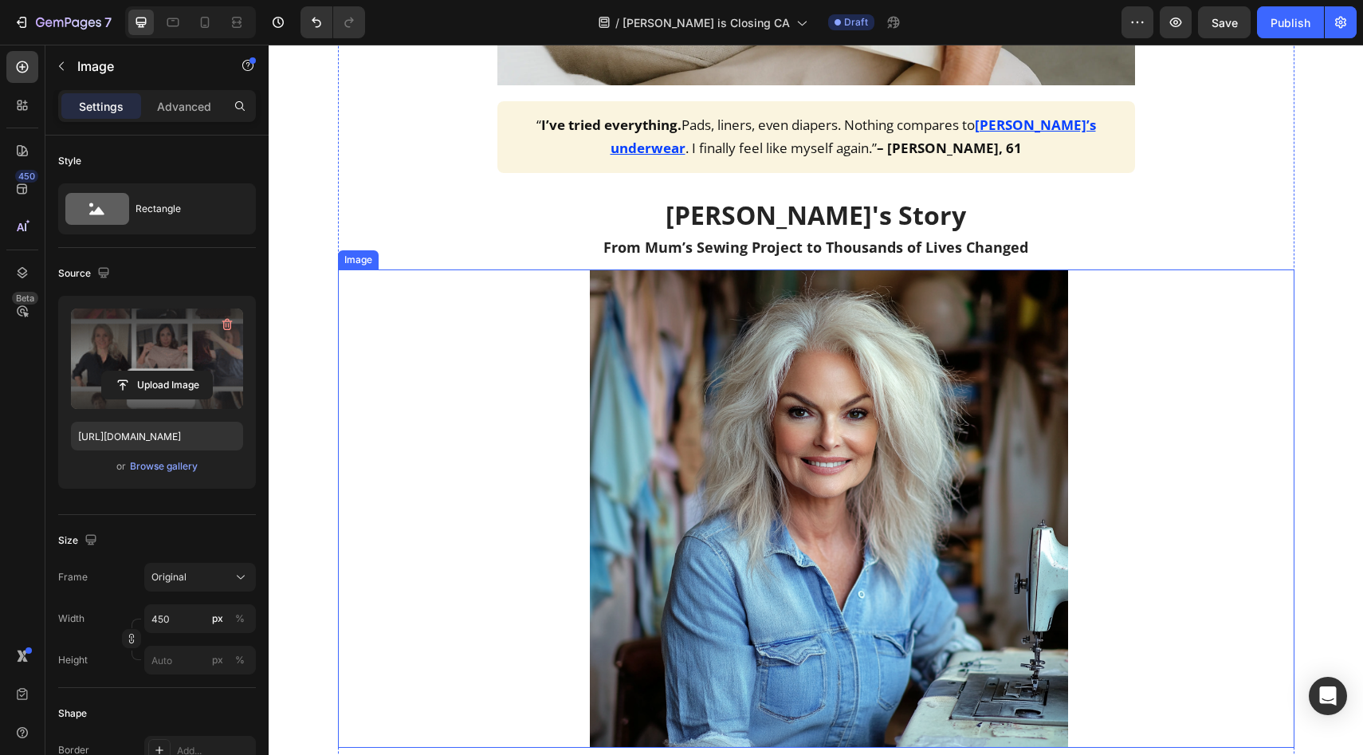
scroll to position [1420, 0]
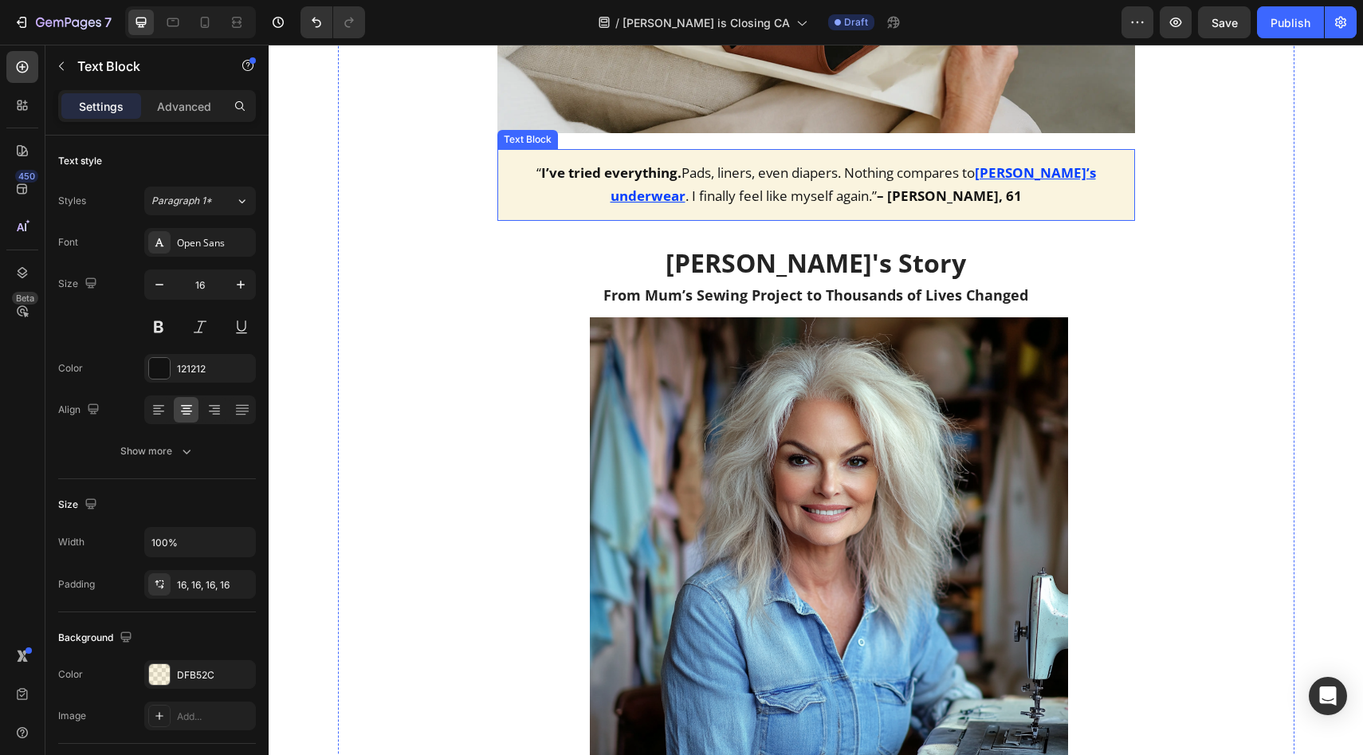
click at [1021, 166] on u "[PERSON_NAME]’s underwear" at bounding box center [854, 183] width 486 height 41
click at [1017, 171] on u "[PERSON_NAME]’s underwear" at bounding box center [854, 183] width 486 height 41
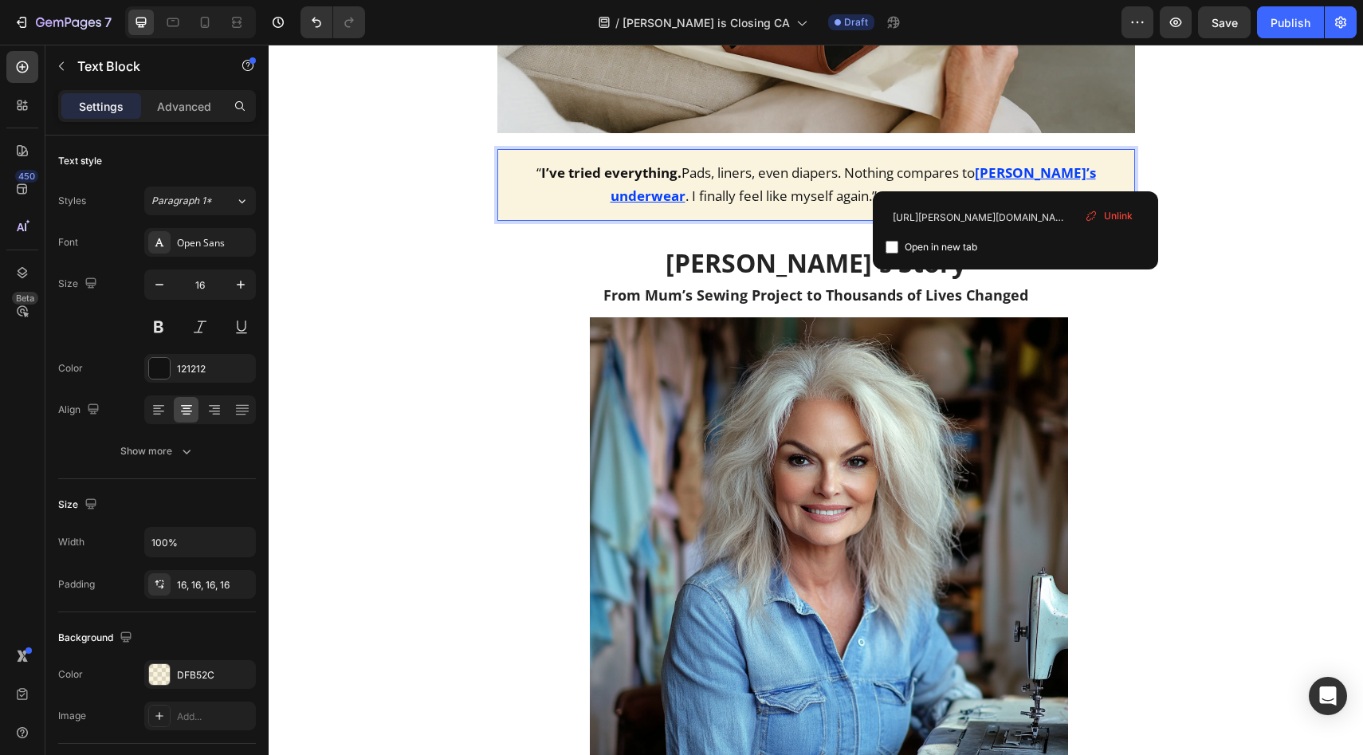
click at [1098, 214] on div "Unlink" at bounding box center [1109, 216] width 61 height 21
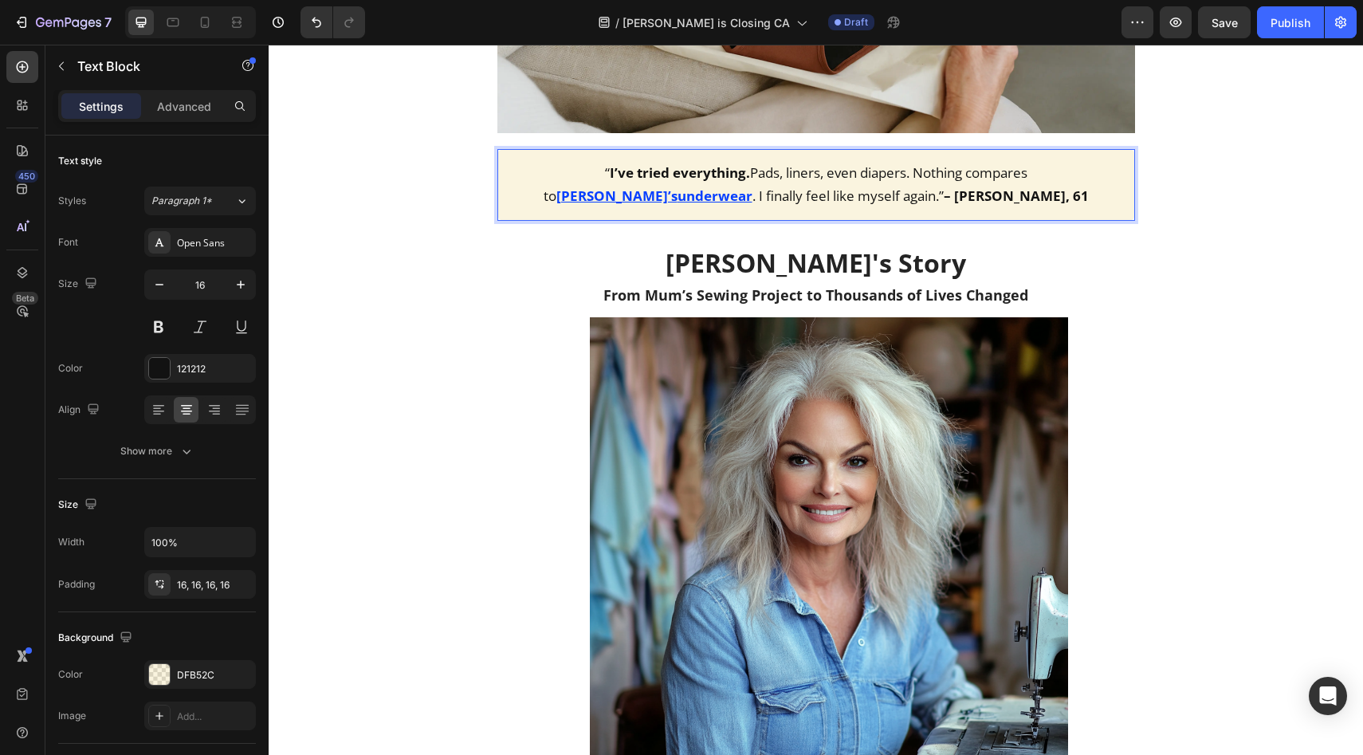
click at [678, 187] on u "[PERSON_NAME]’s" at bounding box center [616, 196] width 121 height 18
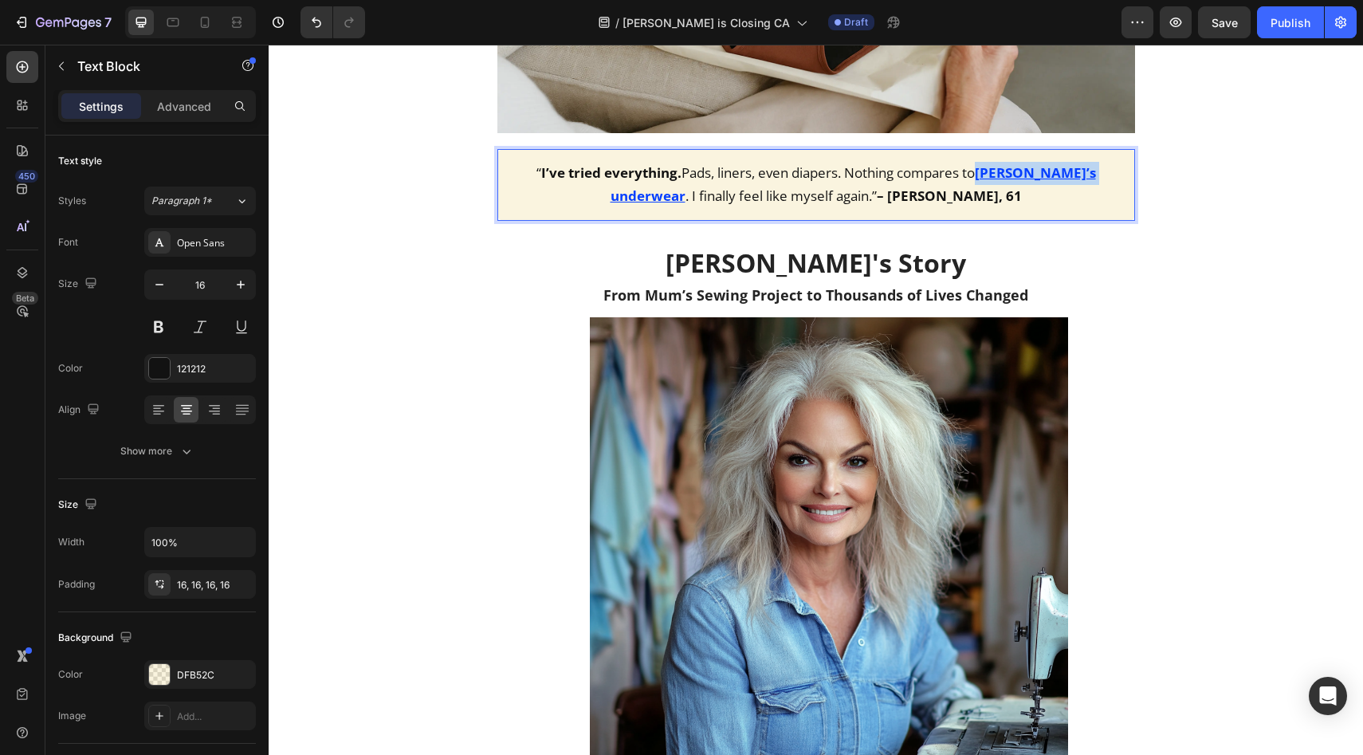
drag, startPoint x: 989, startPoint y: 166, endPoint x: 1062, endPoint y: 167, distance: 72.6
click at [1062, 167] on u "[PERSON_NAME]’s underwear" at bounding box center [854, 183] width 486 height 41
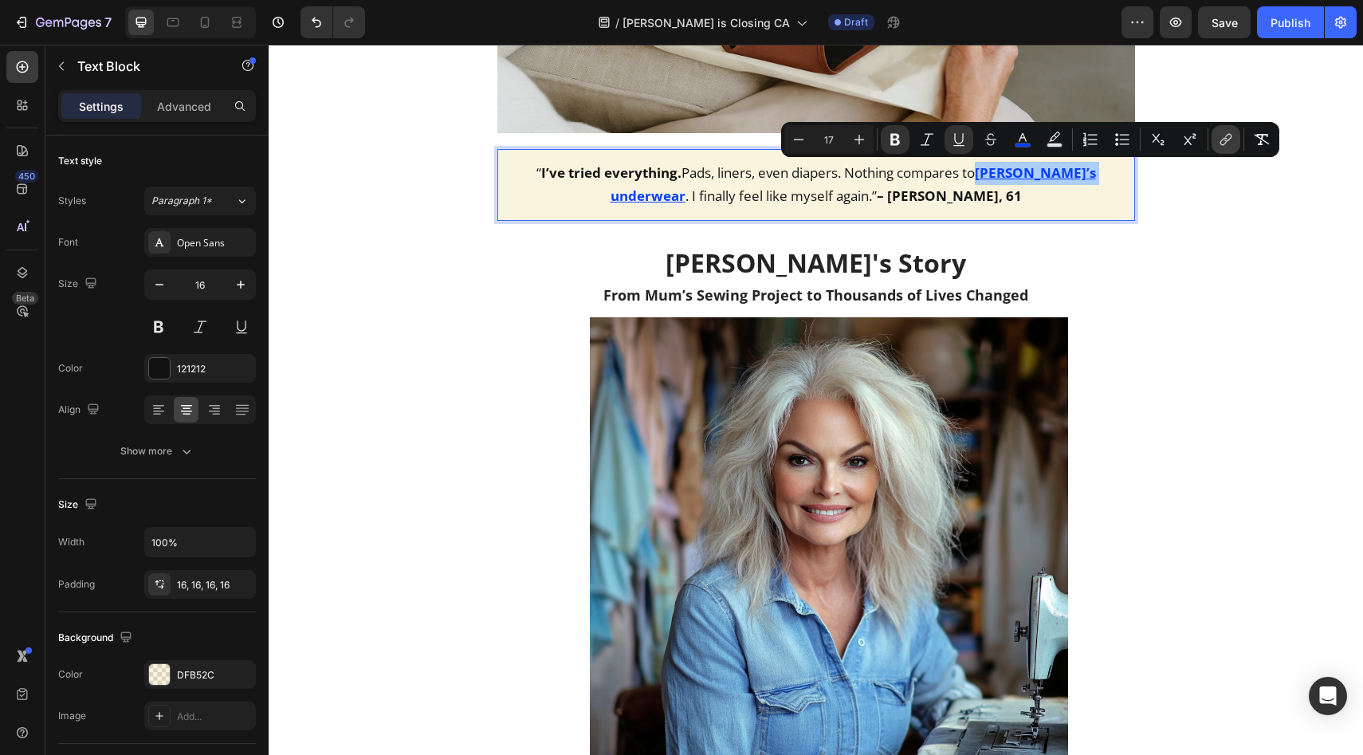
click at [1214, 140] on button "link" at bounding box center [1226, 139] width 29 height 29
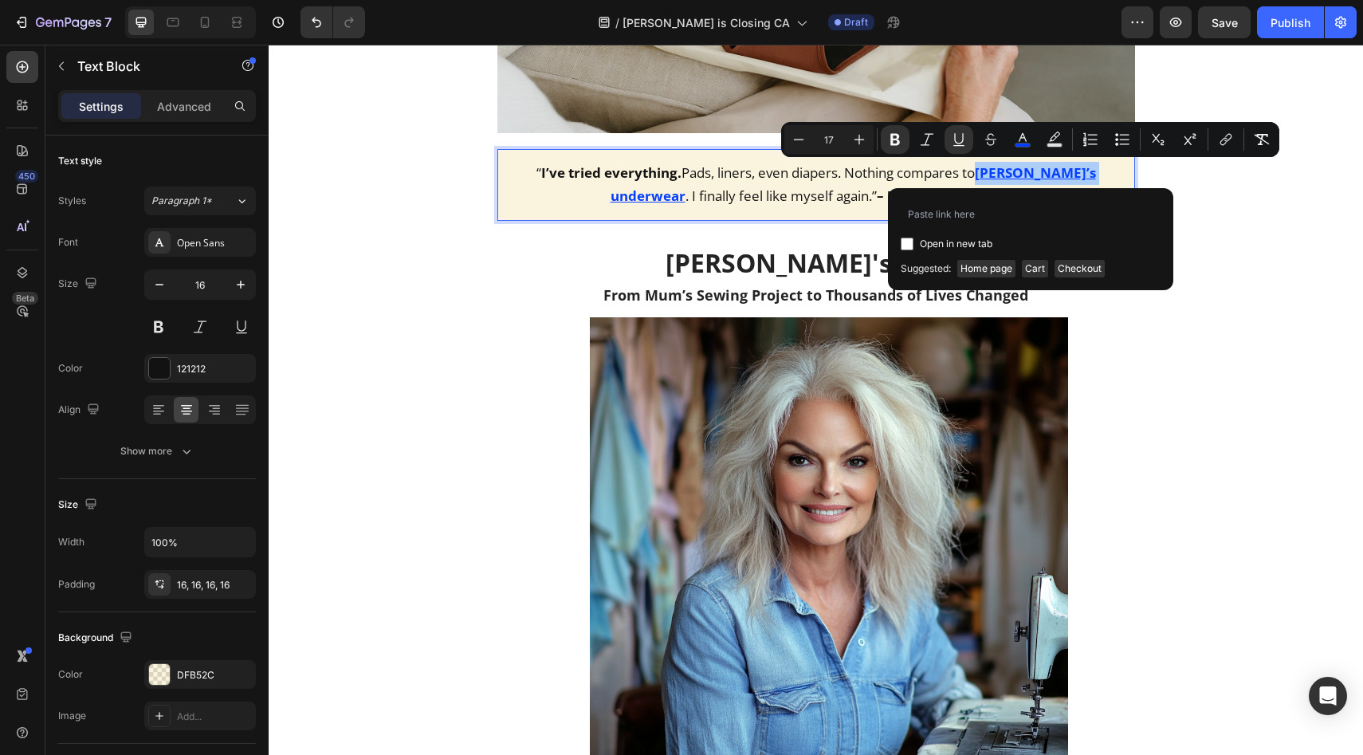
type input "[URL][DOMAIN_NAME]"
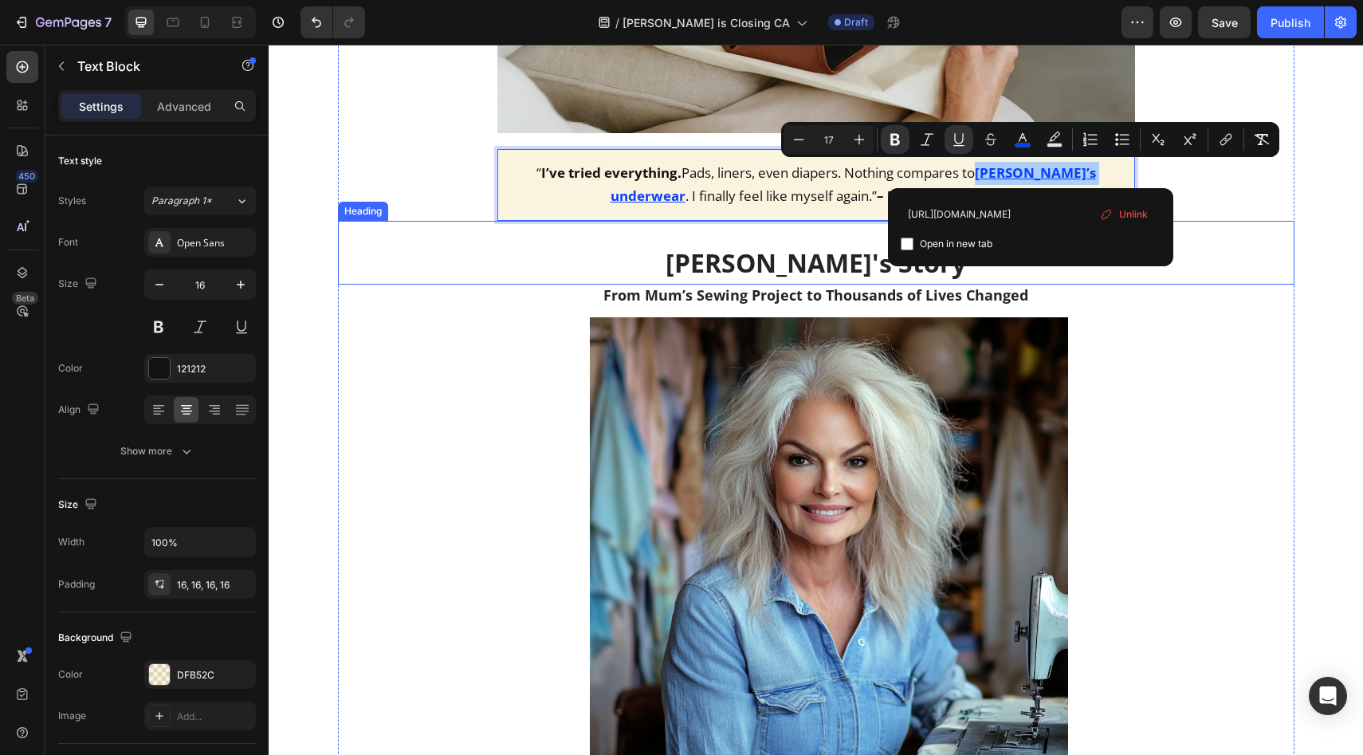
click at [1200, 254] on h2 "[PERSON_NAME]'s Story" at bounding box center [816, 261] width 957 height 49
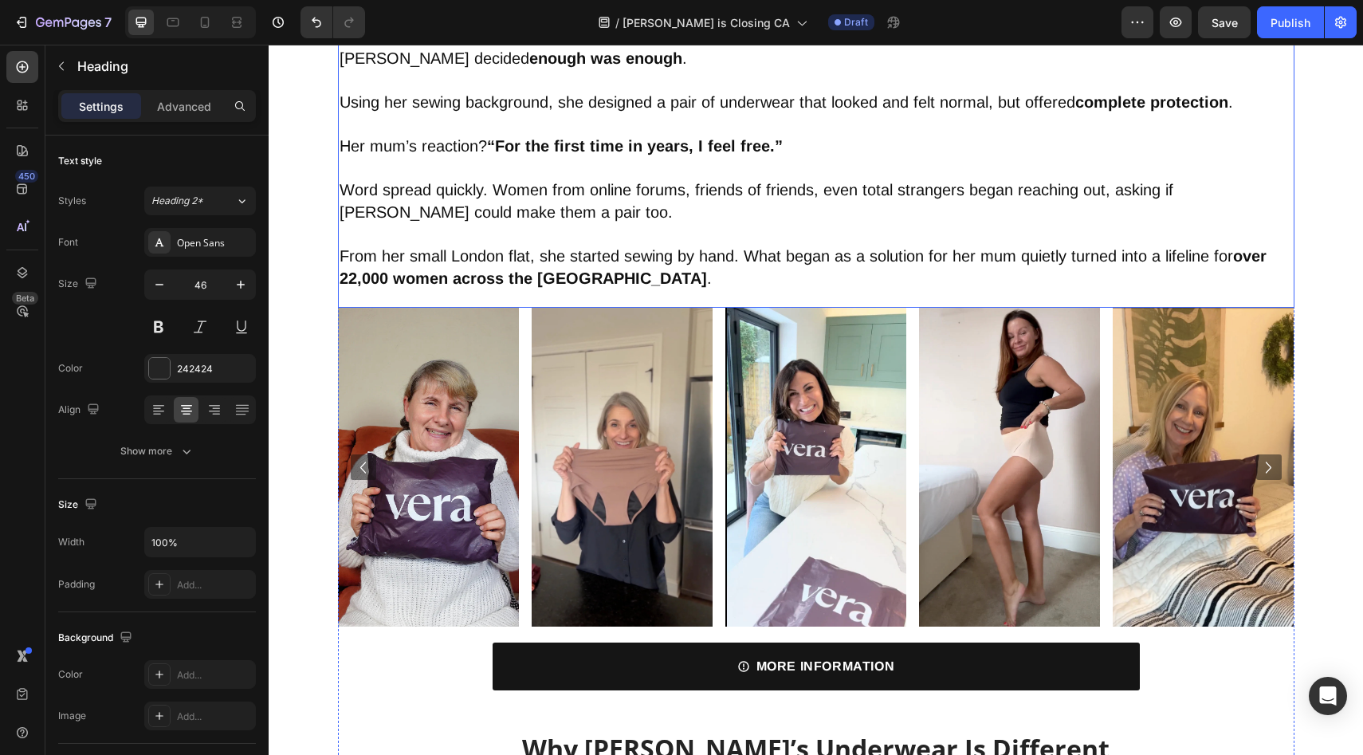
scroll to position [2267, 0]
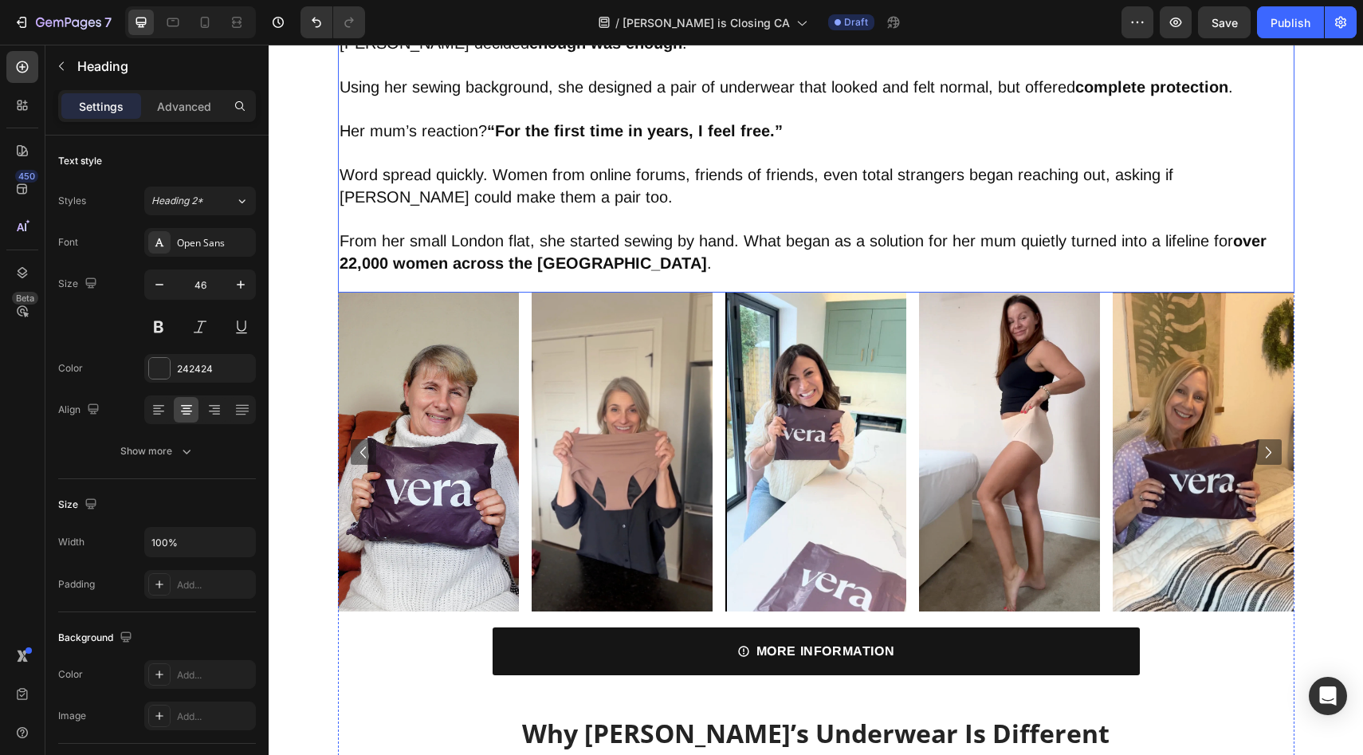
click at [459, 243] on span "From her small London flat, she started sewing by hand. What began as a solutio…" at bounding box center [803, 252] width 927 height 40
click at [659, 262] on p "From her small Toronto flat, she started sewing by hand. What began as a soluti…" at bounding box center [817, 252] width 954 height 45
click at [460, 241] on span "From her small Toronto flat, she started sewing by hand. What began as a soluti…" at bounding box center [804, 252] width 928 height 40
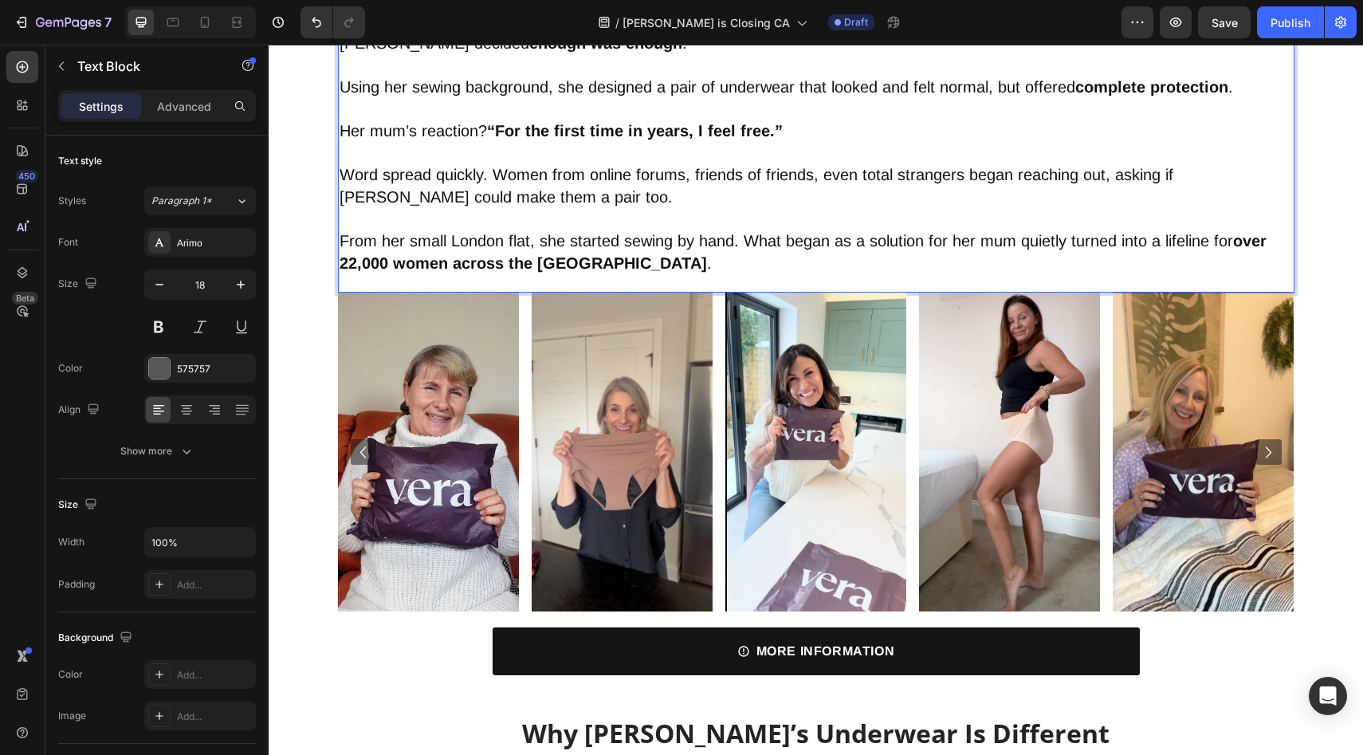
click at [574, 271] on strong "over 22,000 women across the [GEOGRAPHIC_DATA]" at bounding box center [803, 252] width 927 height 40
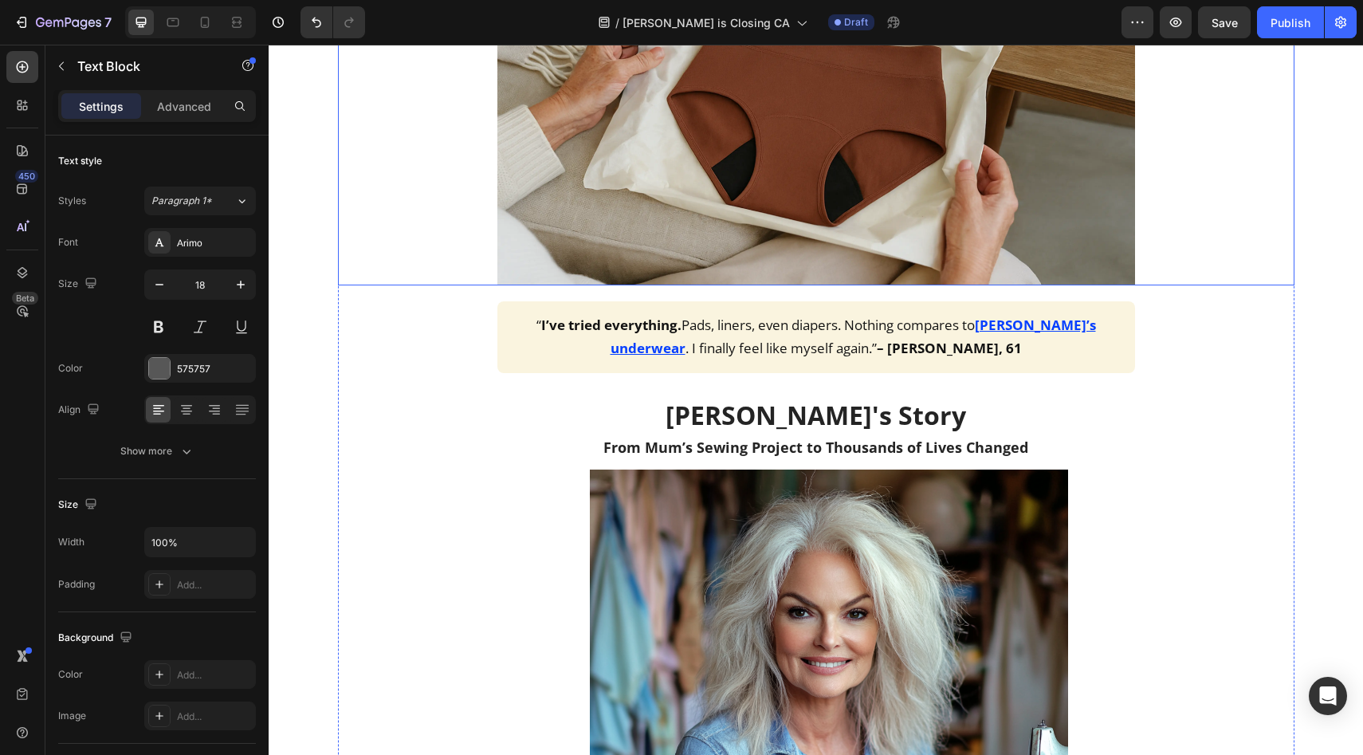
scroll to position [1115, 0]
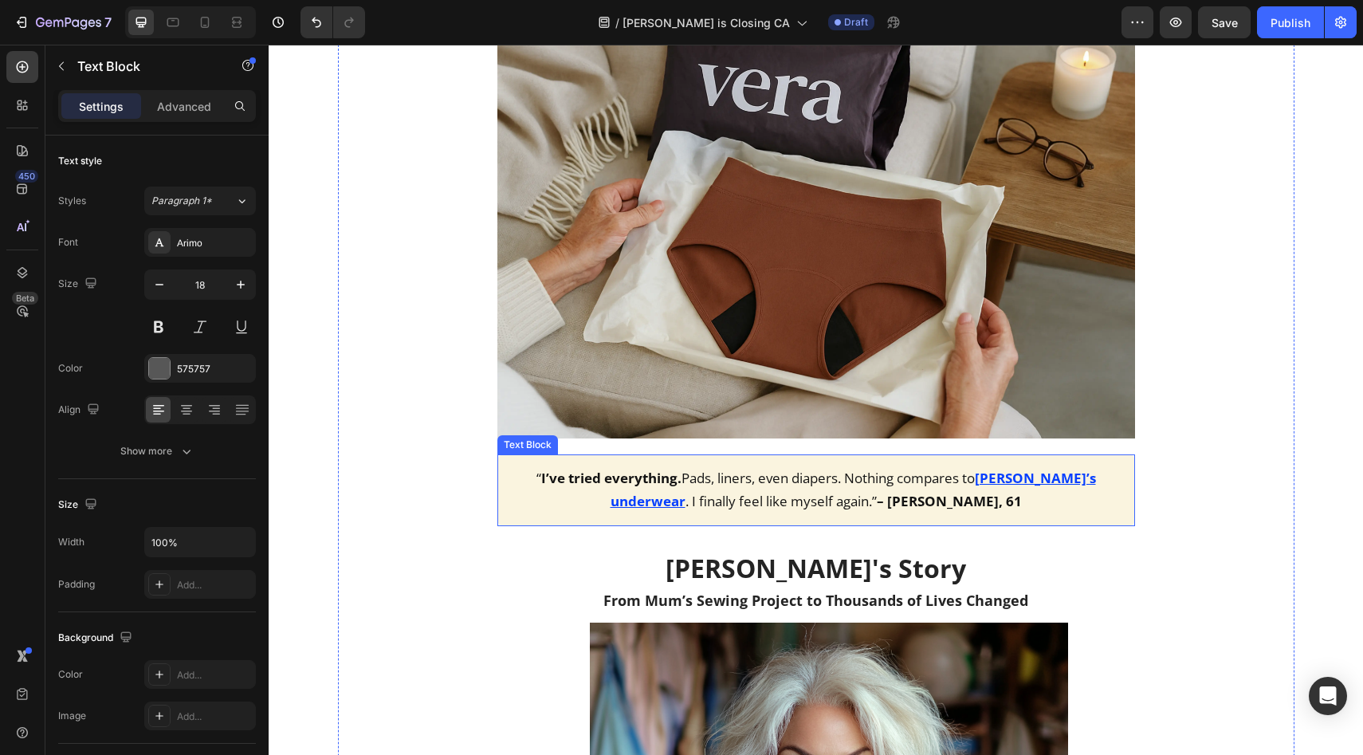
click at [1020, 479] on u "[PERSON_NAME]’s underwear" at bounding box center [854, 489] width 486 height 41
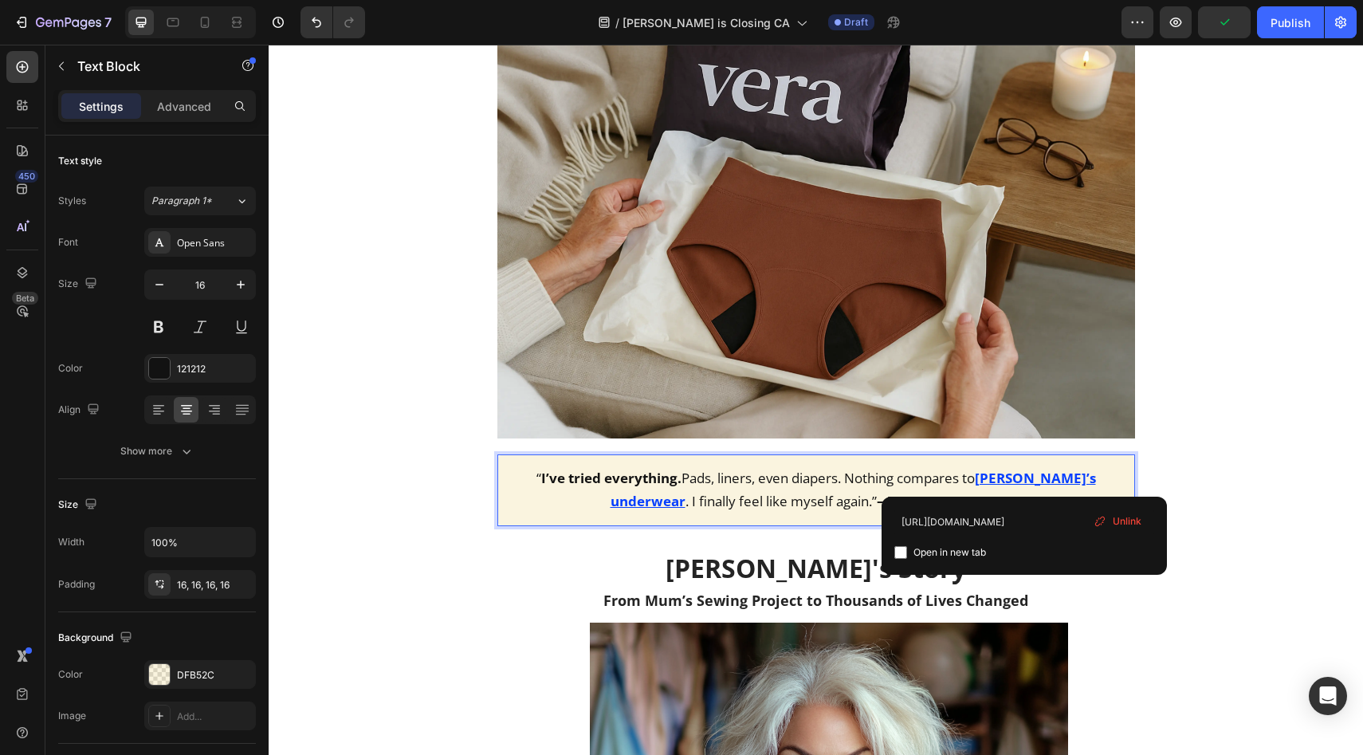
click at [1021, 478] on u "[PERSON_NAME]’s underwear" at bounding box center [854, 489] width 486 height 41
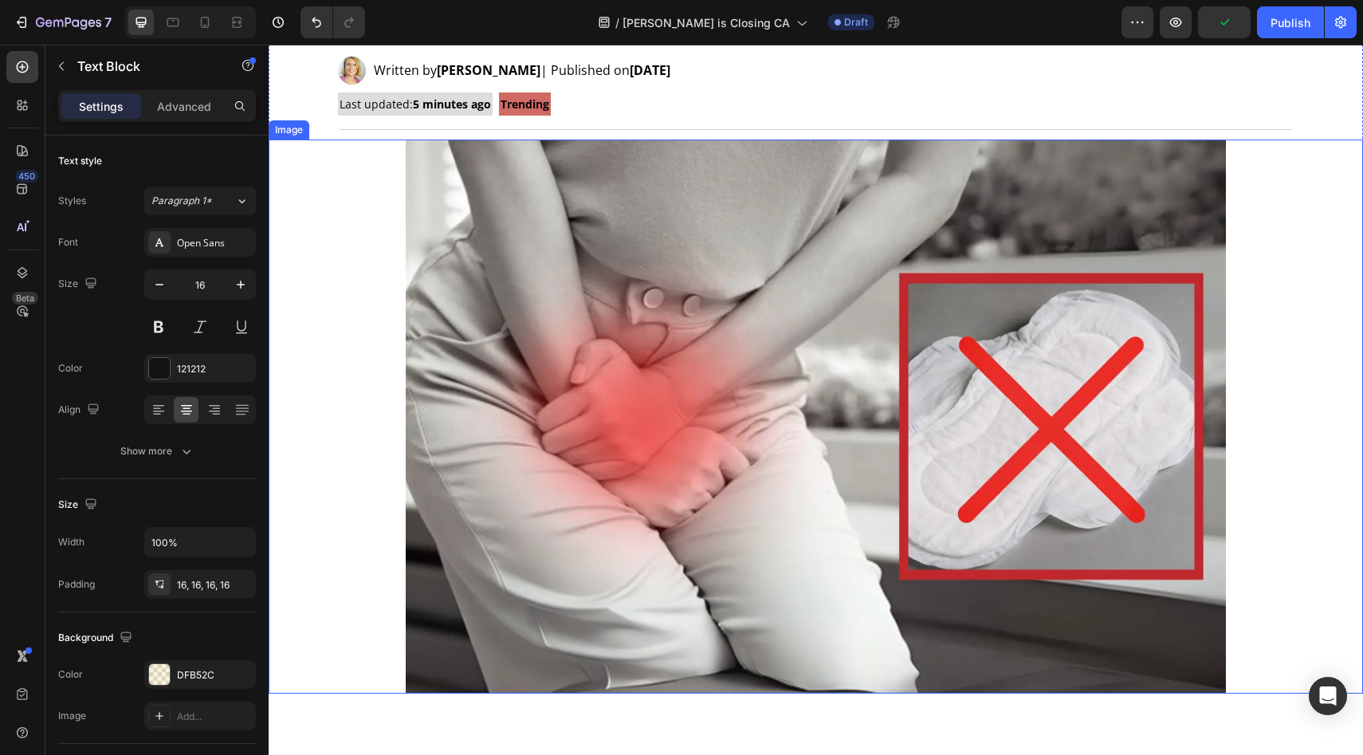
scroll to position [0, 0]
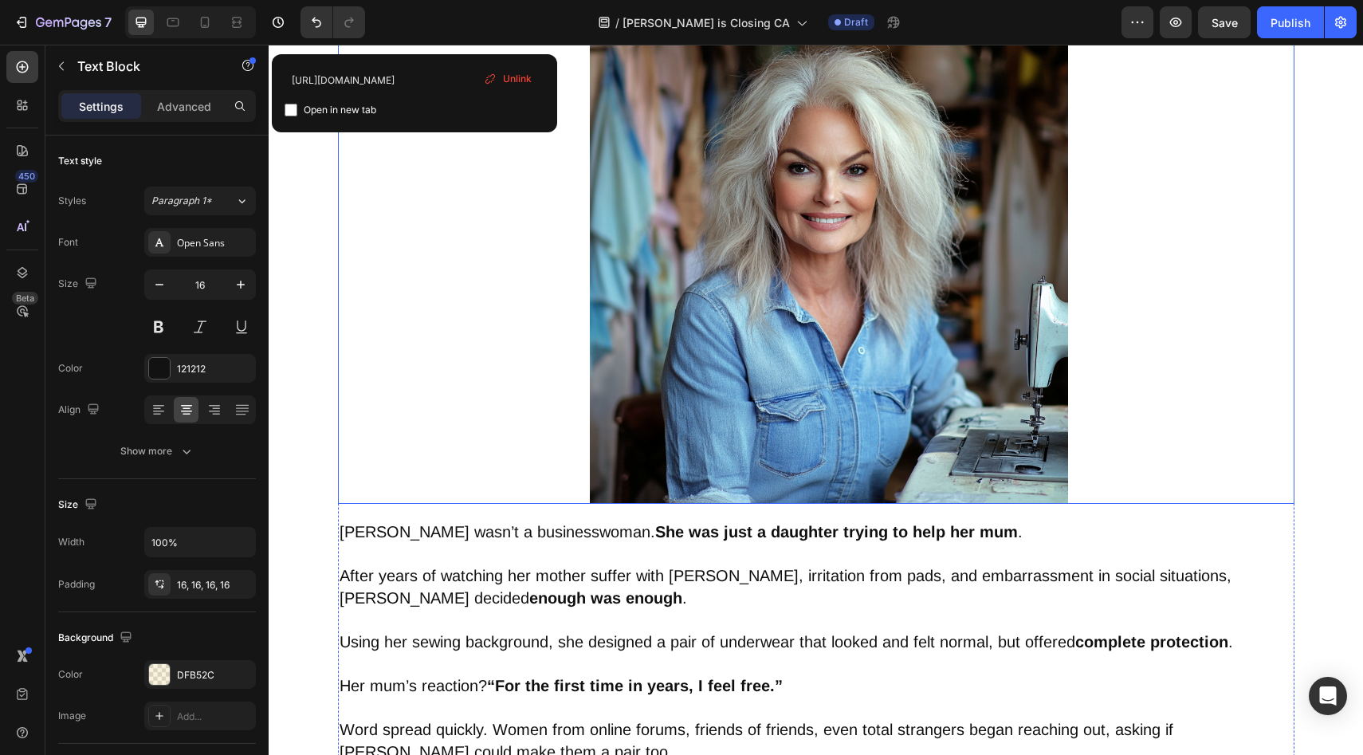
click at [571, 259] on div at bounding box center [829, 265] width 931 height 478
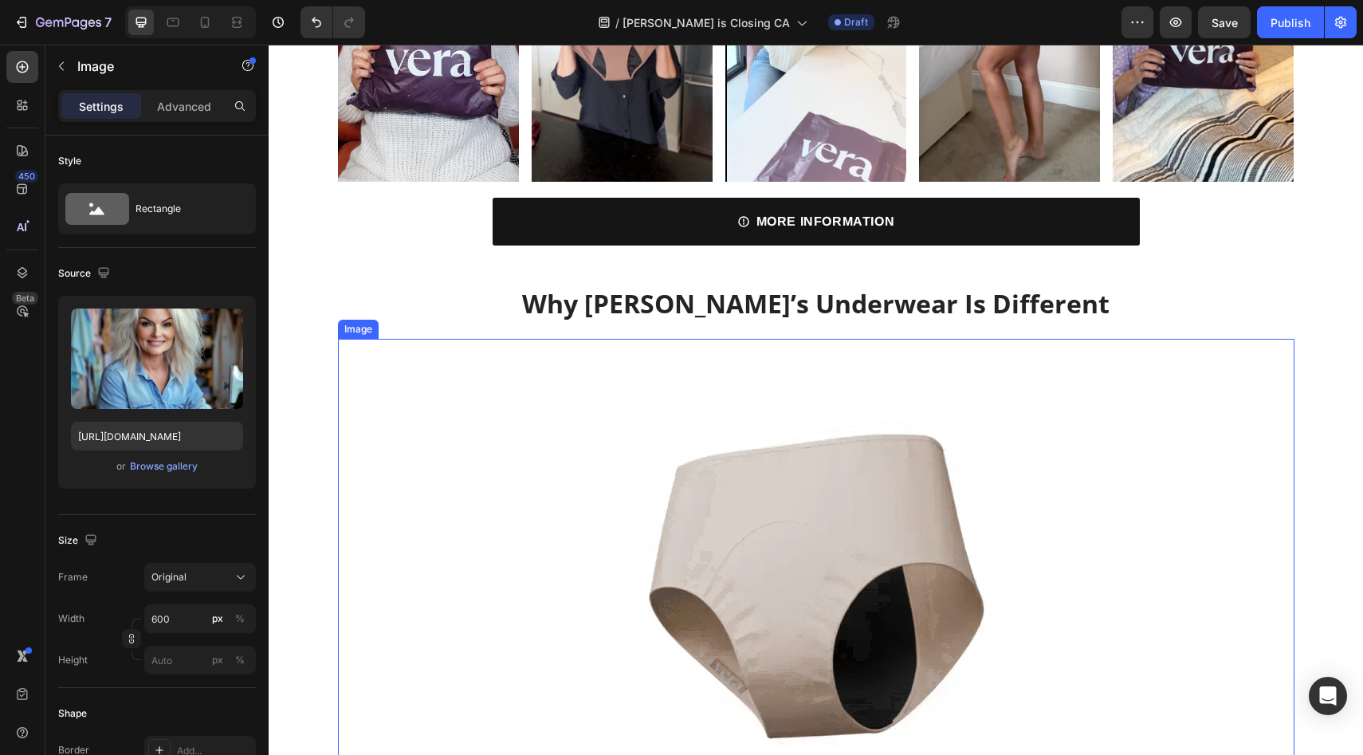
scroll to position [2786, 0]
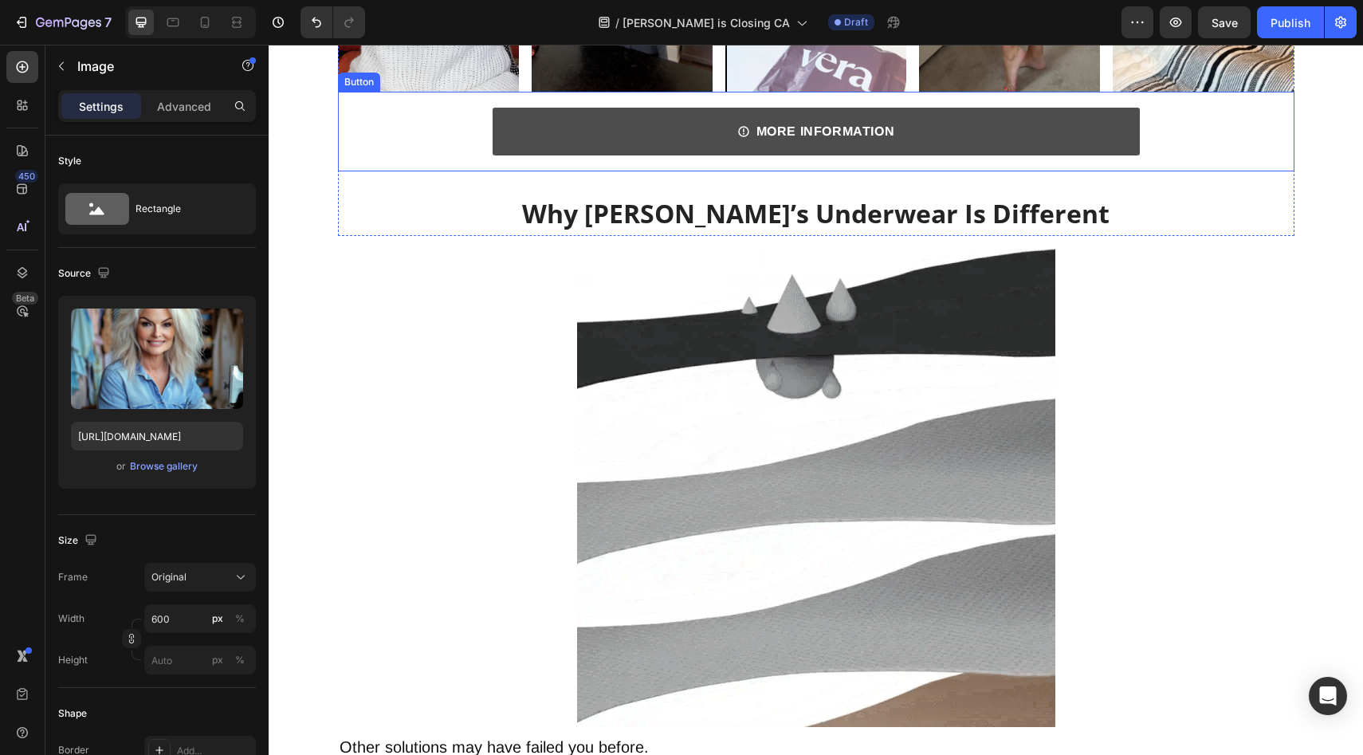
click at [545, 144] on link "MORE INFORMATION" at bounding box center [816, 132] width 647 height 48
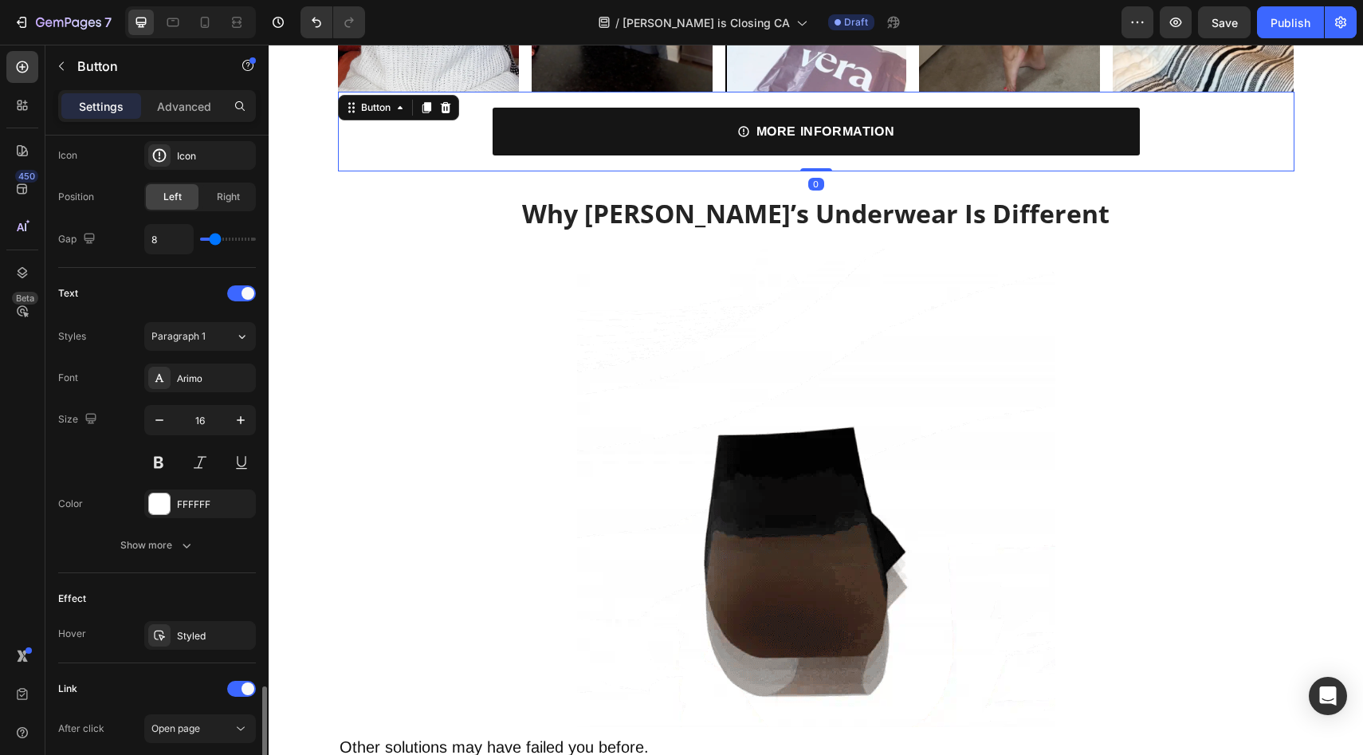
scroll to position [729, 0]
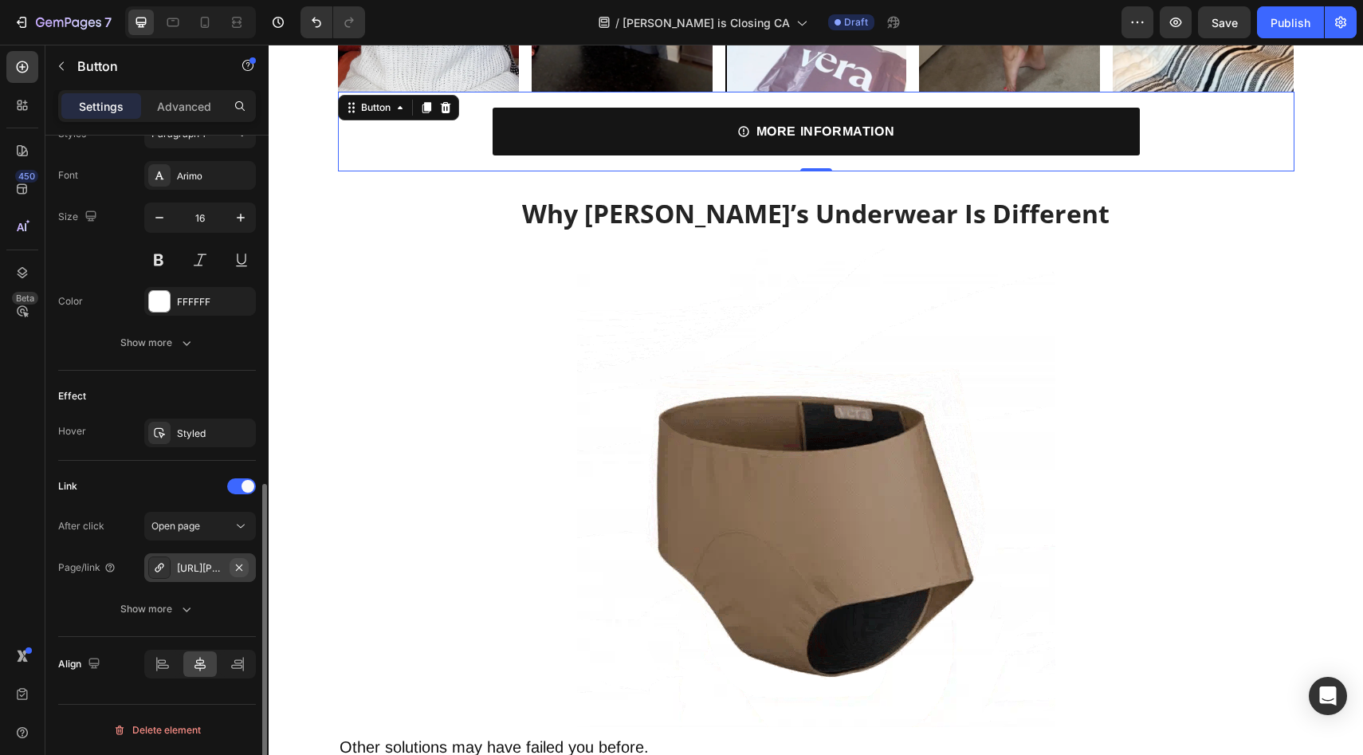
click at [243, 568] on icon "button" at bounding box center [239, 567] width 13 height 13
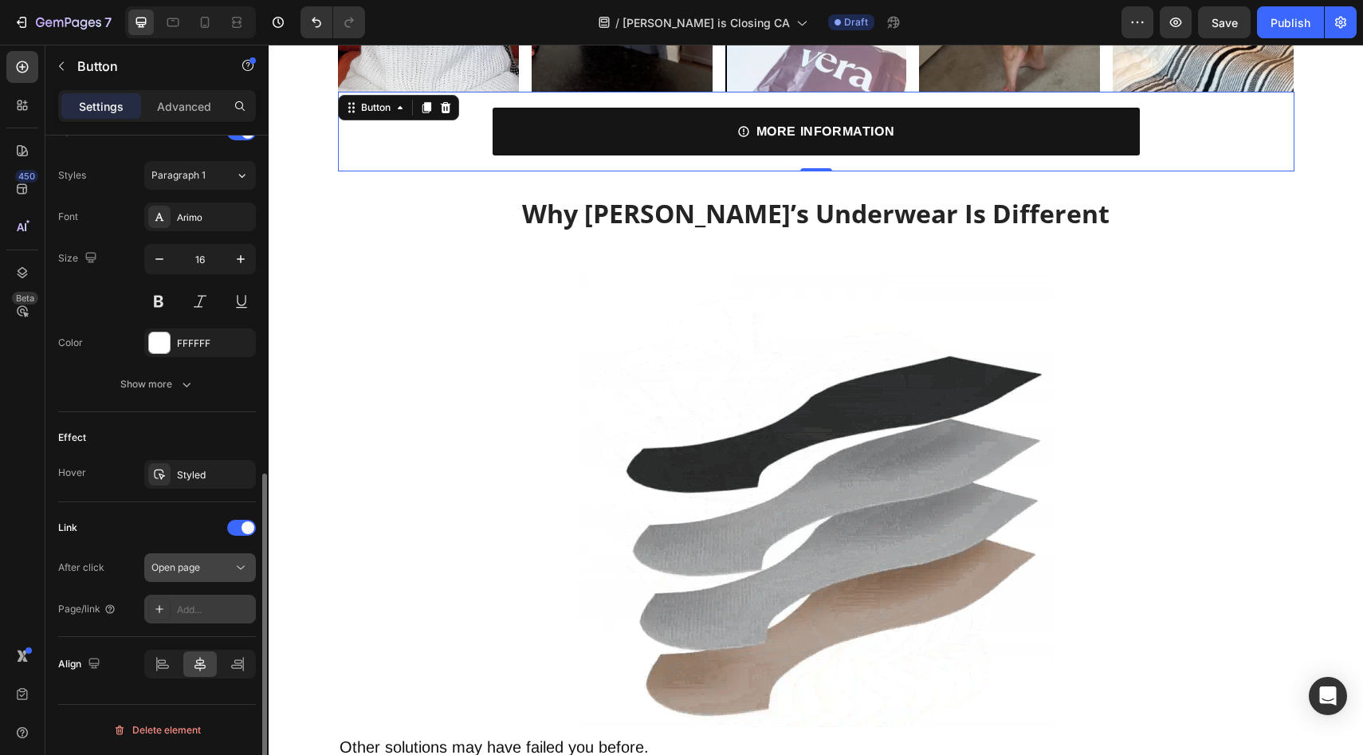
scroll to position [687, 0]
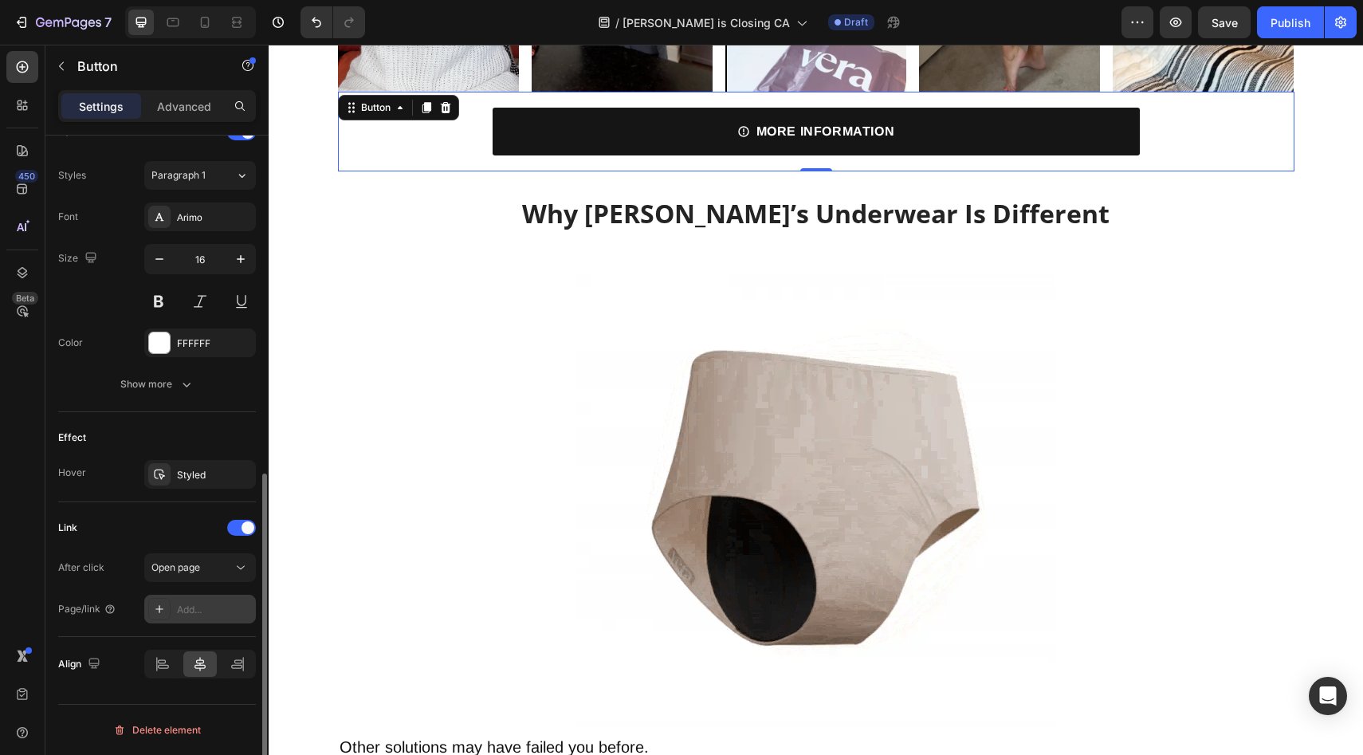
click at [208, 619] on div "Add..." at bounding box center [200, 609] width 112 height 29
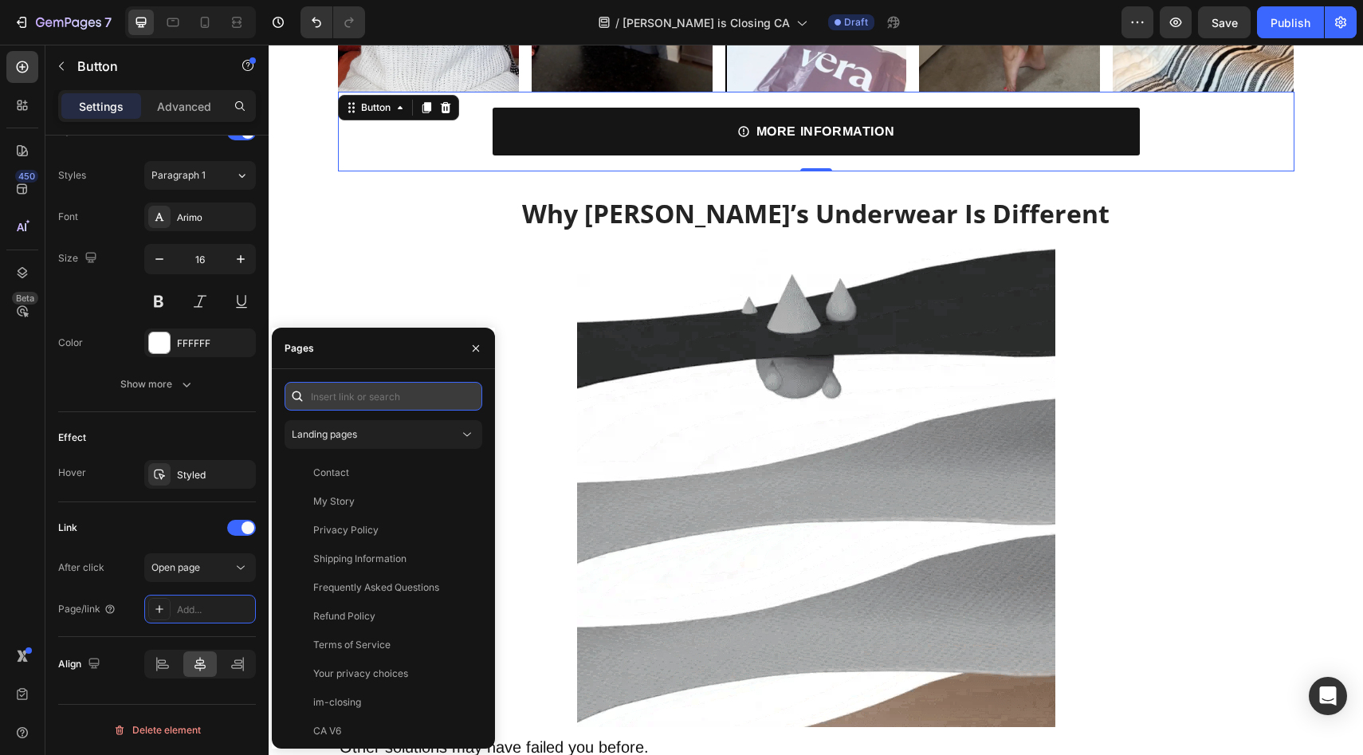
click at [356, 395] on input "text" at bounding box center [384, 396] width 198 height 29
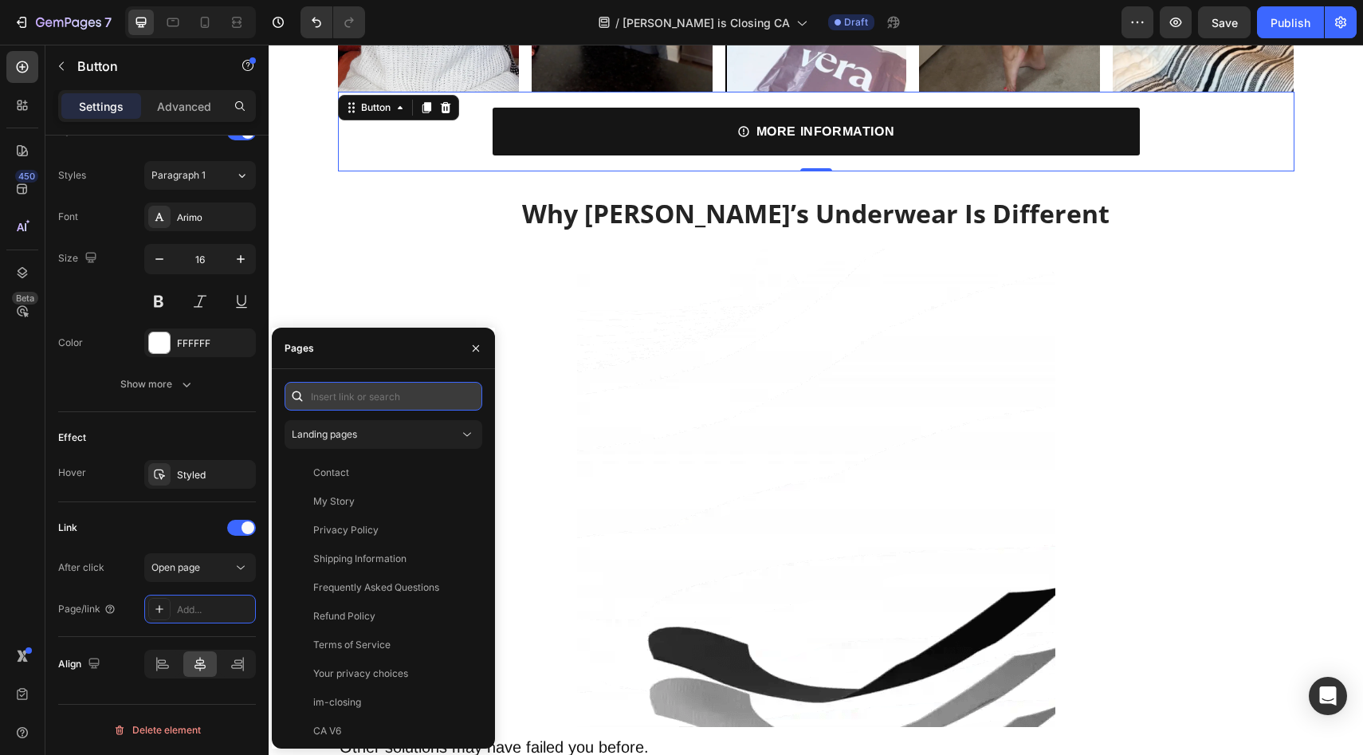
paste input "[URL][DOMAIN_NAME]"
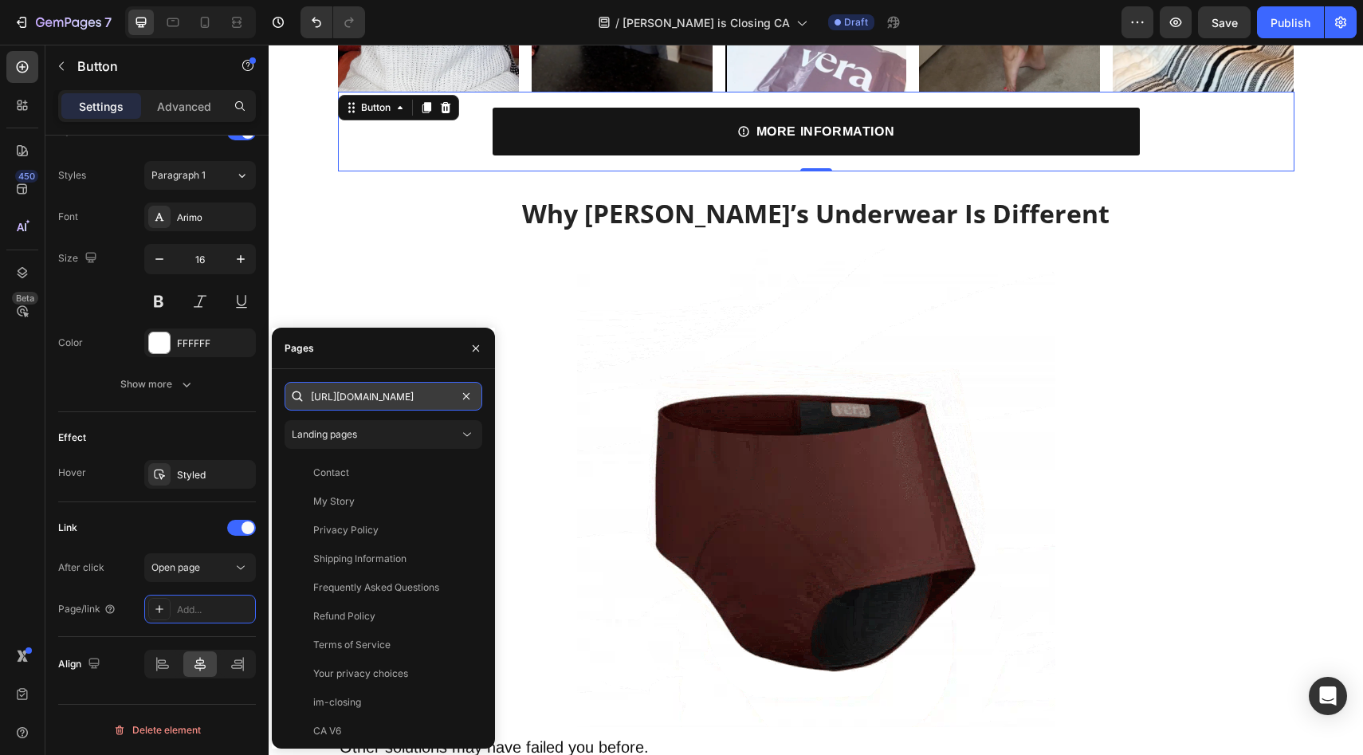
scroll to position [0, 221]
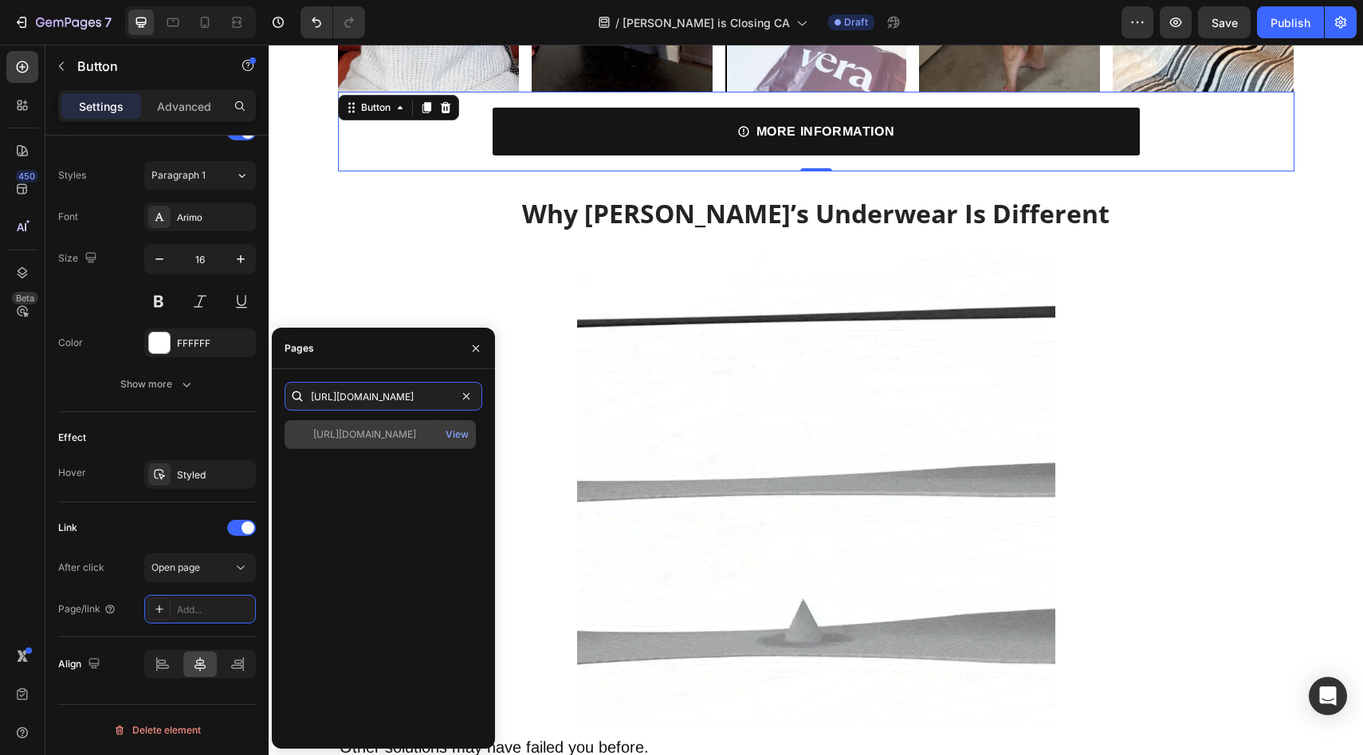
type input "[URL][DOMAIN_NAME]"
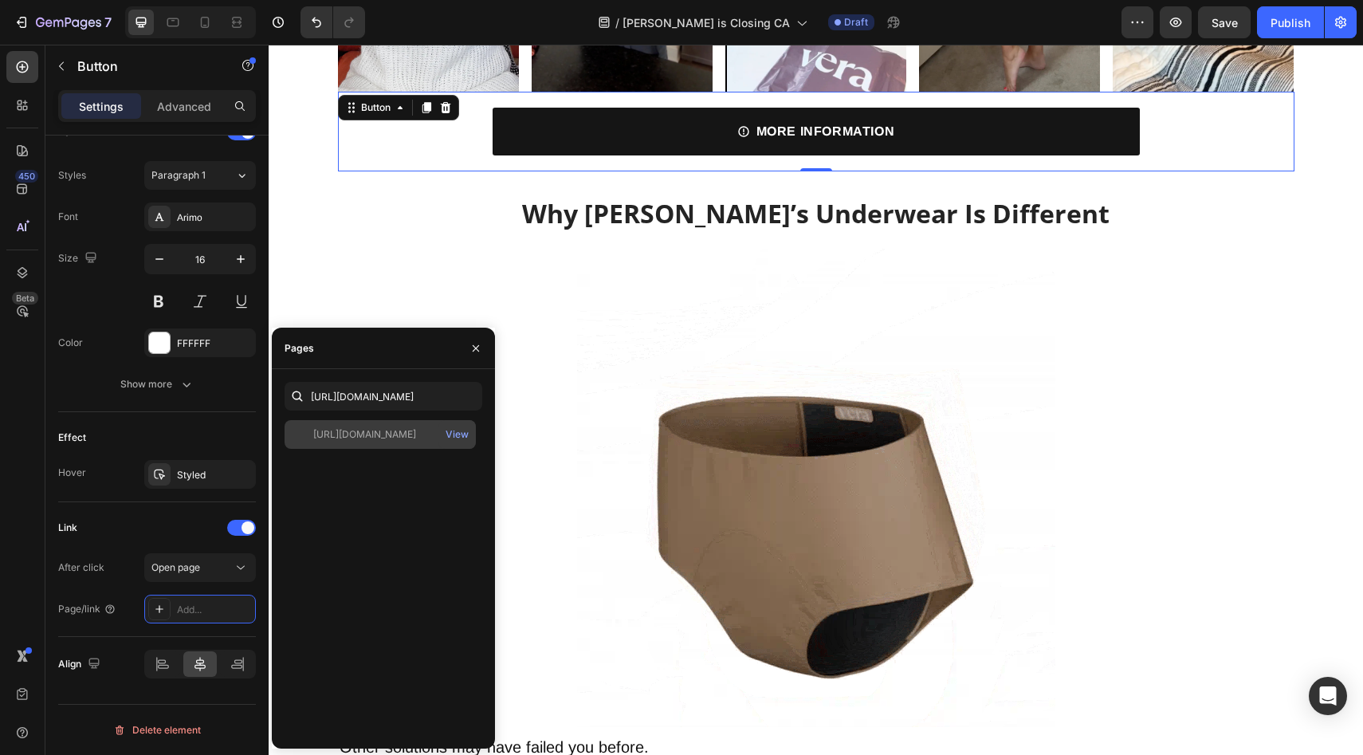
click at [370, 444] on div "[URL][DOMAIN_NAME] View" at bounding box center [380, 434] width 191 height 29
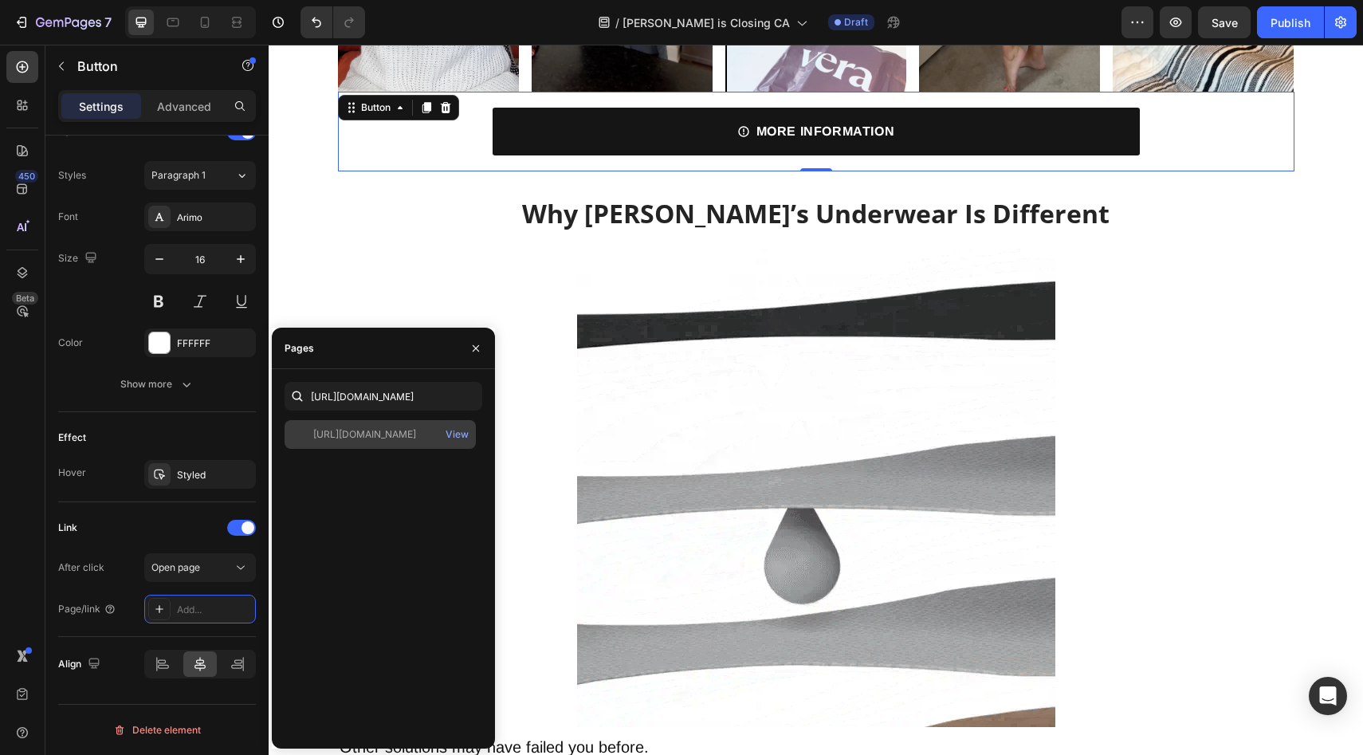
scroll to position [0, 0]
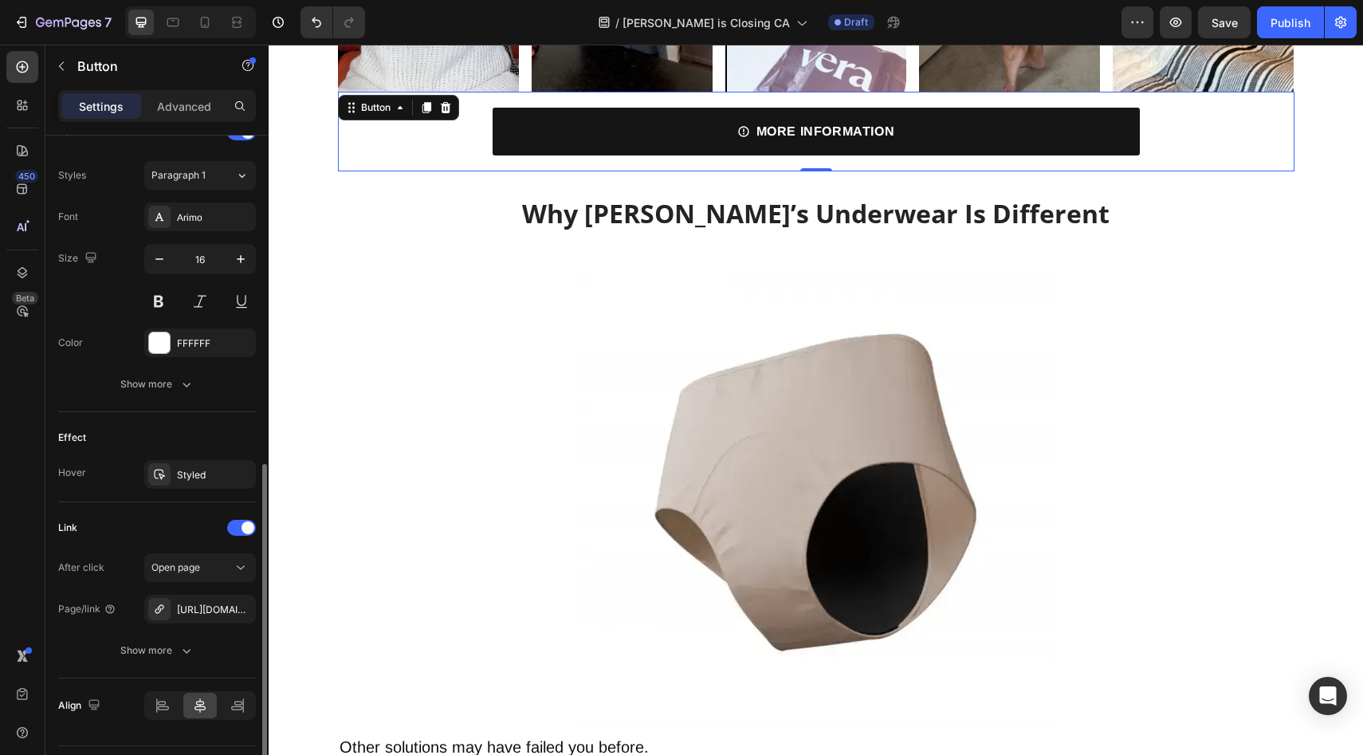
click at [201, 427] on div "Effect" at bounding box center [157, 438] width 198 height 26
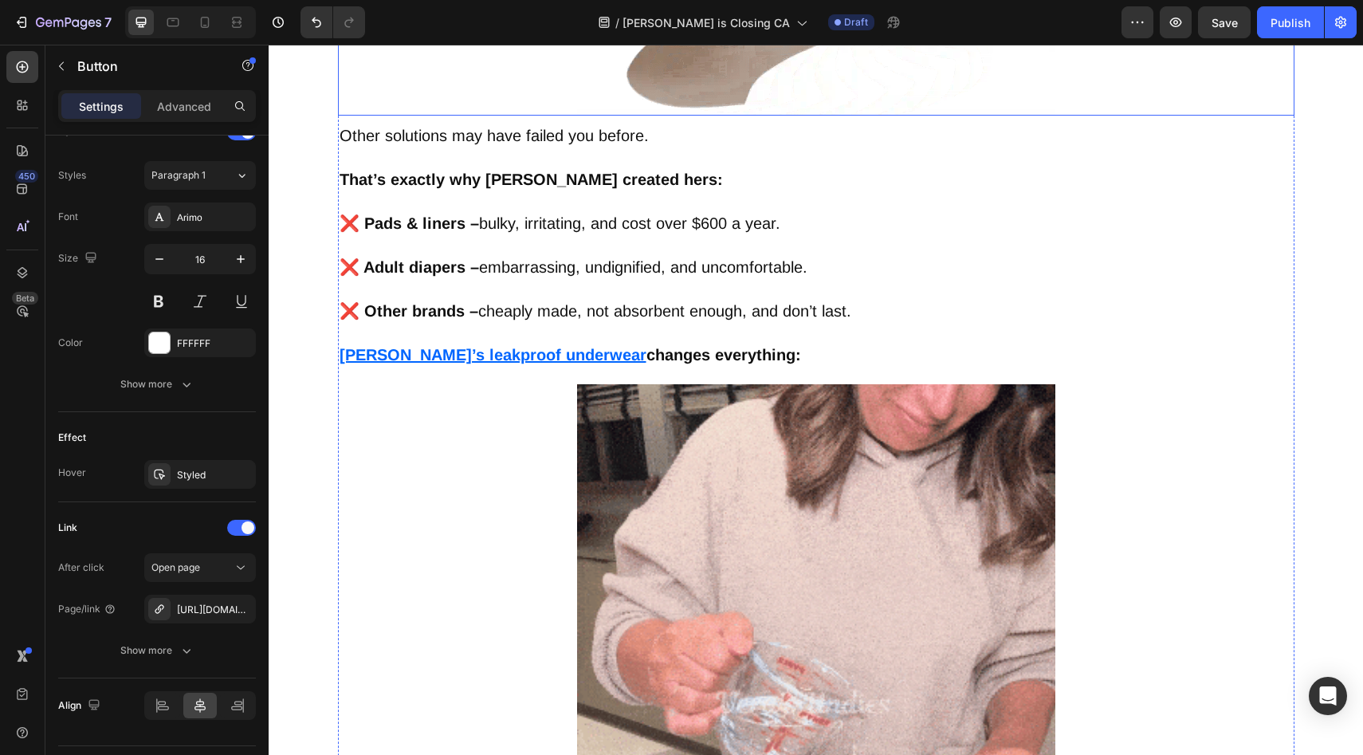
scroll to position [3585, 0]
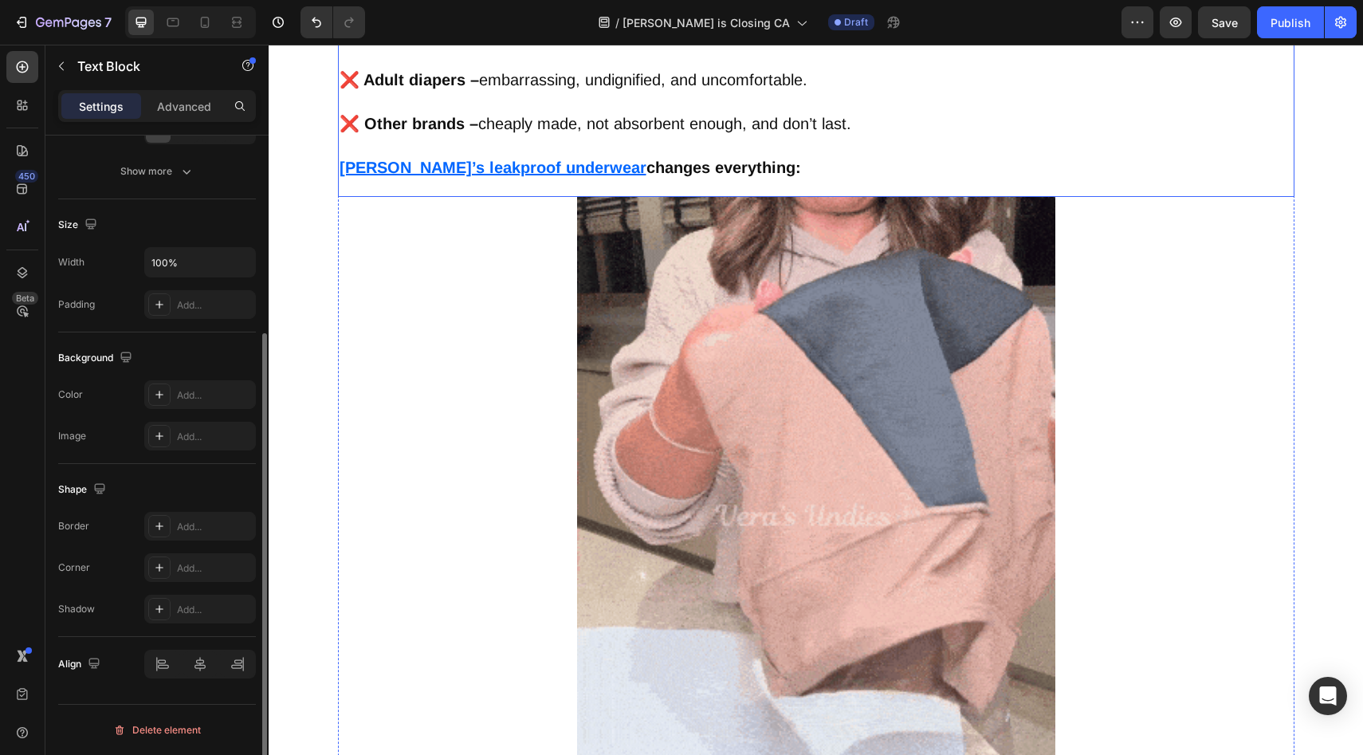
click at [431, 167] on u "[PERSON_NAME]’s leakproof underwear" at bounding box center [493, 168] width 307 height 18
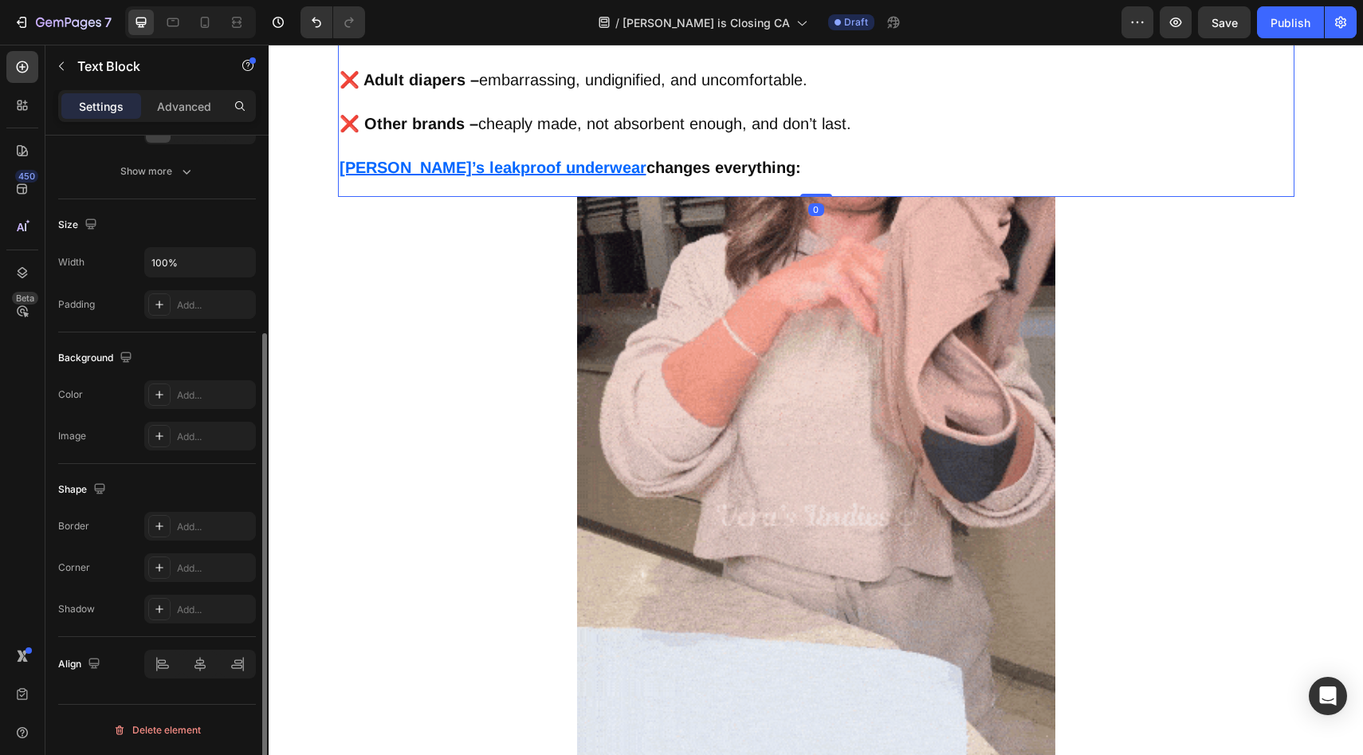
scroll to position [0, 0]
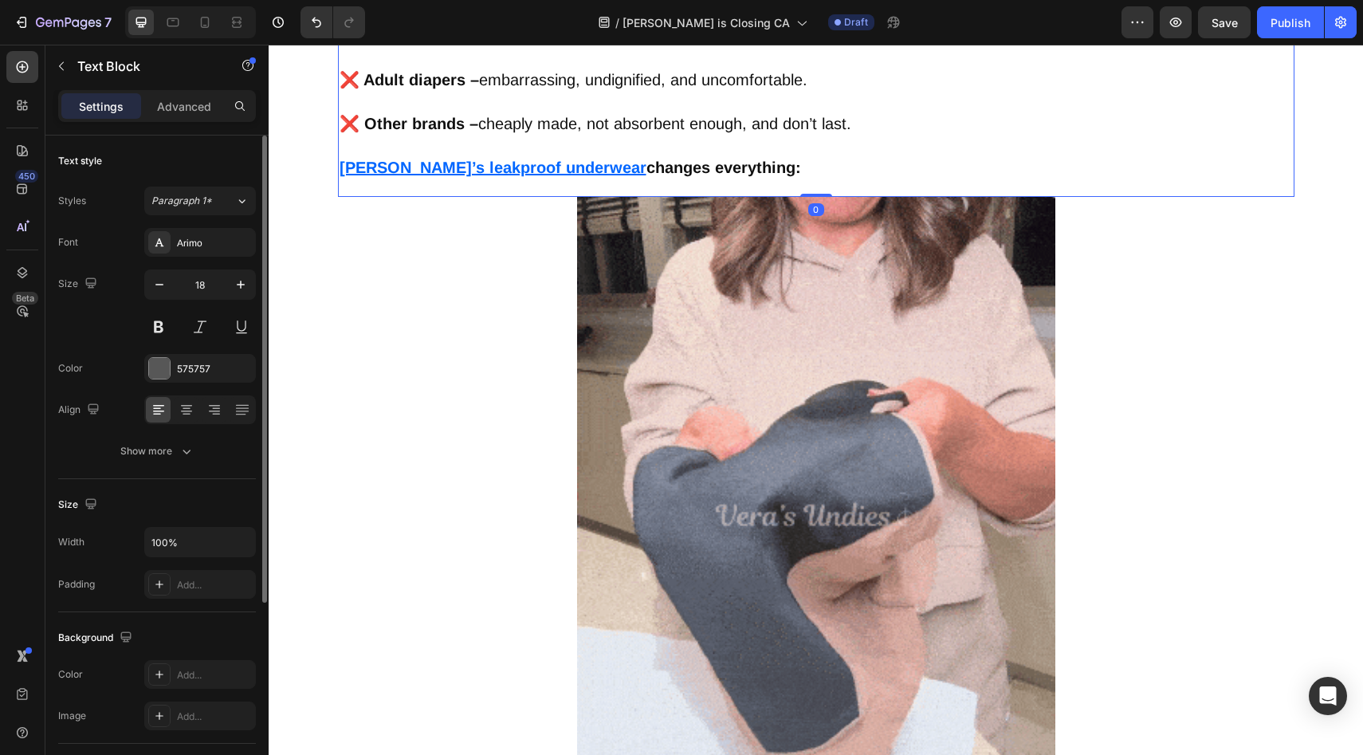
click at [446, 168] on u "[PERSON_NAME]’s leakproof underwear" at bounding box center [493, 168] width 307 height 18
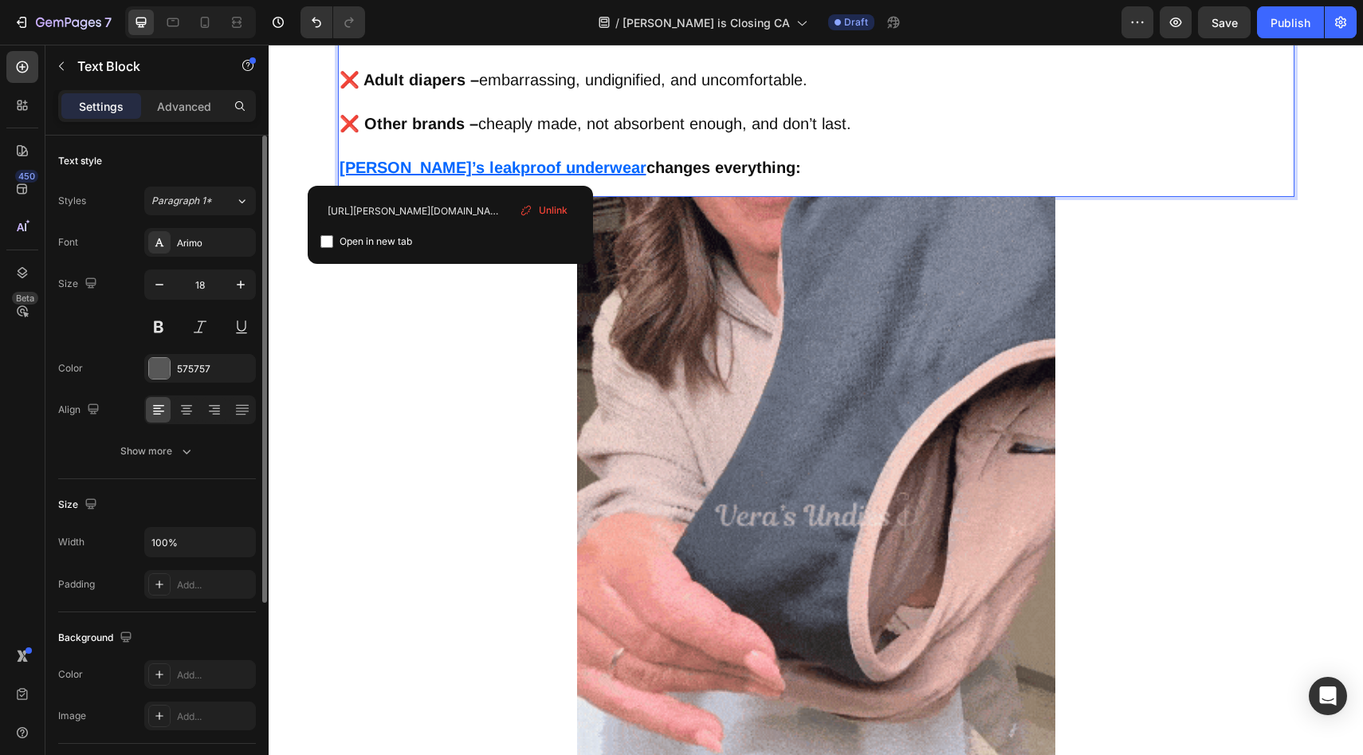
click at [534, 206] on div "Unlink" at bounding box center [543, 210] width 61 height 21
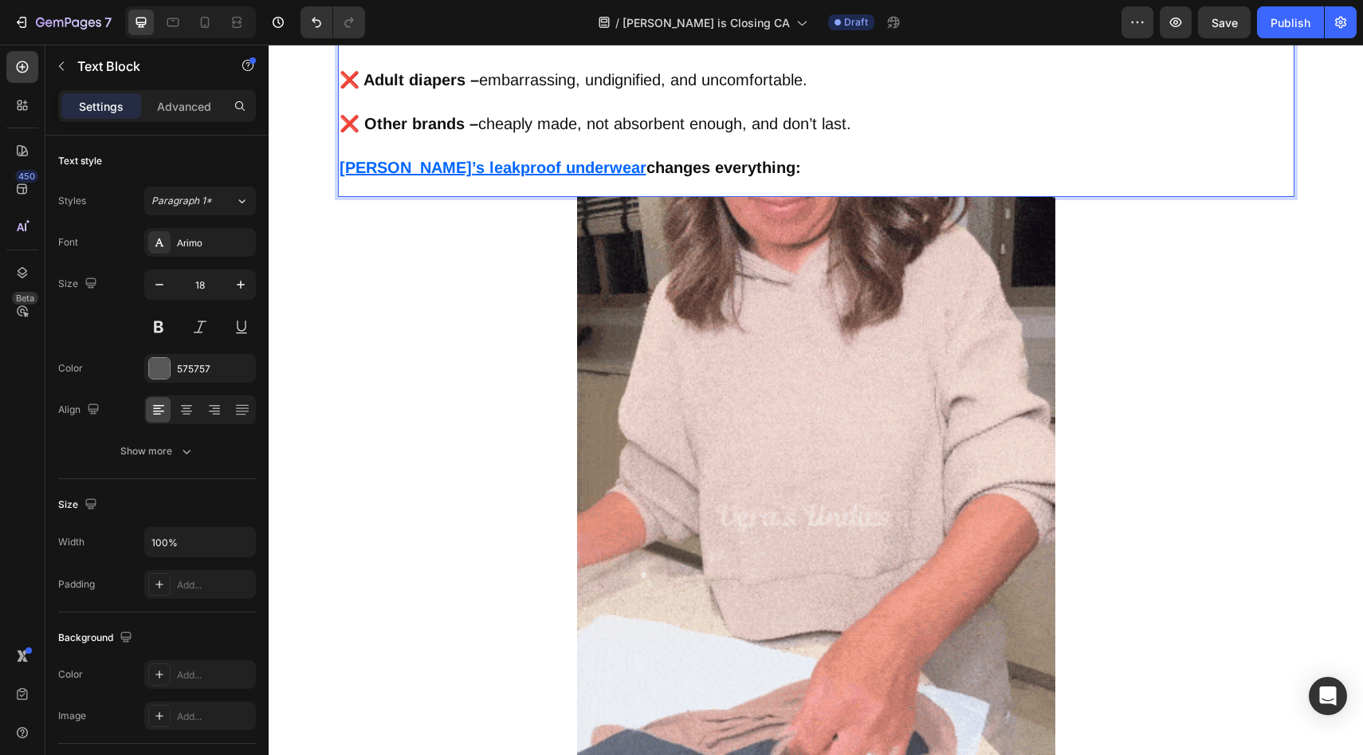
click at [361, 164] on u "[PERSON_NAME]’s leakproof underwear" at bounding box center [493, 168] width 307 height 18
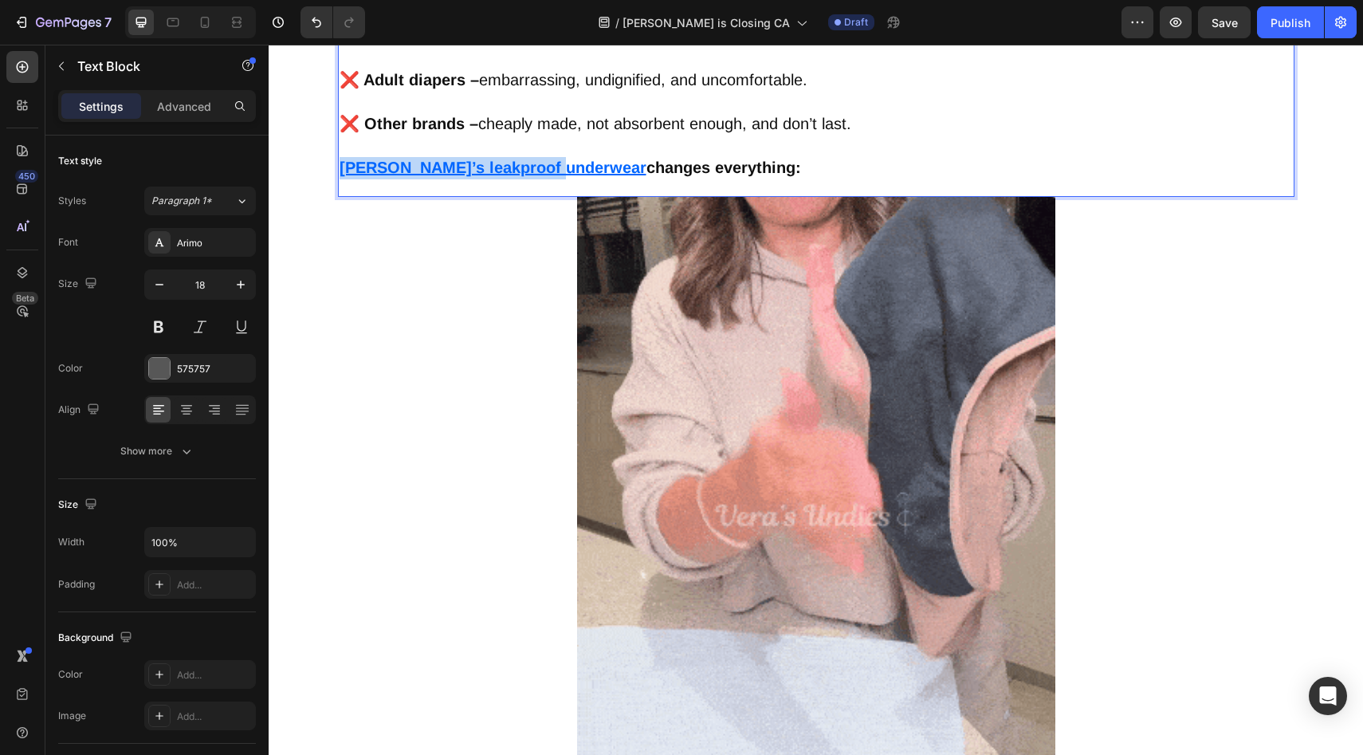
drag, startPoint x: 361, startPoint y: 164, endPoint x: 478, endPoint y: 163, distance: 117.2
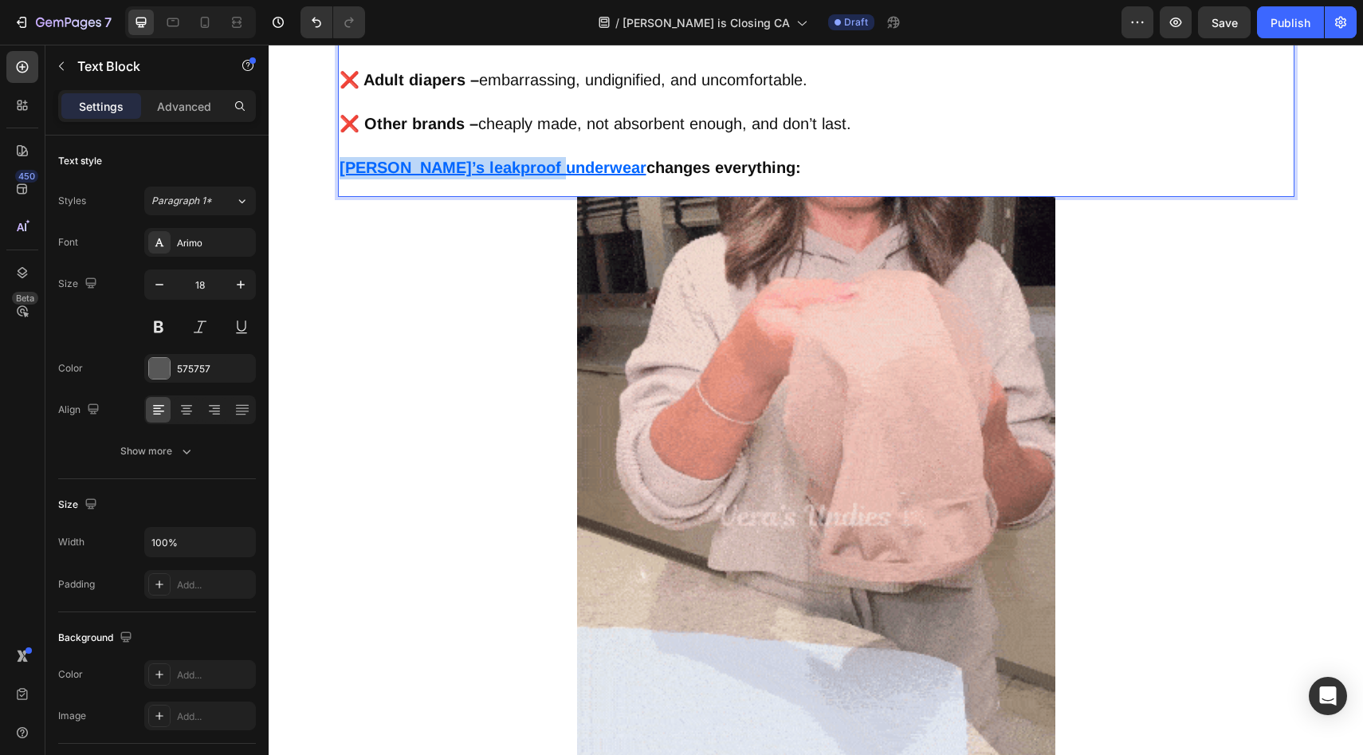
click at [478, 163] on u "[PERSON_NAME]’s leakproof underwear" at bounding box center [493, 168] width 307 height 18
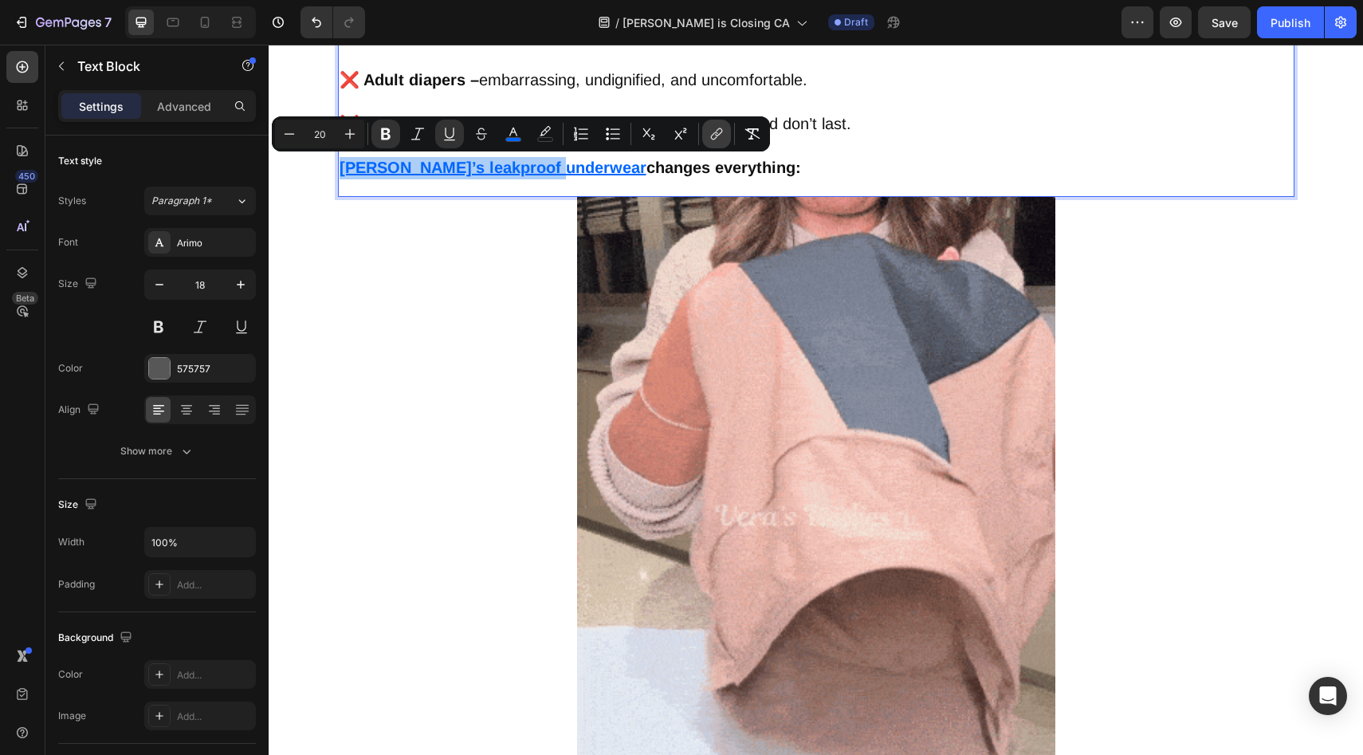
click at [713, 137] on icon "Editor contextual toolbar" at bounding box center [717, 134] width 16 height 16
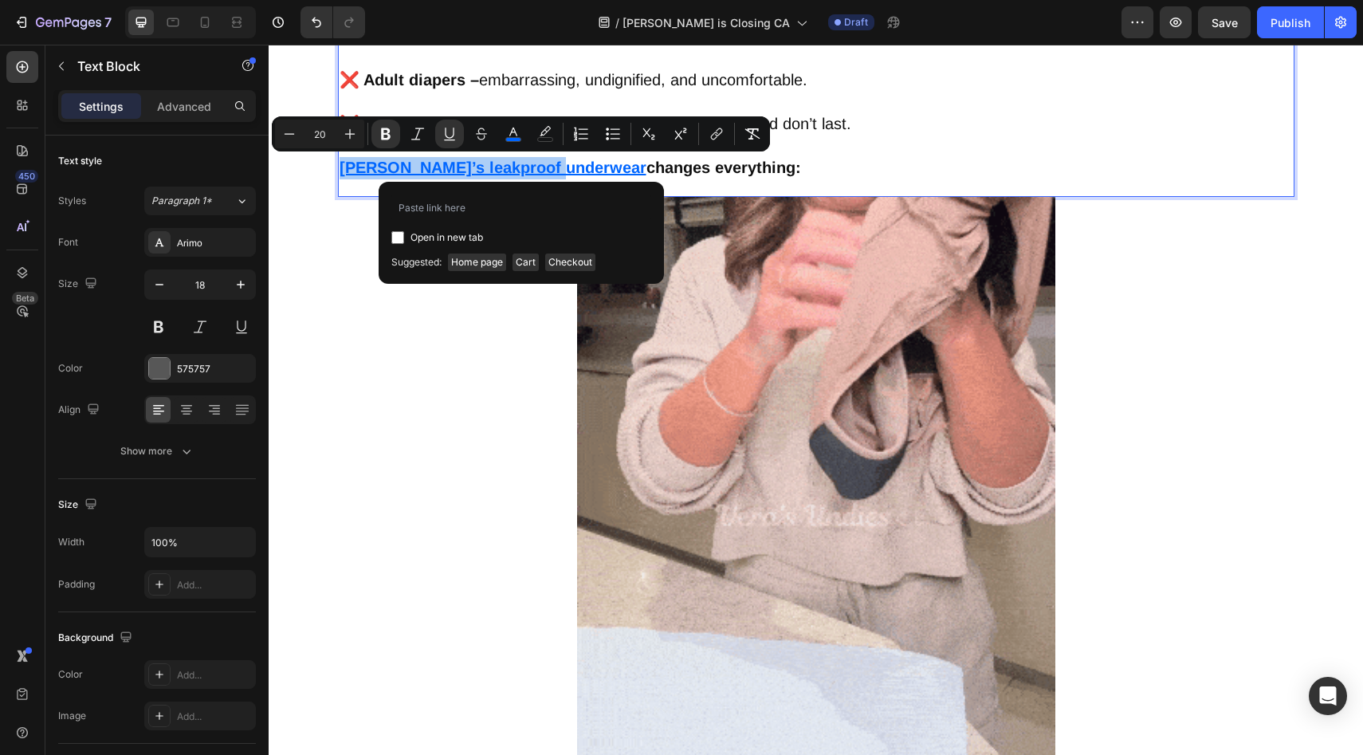
type input "[URL][DOMAIN_NAME]"
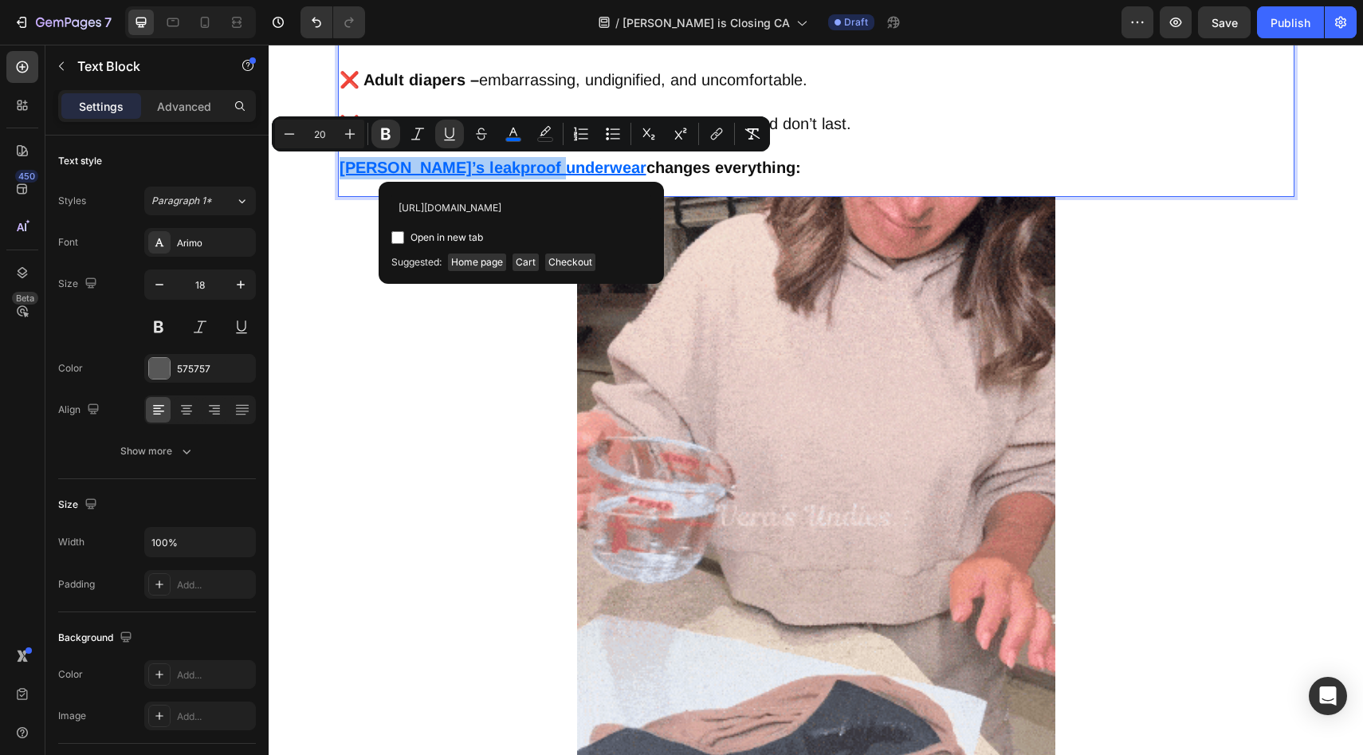
scroll to position [0, 181]
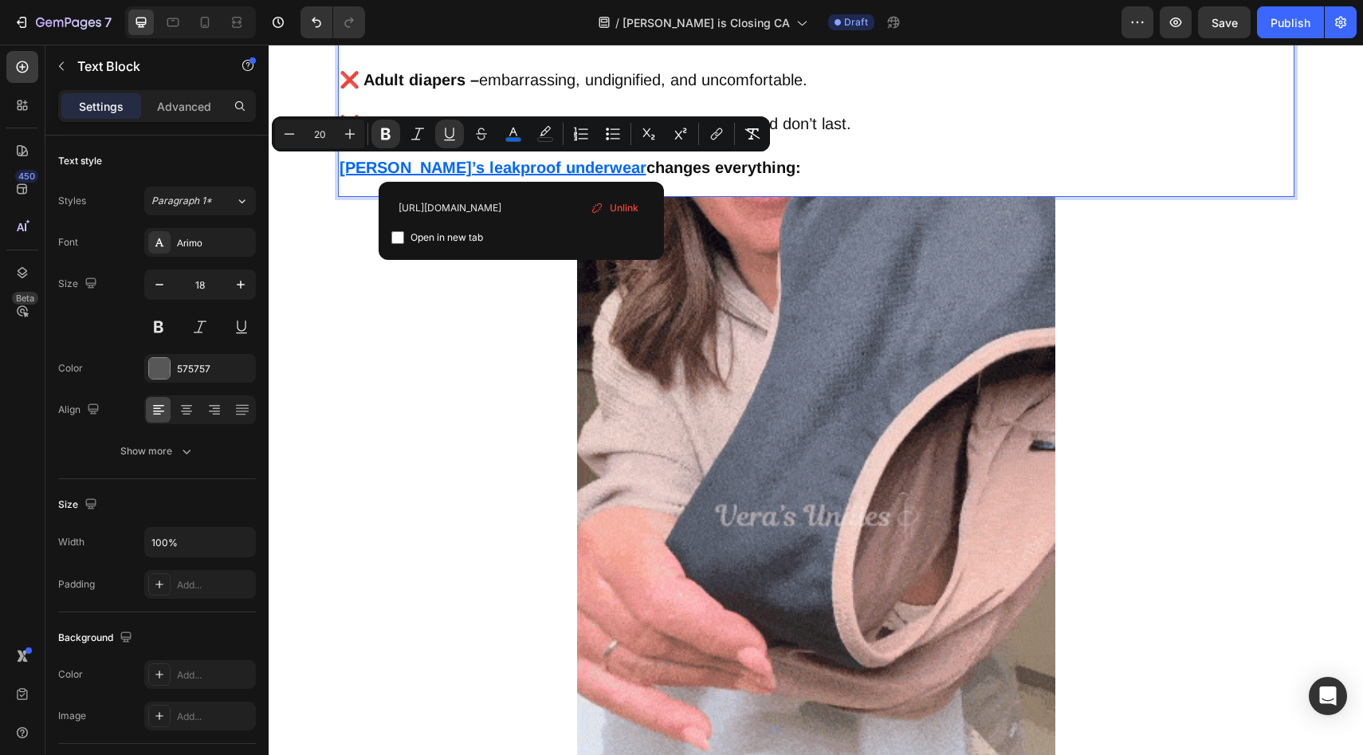
click at [759, 188] on div "Other solutions may have failed you before. That’s exactly why [PERSON_NAME] cr…" at bounding box center [816, 62] width 957 height 269
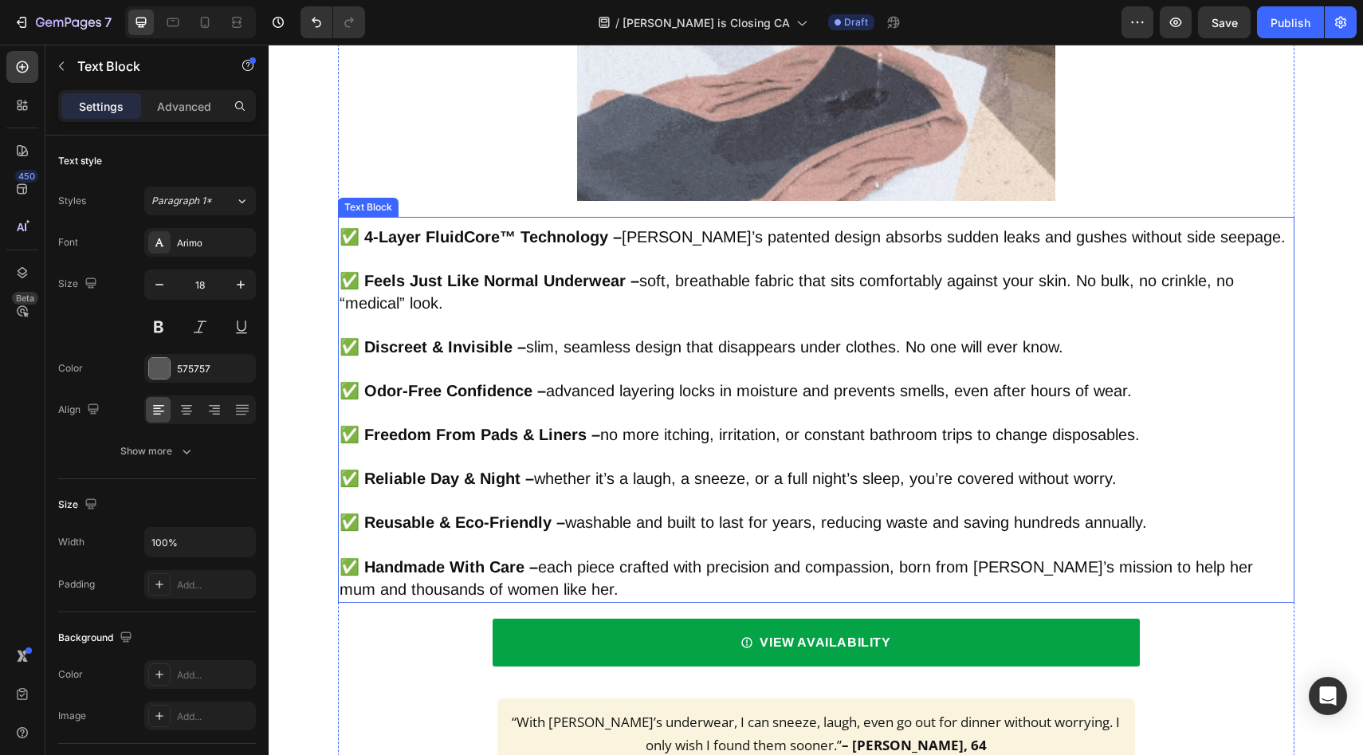
scroll to position [4452, 0]
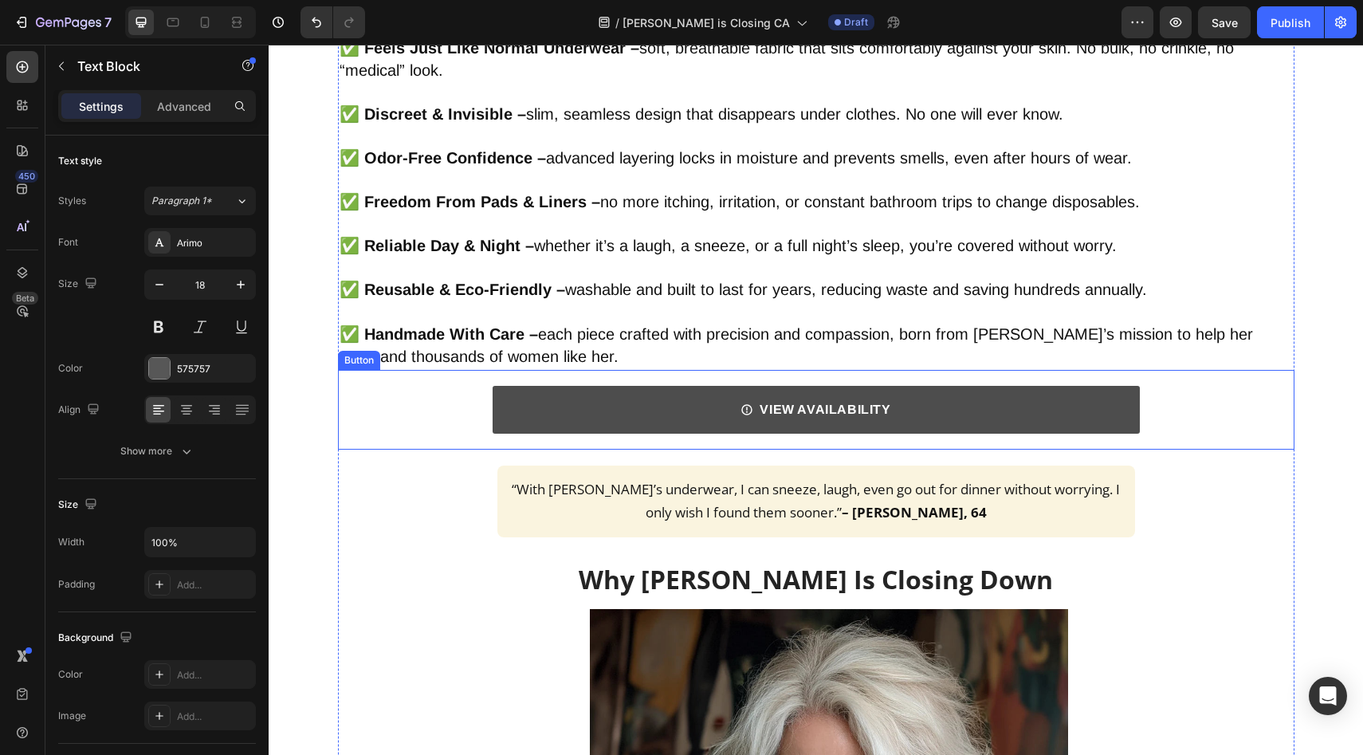
click at [584, 398] on link "VIEW AVAILABILITY" at bounding box center [816, 410] width 647 height 48
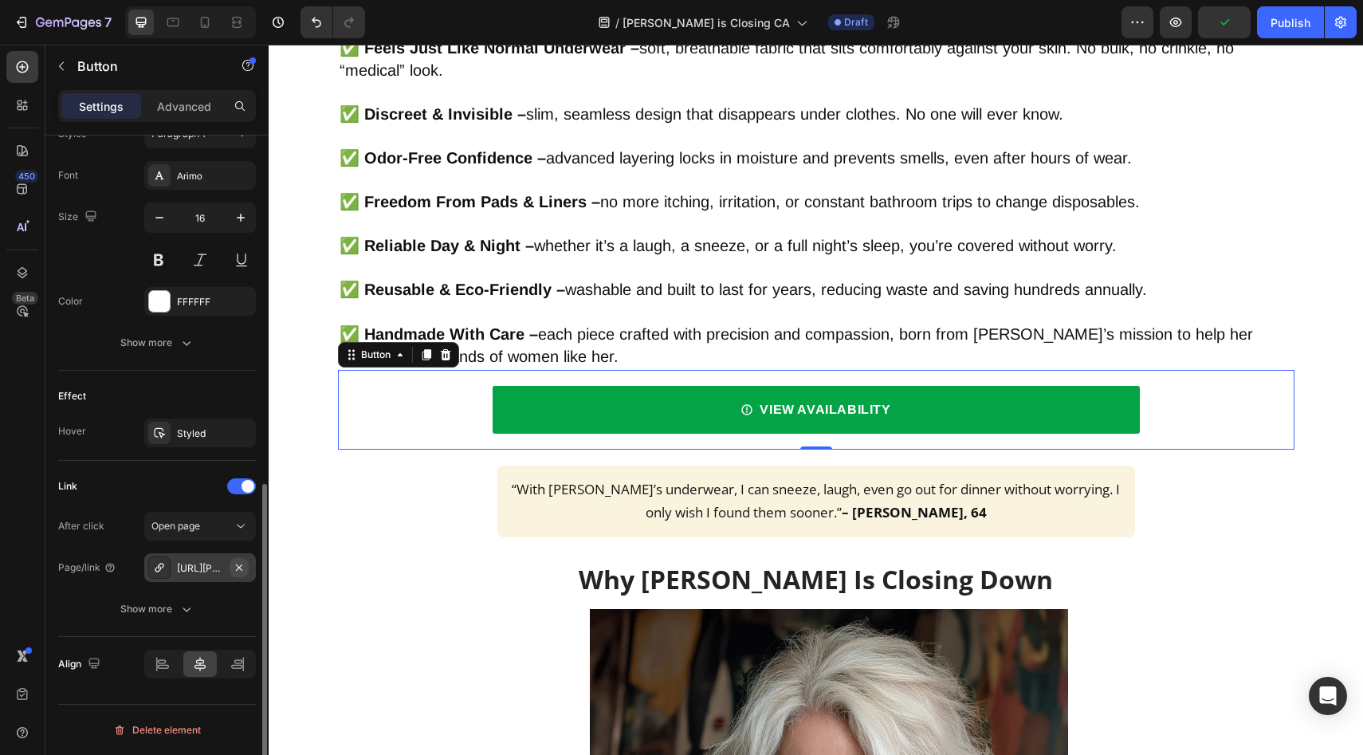
click at [245, 564] on icon "button" at bounding box center [239, 567] width 13 height 13
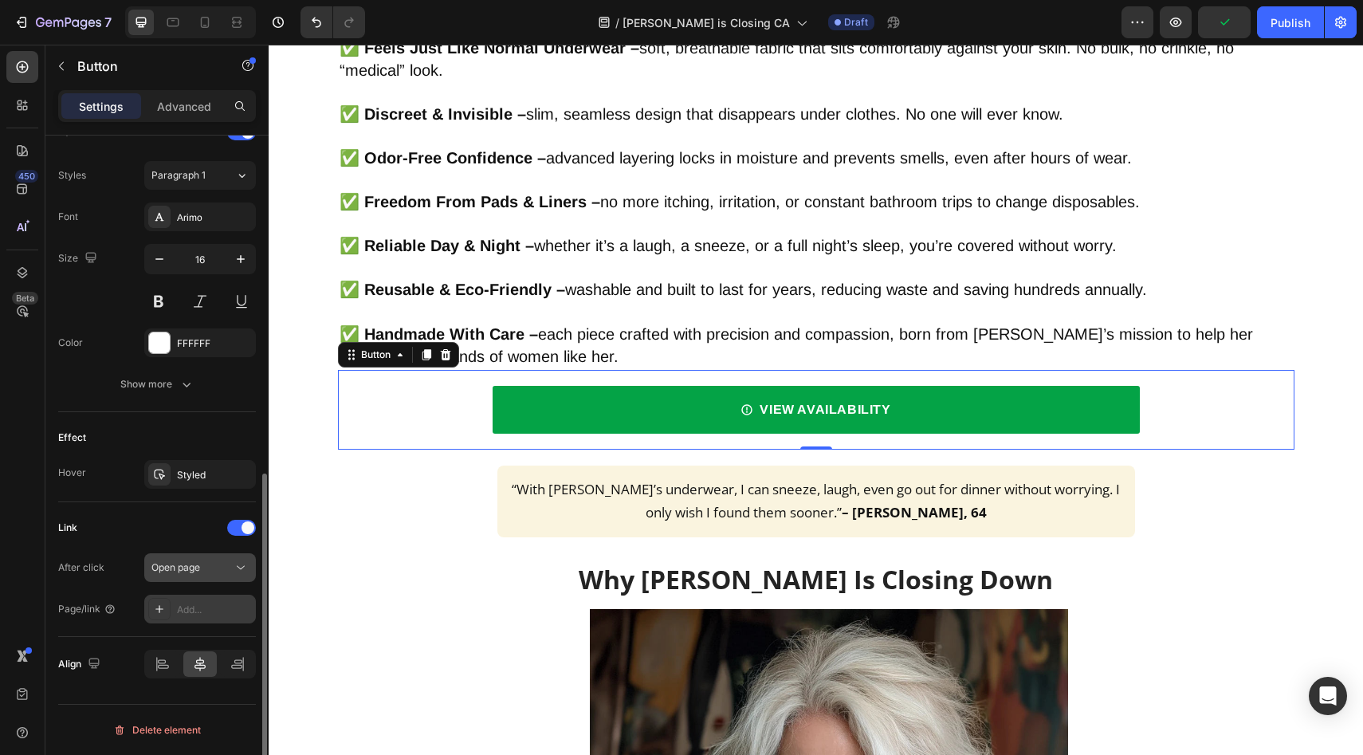
scroll to position [687, 0]
click at [210, 605] on div "Add..." at bounding box center [214, 610] width 75 height 14
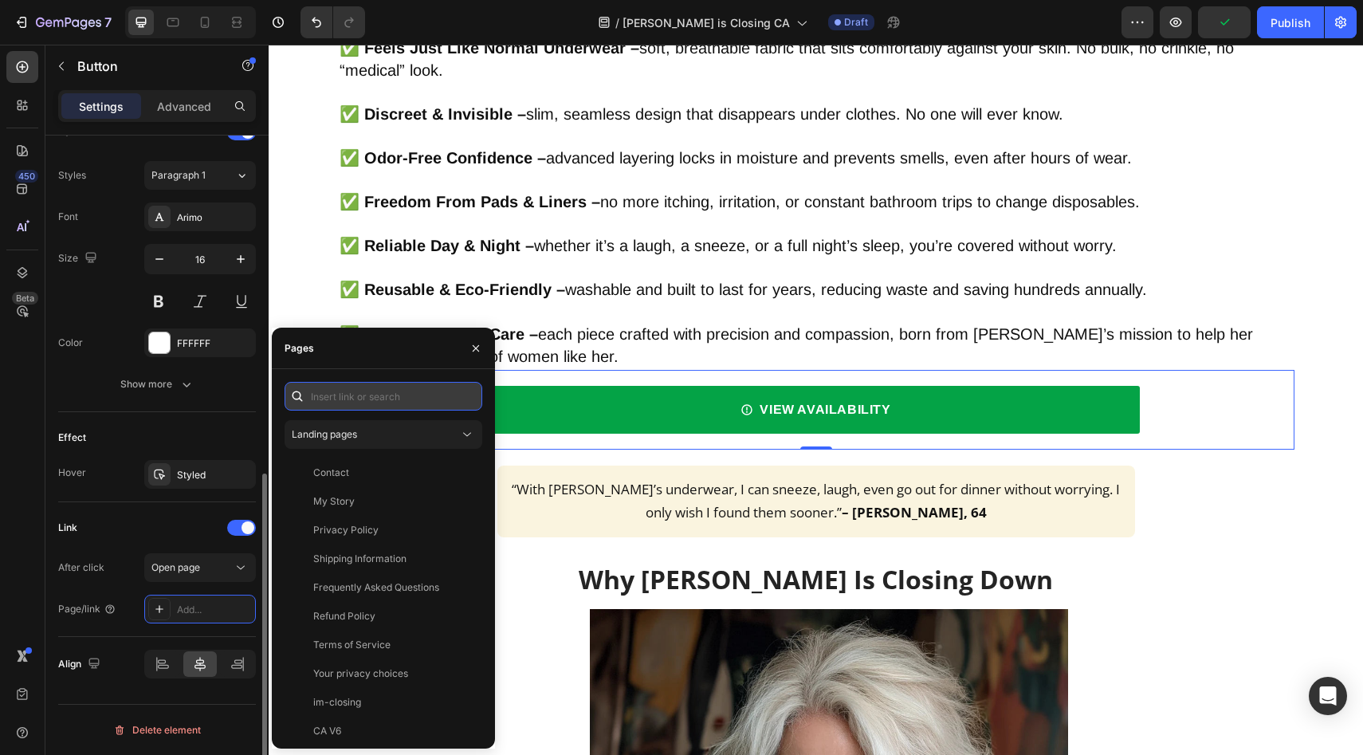
click at [354, 404] on input "text" at bounding box center [384, 396] width 198 height 29
paste input "[URL][DOMAIN_NAME]"
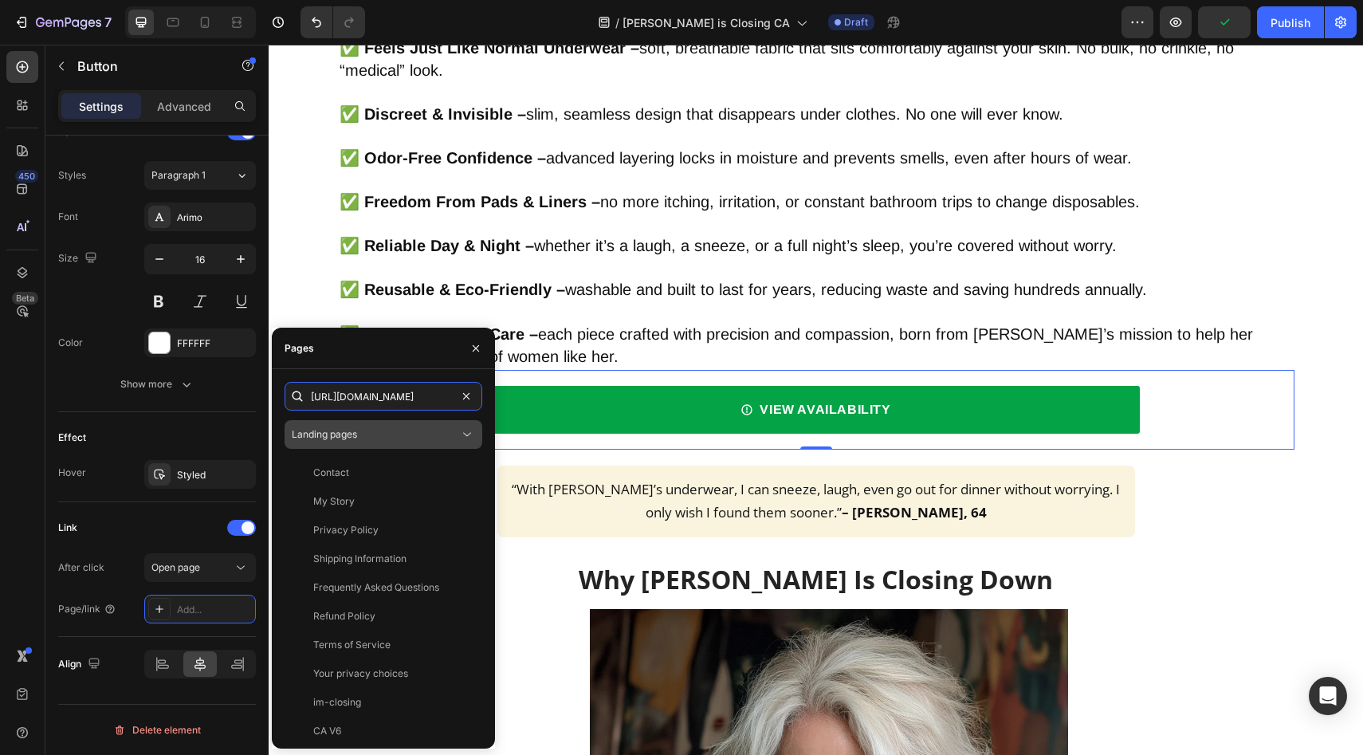
scroll to position [0, 221]
type input "[URL][DOMAIN_NAME]"
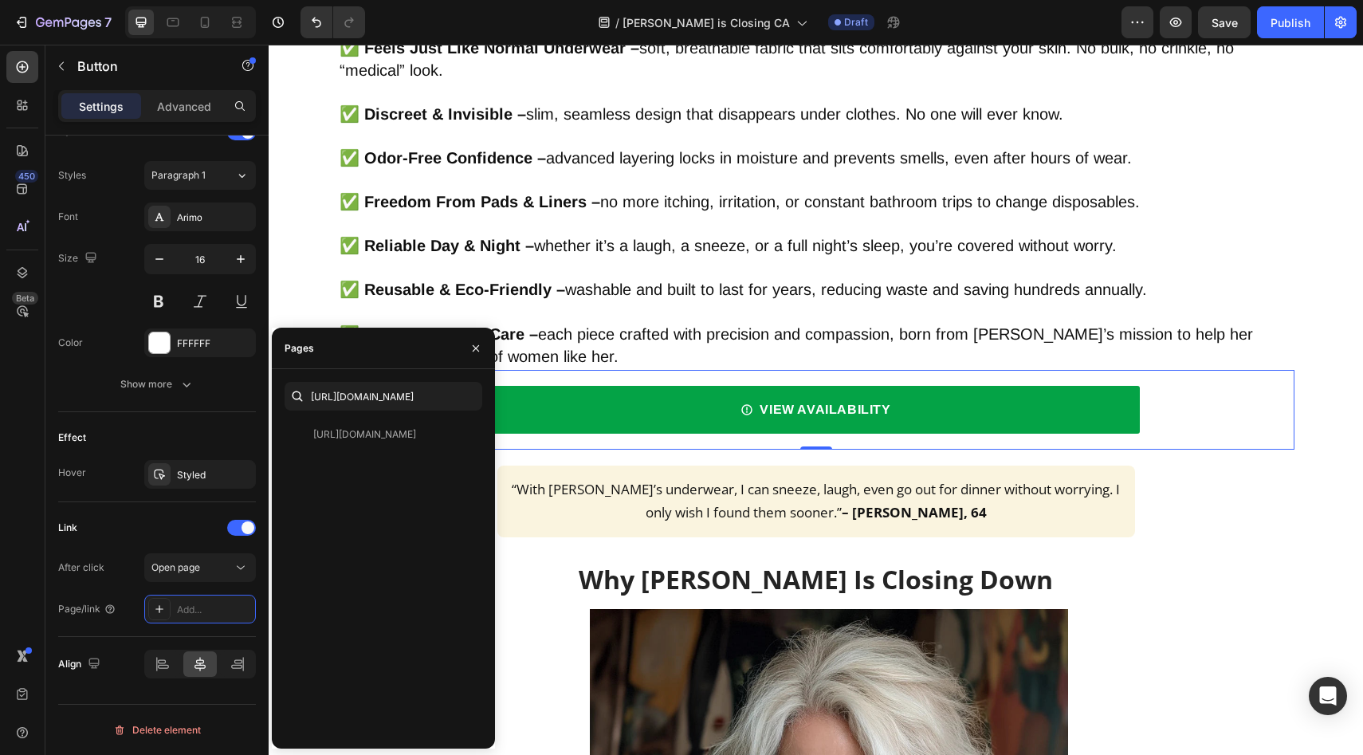
click at [348, 437] on div "[URL][DOMAIN_NAME]" at bounding box center [364, 434] width 103 height 14
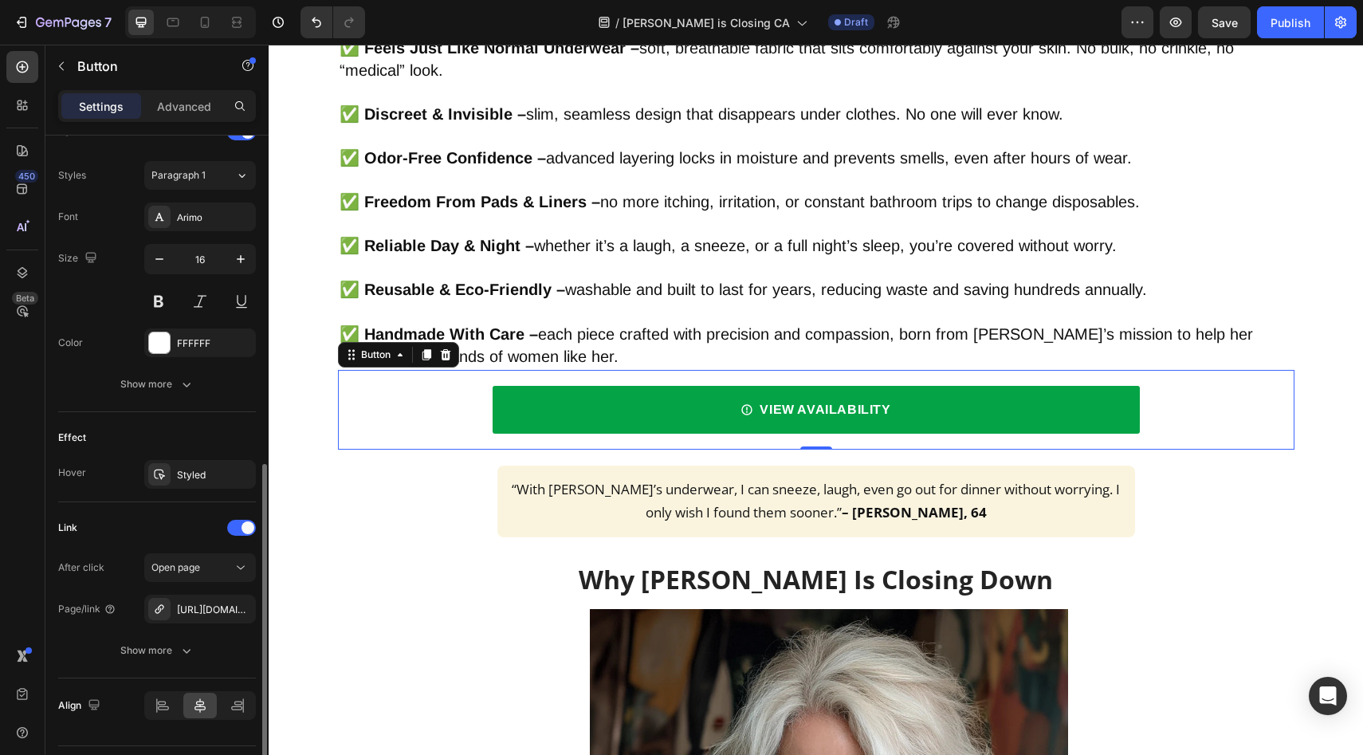
click at [166, 421] on div "Effect Hover Styled" at bounding box center [157, 457] width 198 height 90
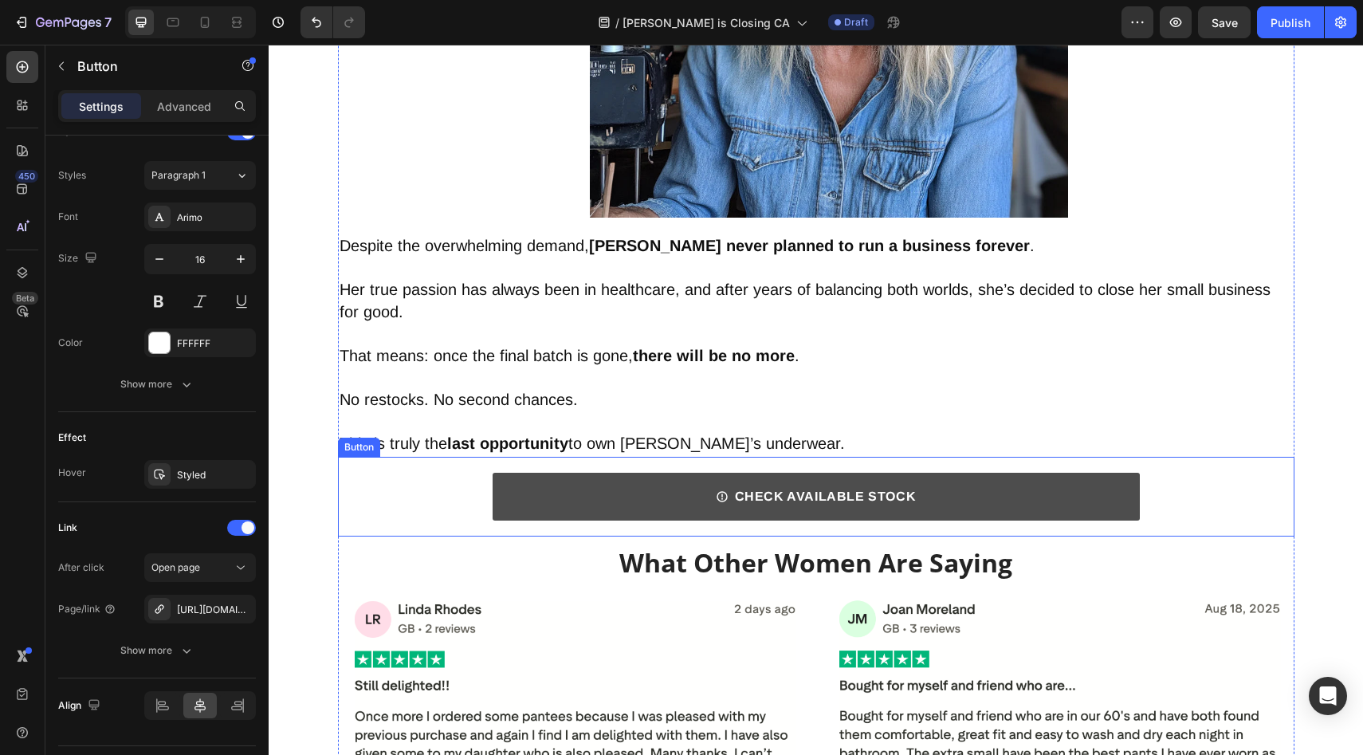
scroll to position [5342, 0]
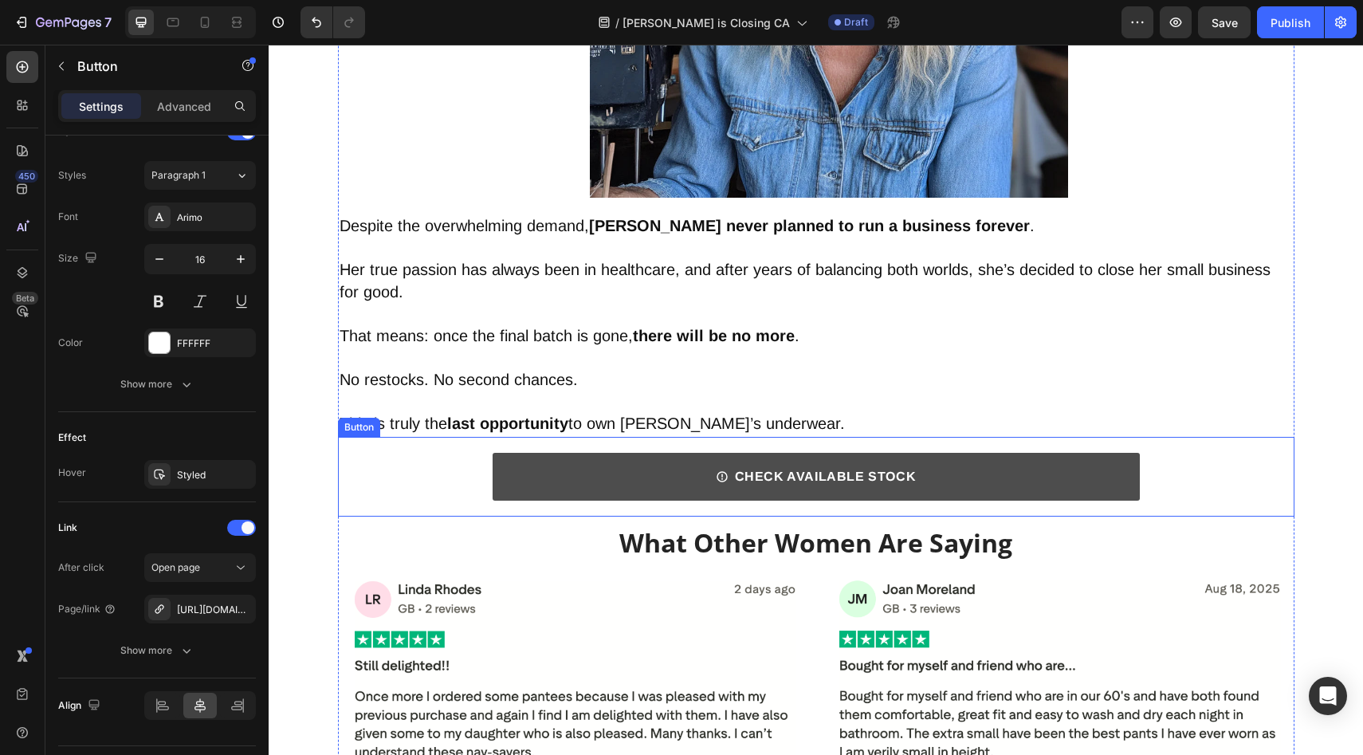
click at [549, 476] on link "CHECK AVAILABLE STOCK" at bounding box center [816, 477] width 647 height 48
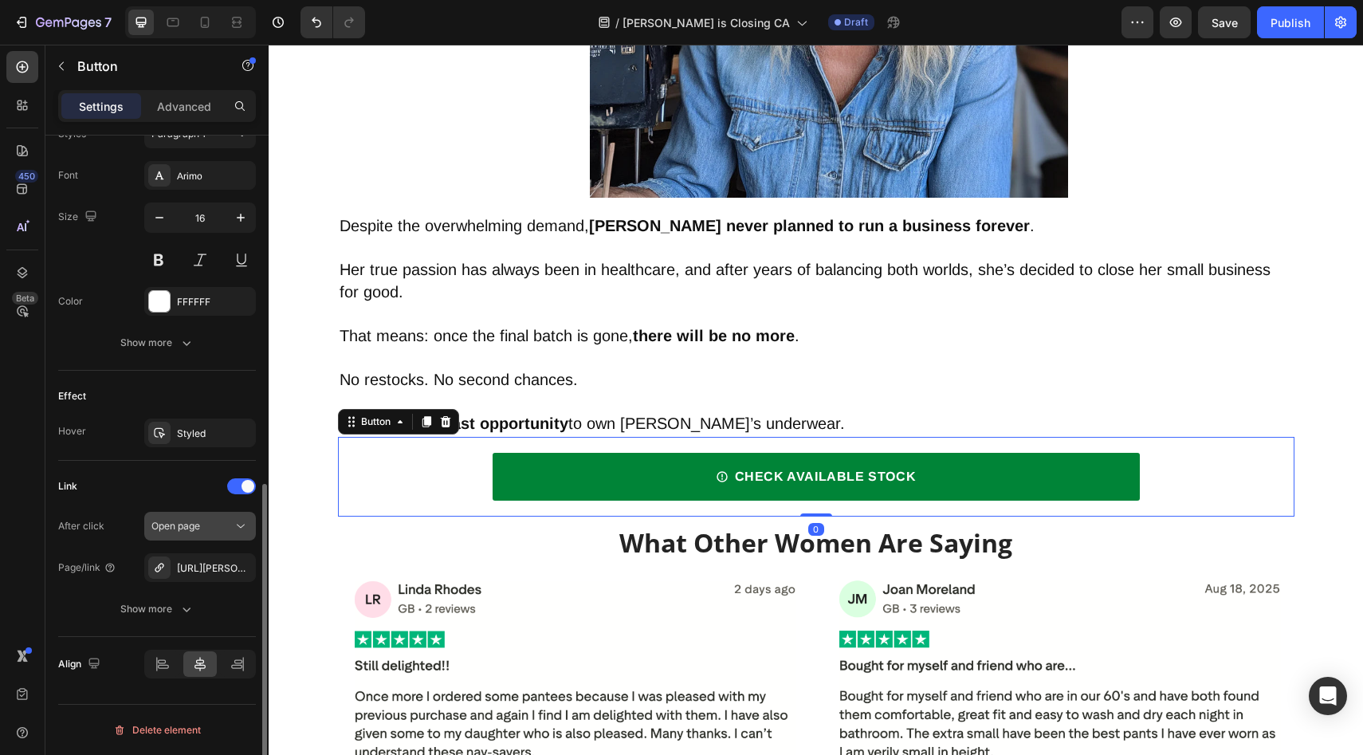
click at [0, 0] on icon "button" at bounding box center [0, 0] width 0 height 0
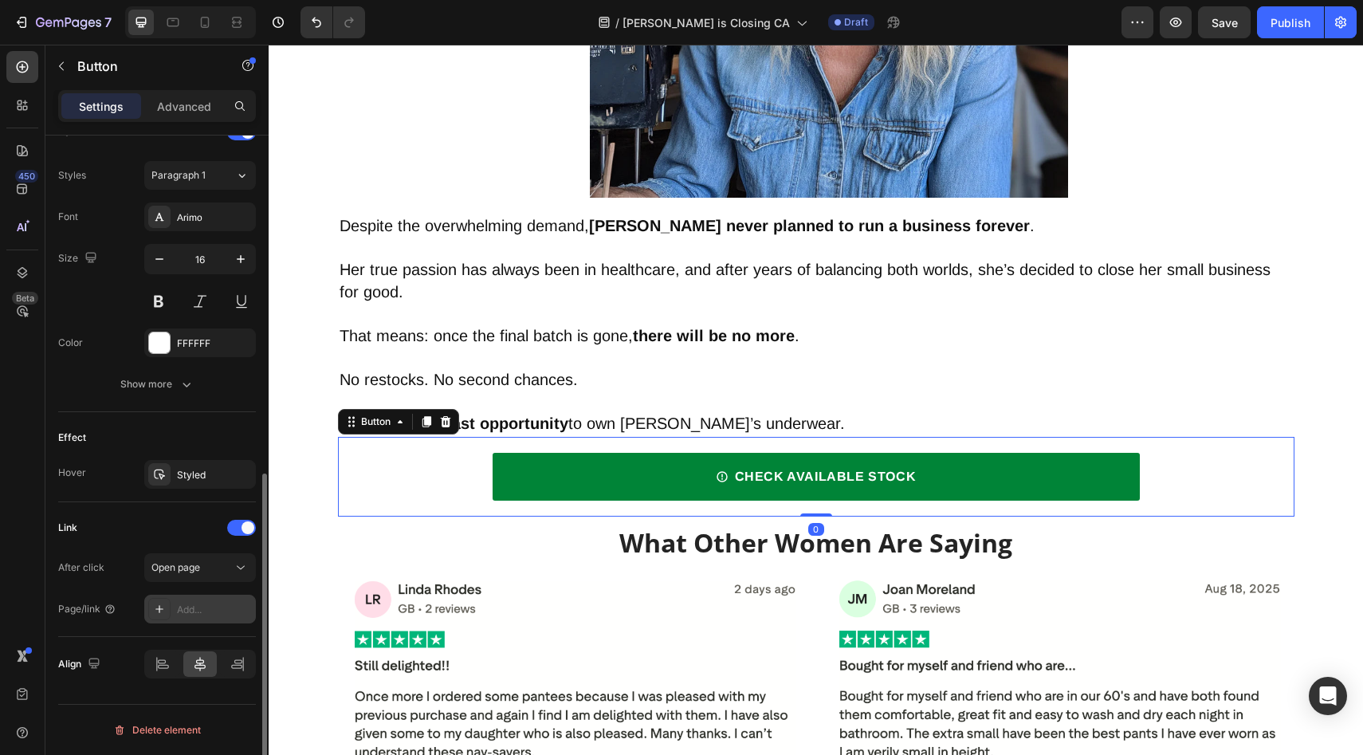
click at [211, 617] on div "Add..." at bounding box center [200, 609] width 112 height 29
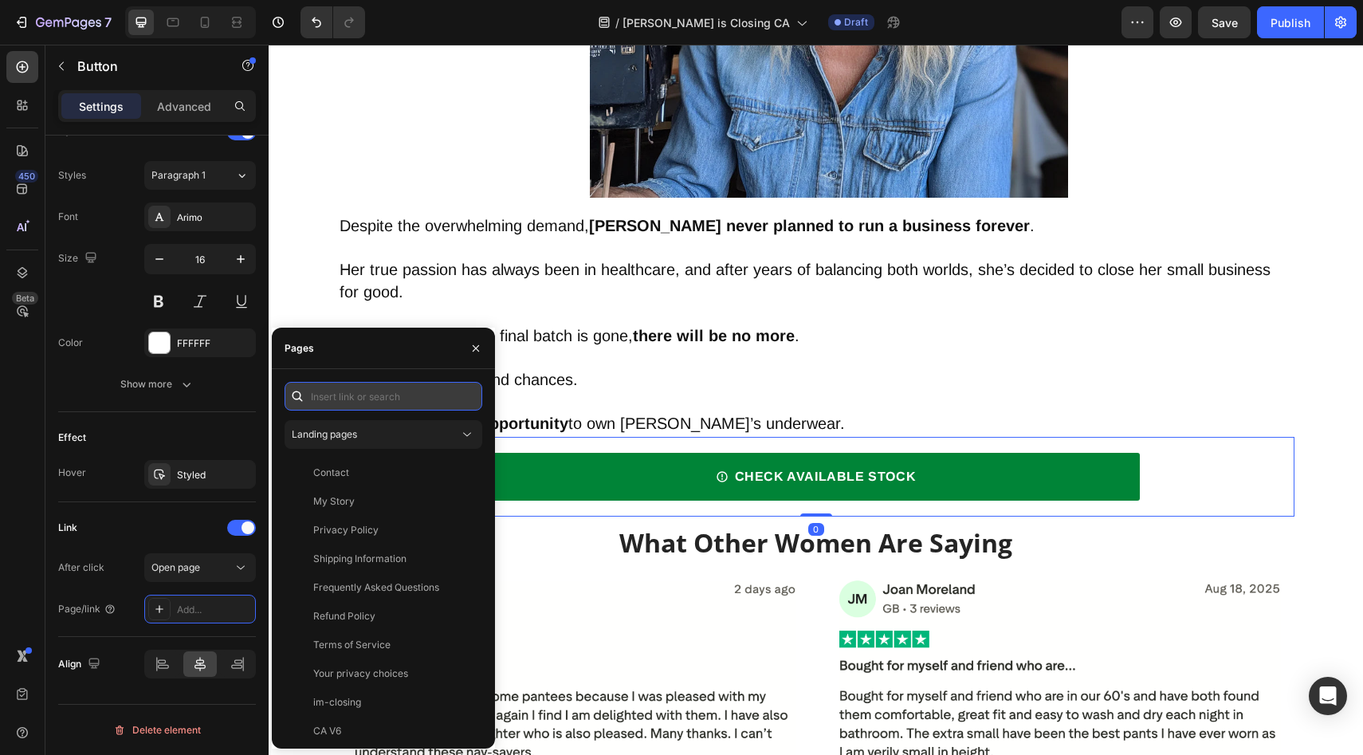
click at [376, 398] on input "text" at bounding box center [384, 396] width 198 height 29
paste input "[URL][DOMAIN_NAME]"
type input "[URL][DOMAIN_NAME]"
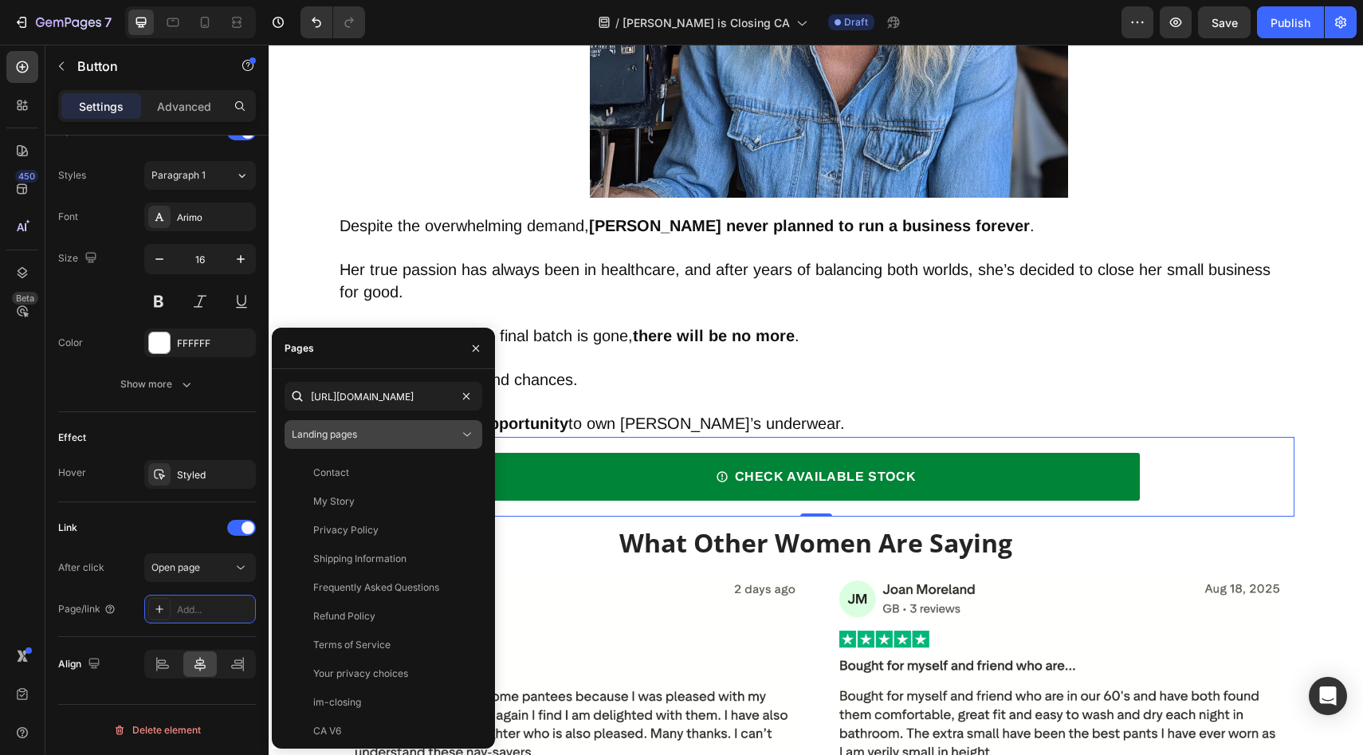
scroll to position [0, 0]
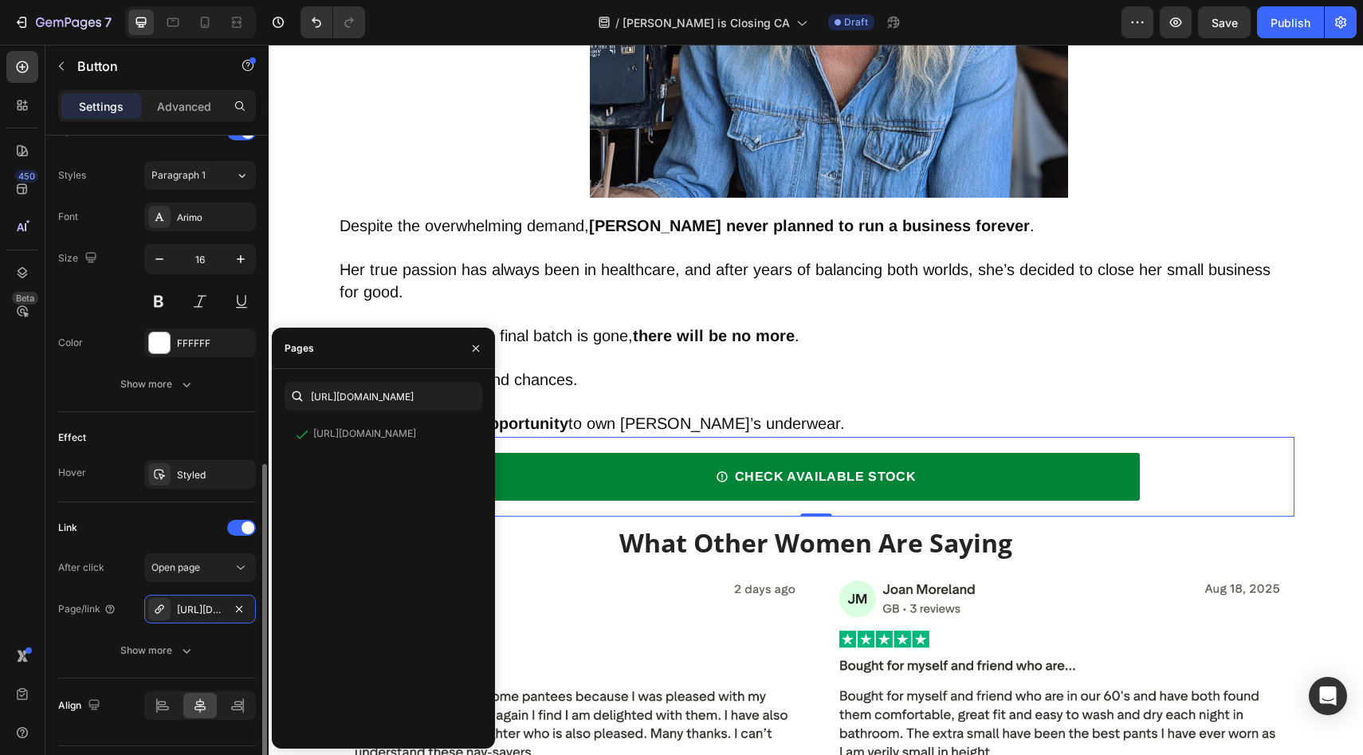
click at [190, 438] on div "Effect" at bounding box center [157, 438] width 198 height 26
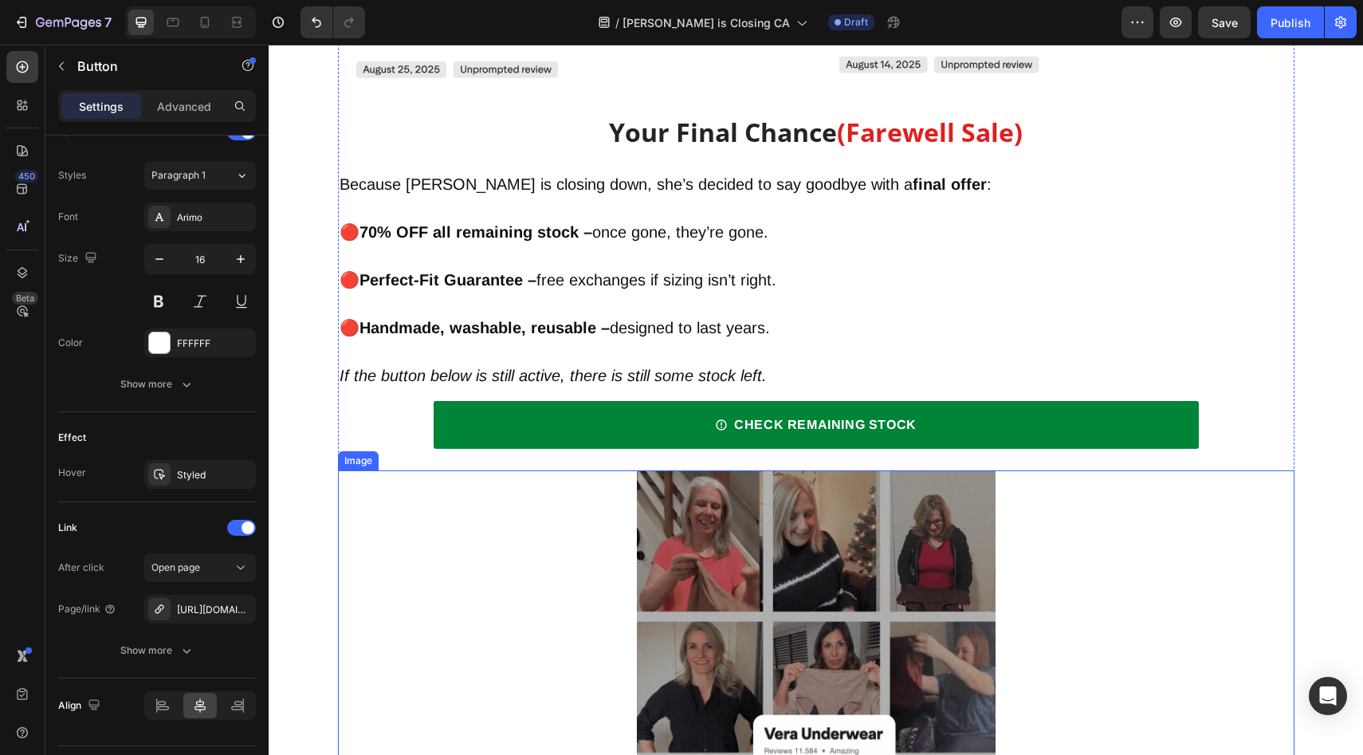
scroll to position [6353, 0]
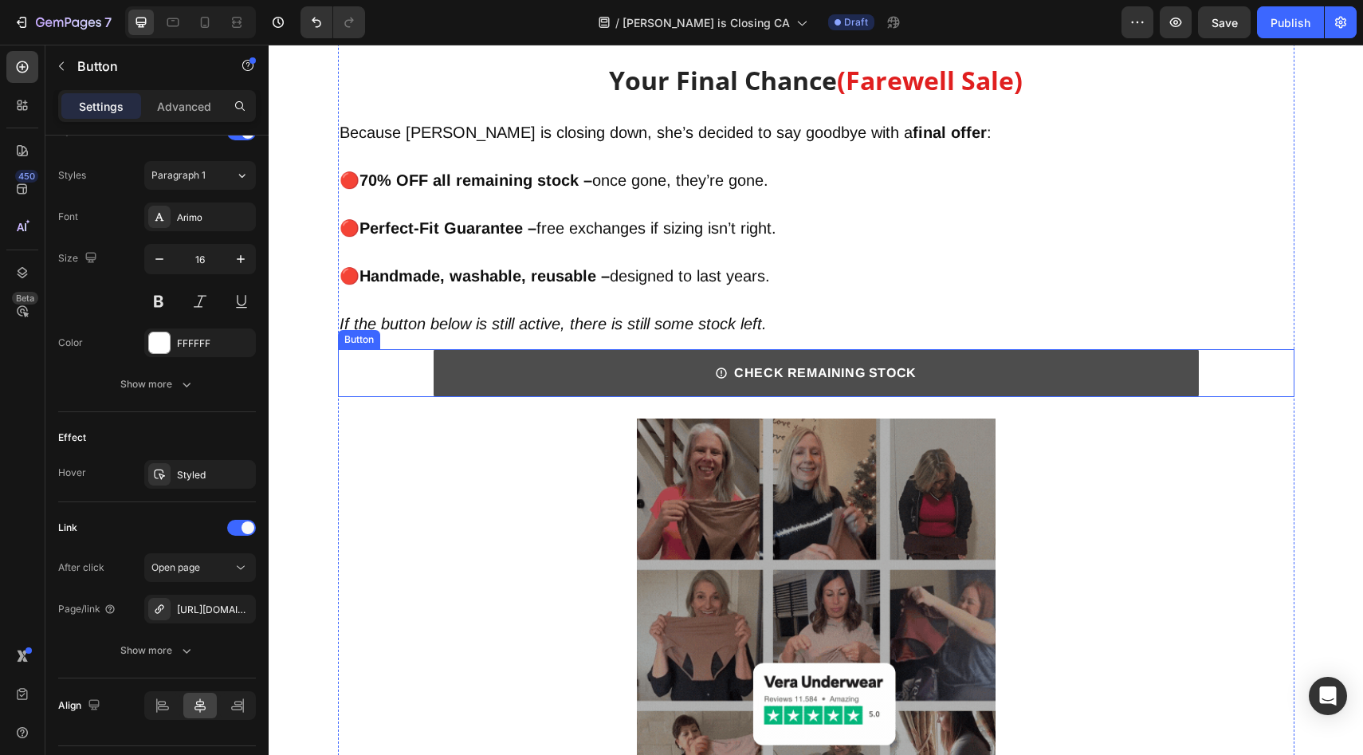
click at [482, 356] on link "CHECK REMAINING STOCK" at bounding box center [816, 373] width 765 height 48
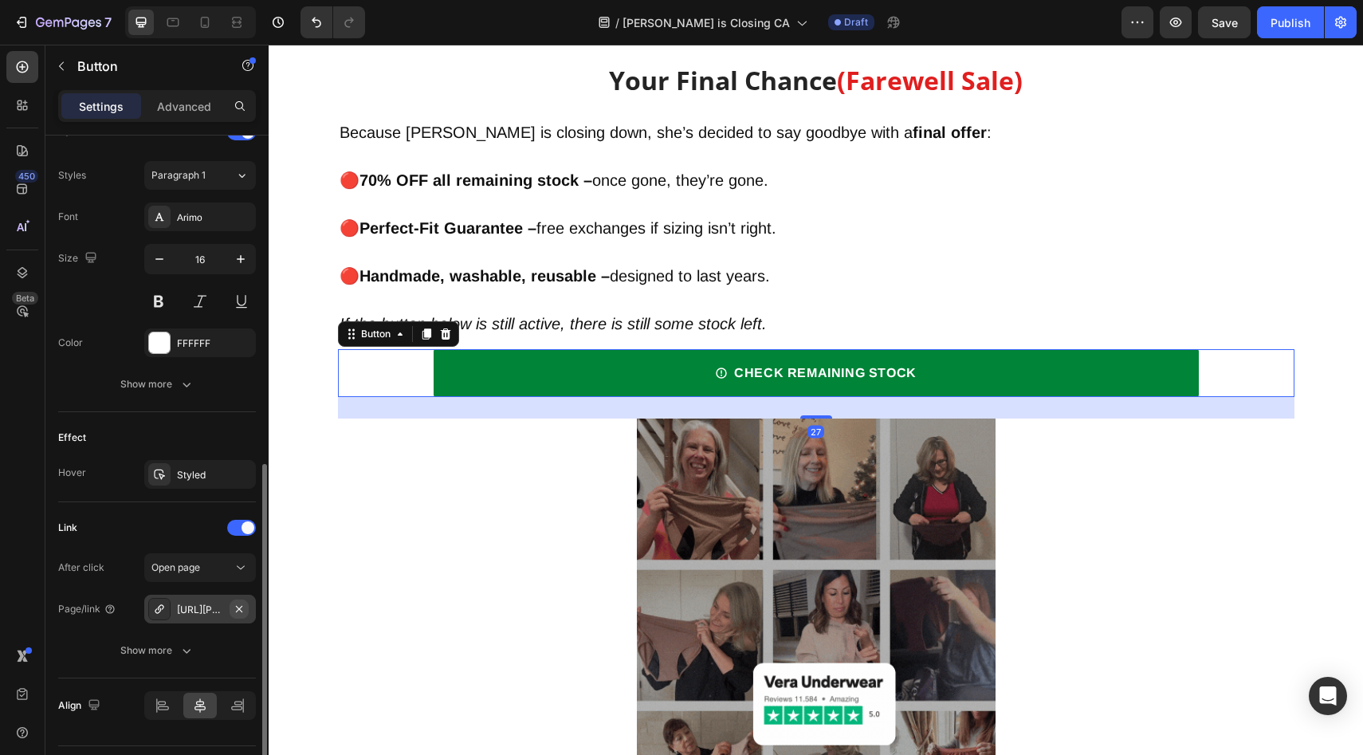
click at [233, 607] on icon "button" at bounding box center [239, 609] width 13 height 13
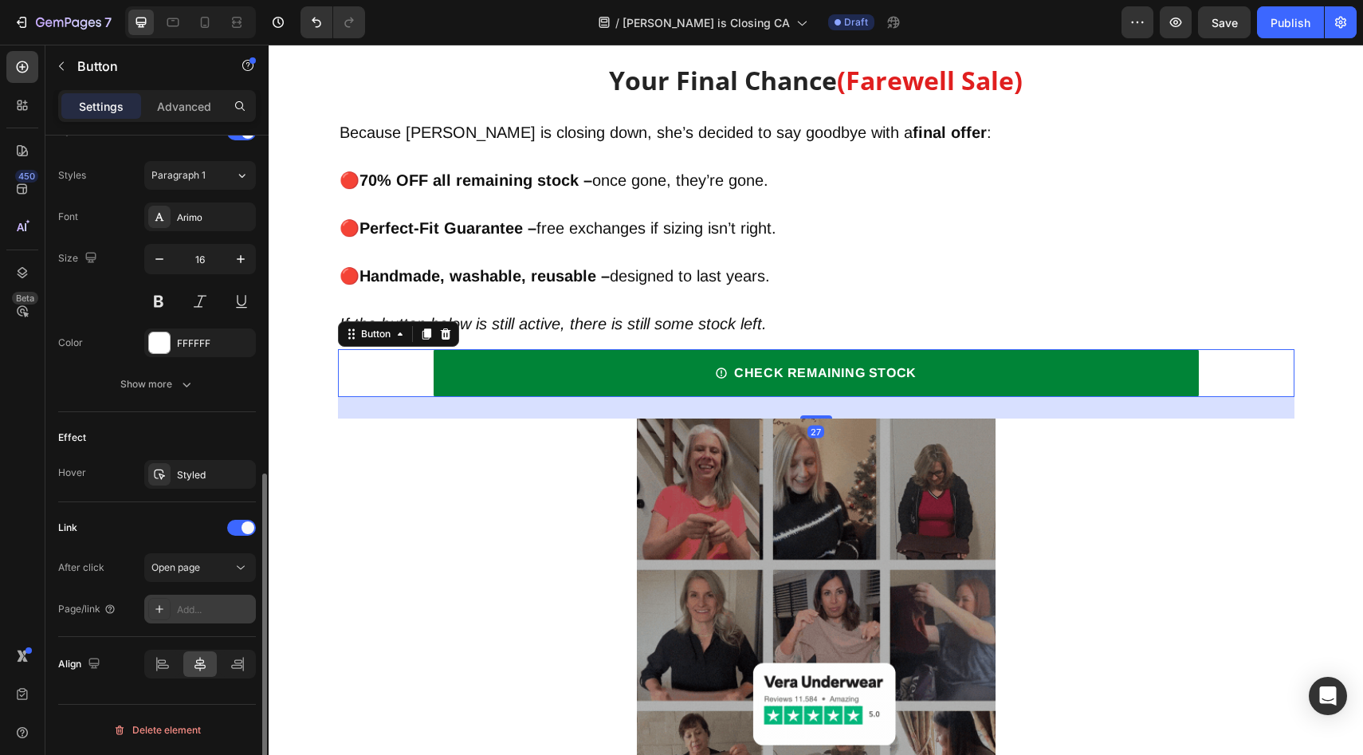
click at [219, 622] on div "Add..." at bounding box center [200, 609] width 112 height 29
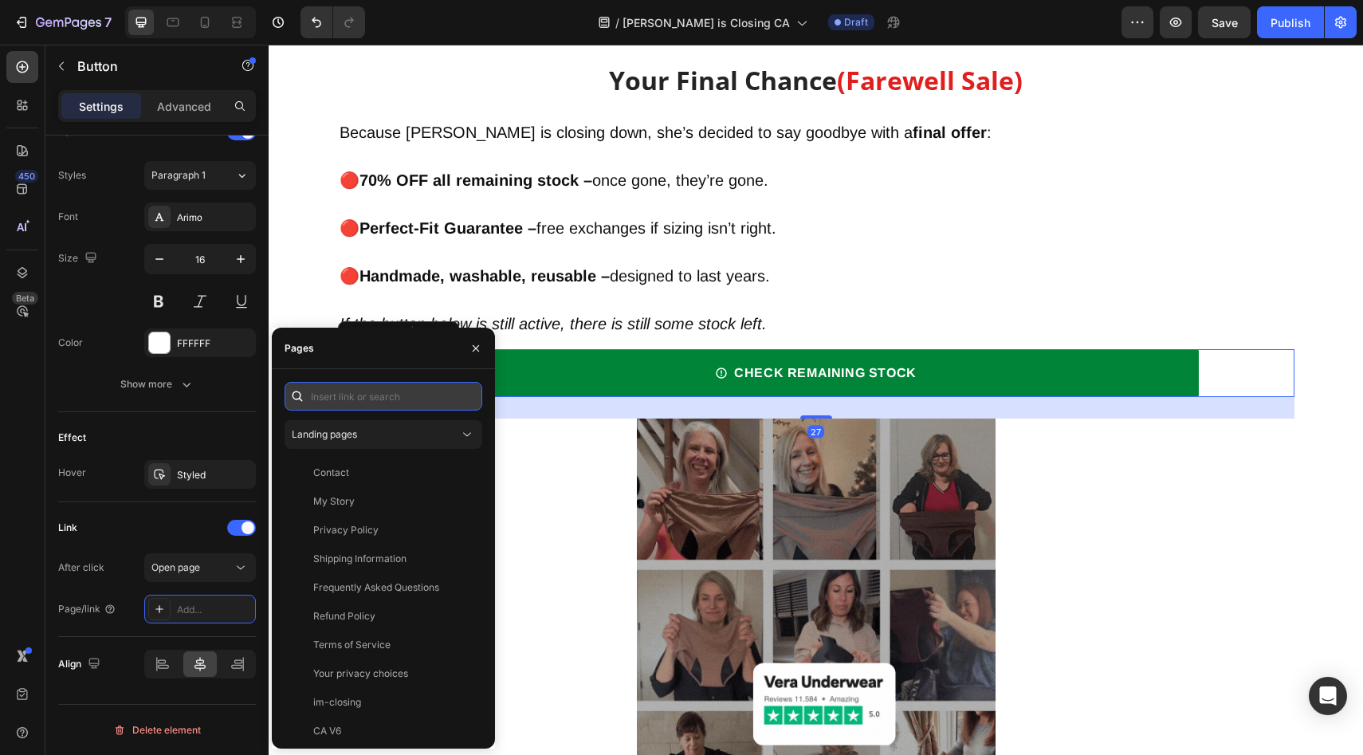
click at [380, 396] on input "text" at bounding box center [384, 396] width 198 height 29
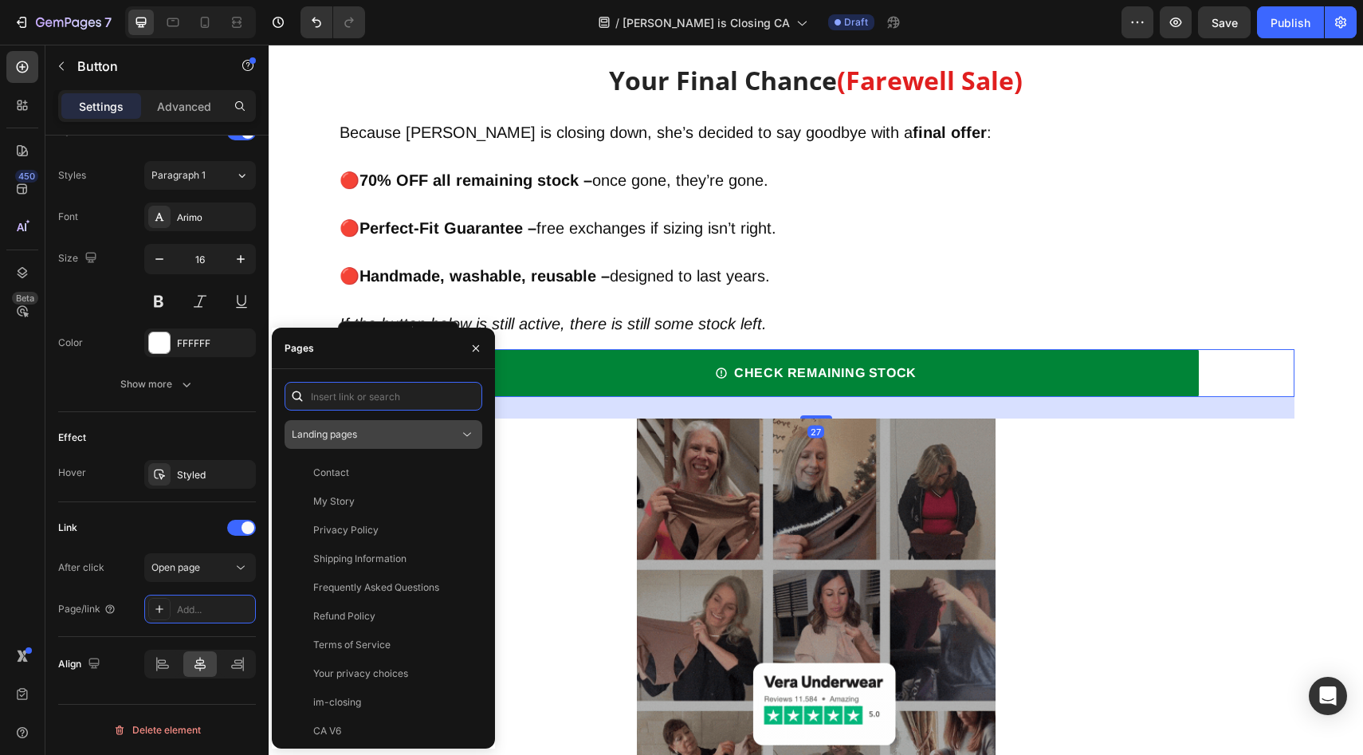
paste input "[URL][DOMAIN_NAME]"
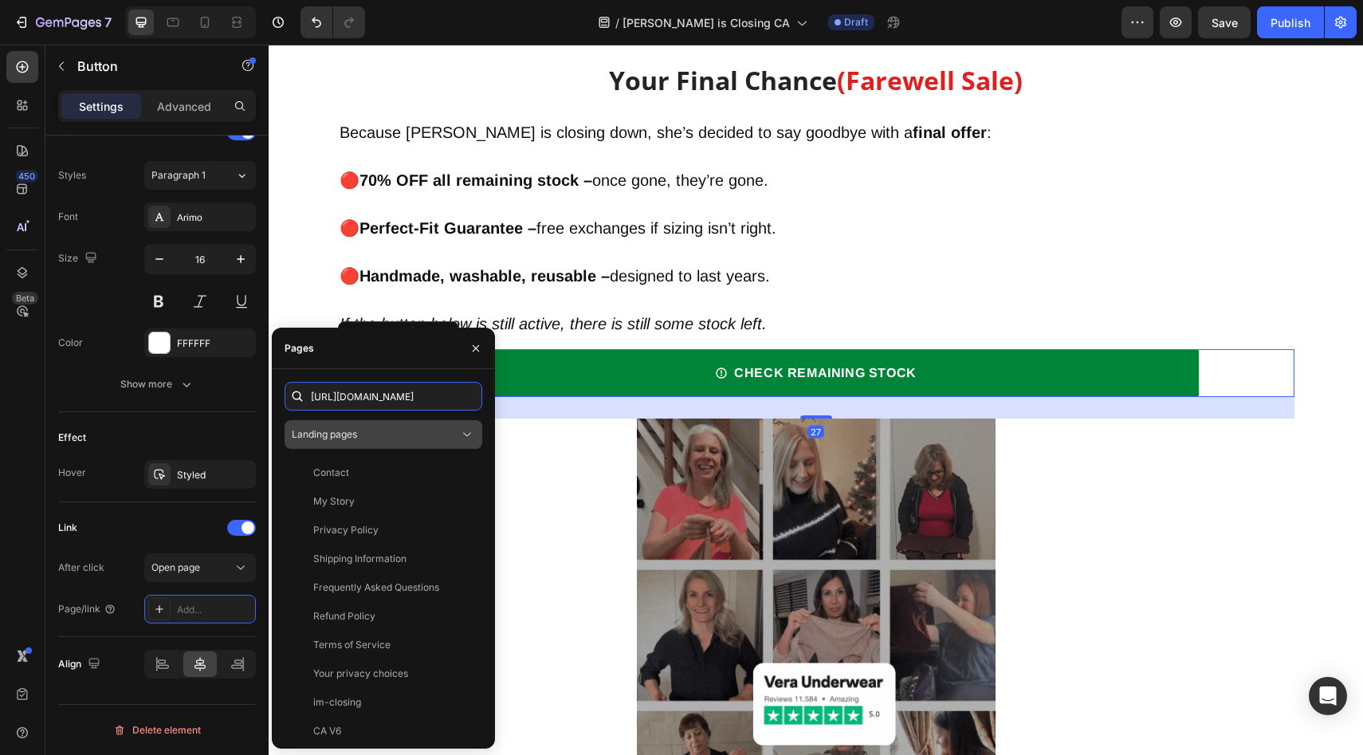
scroll to position [0, 221]
type input "[URL][DOMAIN_NAME]"
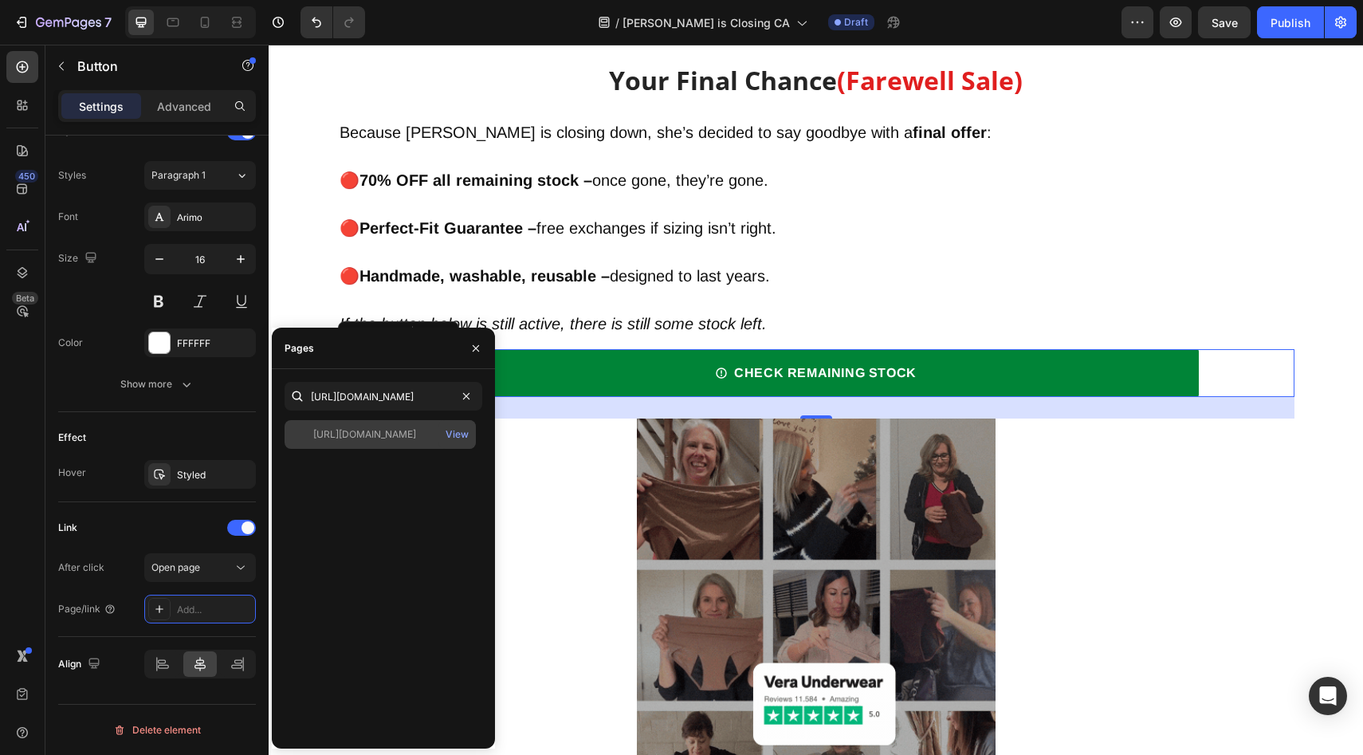
click at [360, 432] on div "[URL][DOMAIN_NAME]" at bounding box center [364, 434] width 103 height 14
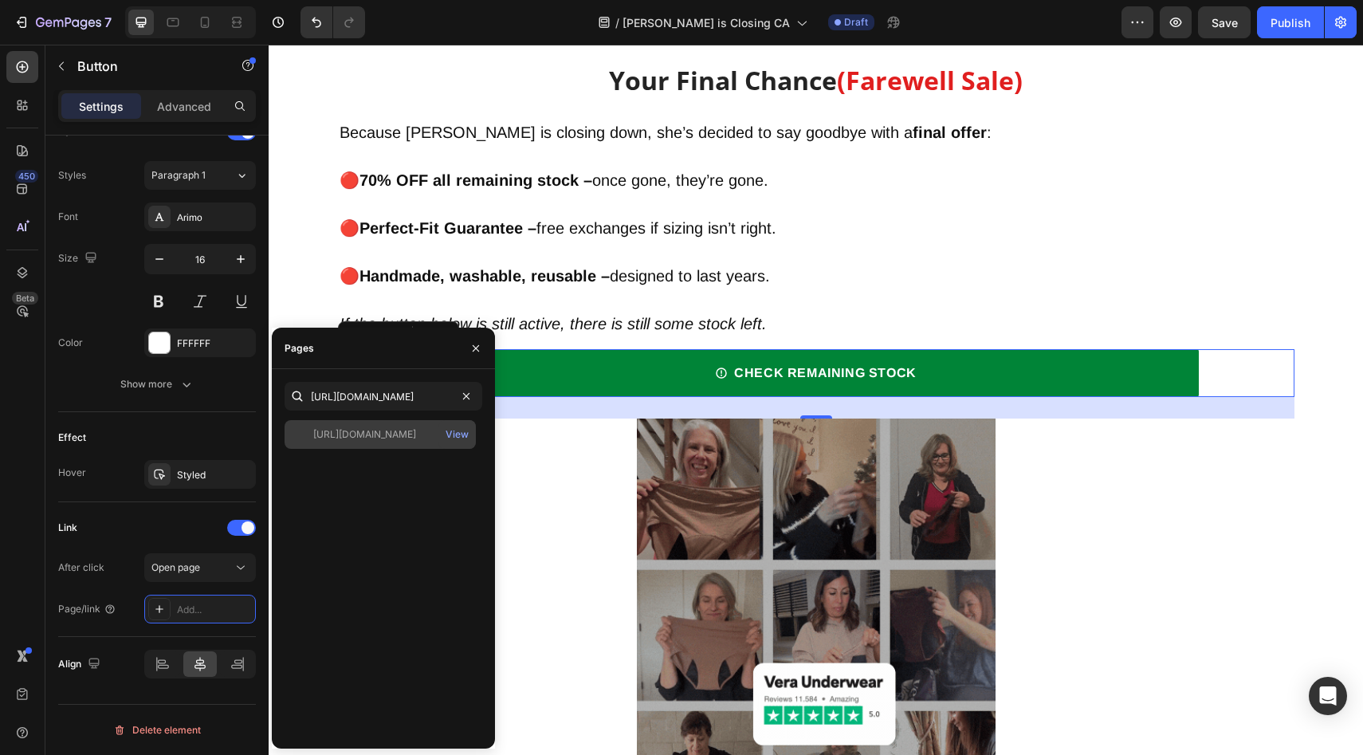
scroll to position [0, 0]
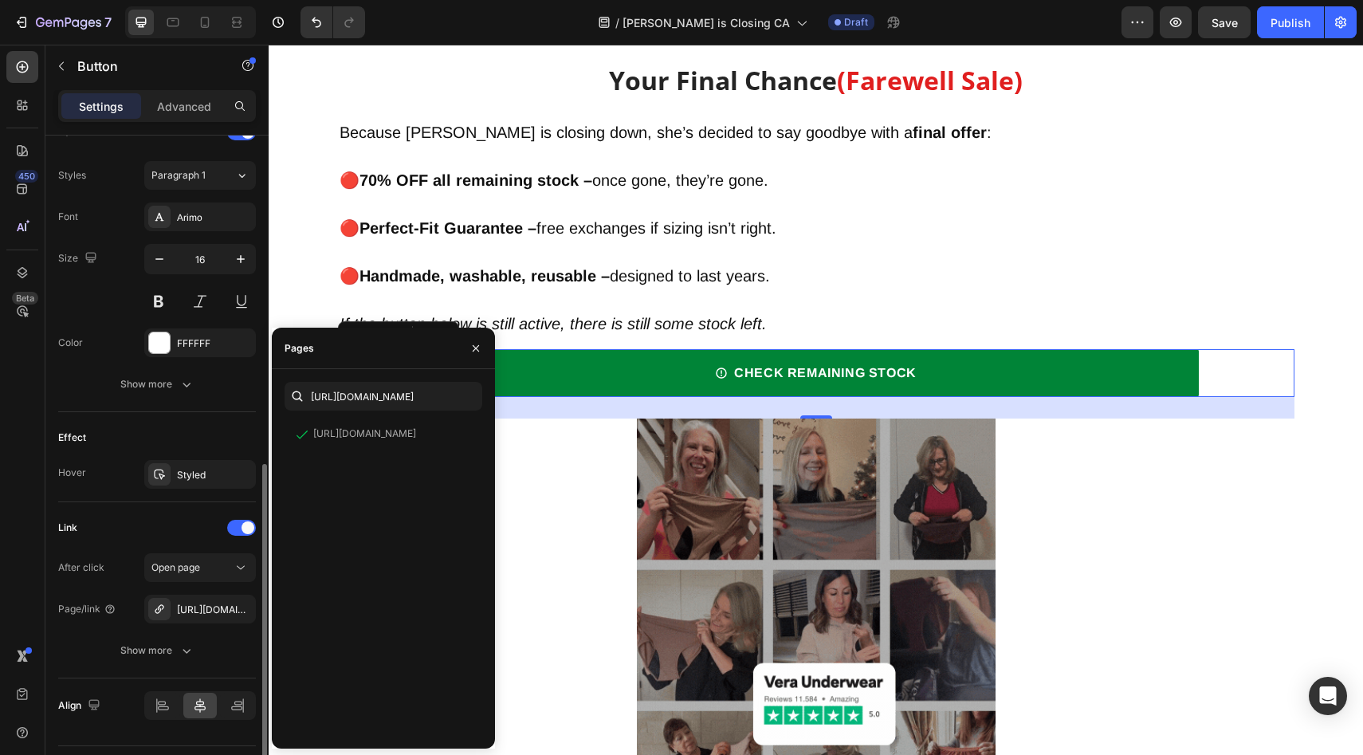
click at [182, 419] on div "Effect Hover Styled" at bounding box center [157, 457] width 198 height 90
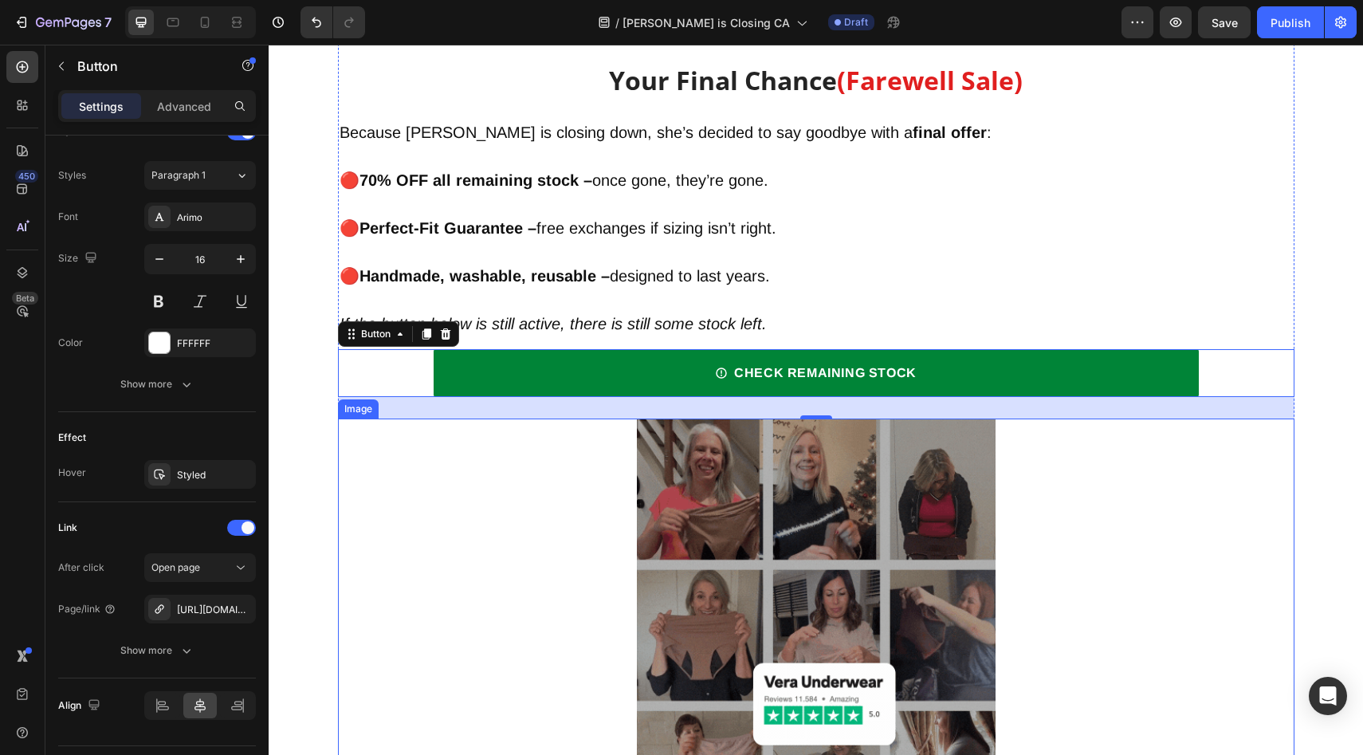
scroll to position [6691, 0]
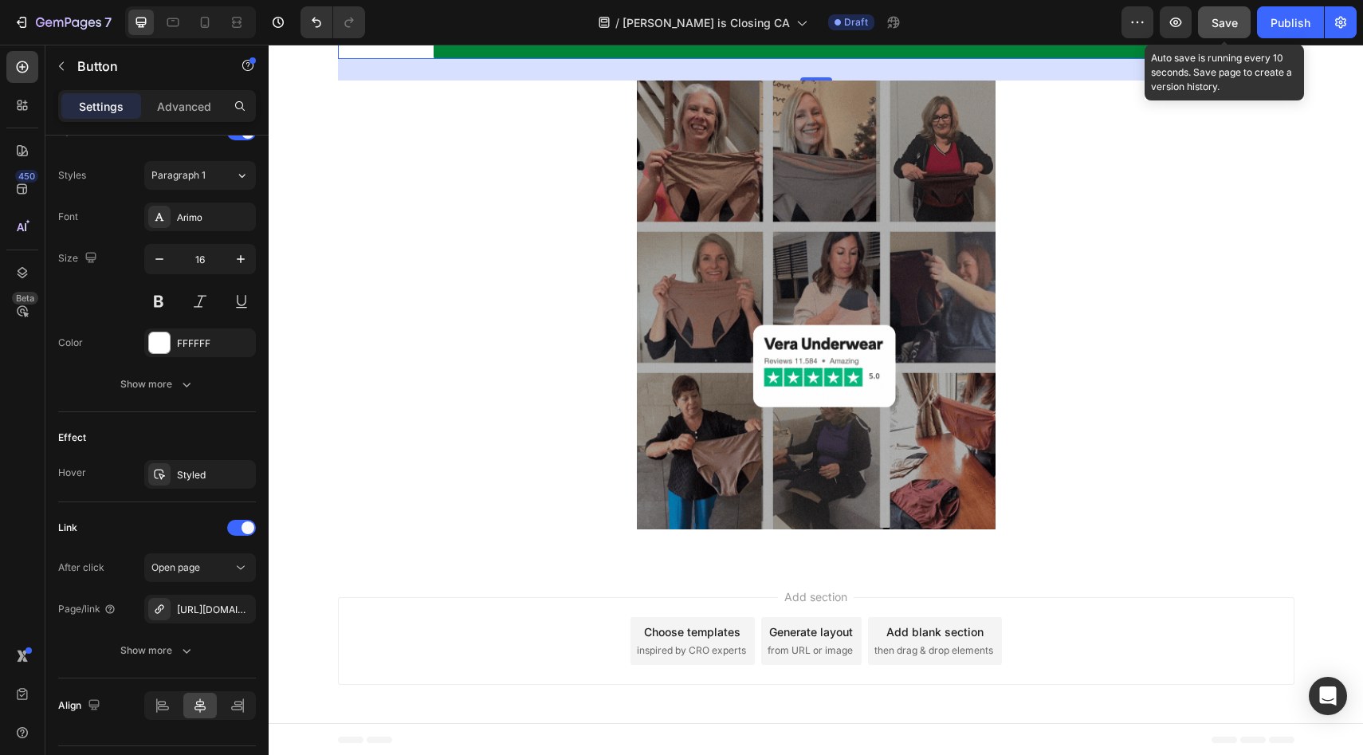
click at [1231, 29] on span "Save" at bounding box center [1225, 23] width 26 height 14
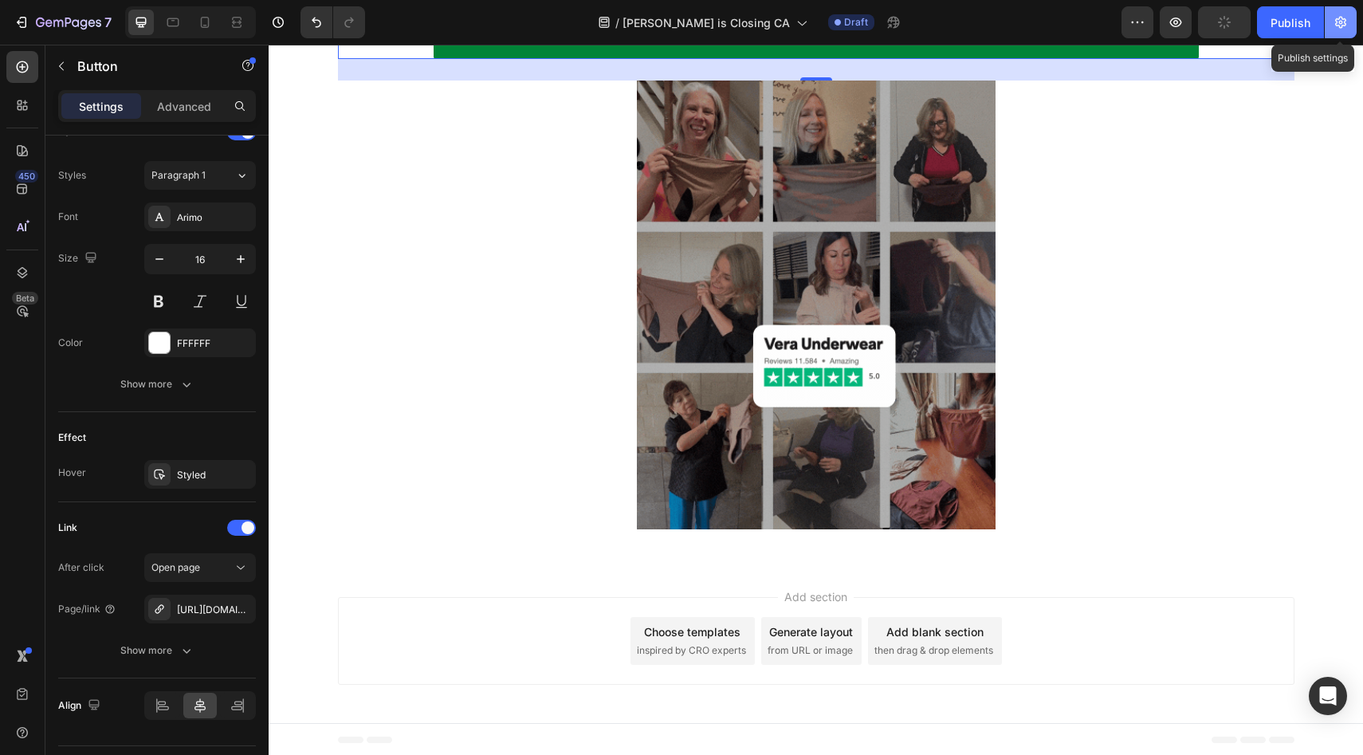
click at [1335, 21] on icon "button" at bounding box center [1341, 22] width 16 height 16
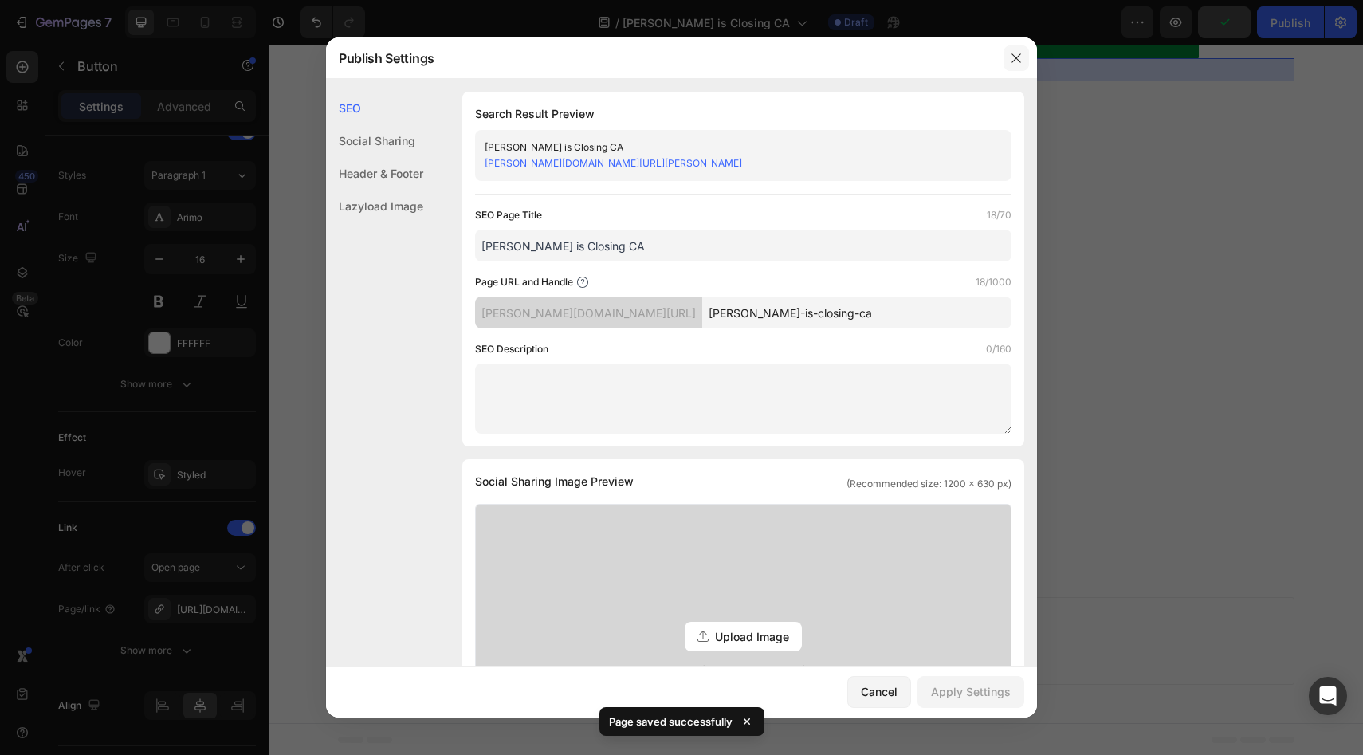
click at [1005, 53] on button "button" at bounding box center [1017, 58] width 26 height 26
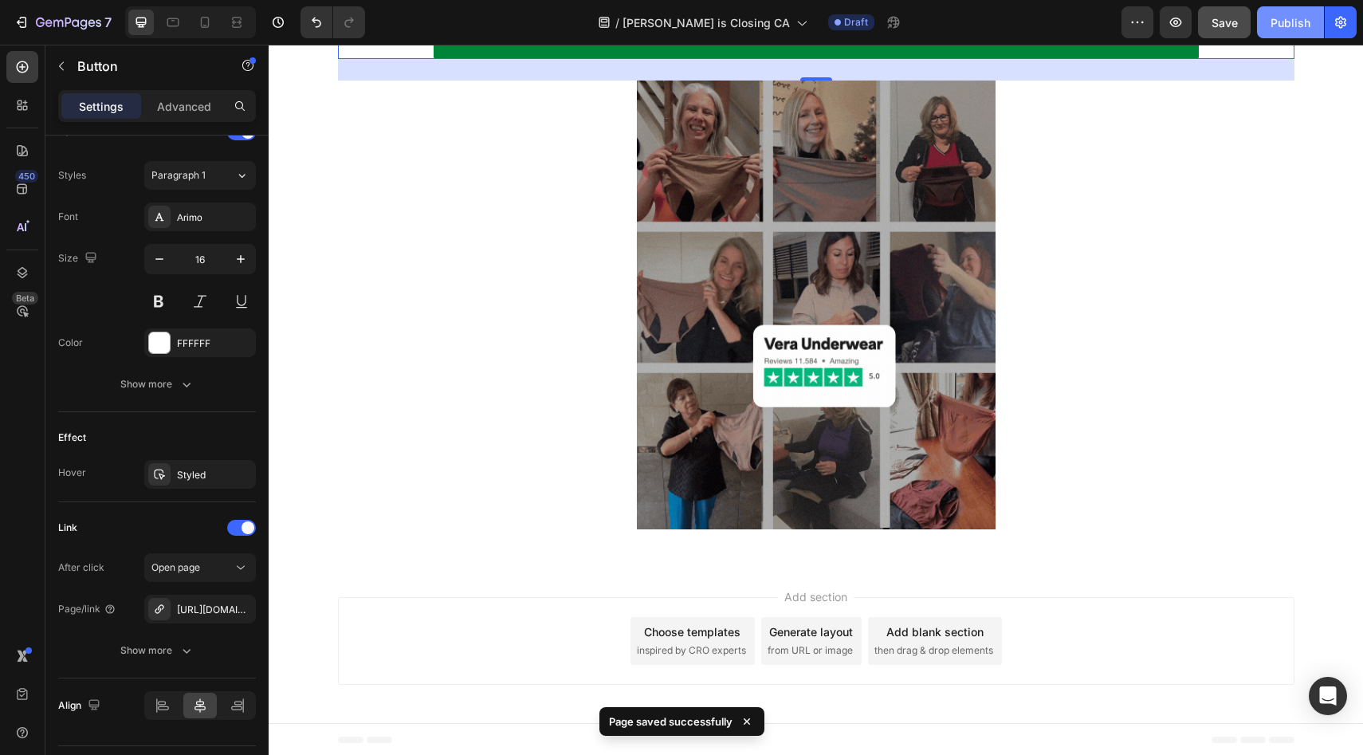
click at [1282, 26] on div "Publish" at bounding box center [1291, 22] width 40 height 17
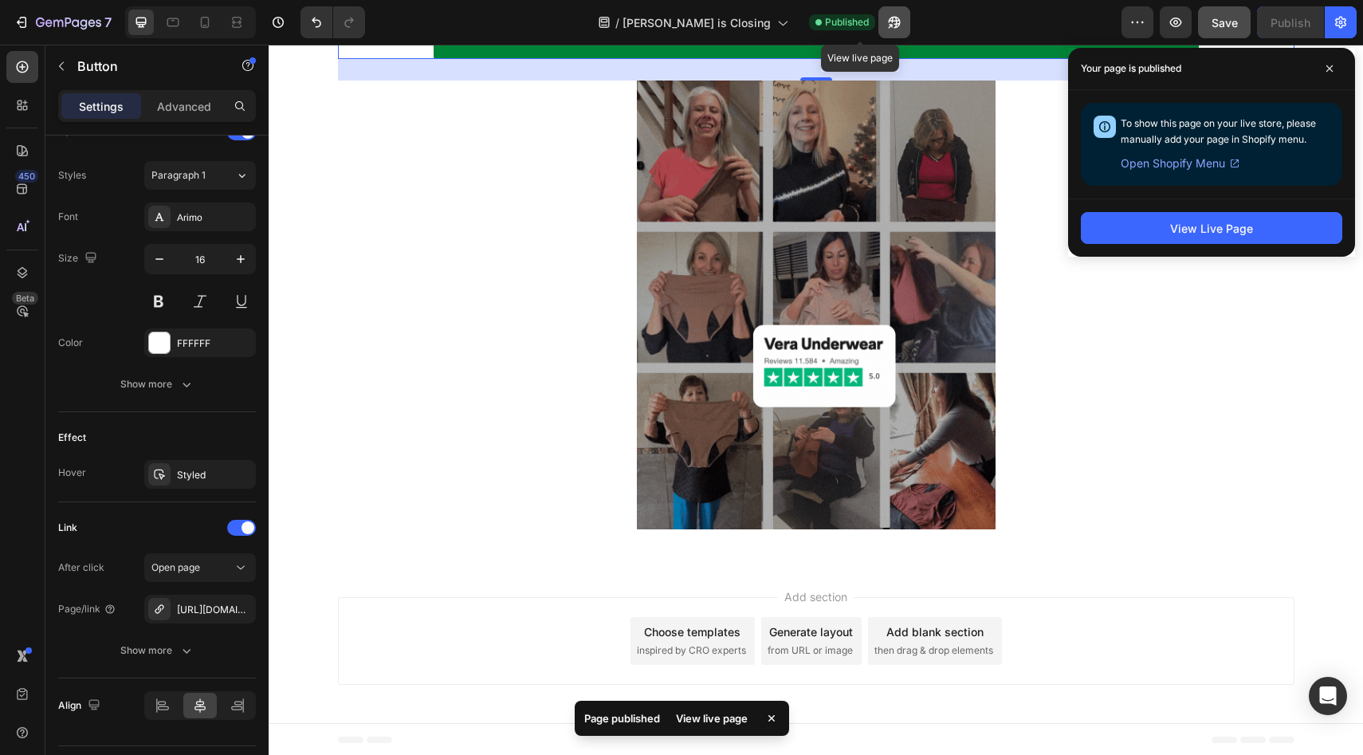
click at [888, 26] on icon "button" at bounding box center [890, 26] width 4 height 4
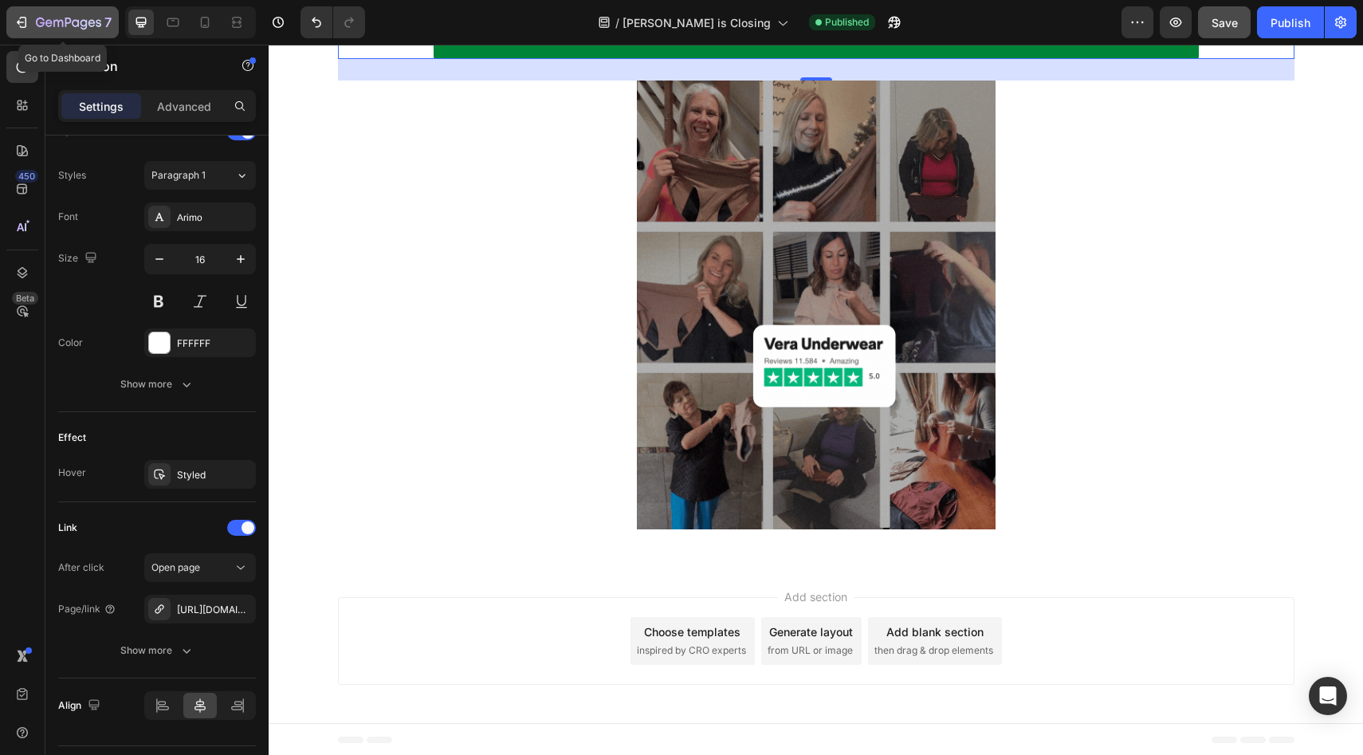
click at [105, 14] on p "7" at bounding box center [107, 22] width 7 height 19
